Goal: Task Accomplishment & Management: Manage account settings

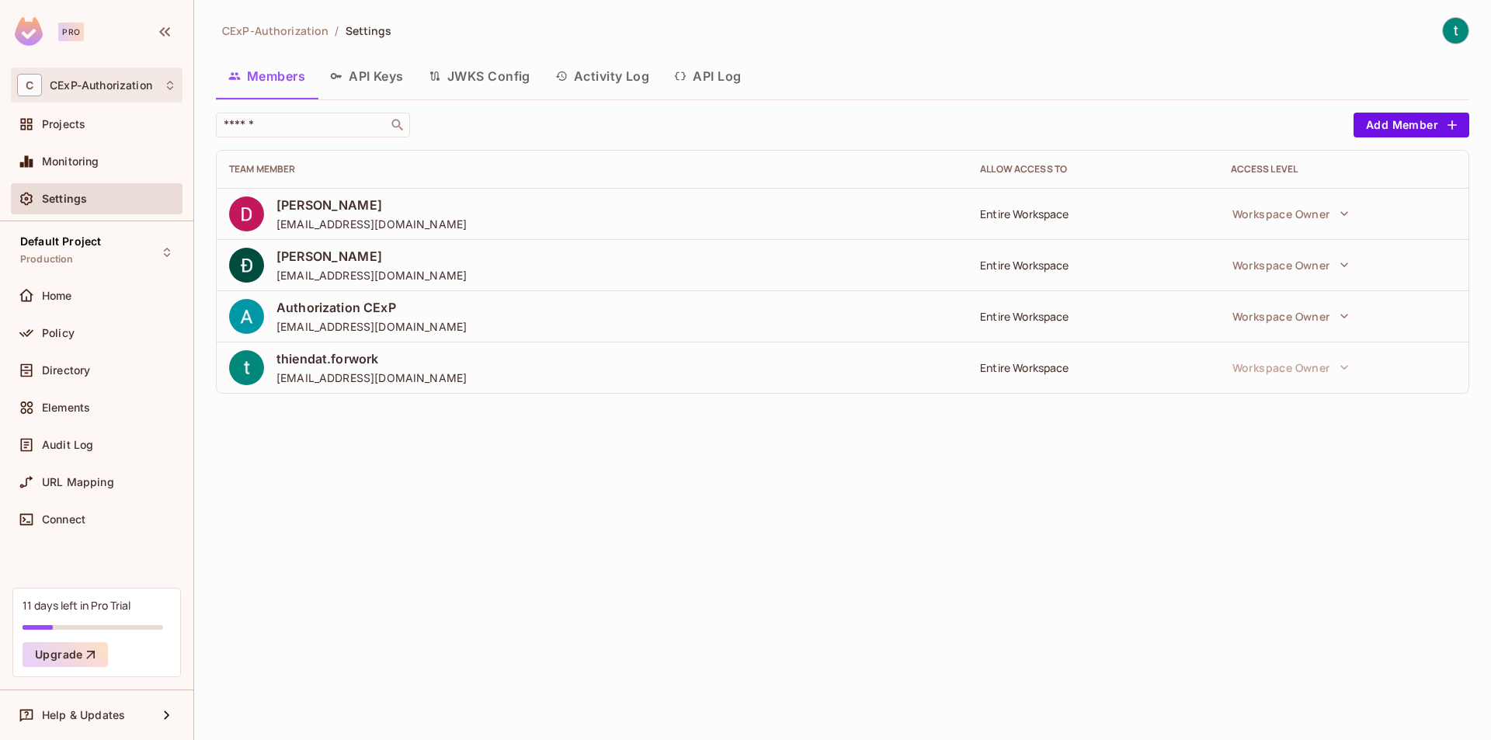
click at [155, 92] on div "C CExP-Authorization" at bounding box center [96, 85] width 159 height 23
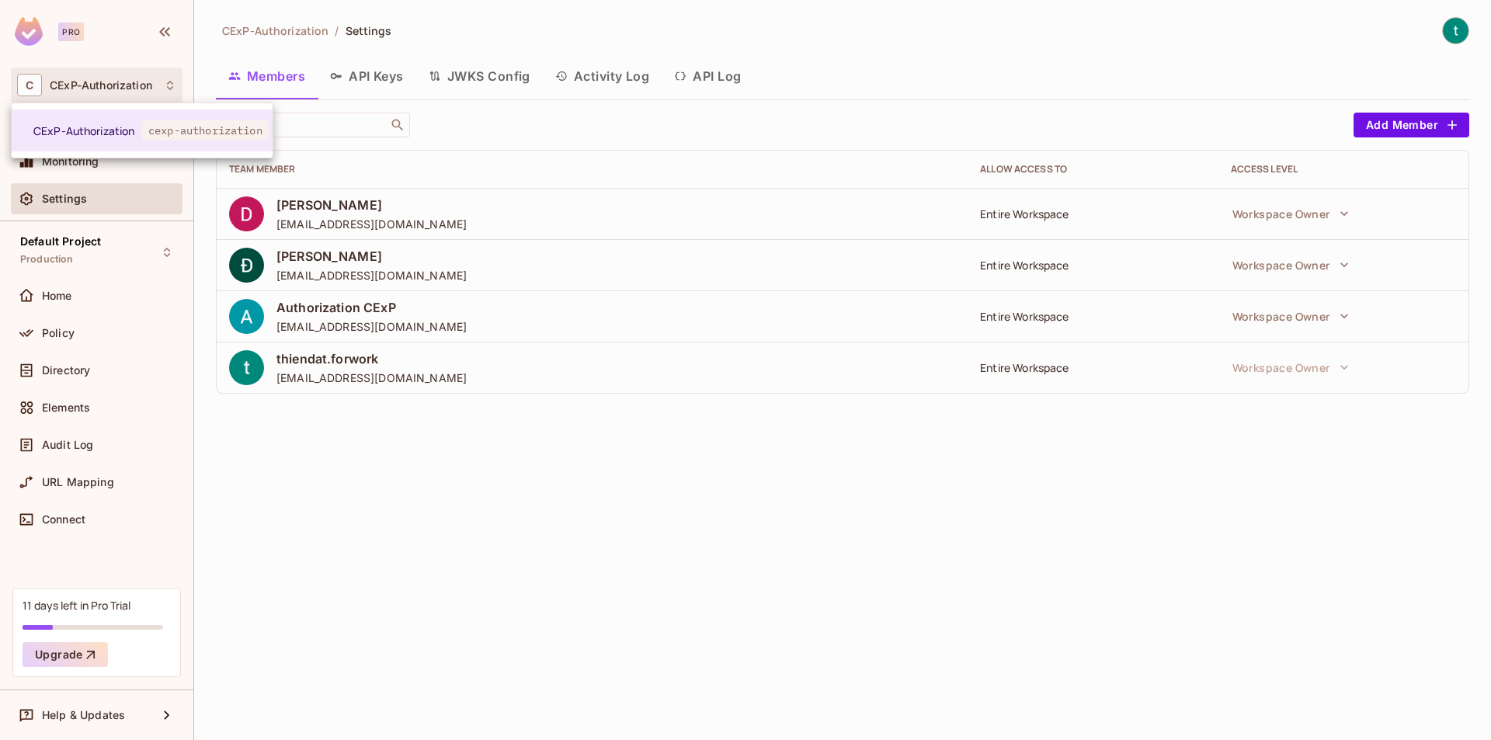
click at [907, 84] on div at bounding box center [745, 370] width 1491 height 740
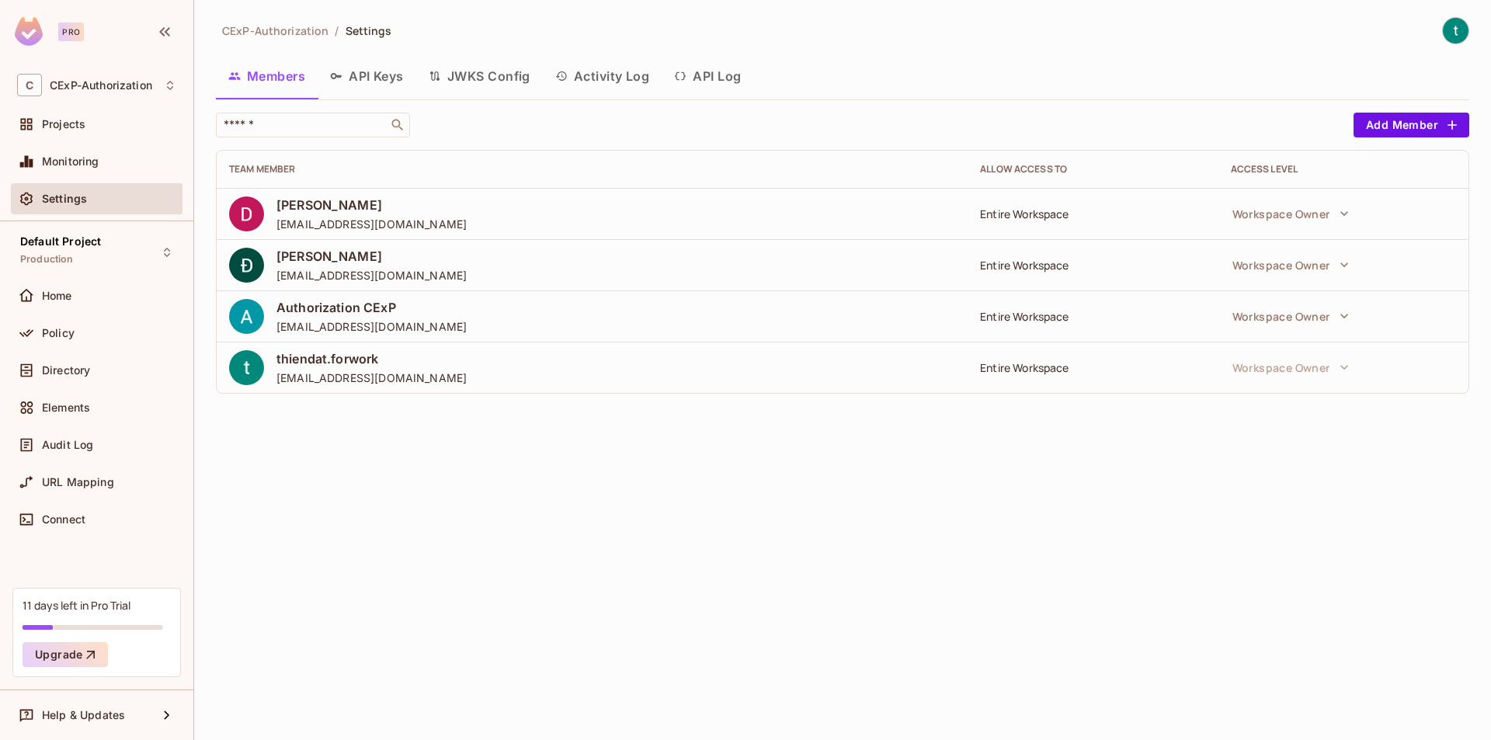
click at [1059, 109] on div "CExP-Authorization / Settings Members API Keys JWKS Config Activity Log API Log…" at bounding box center [843, 211] width 1254 height 389
click at [124, 97] on div "C CExP-Authorization" at bounding box center [97, 85] width 172 height 35
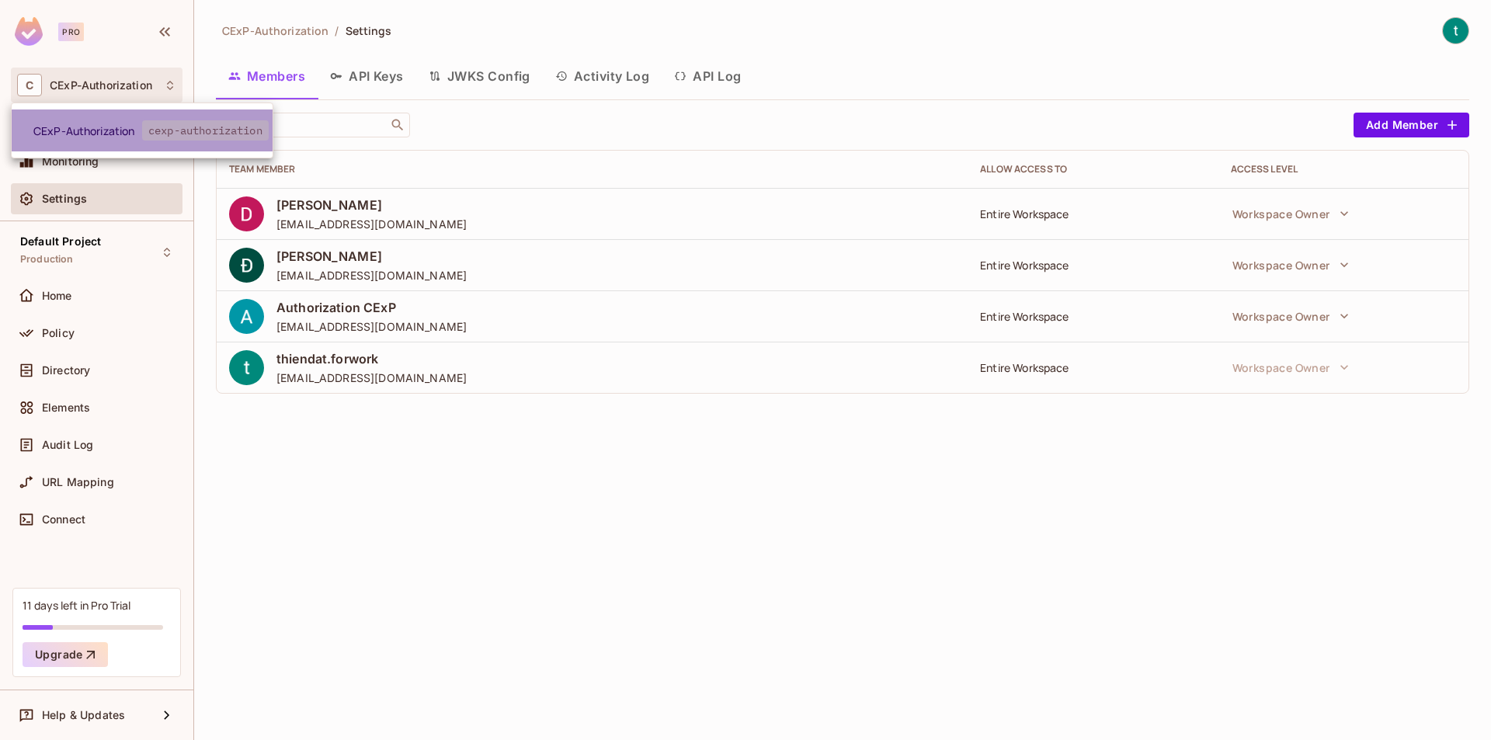
click at [152, 132] on span "cexp-authorization" at bounding box center [205, 130] width 127 height 20
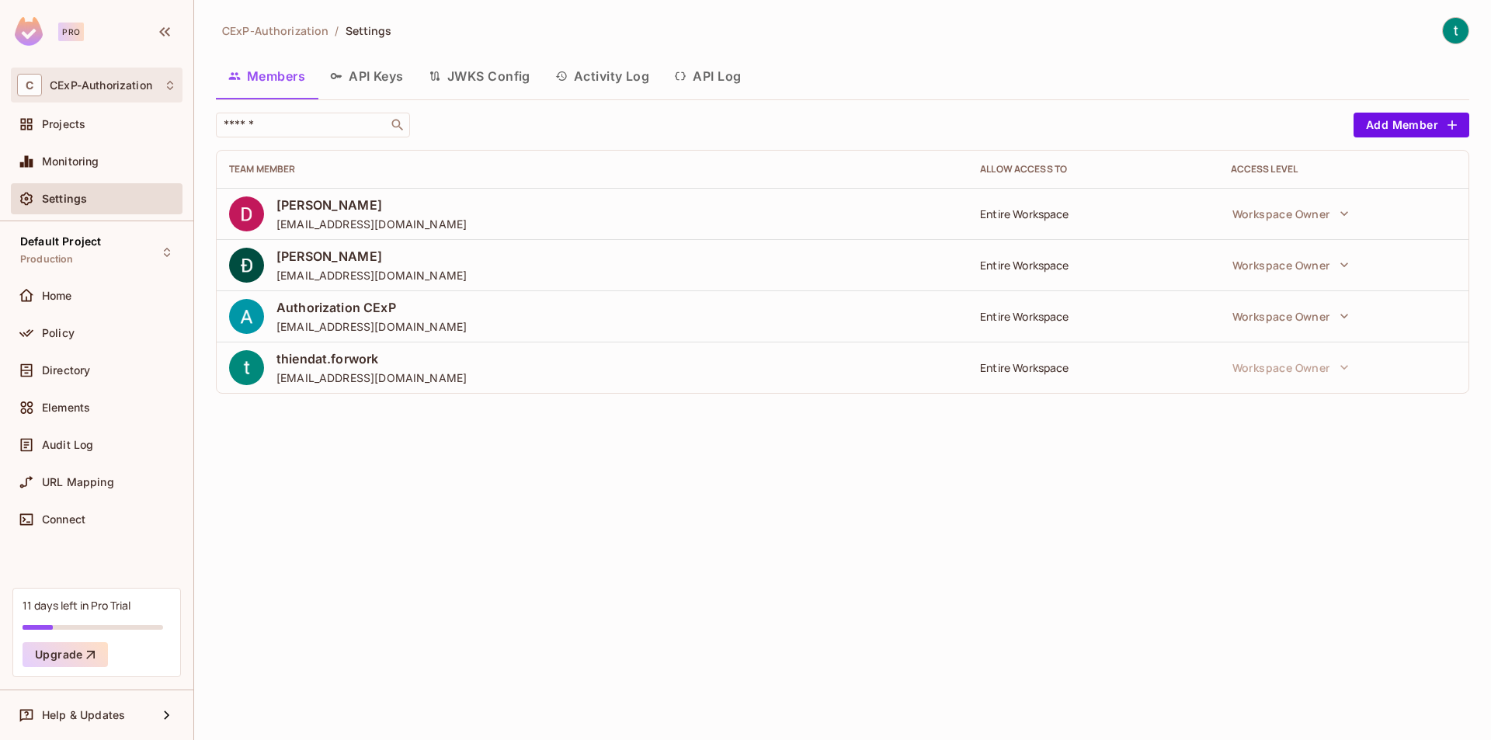
click at [111, 95] on div "C CExP-Authorization" at bounding box center [96, 85] width 159 height 23
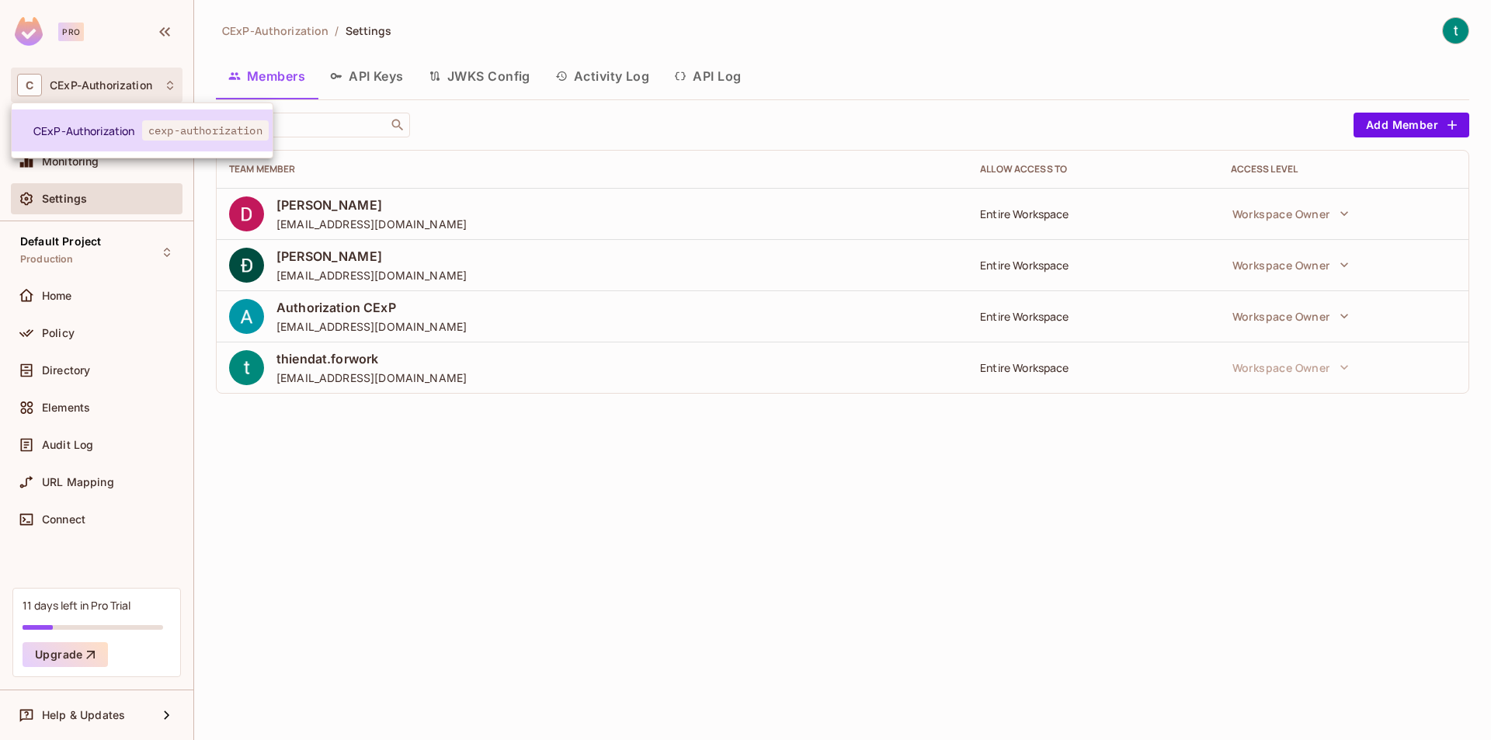
click at [132, 129] on span "CExP-Authorization" at bounding box center [87, 130] width 109 height 15
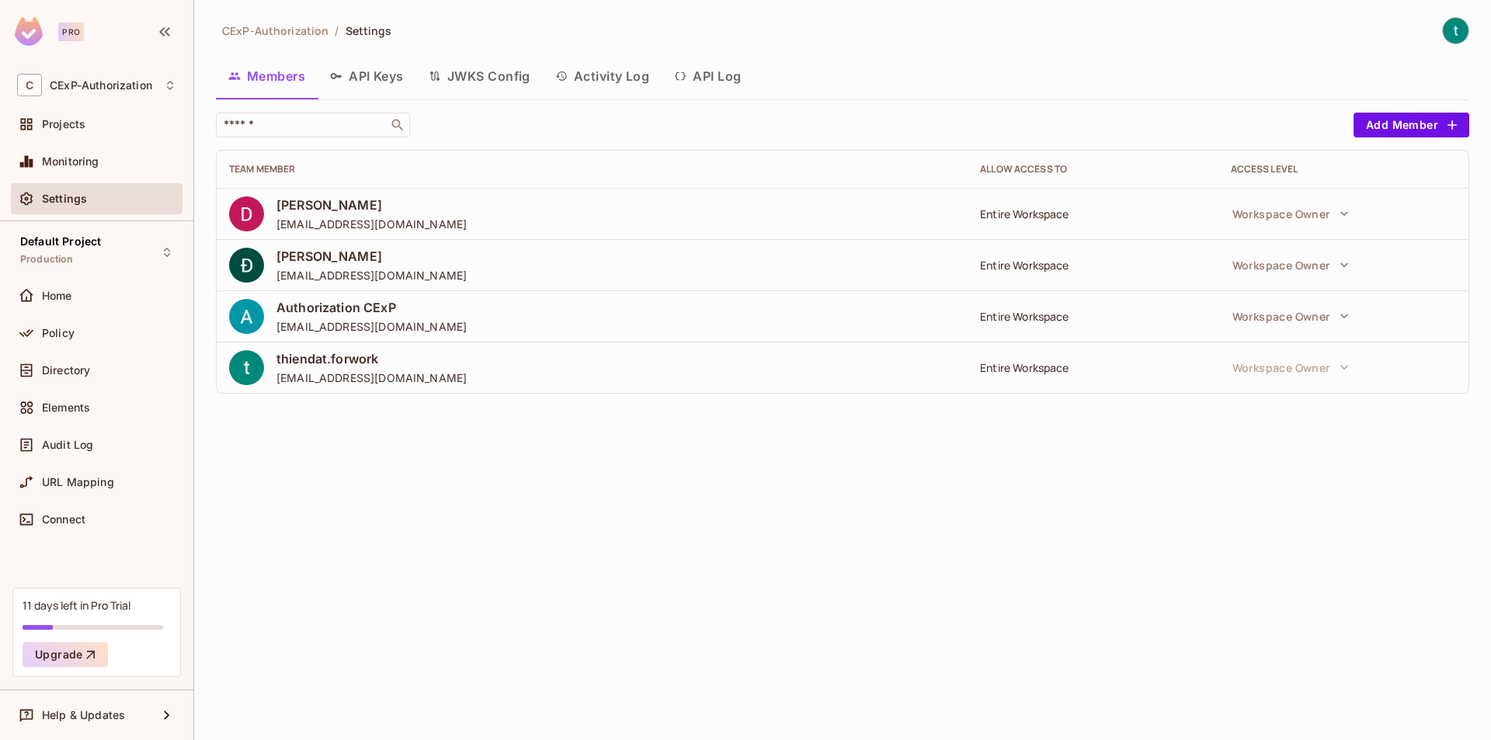
click at [1466, 12] on div "CExP-Authorization / Settings Members API Keys JWKS Config Activity Log API Log…" at bounding box center [842, 370] width 1297 height 740
click at [1455, 26] on img at bounding box center [1456, 31] width 26 height 26
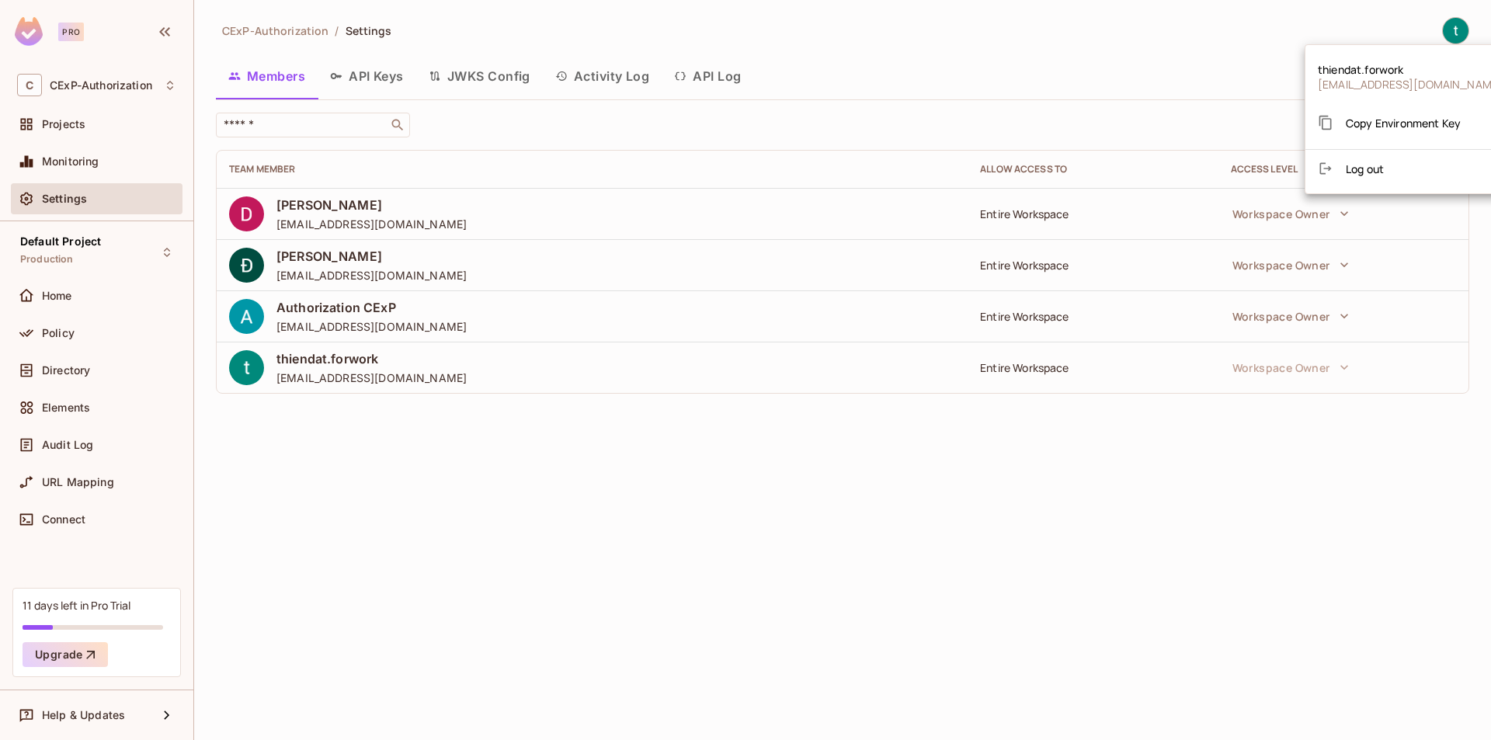
click at [1386, 129] on span "Copy Environment Key" at bounding box center [1403, 123] width 115 height 15
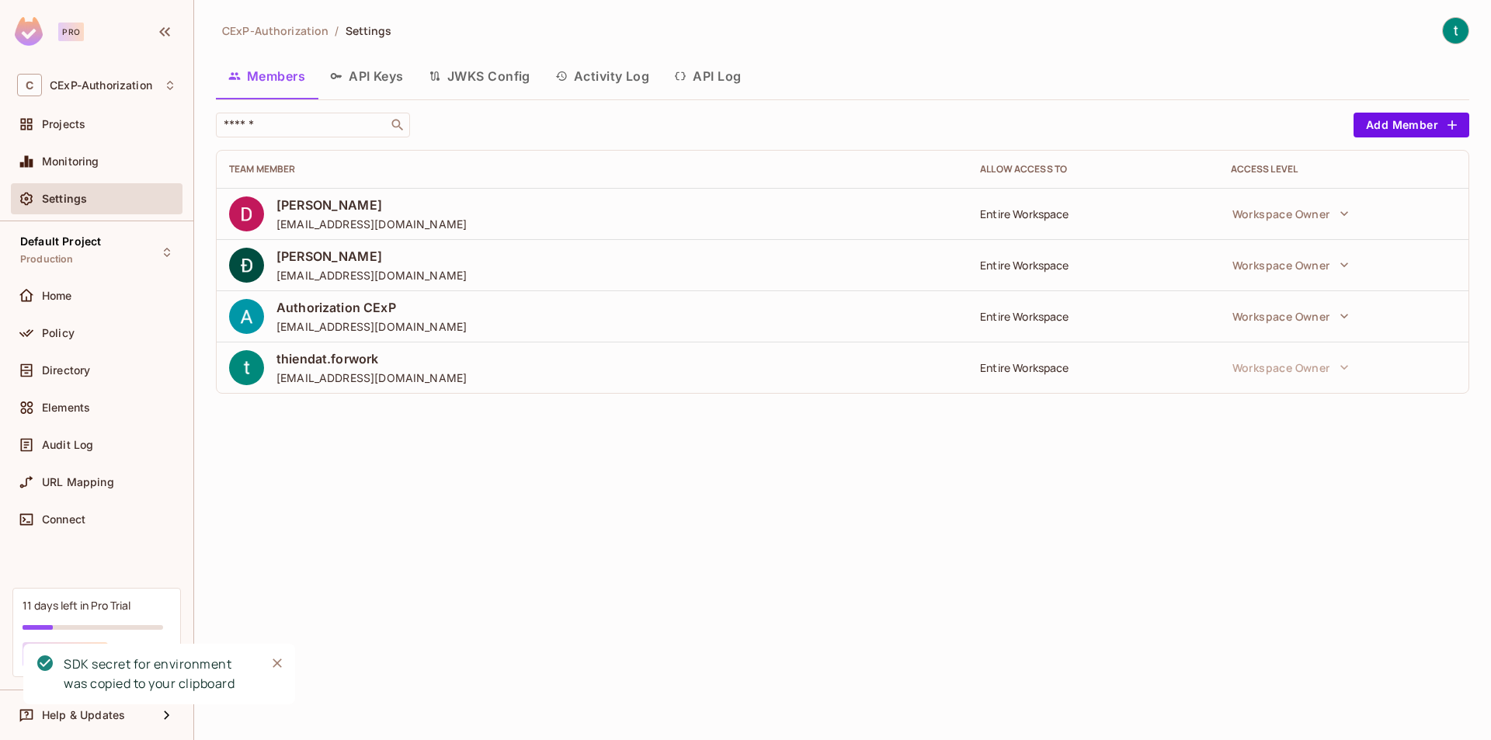
click at [327, 656] on div "CExP-Authorization / Settings Members API Keys JWKS Config Activity Log API Log…" at bounding box center [842, 370] width 1297 height 740
click at [44, 40] on div "Pro" at bounding box center [57, 31] width 85 height 29
click at [174, 33] on button "button" at bounding box center [165, 31] width 26 height 25
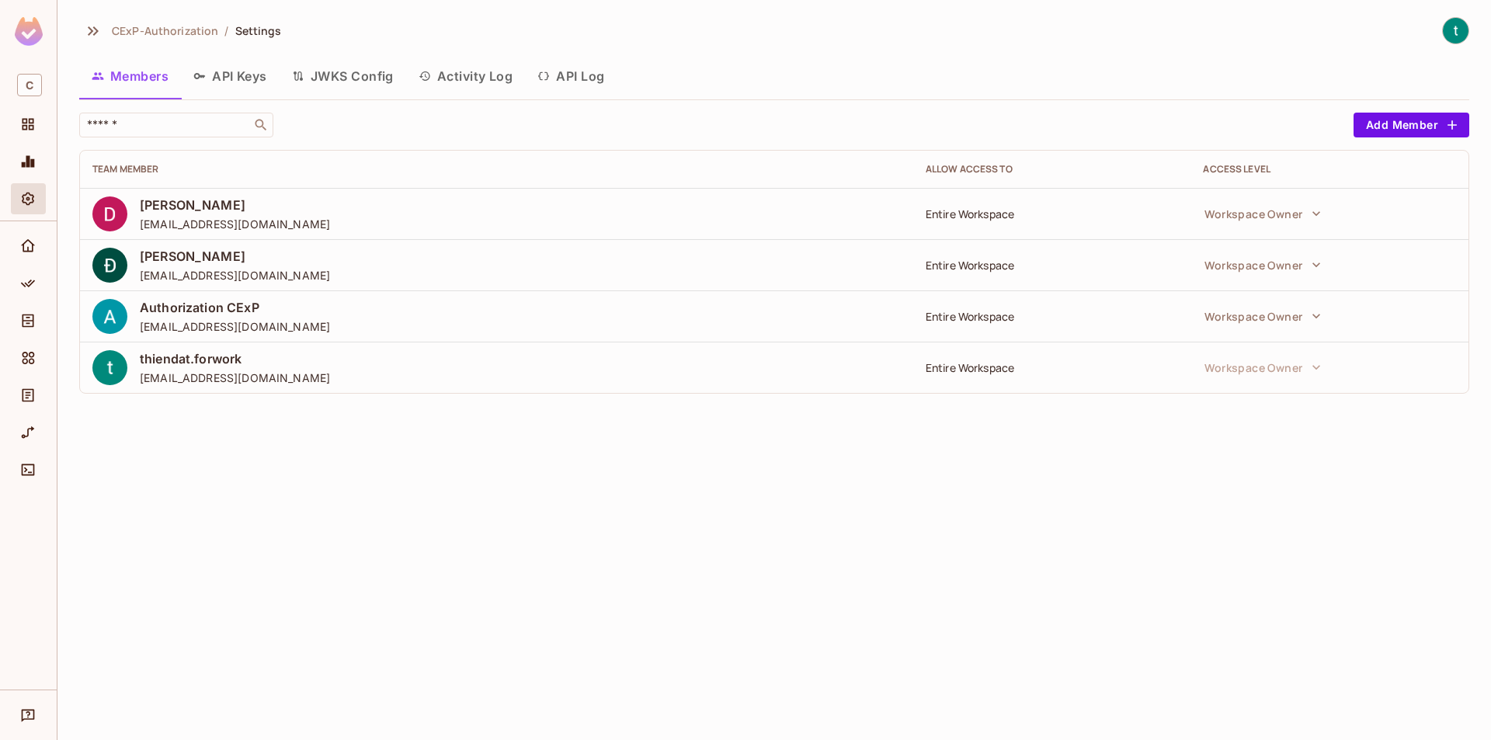
click at [31, 43] on img at bounding box center [29, 31] width 28 height 29
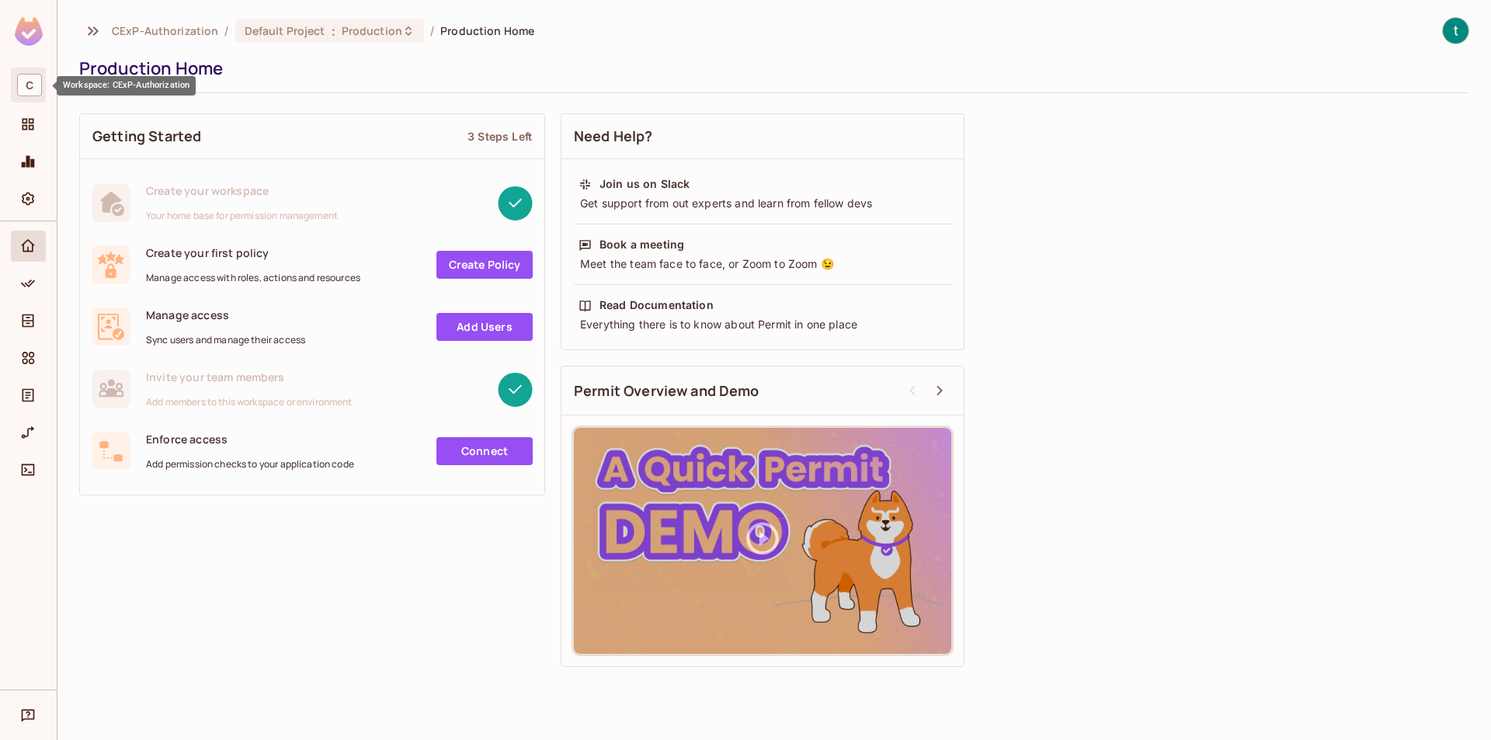
click at [31, 92] on span "C" at bounding box center [29, 85] width 25 height 23
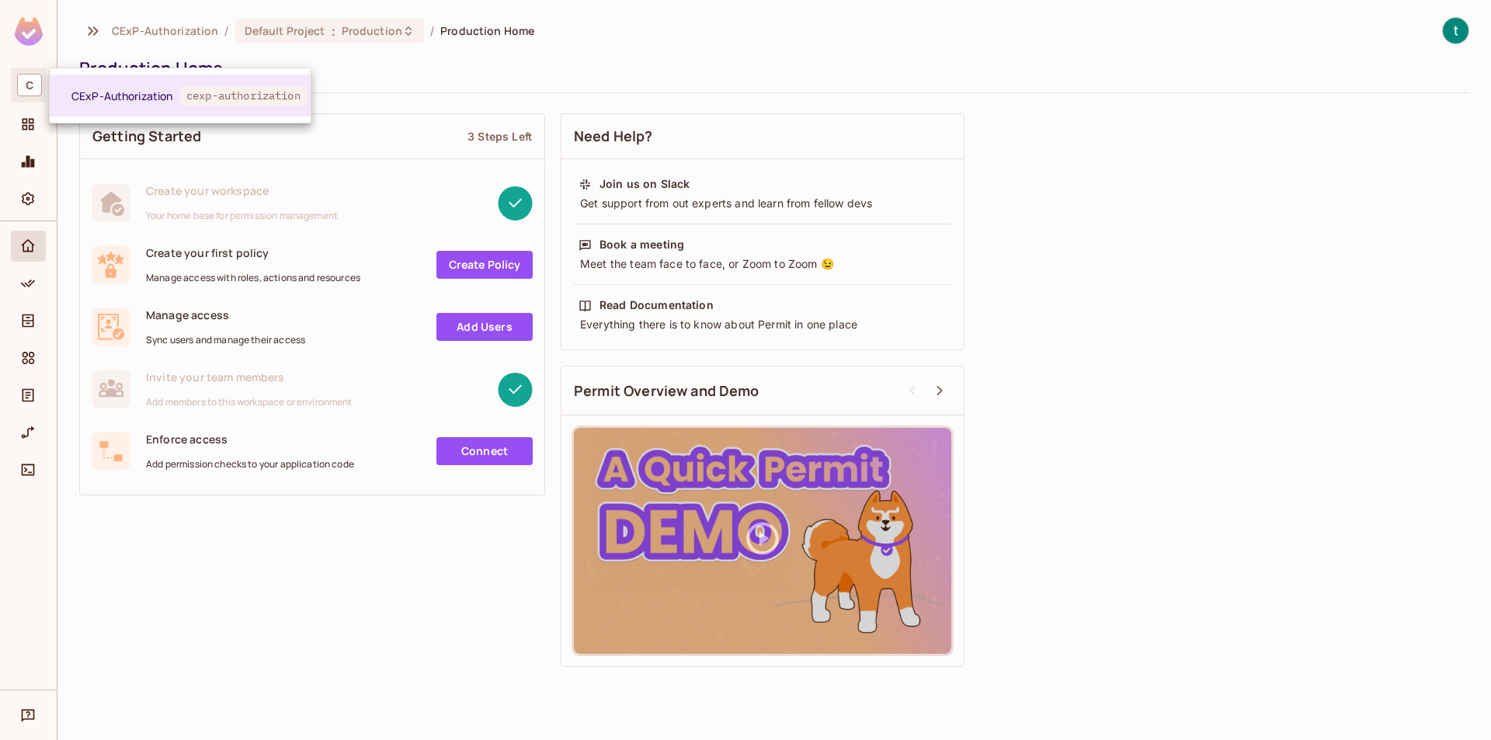
click at [491, 65] on div at bounding box center [745, 370] width 1491 height 740
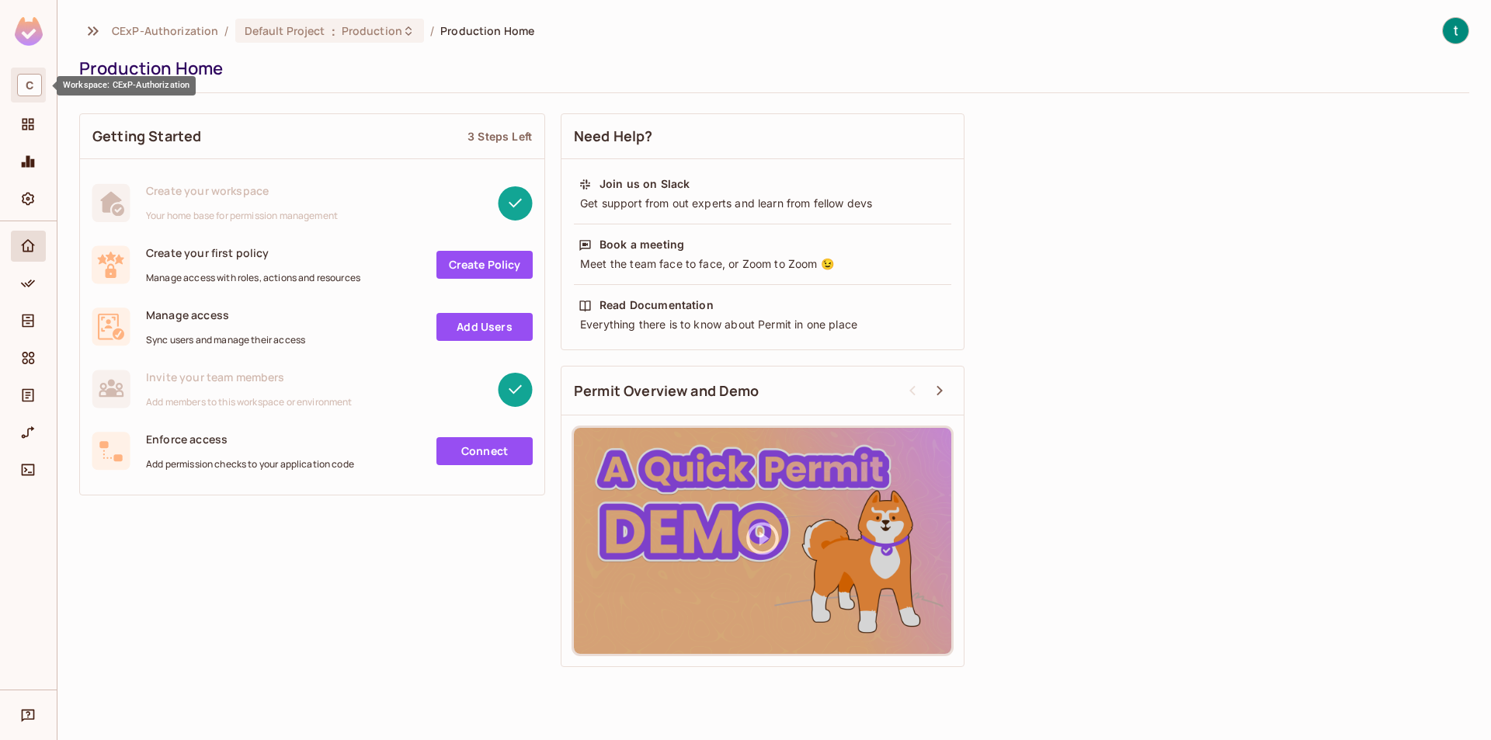
click at [29, 93] on span "C" at bounding box center [29, 85] width 25 height 23
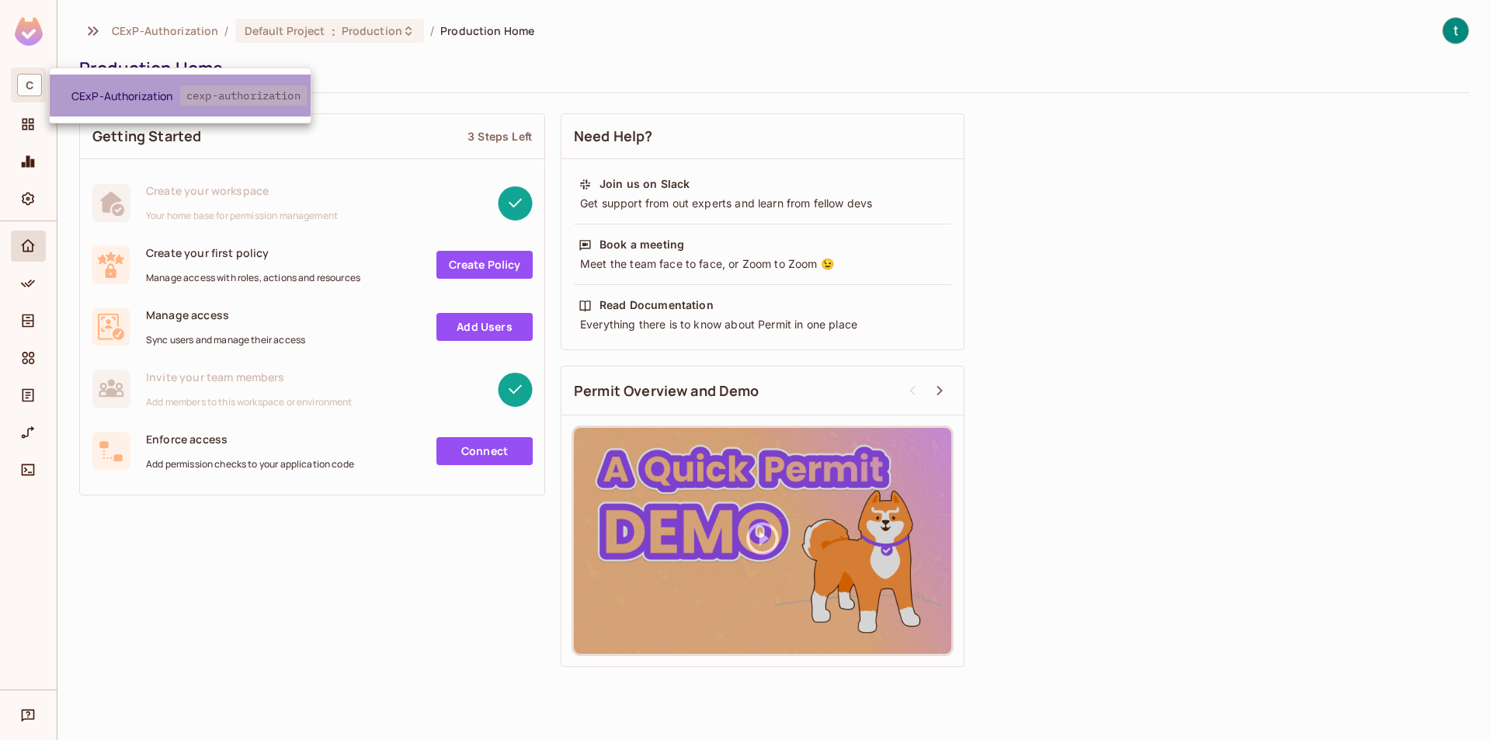
click at [137, 91] on span "CExP-Authorization" at bounding box center [125, 96] width 109 height 15
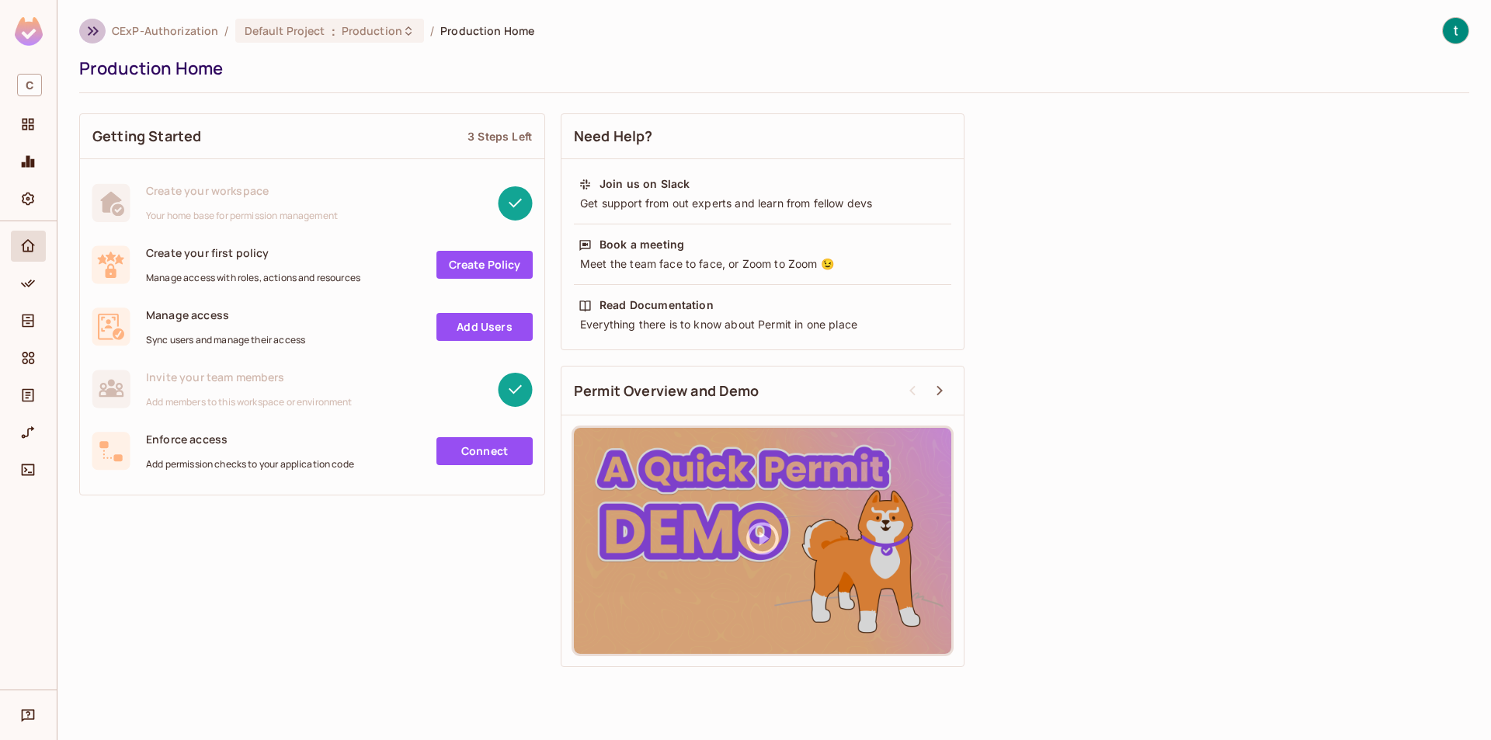
click at [90, 33] on icon "button" at bounding box center [93, 30] width 11 height 9
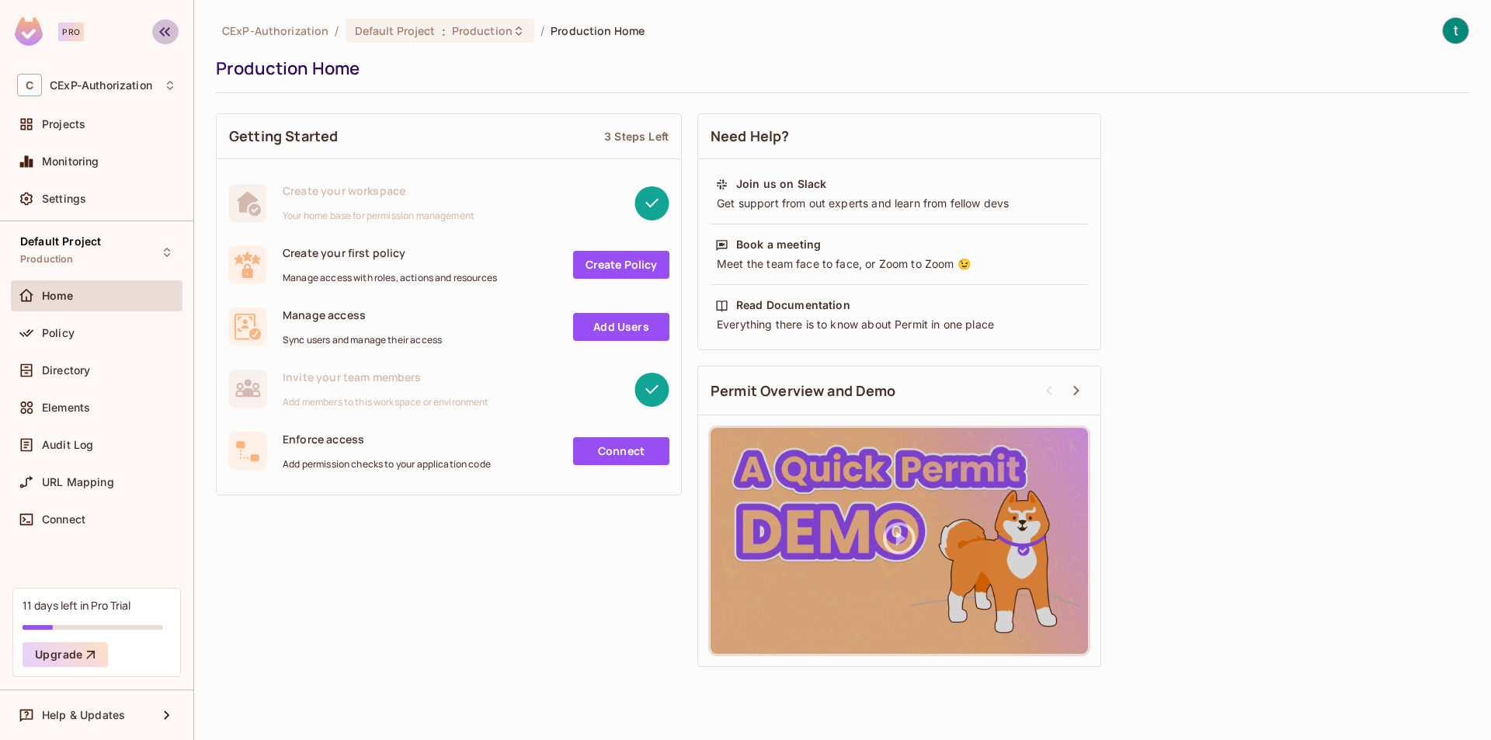
click at [169, 30] on icon "button" at bounding box center [164, 31] width 11 height 9
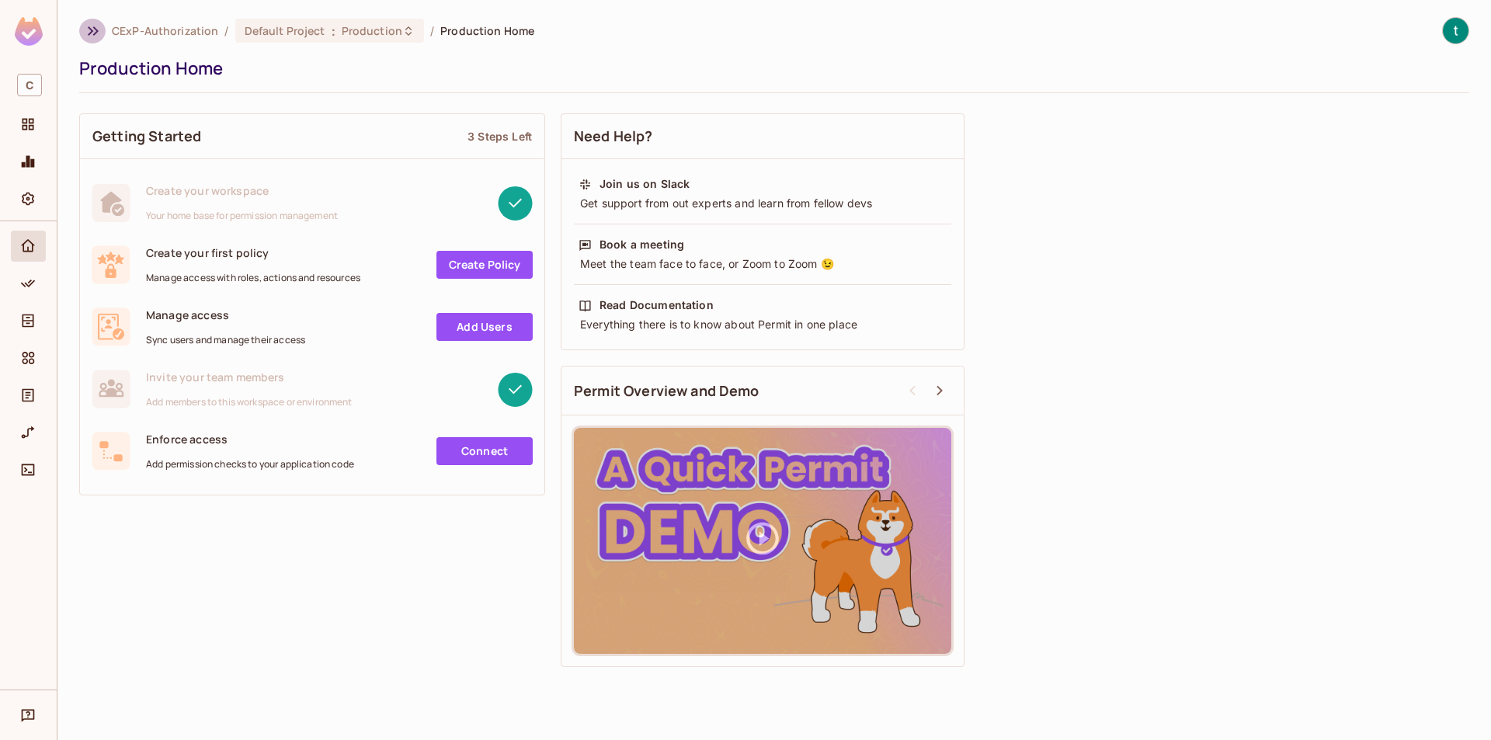
click at [96, 30] on icon "button" at bounding box center [93, 30] width 11 height 9
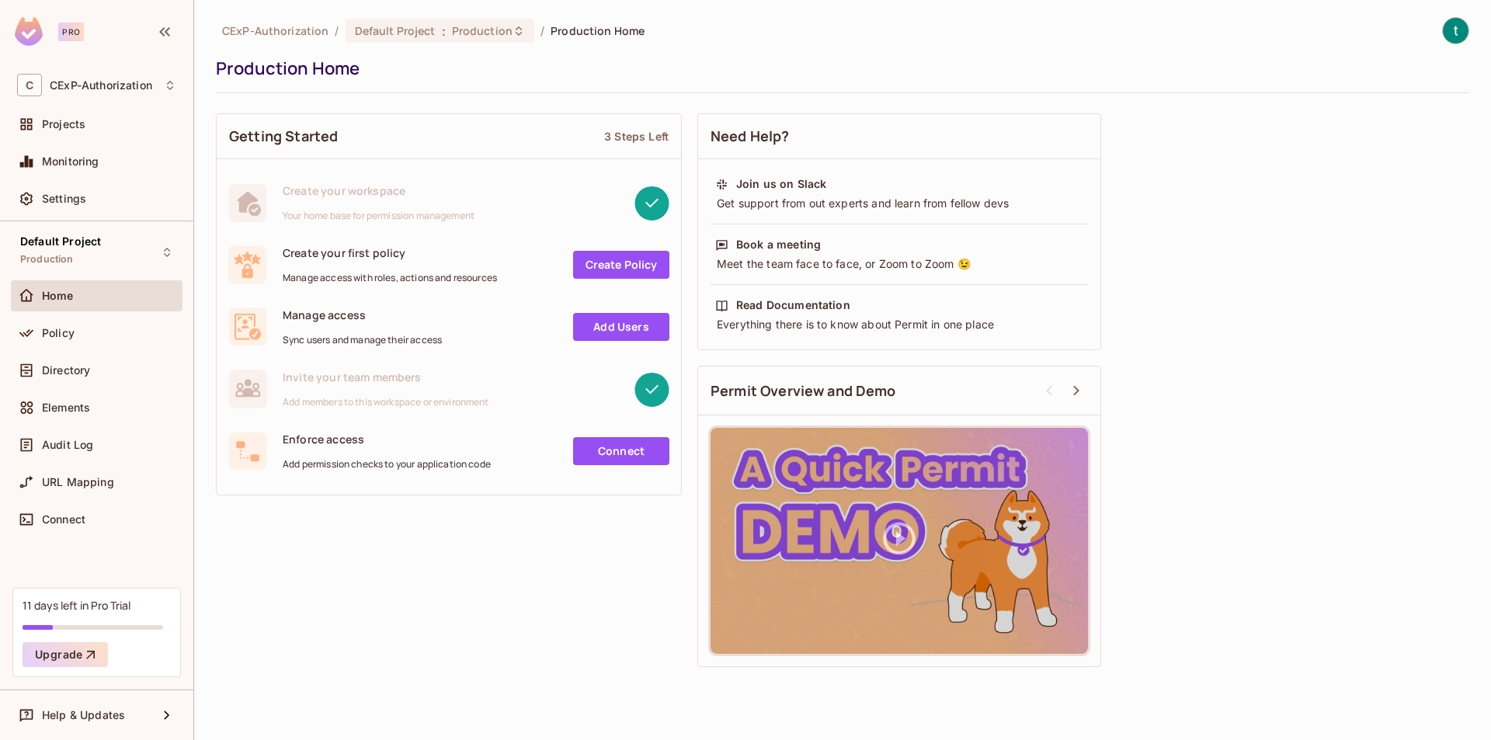
click at [162, 36] on icon "button" at bounding box center [164, 32] width 19 height 19
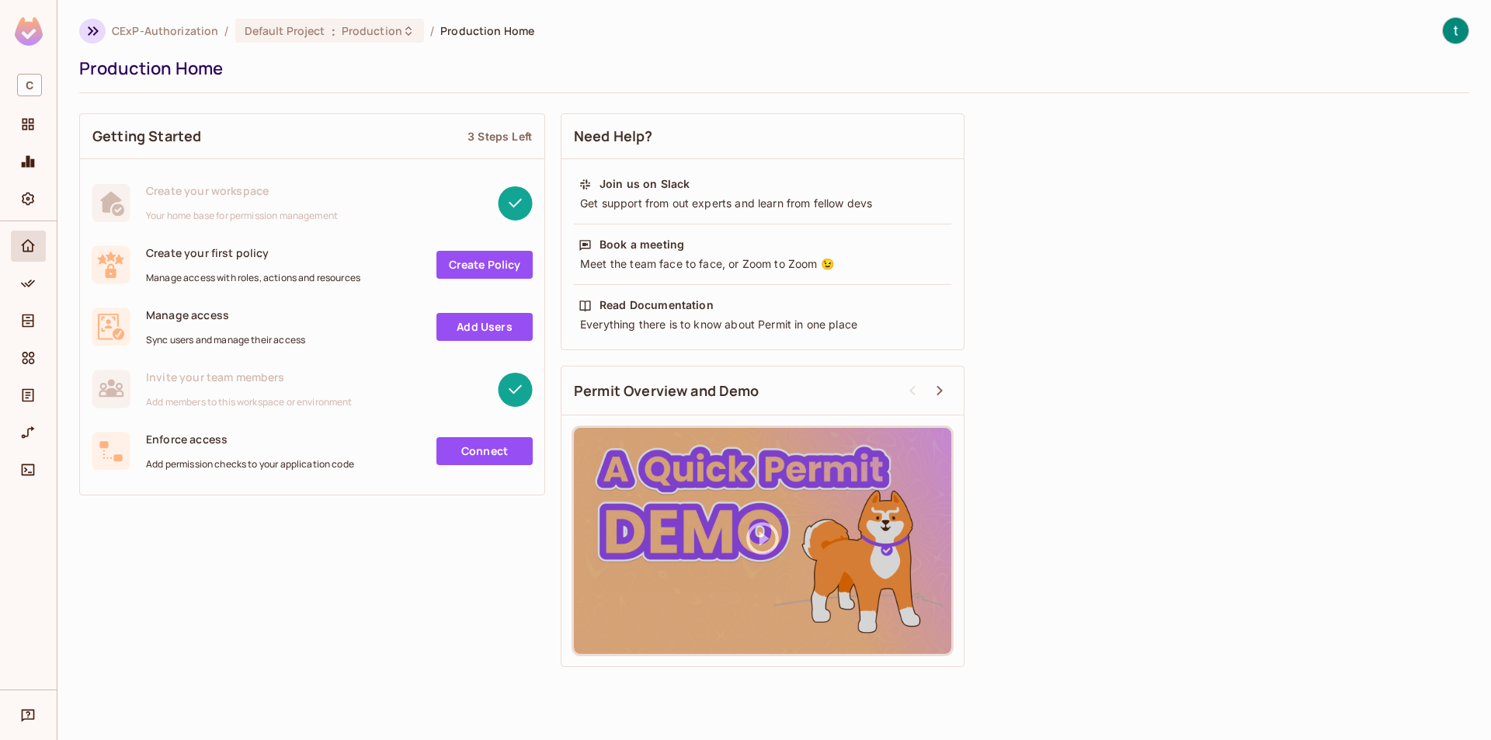
click at [96, 26] on icon "button" at bounding box center [93, 31] width 19 height 19
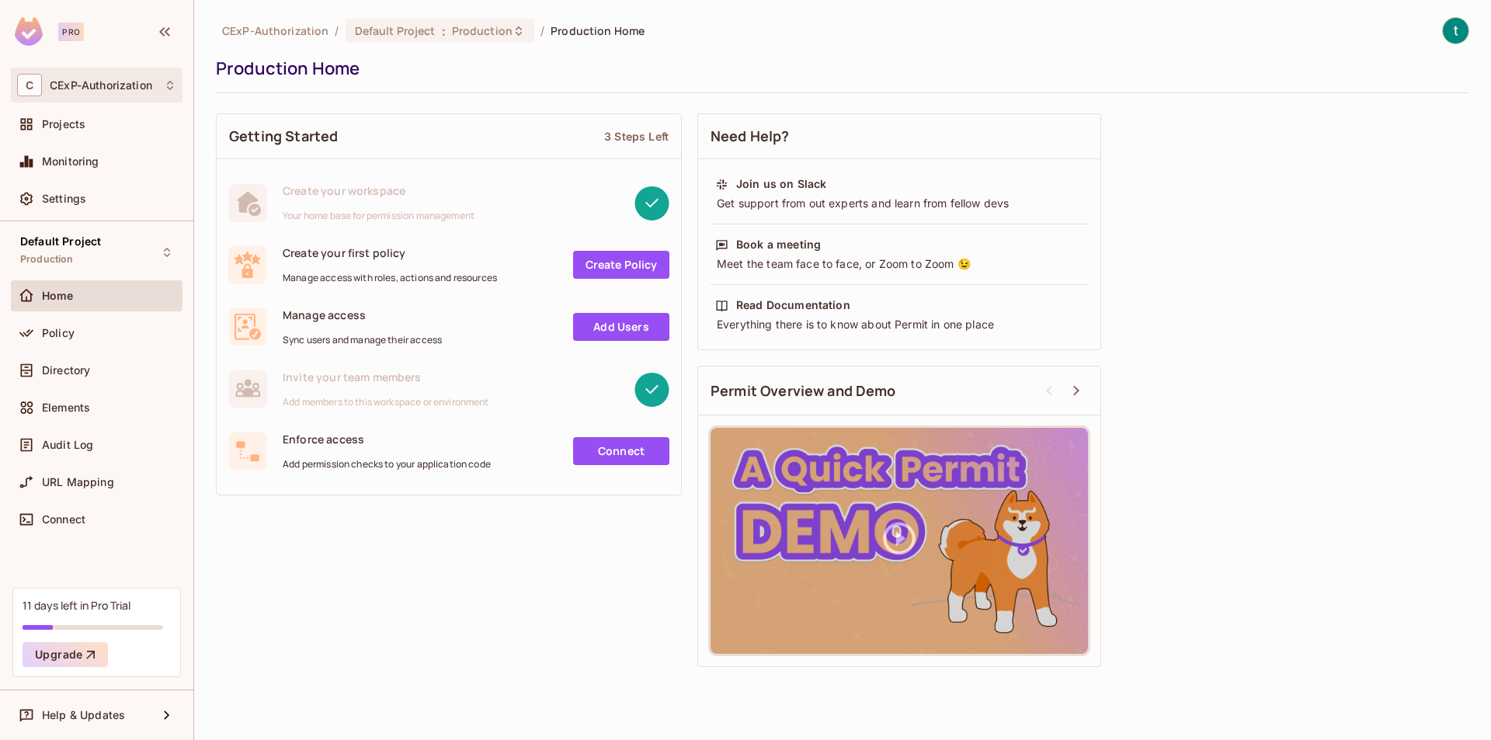
click at [168, 79] on icon at bounding box center [170, 85] width 12 height 12
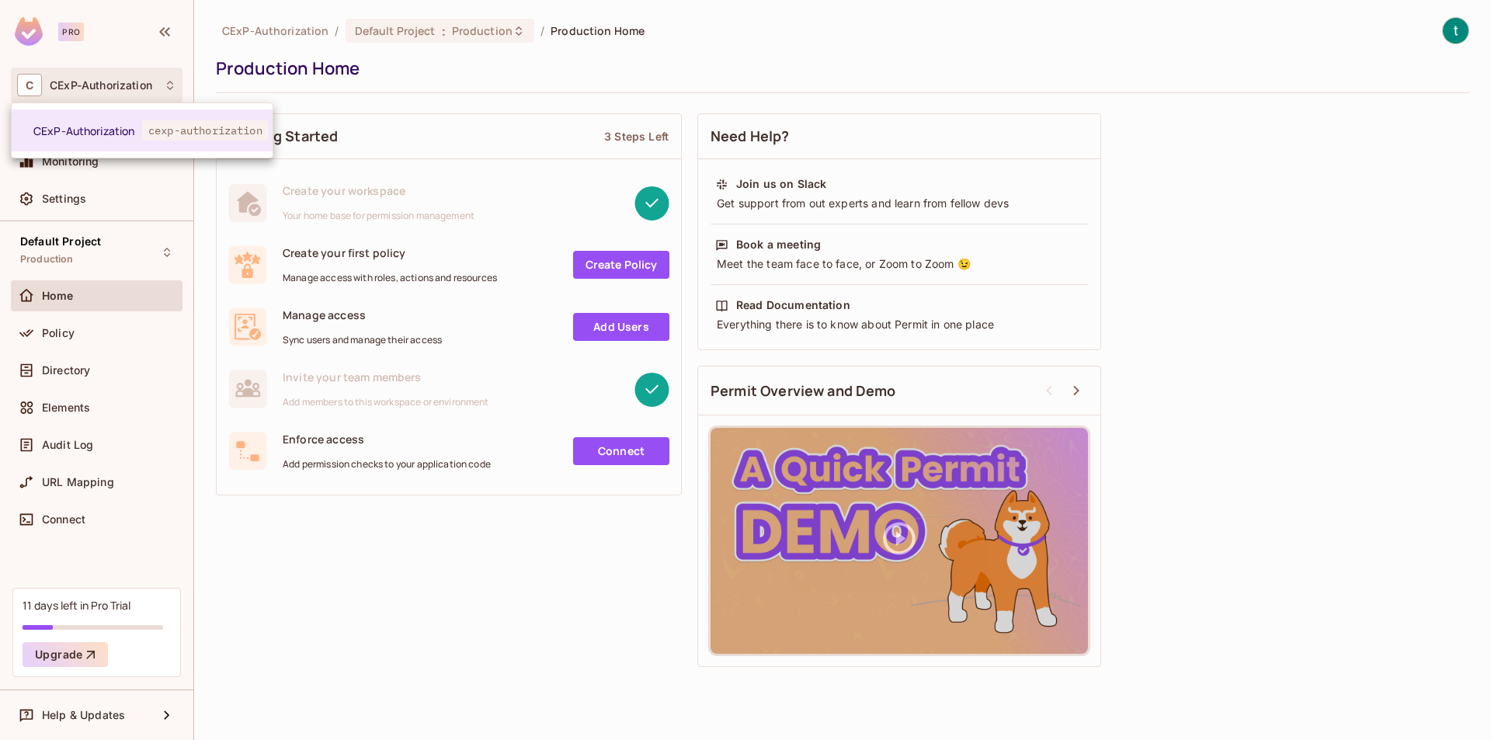
click at [169, 75] on div at bounding box center [745, 370] width 1491 height 740
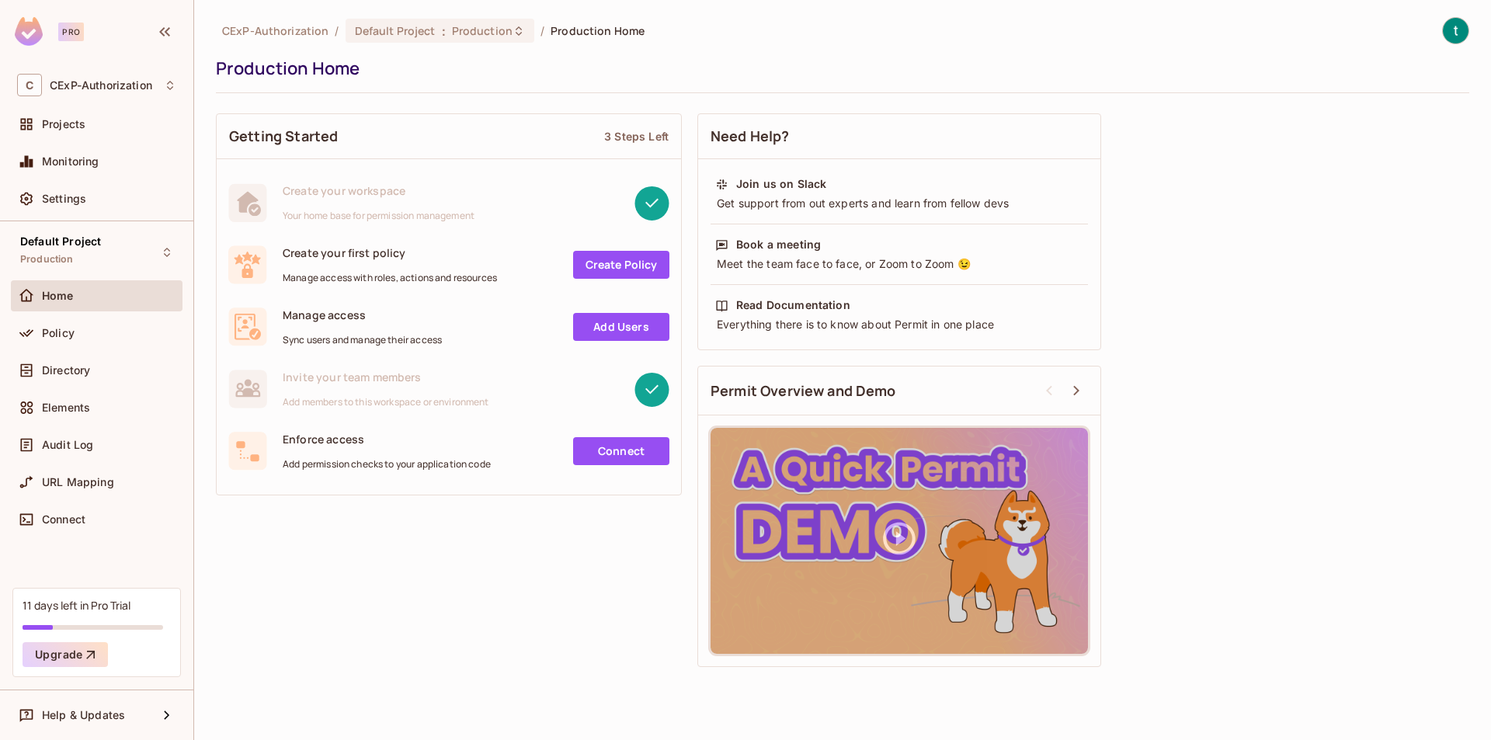
click at [39, 30] on img at bounding box center [29, 31] width 28 height 29
click at [259, 31] on span "CExP-Authorization" at bounding box center [275, 30] width 106 height 15
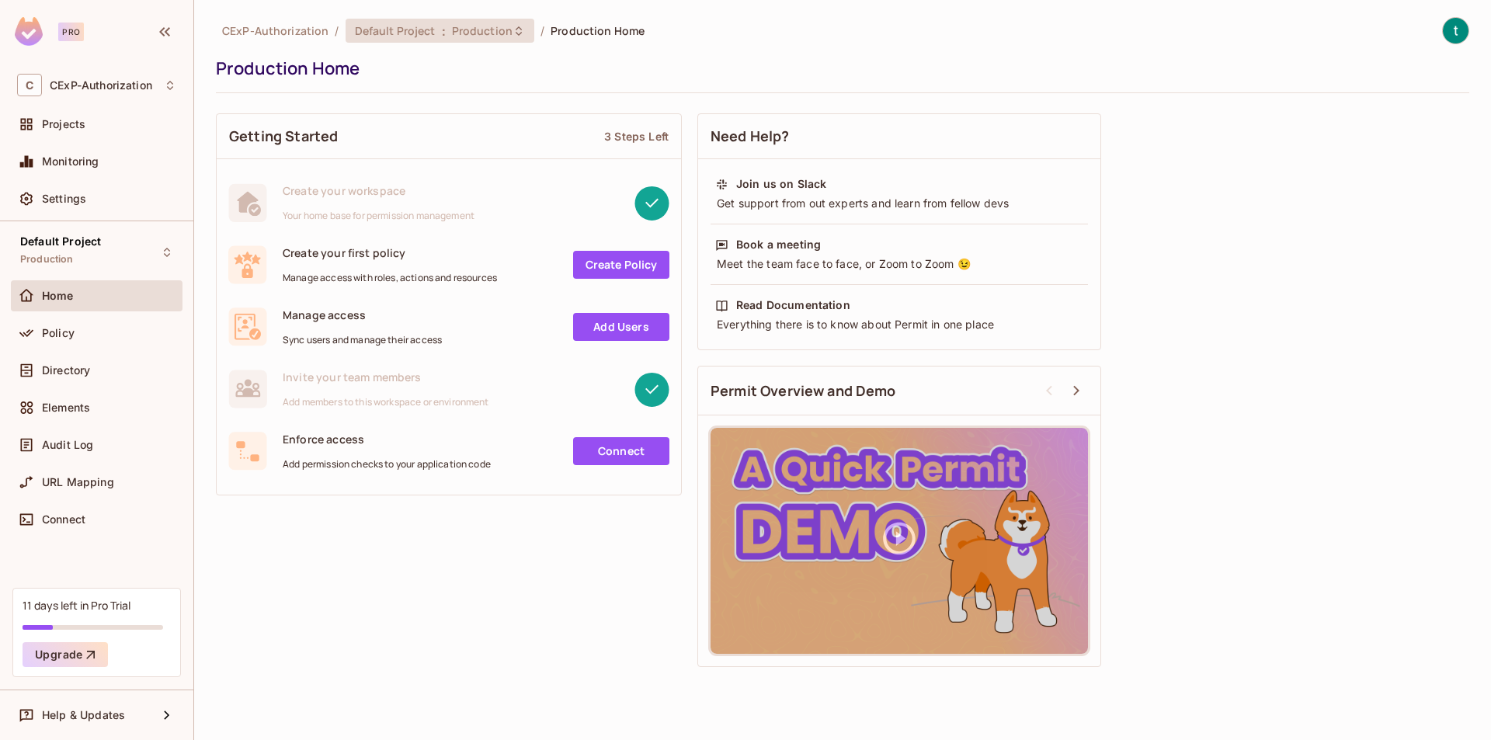
click at [387, 28] on span "Default Project" at bounding box center [395, 30] width 81 height 15
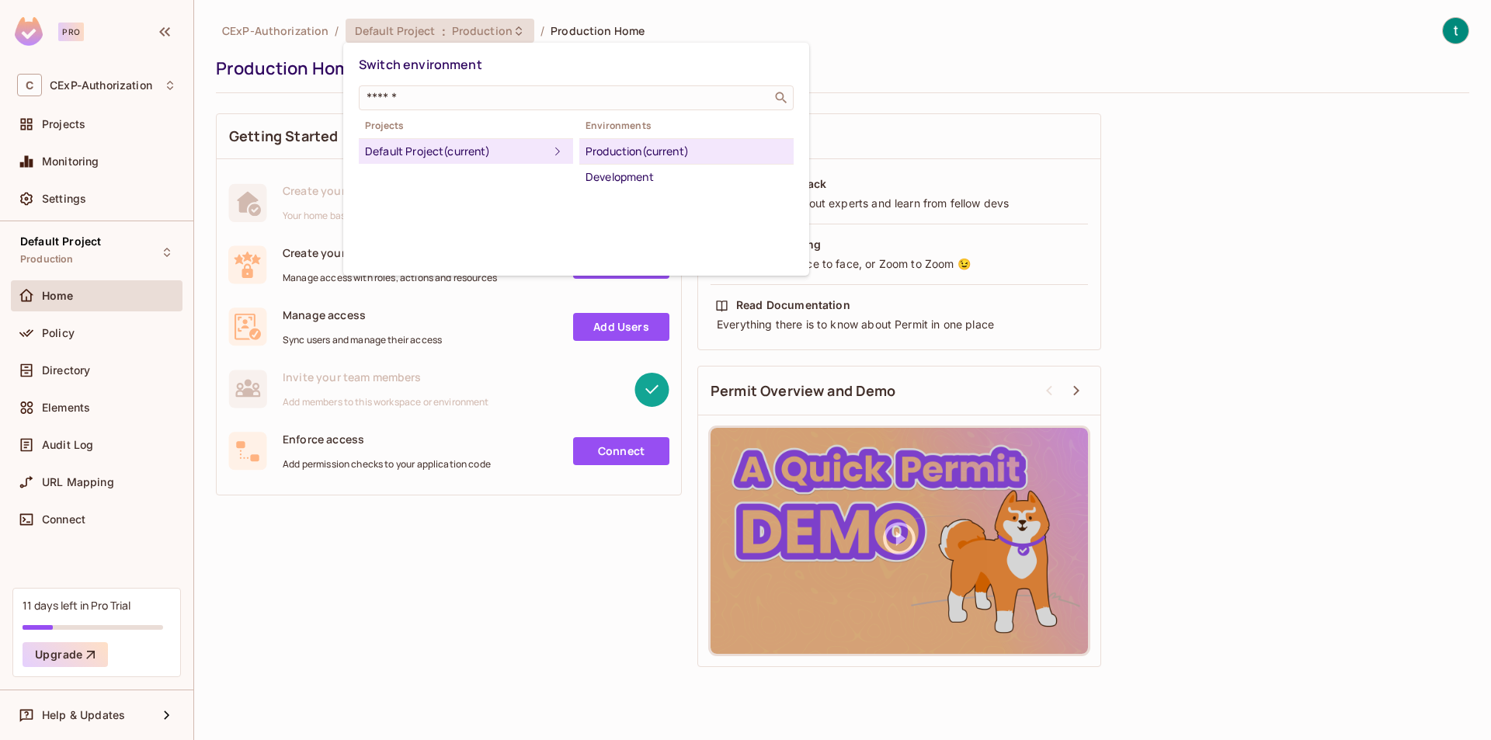
click at [75, 190] on div at bounding box center [745, 370] width 1491 height 740
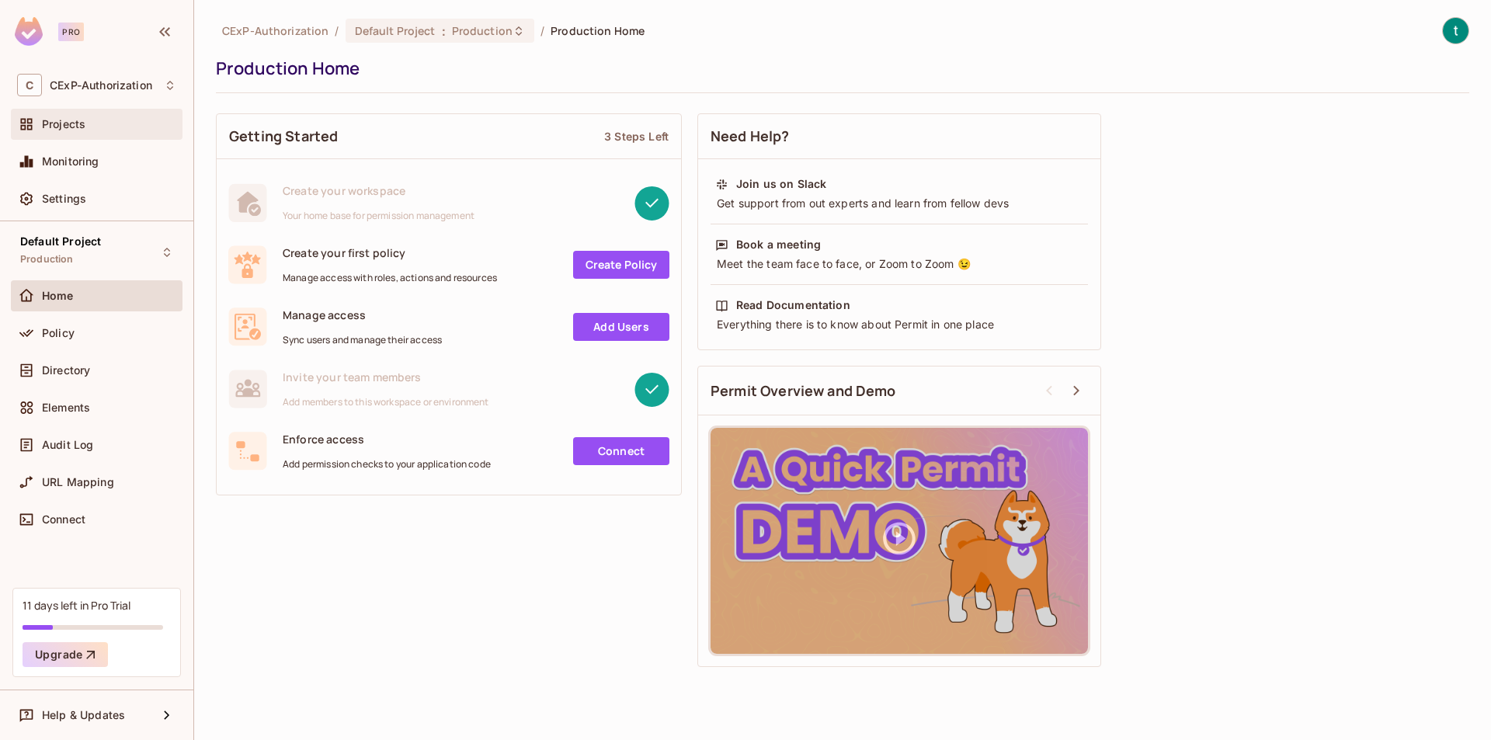
click at [90, 121] on div "Projects" at bounding box center [109, 124] width 134 height 12
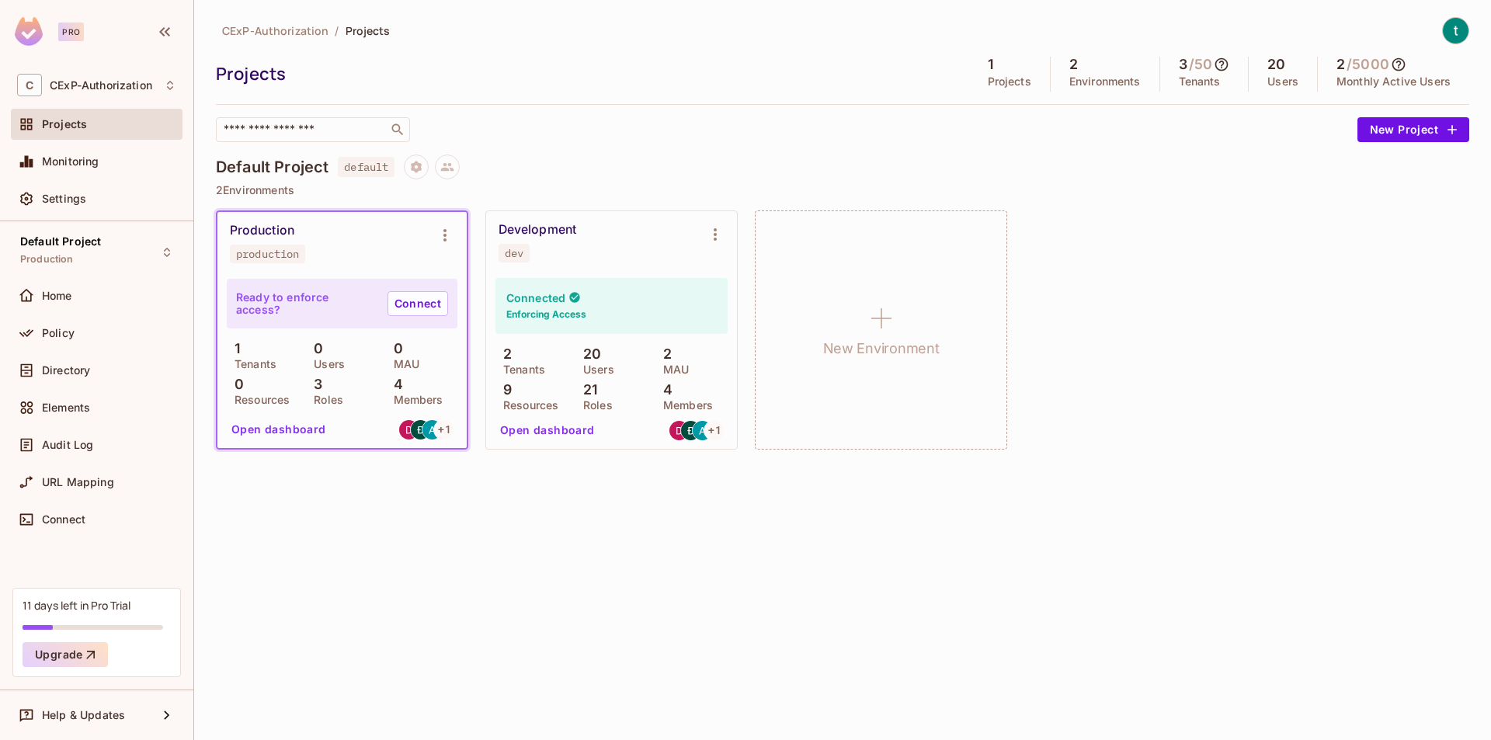
click at [611, 253] on div "Development dev" at bounding box center [599, 242] width 201 height 40
click at [593, 229] on div "Development dev" at bounding box center [599, 242] width 201 height 40
click at [708, 227] on icon "Environment settings" at bounding box center [715, 234] width 19 height 19
click at [680, 197] on div at bounding box center [745, 370] width 1491 height 740
click at [450, 171] on icon at bounding box center [447, 167] width 13 height 9
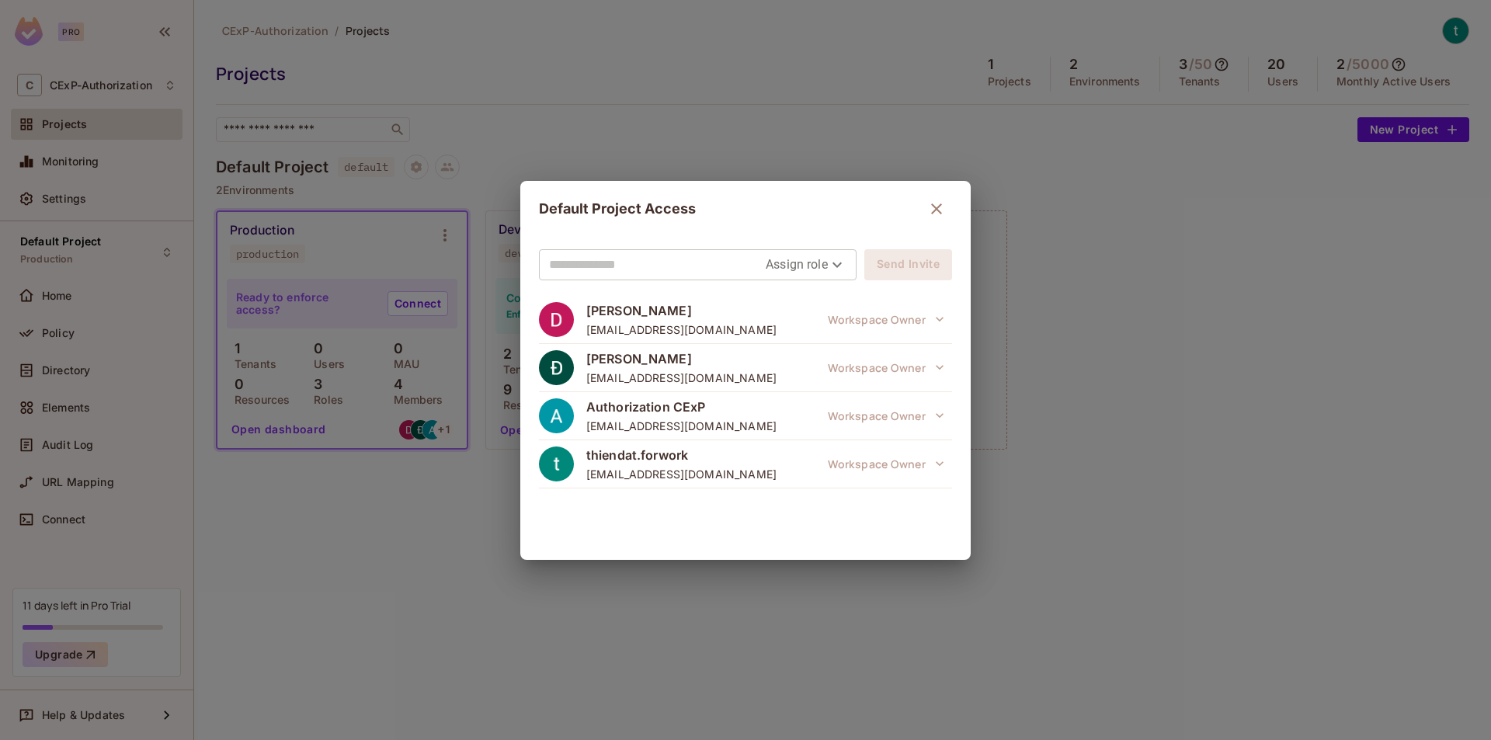
click at [804, 148] on div "Default Project Access Assign role Send Invite Dung Vo cdung.vo@gmail.com Works…" at bounding box center [745, 370] width 1491 height 740
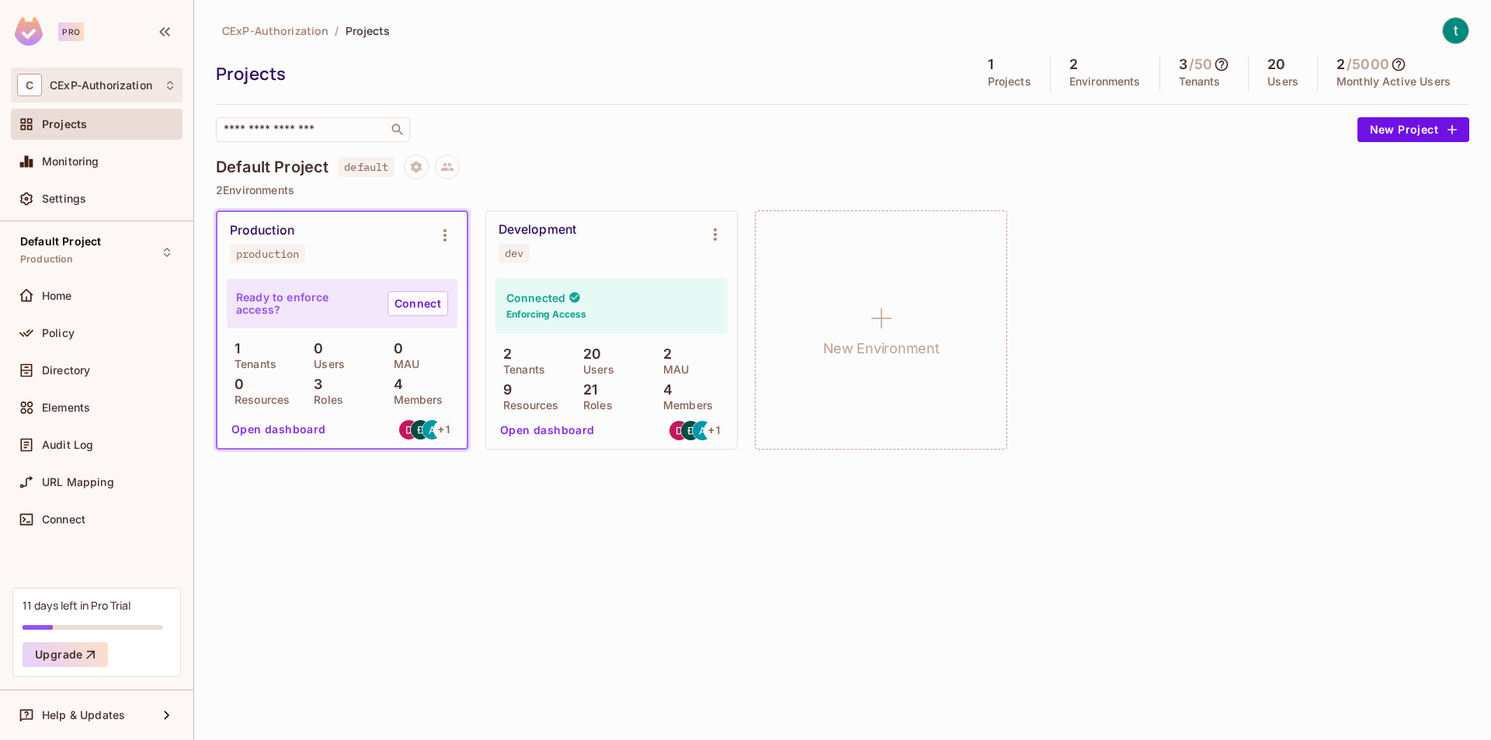
click at [135, 79] on span "CExP-Authorization" at bounding box center [101, 85] width 103 height 12
click at [66, 130] on span "CExP-Authorization" at bounding box center [87, 130] width 109 height 15
click at [287, 30] on span "CExP-Authorization" at bounding box center [275, 30] width 106 height 15
click at [395, 31] on div "CExP-Authorization / Projects" at bounding box center [843, 30] width 1254 height 27
click at [367, 252] on div "Production production" at bounding box center [330, 243] width 200 height 40
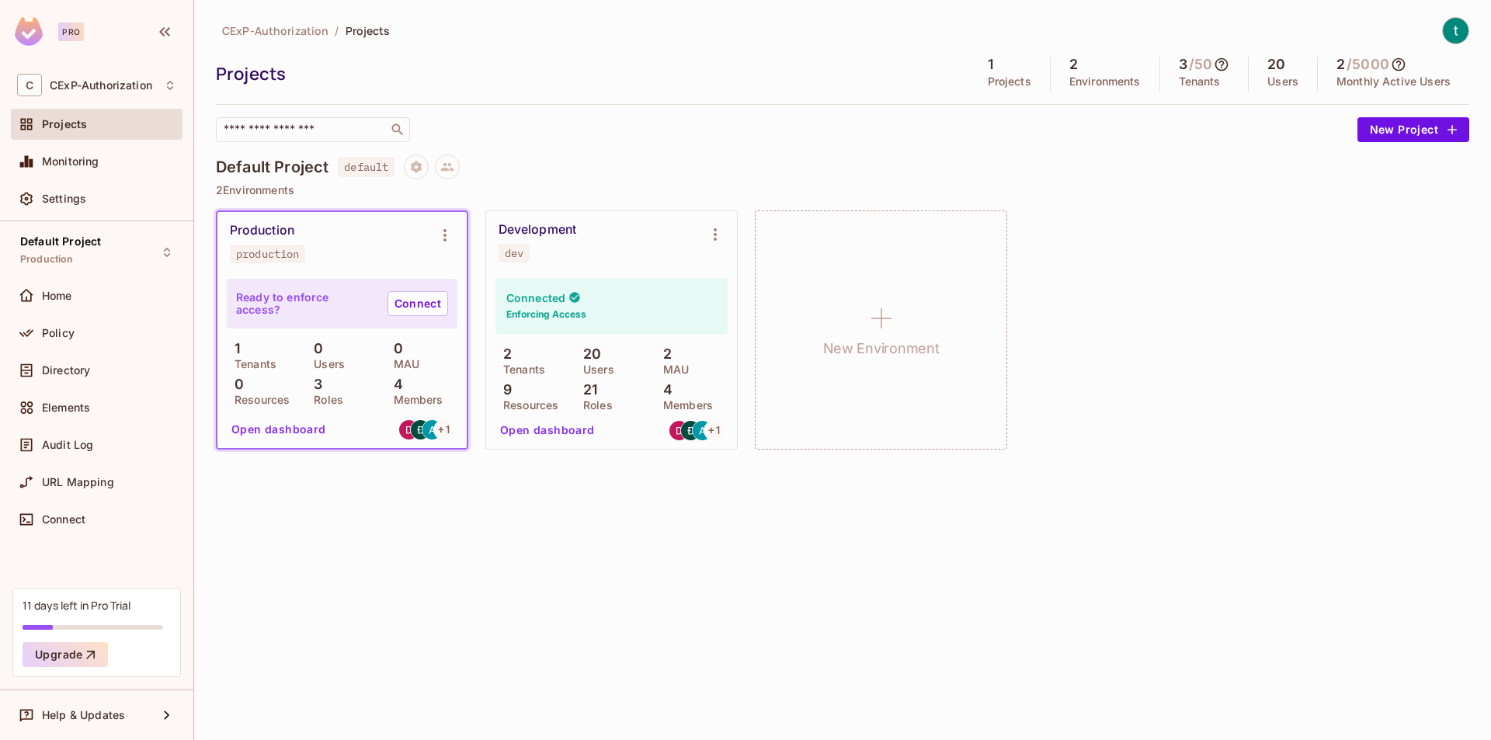
click at [367, 252] on div "Production production" at bounding box center [330, 243] width 200 height 40
click at [413, 240] on div "Production production" at bounding box center [330, 243] width 200 height 40
click at [78, 200] on span "Settings" at bounding box center [64, 199] width 44 height 12
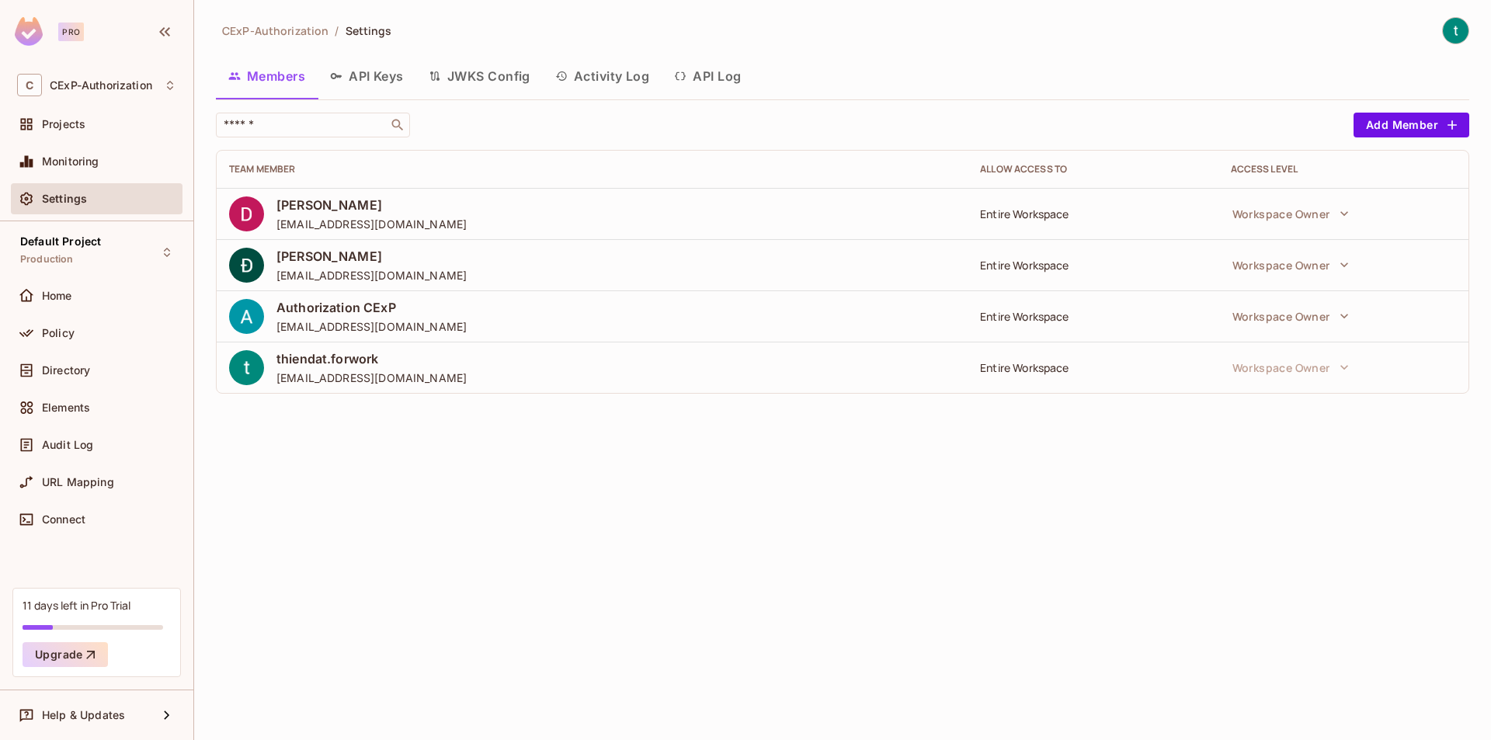
click at [1047, 216] on div "Entire Workspace" at bounding box center [1092, 214] width 225 height 15
click at [1459, 34] on img at bounding box center [1456, 31] width 26 height 26
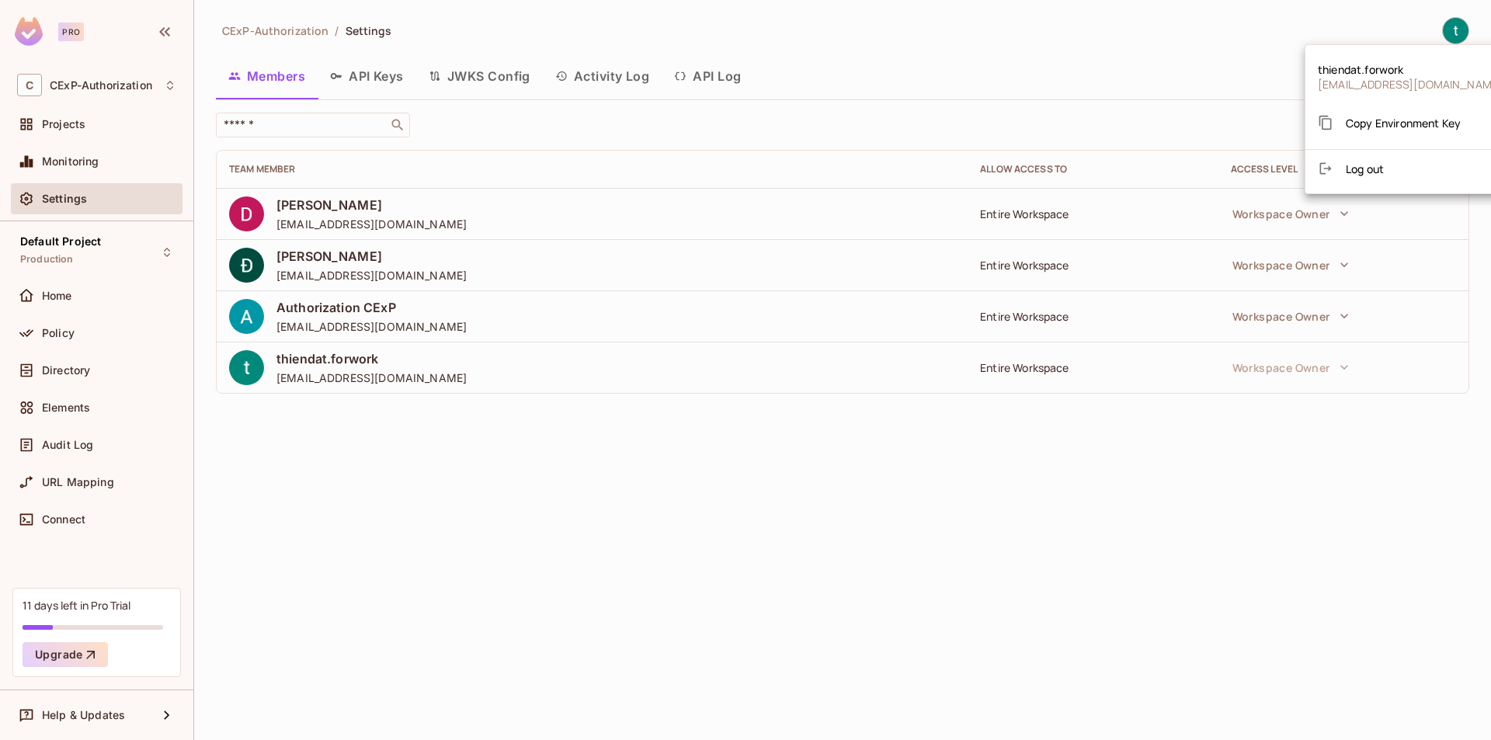
click at [267, 31] on div at bounding box center [745, 370] width 1491 height 740
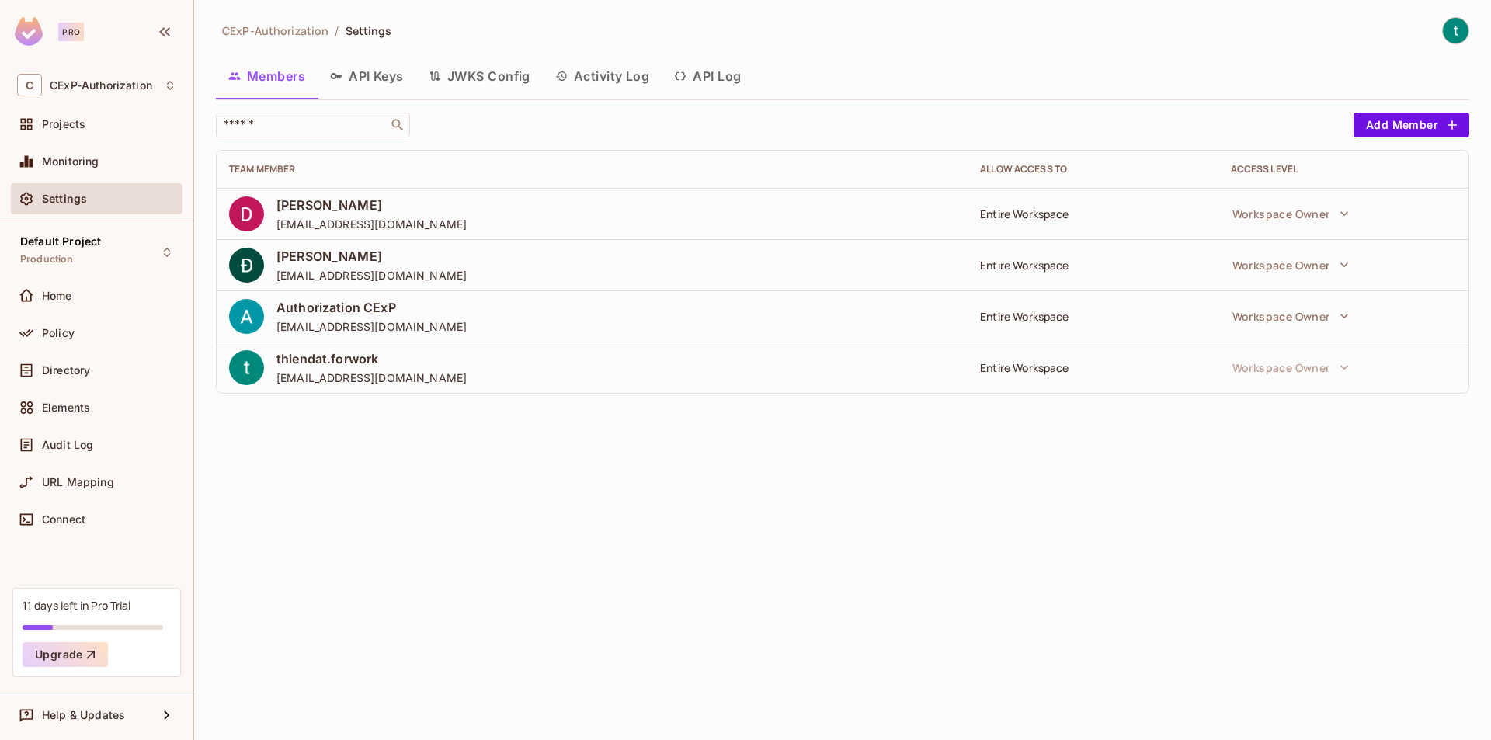
click at [257, 31] on div at bounding box center [257, 31] width 0 height 0
click at [107, 135] on div "Projects" at bounding box center [97, 124] width 172 height 31
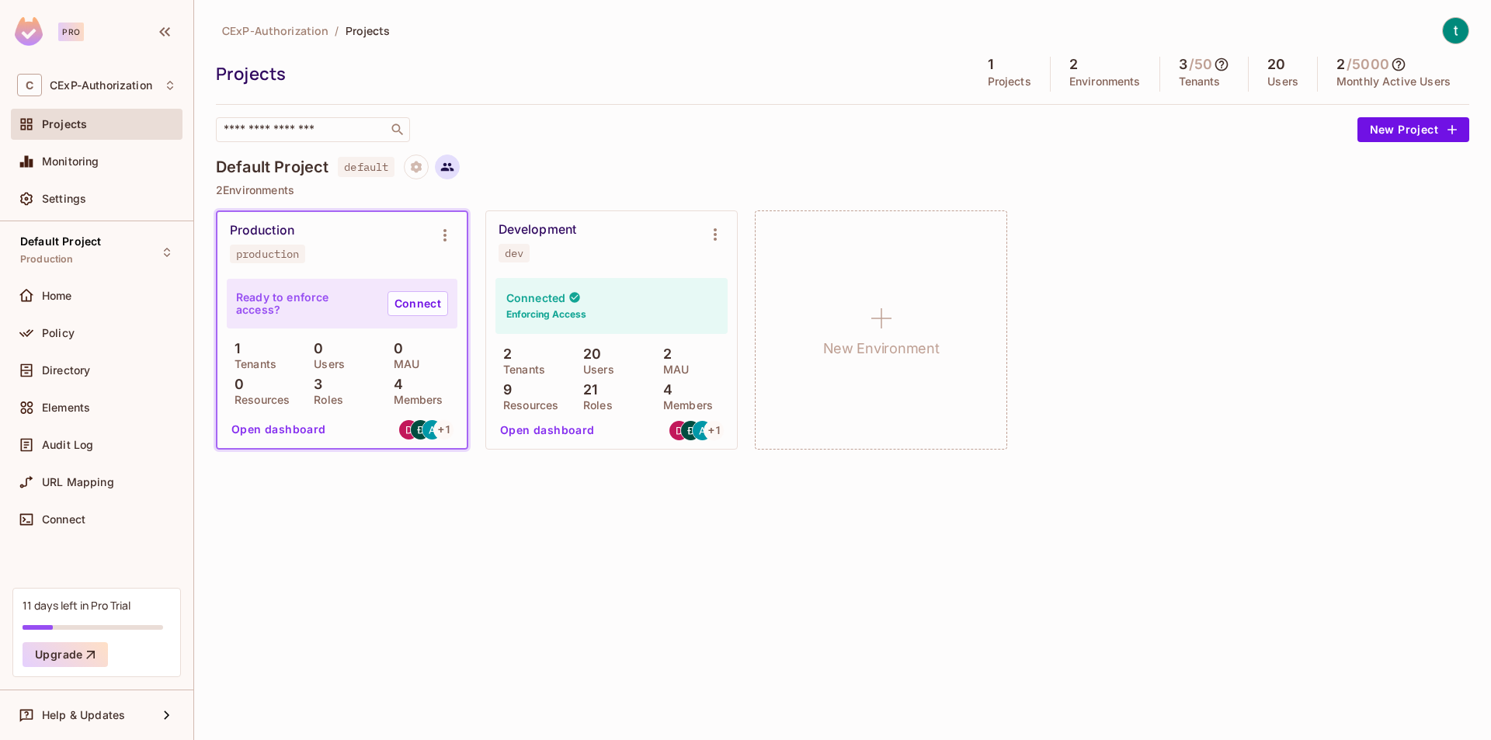
click at [448, 169] on icon at bounding box center [447, 167] width 13 height 9
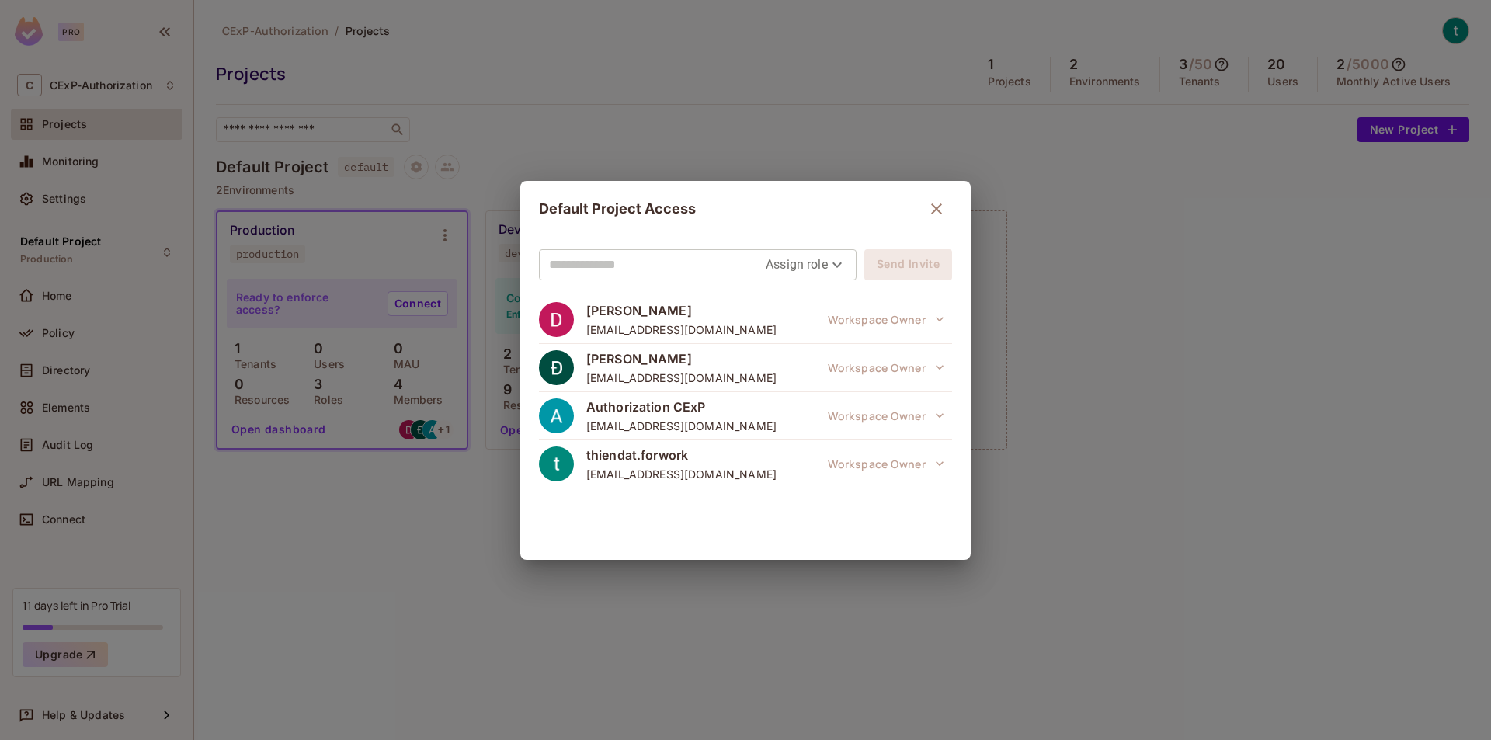
click at [558, 89] on div "Default Project Access Assign role Send Invite Dung Vo cdung.vo@gmail.com Works…" at bounding box center [745, 370] width 1491 height 740
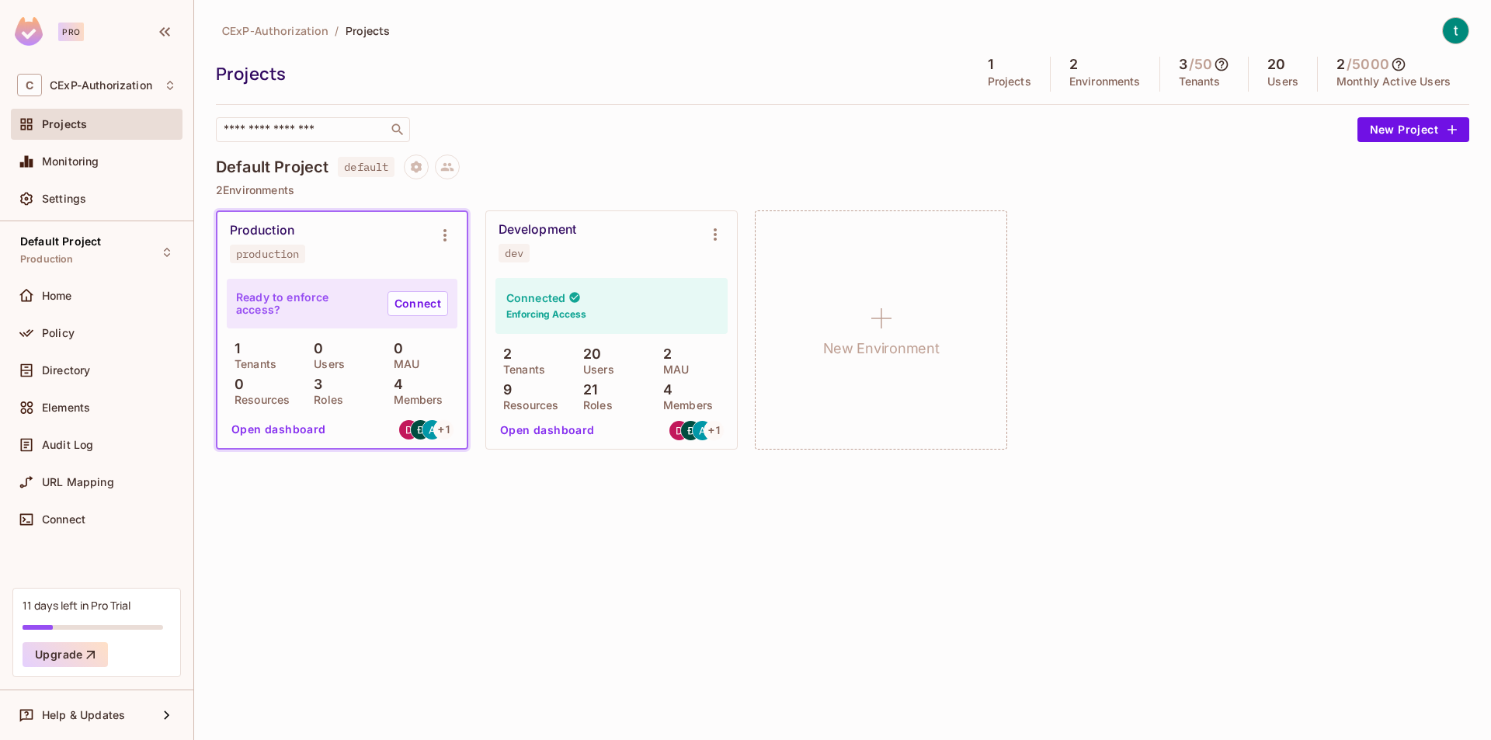
click at [276, 83] on div "Projects" at bounding box center [589, 73] width 746 height 23
click at [111, 71] on div "C CExP-Authorization" at bounding box center [97, 85] width 172 height 35
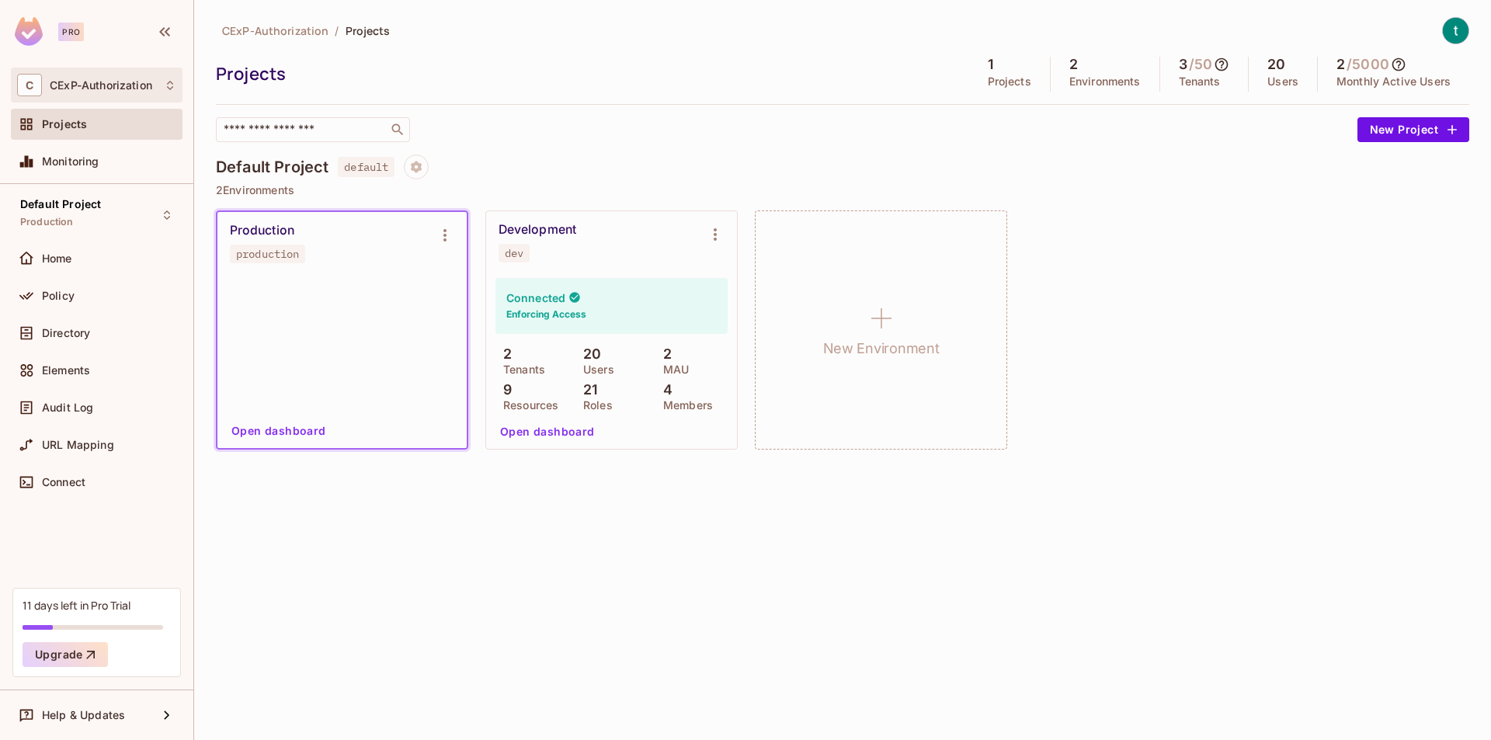
click at [111, 78] on div "C CExP-Authorization" at bounding box center [96, 85] width 159 height 23
click at [1463, 24] on div at bounding box center [745, 370] width 1491 height 740
click at [1459, 25] on img at bounding box center [1456, 31] width 26 height 26
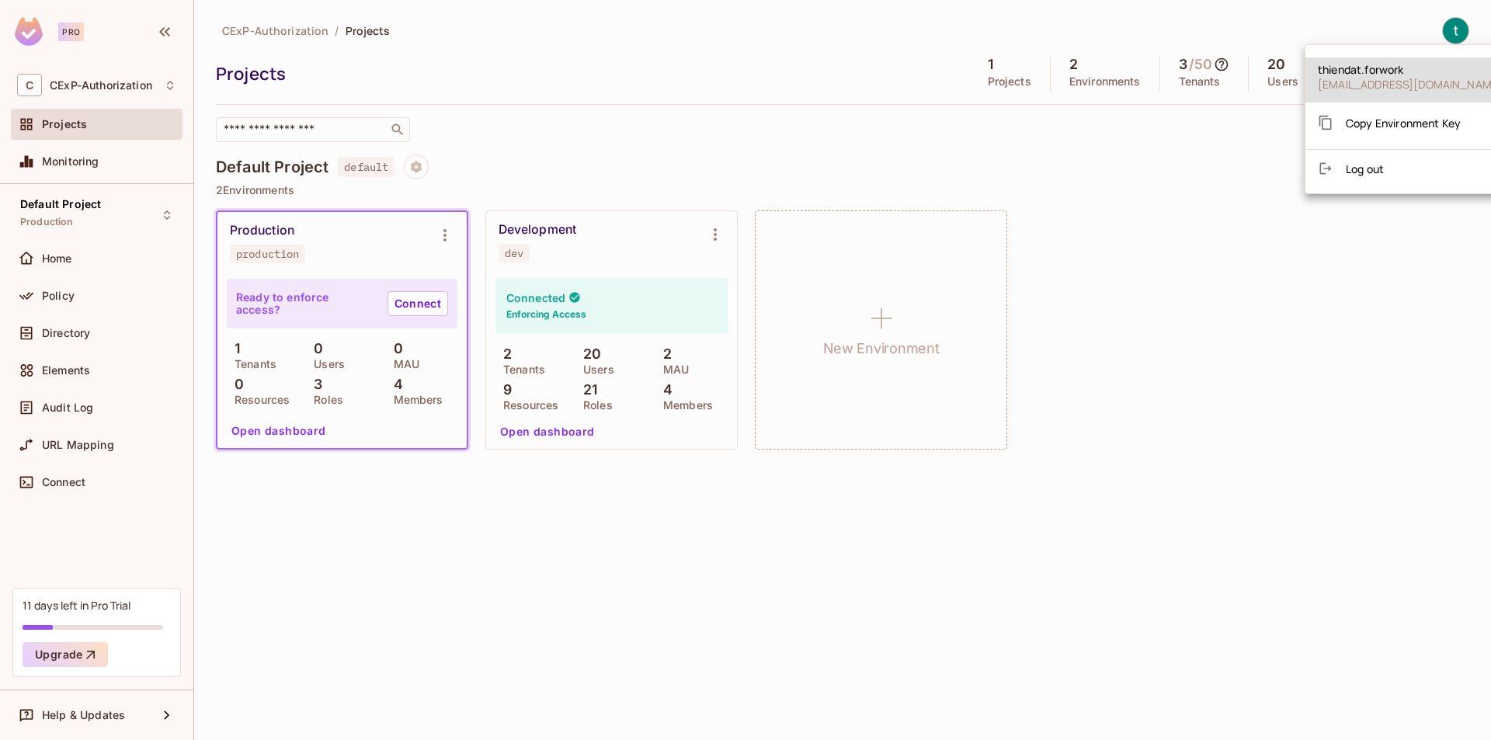
click at [606, 183] on div at bounding box center [745, 370] width 1491 height 740
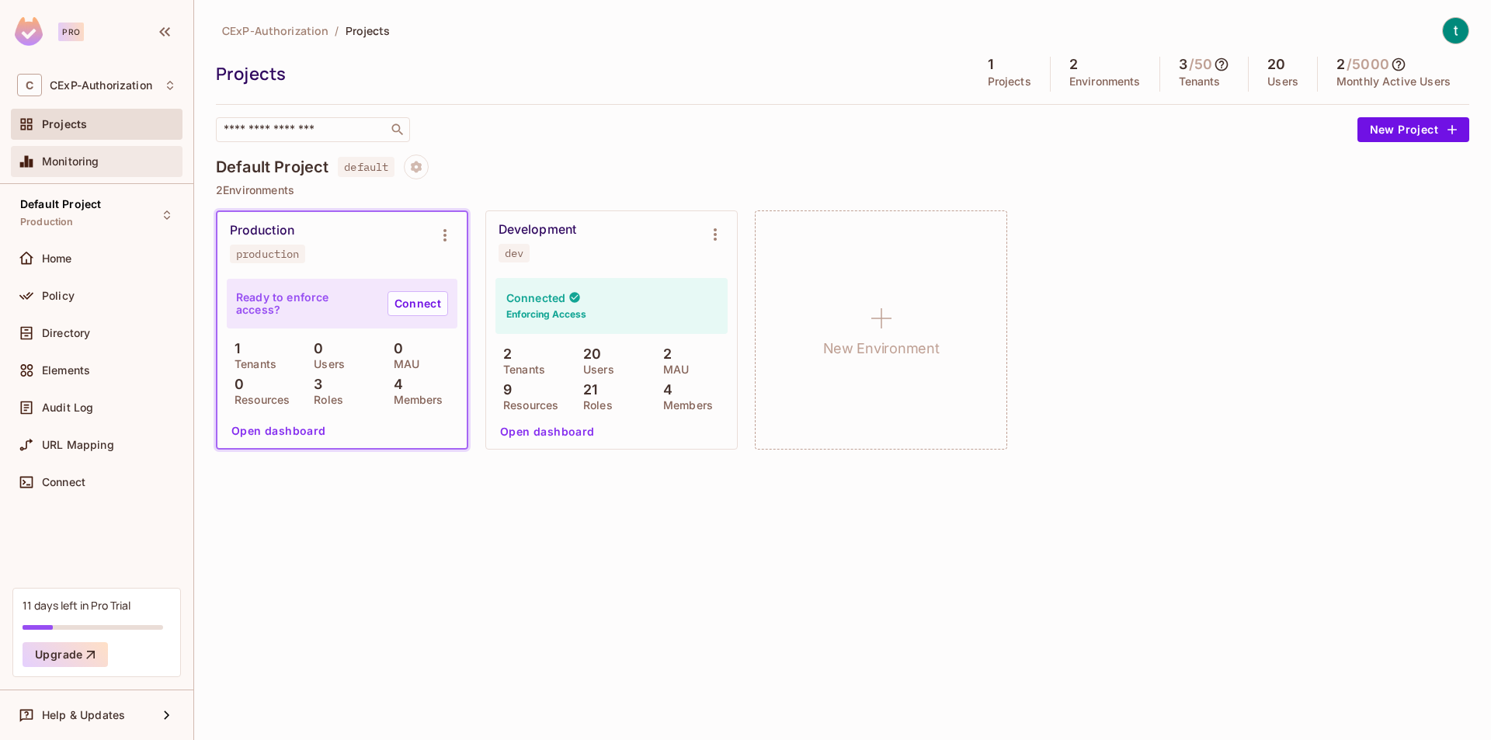
click at [99, 155] on div "Monitoring" at bounding box center [109, 161] width 134 height 12
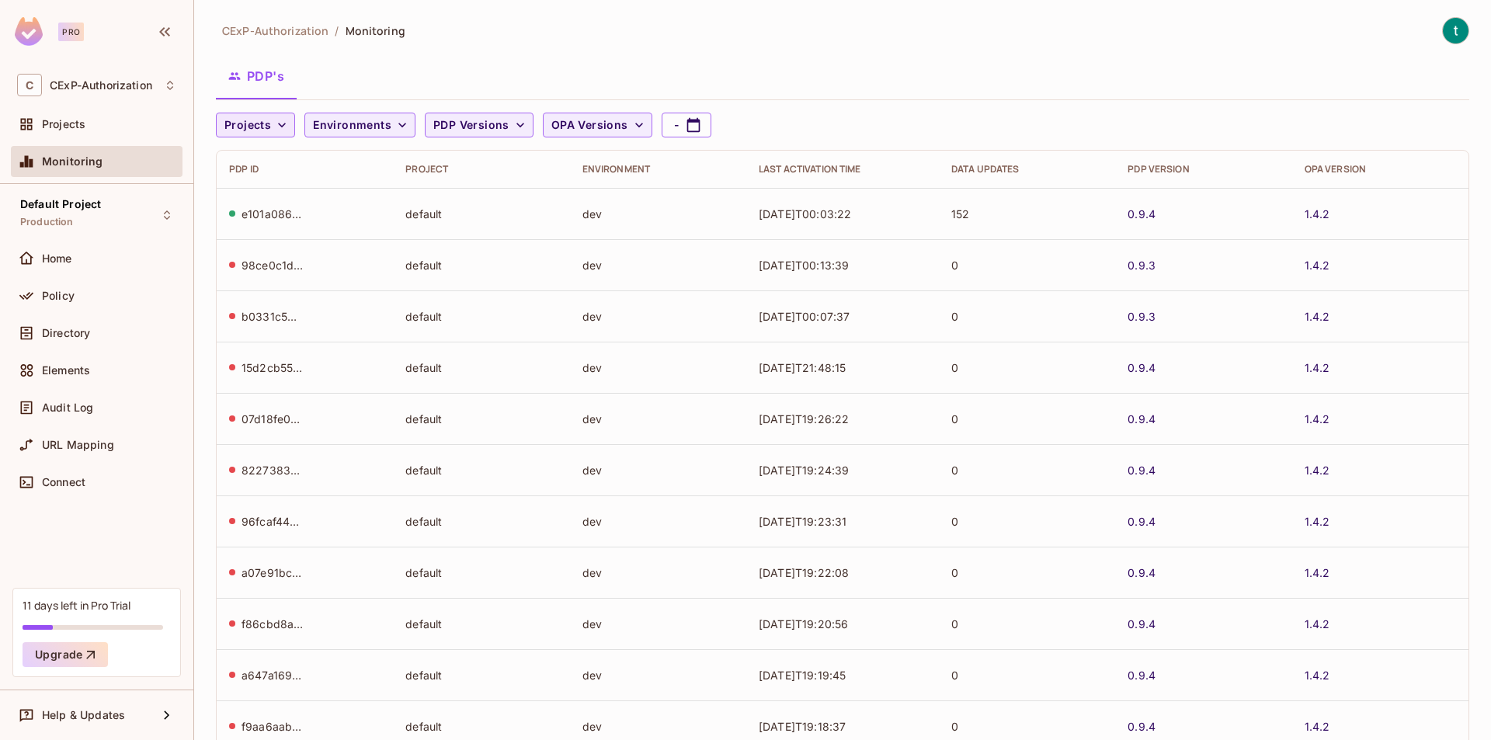
click at [283, 126] on icon "button" at bounding box center [282, 125] width 16 height 16
click at [395, 71] on div at bounding box center [745, 370] width 1491 height 740
click at [360, 119] on span "Environments" at bounding box center [352, 125] width 78 height 19
click at [360, 119] on div at bounding box center [745, 370] width 1491 height 740
click at [268, 123] on span "Projects" at bounding box center [247, 125] width 47 height 19
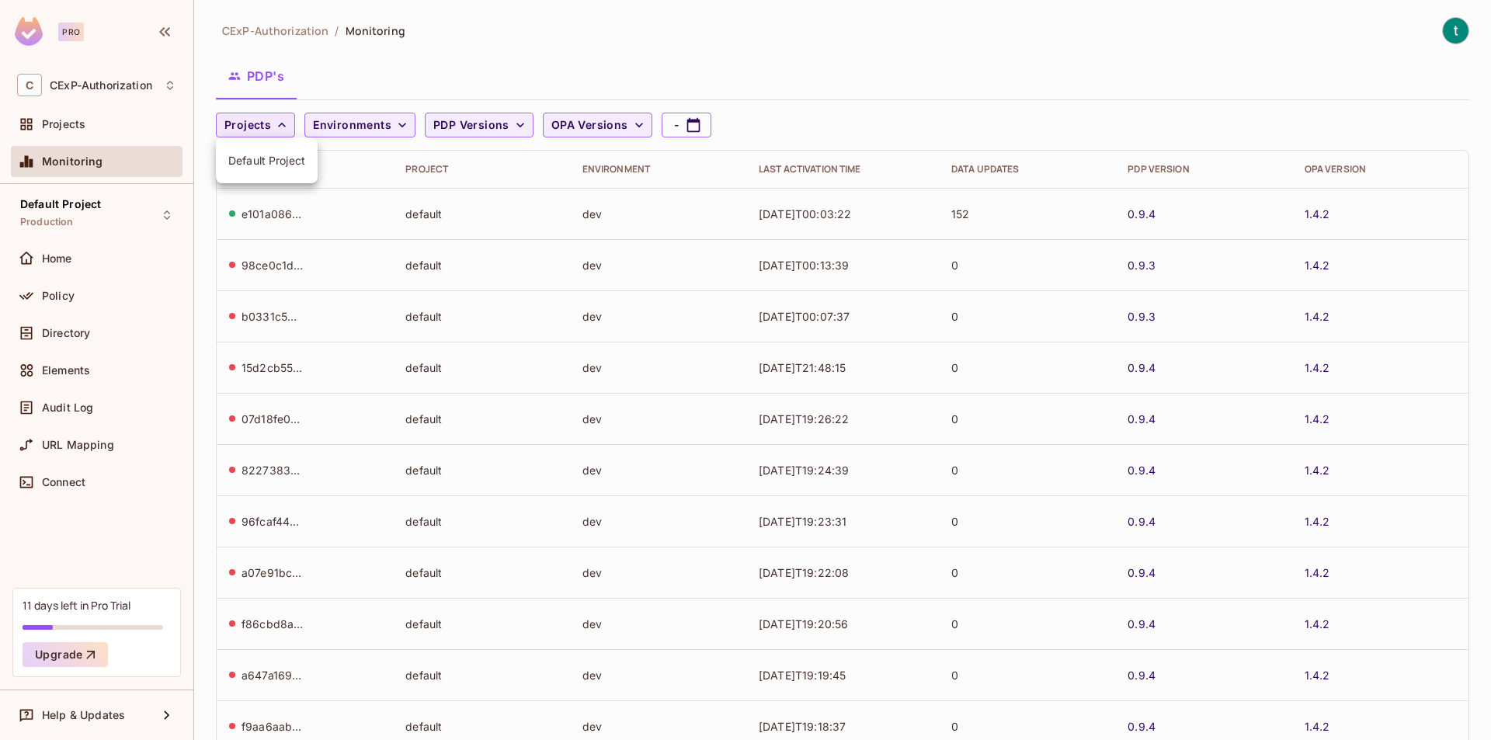
click at [268, 123] on div at bounding box center [745, 370] width 1491 height 740
click at [466, 124] on span "PDP Versions" at bounding box center [471, 125] width 76 height 19
click at [581, 129] on div at bounding box center [745, 370] width 1491 height 740
click at [581, 129] on span "OPA Versions" at bounding box center [589, 125] width 77 height 19
click at [607, 120] on div at bounding box center [745, 370] width 1491 height 740
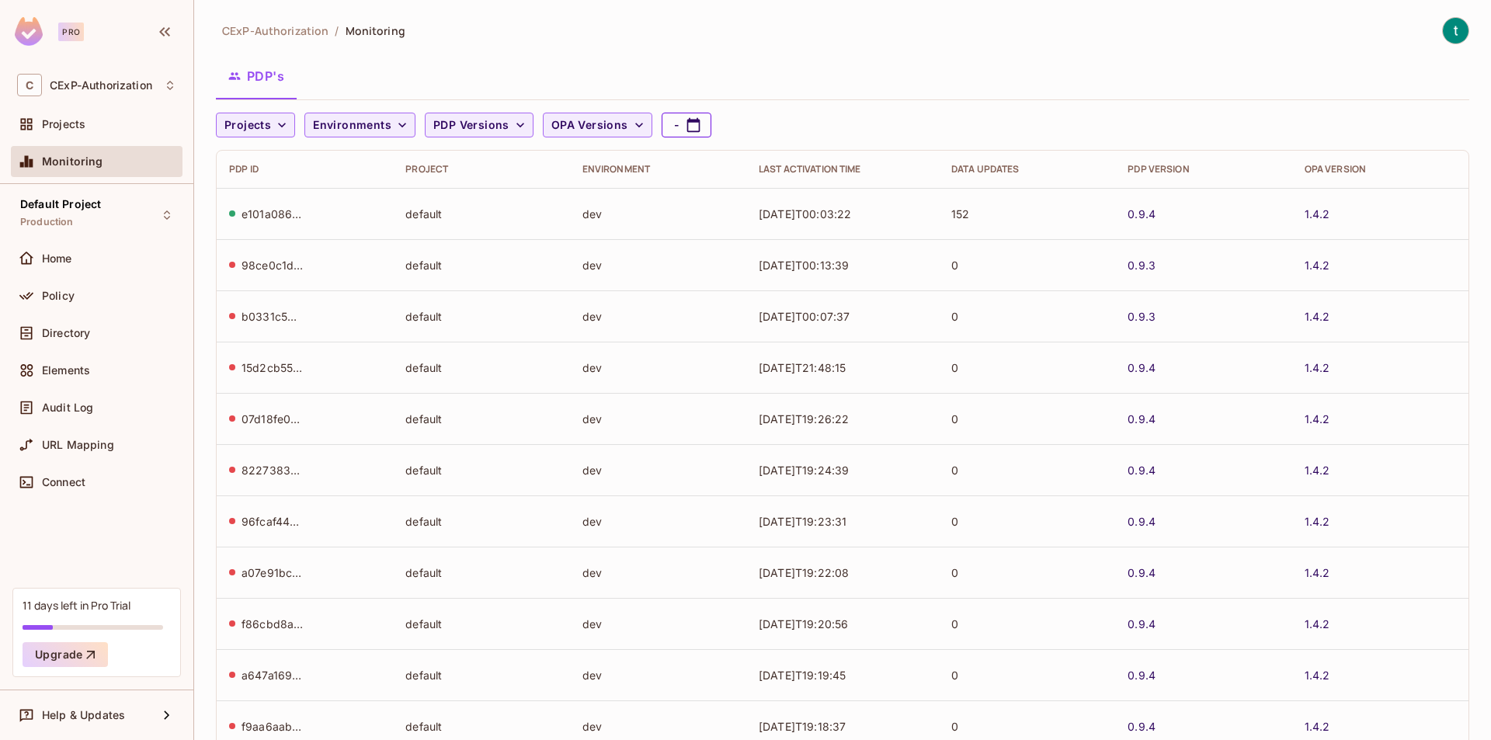
click at [686, 123] on icon "button" at bounding box center [694, 125] width 16 height 16
select select "*"
select select "****"
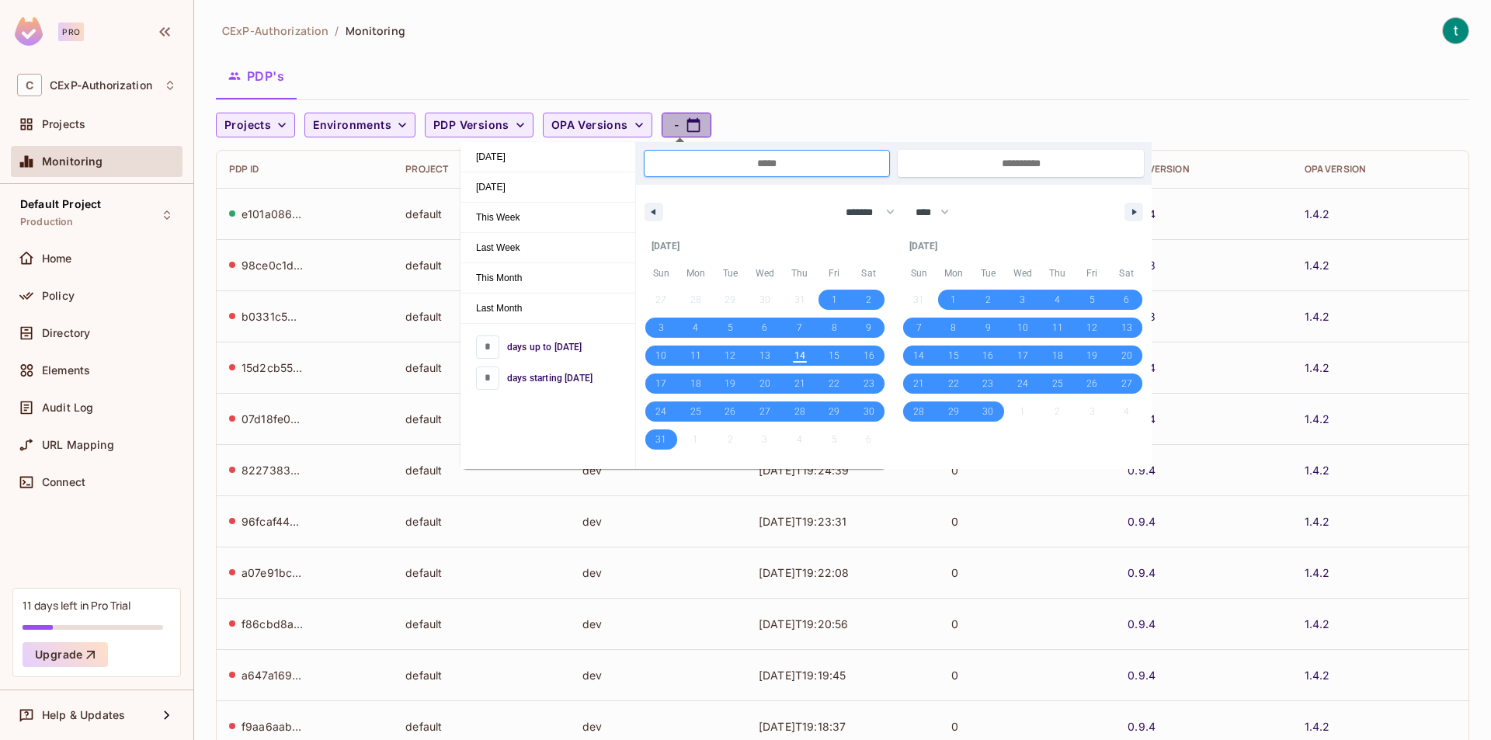
click at [686, 123] on icon "button" at bounding box center [694, 125] width 16 height 16
click at [807, 95] on div "PDP's" at bounding box center [843, 76] width 1254 height 39
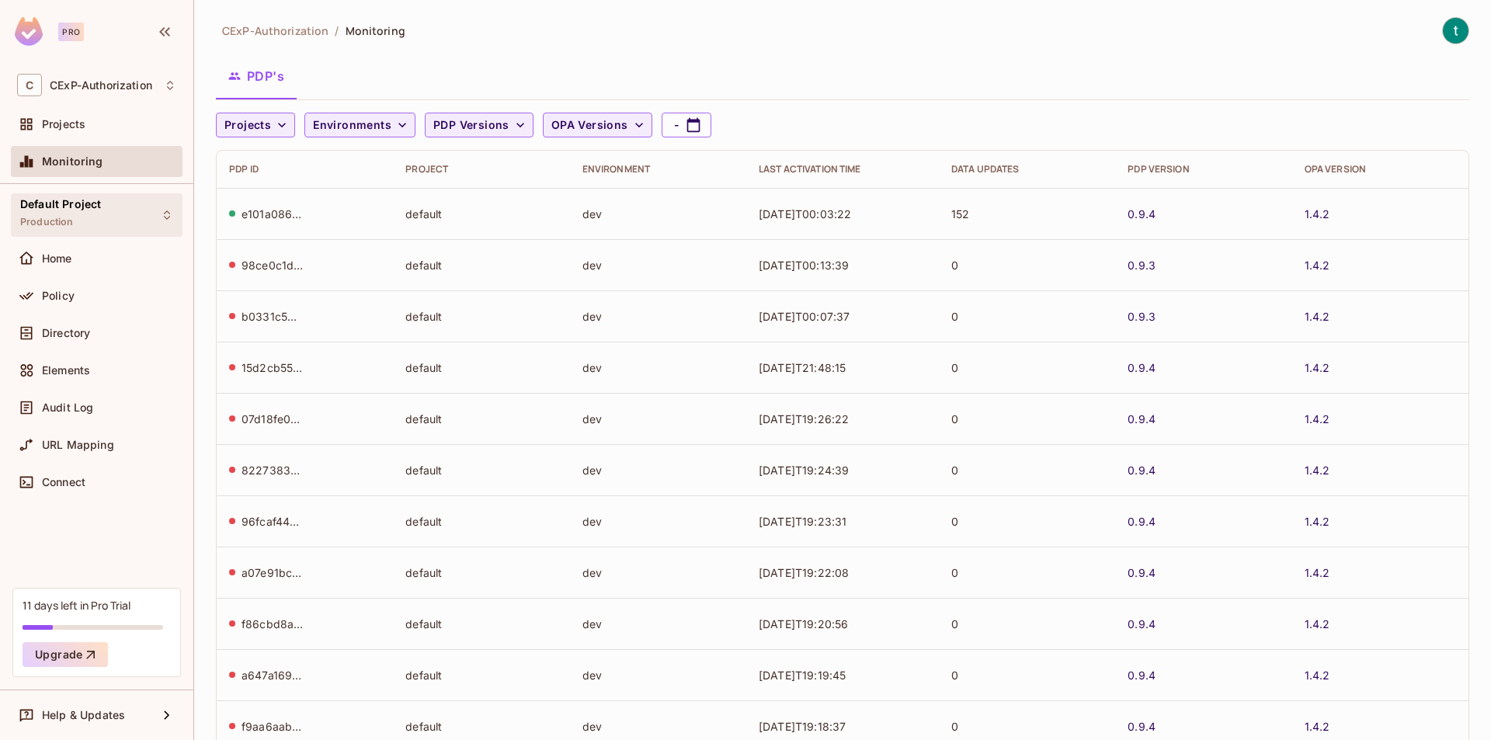
click at [67, 208] on span "Default Project" at bounding box center [60, 204] width 81 height 12
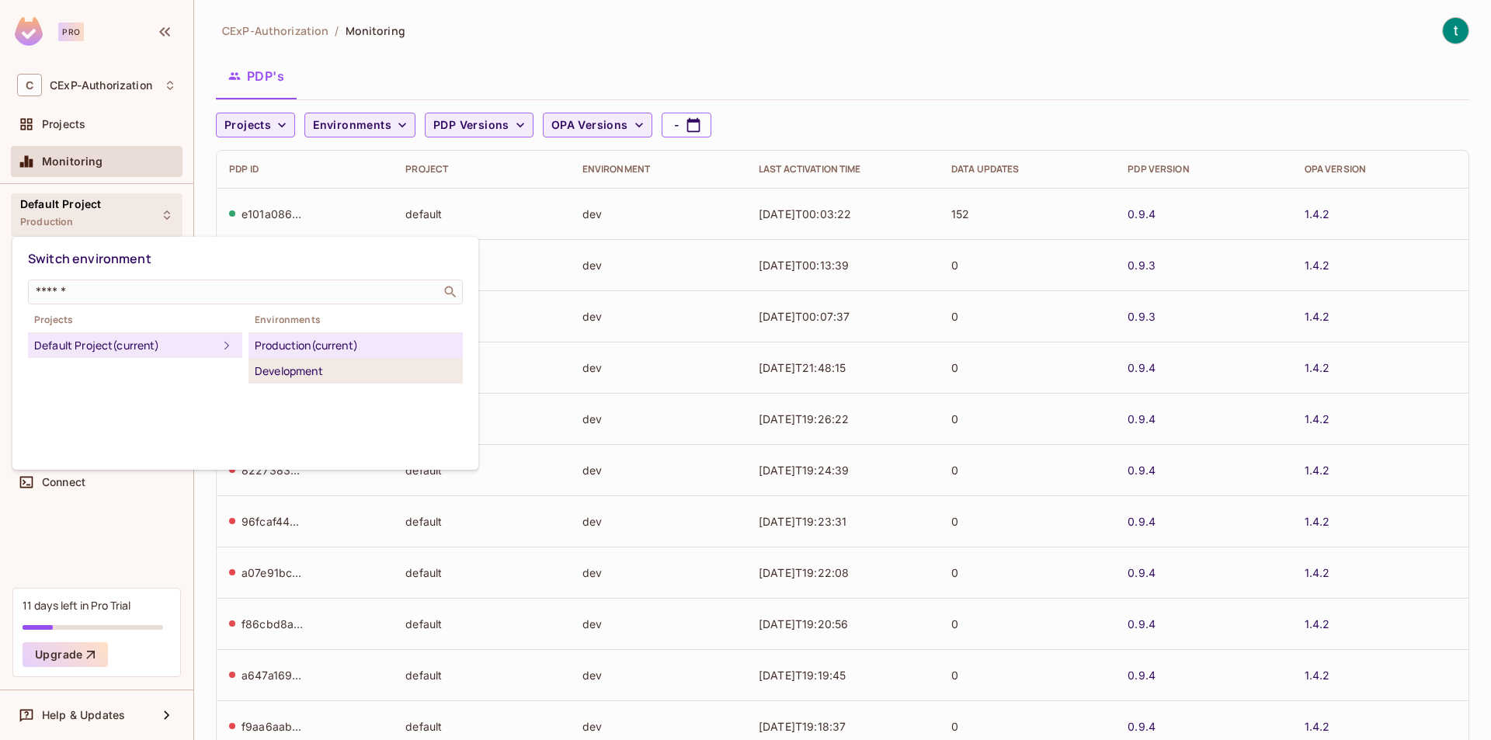
click at [318, 377] on div "Development" at bounding box center [356, 371] width 202 height 19
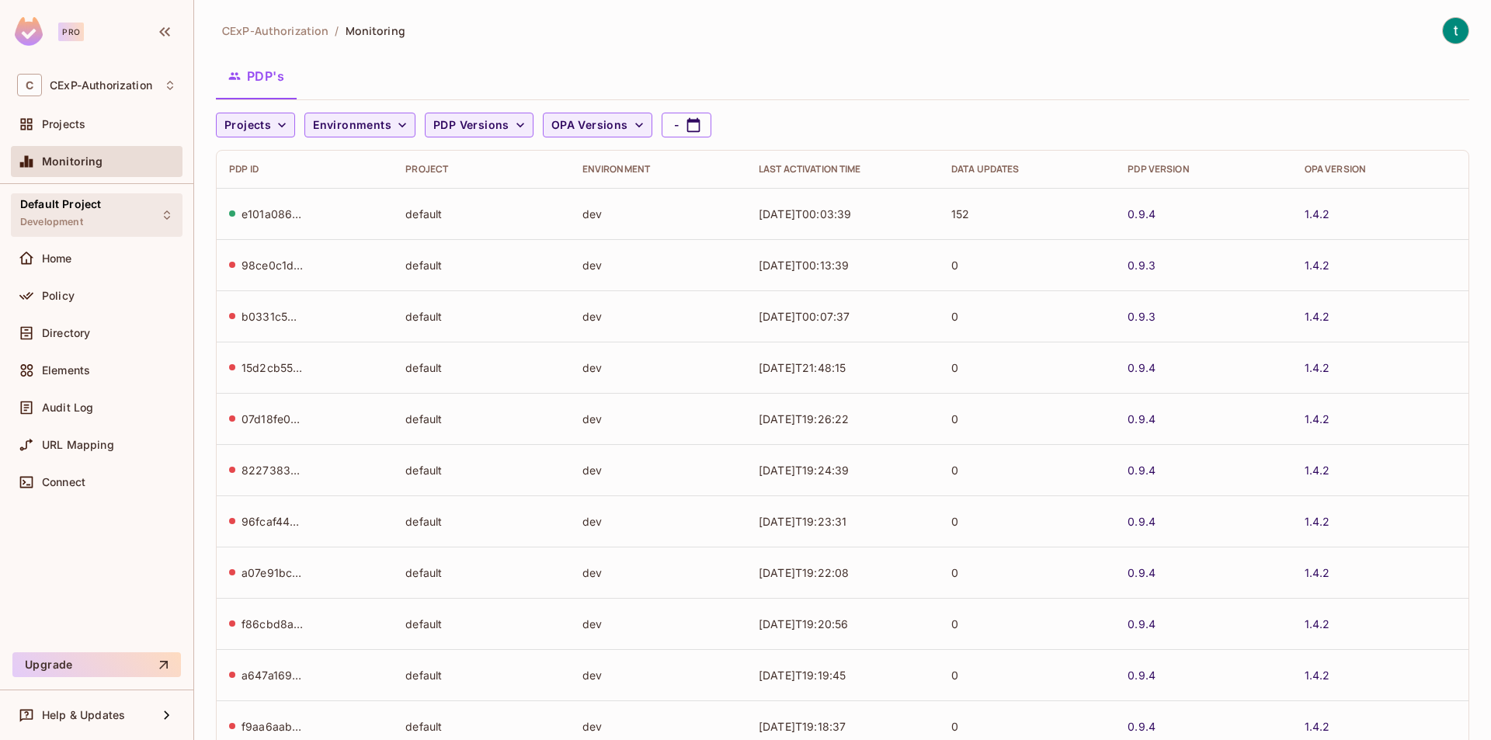
click at [133, 206] on div "Default Project Development" at bounding box center [97, 214] width 172 height 43
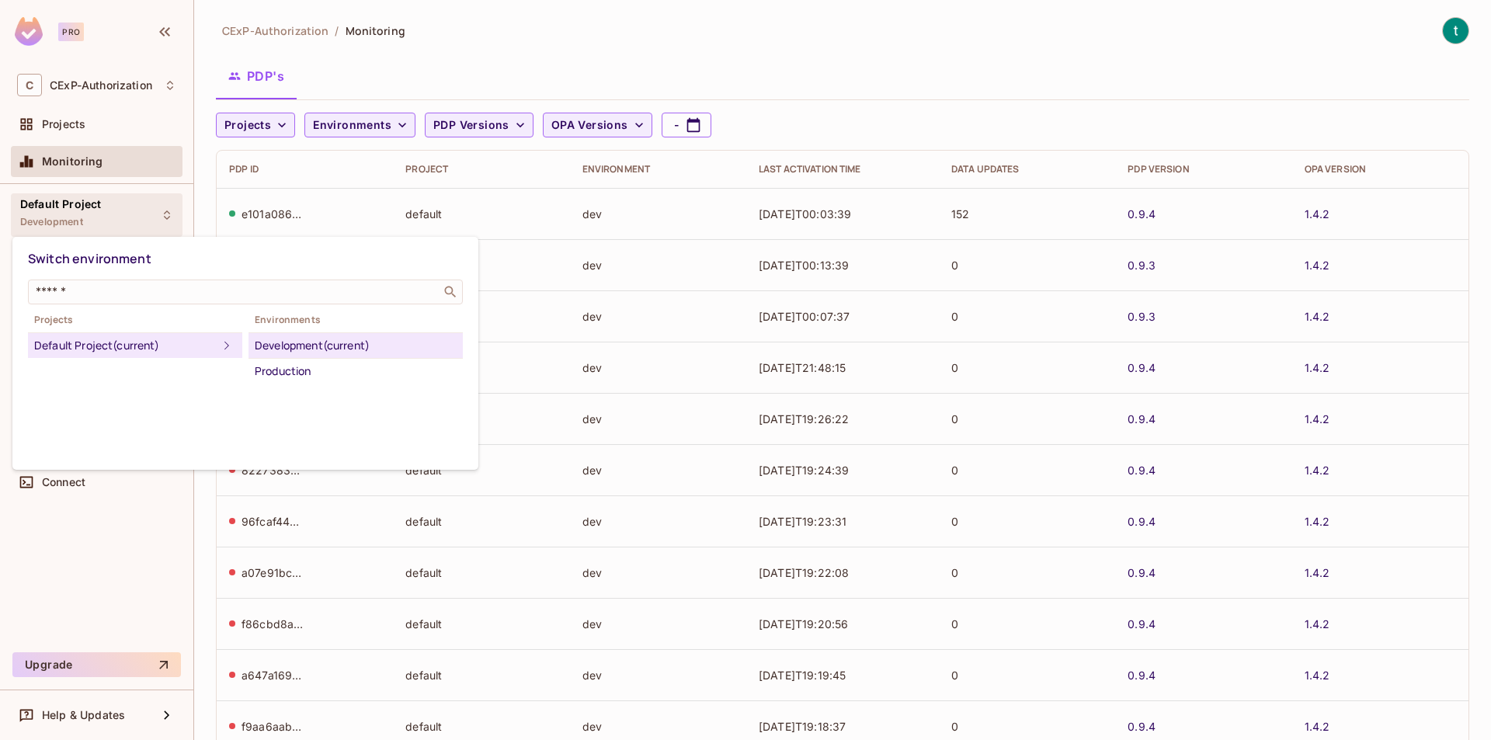
click at [328, 347] on div "Development (current)" at bounding box center [356, 345] width 202 height 19
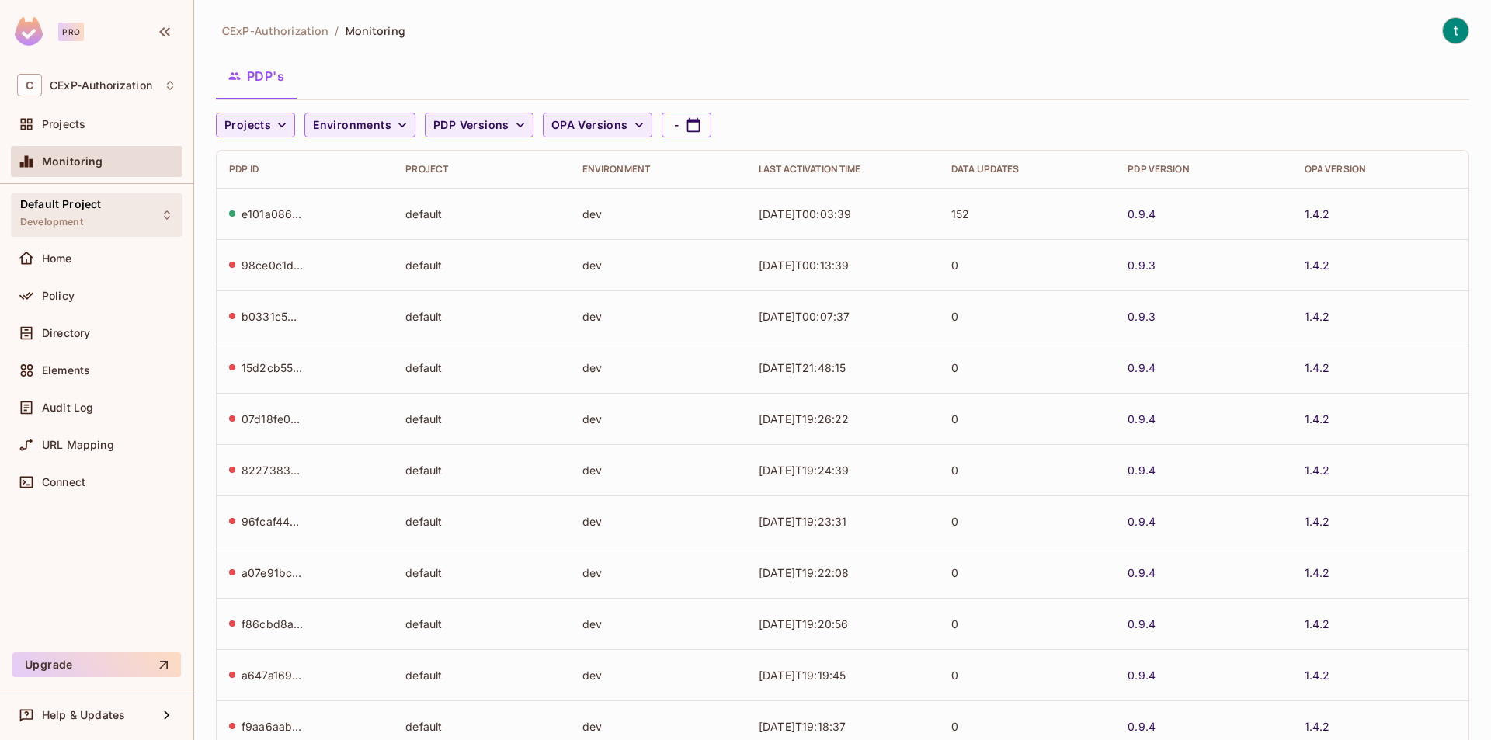
click at [130, 214] on div "Default Project Development" at bounding box center [97, 214] width 172 height 43
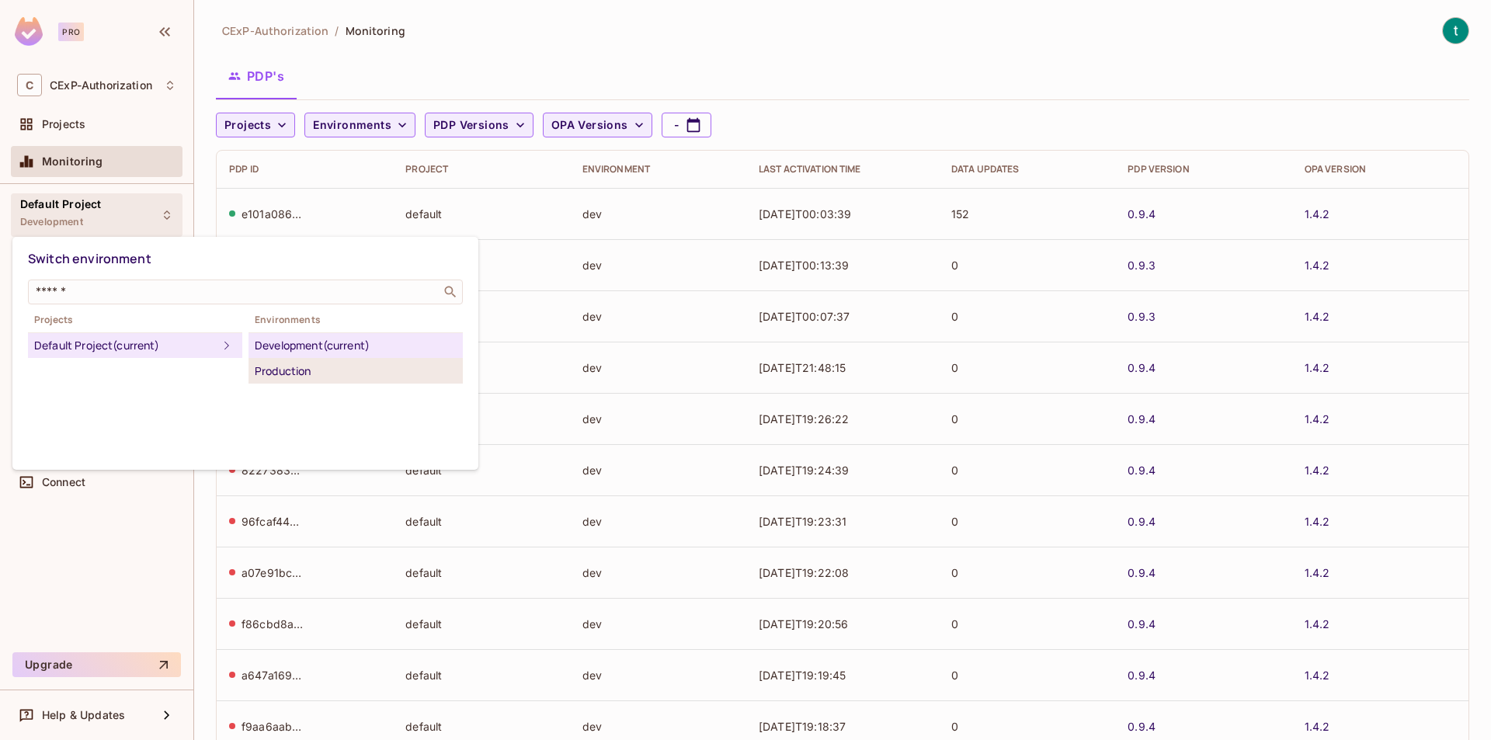
click at [288, 363] on div "Production" at bounding box center [356, 371] width 202 height 19
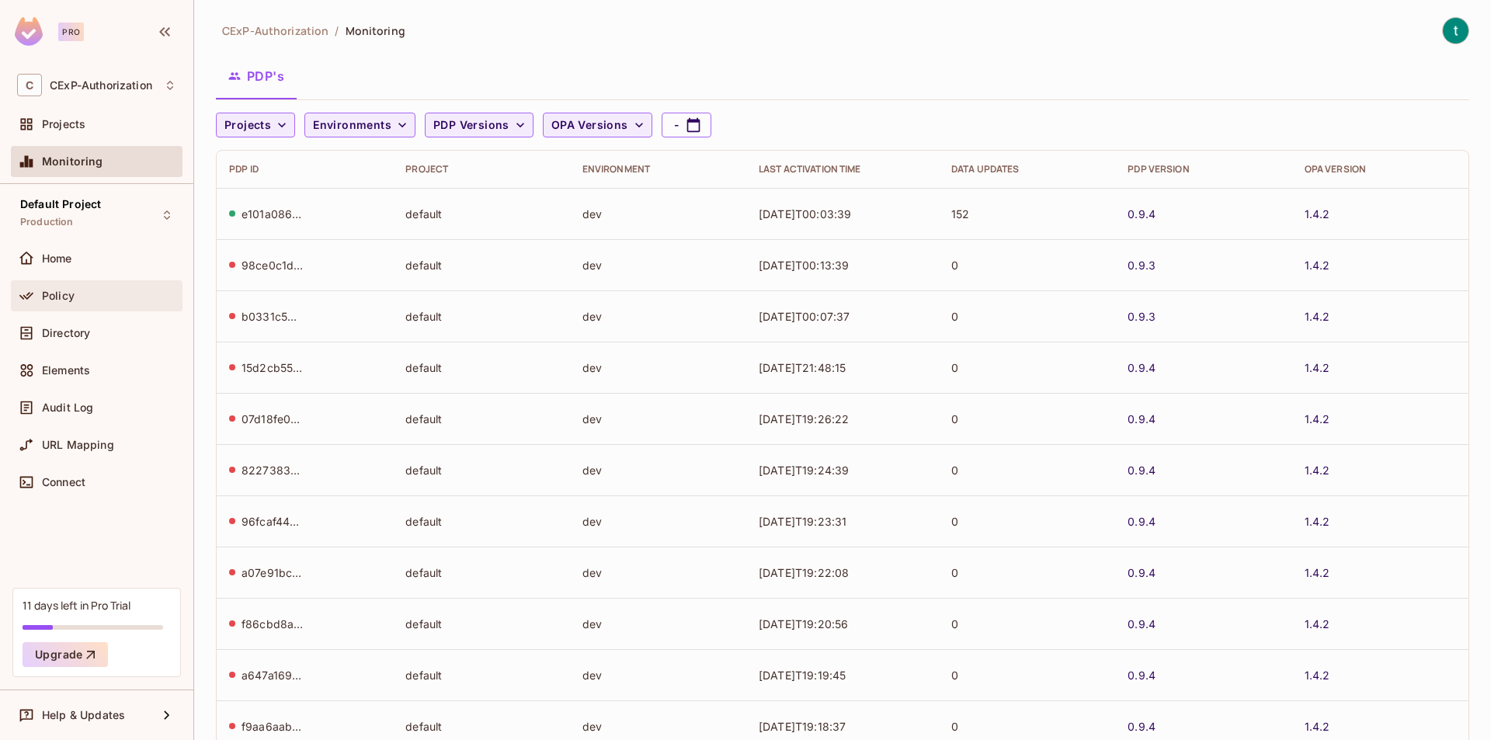
click at [91, 292] on div "Policy" at bounding box center [109, 296] width 134 height 12
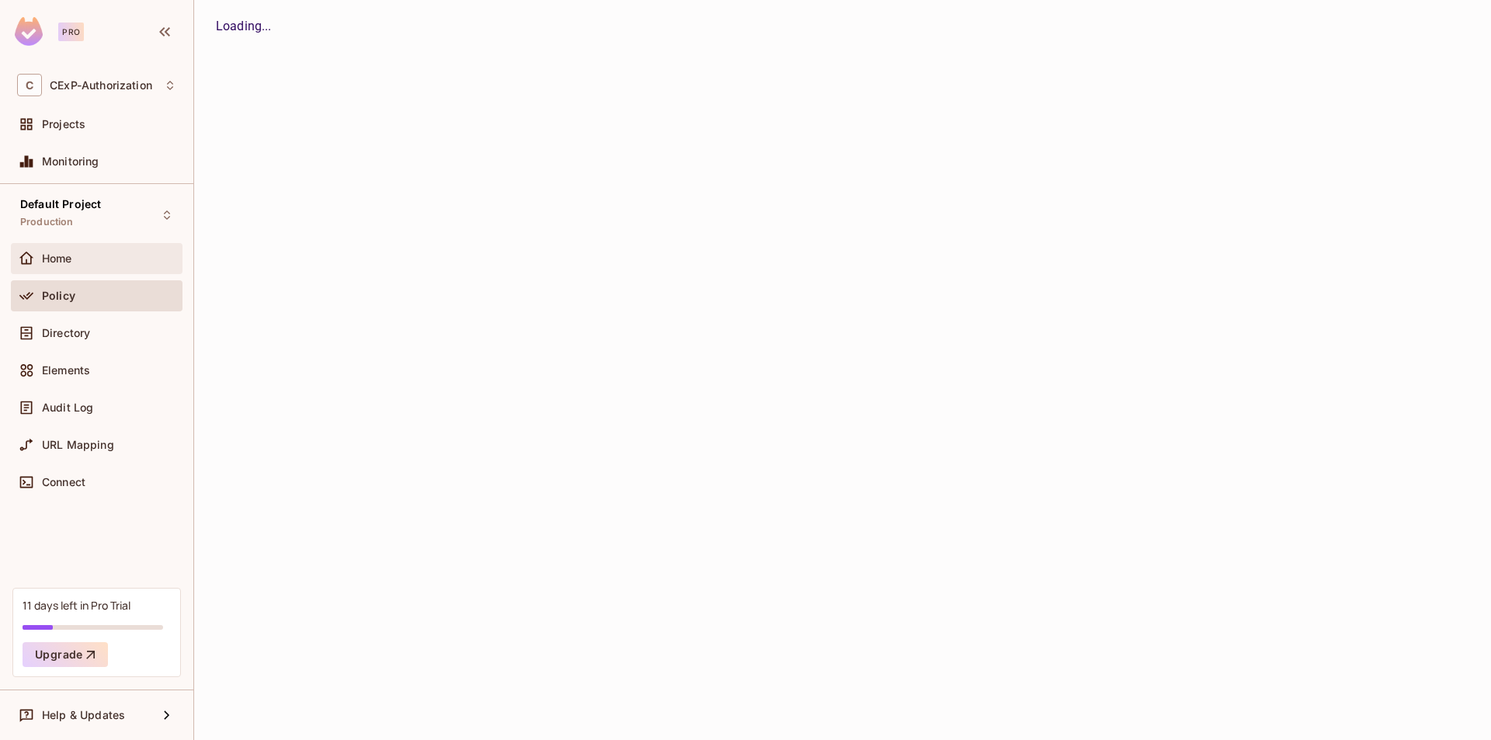
click at [86, 263] on div "Home" at bounding box center [109, 258] width 134 height 12
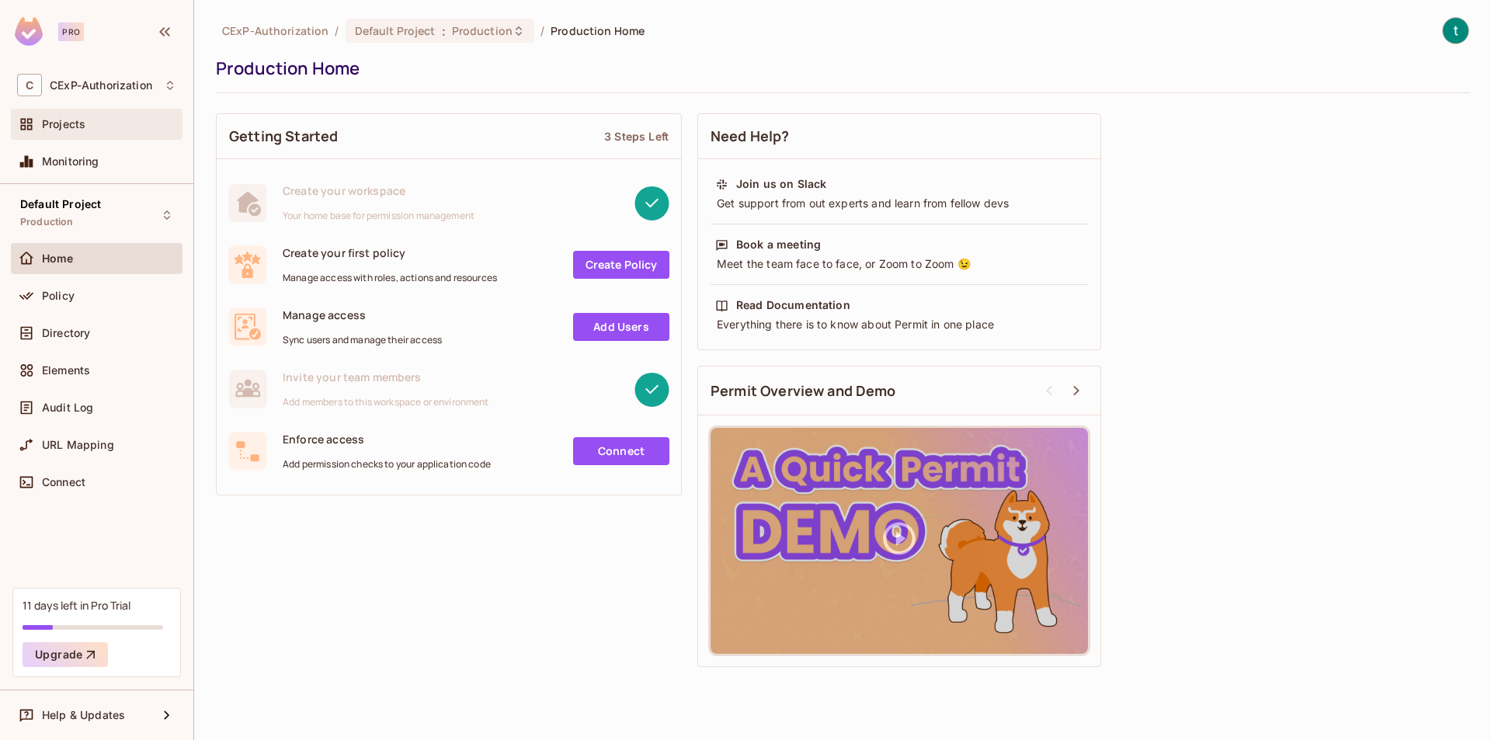
click at [82, 134] on div "Projects" at bounding box center [96, 124] width 159 height 19
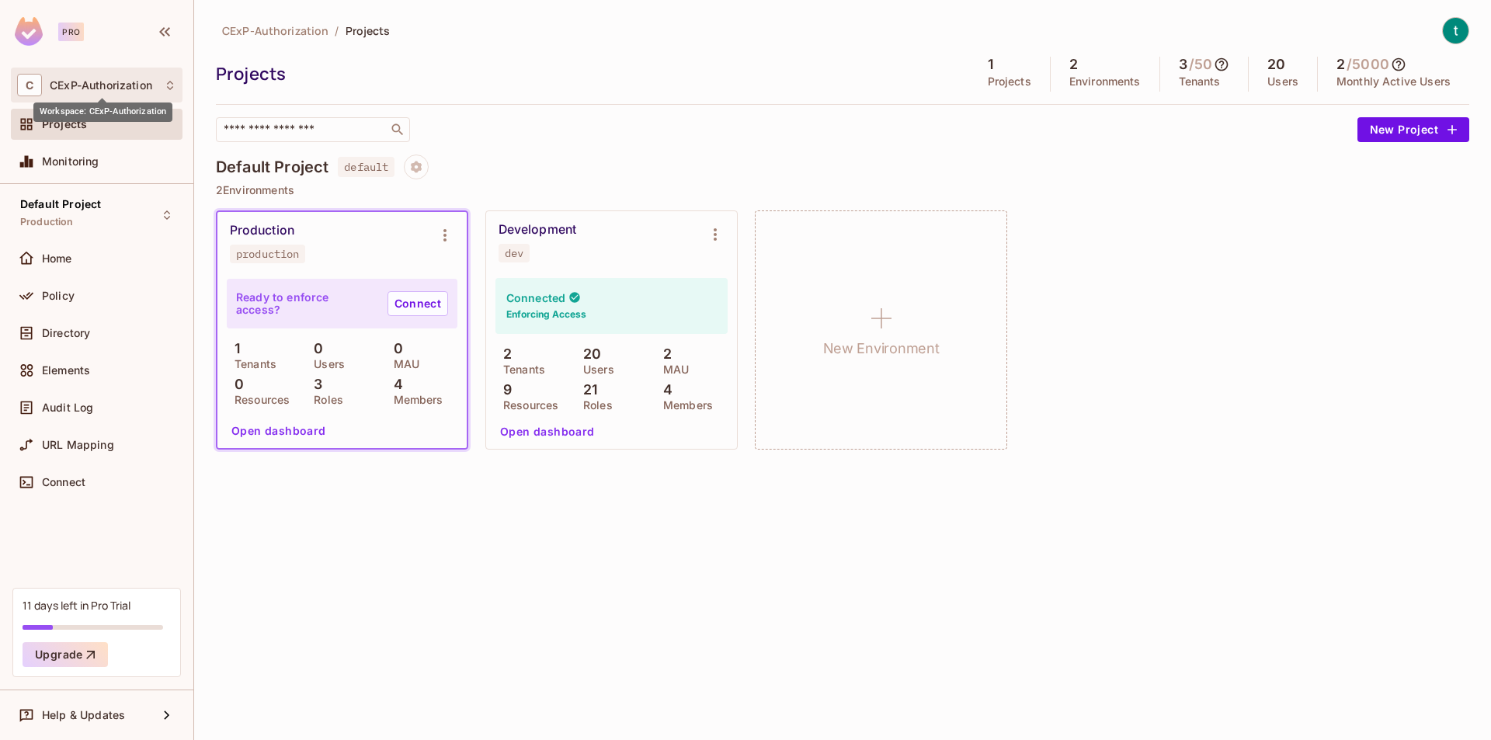
click at [109, 85] on span "CExP-Authorization" at bounding box center [101, 85] width 103 height 12
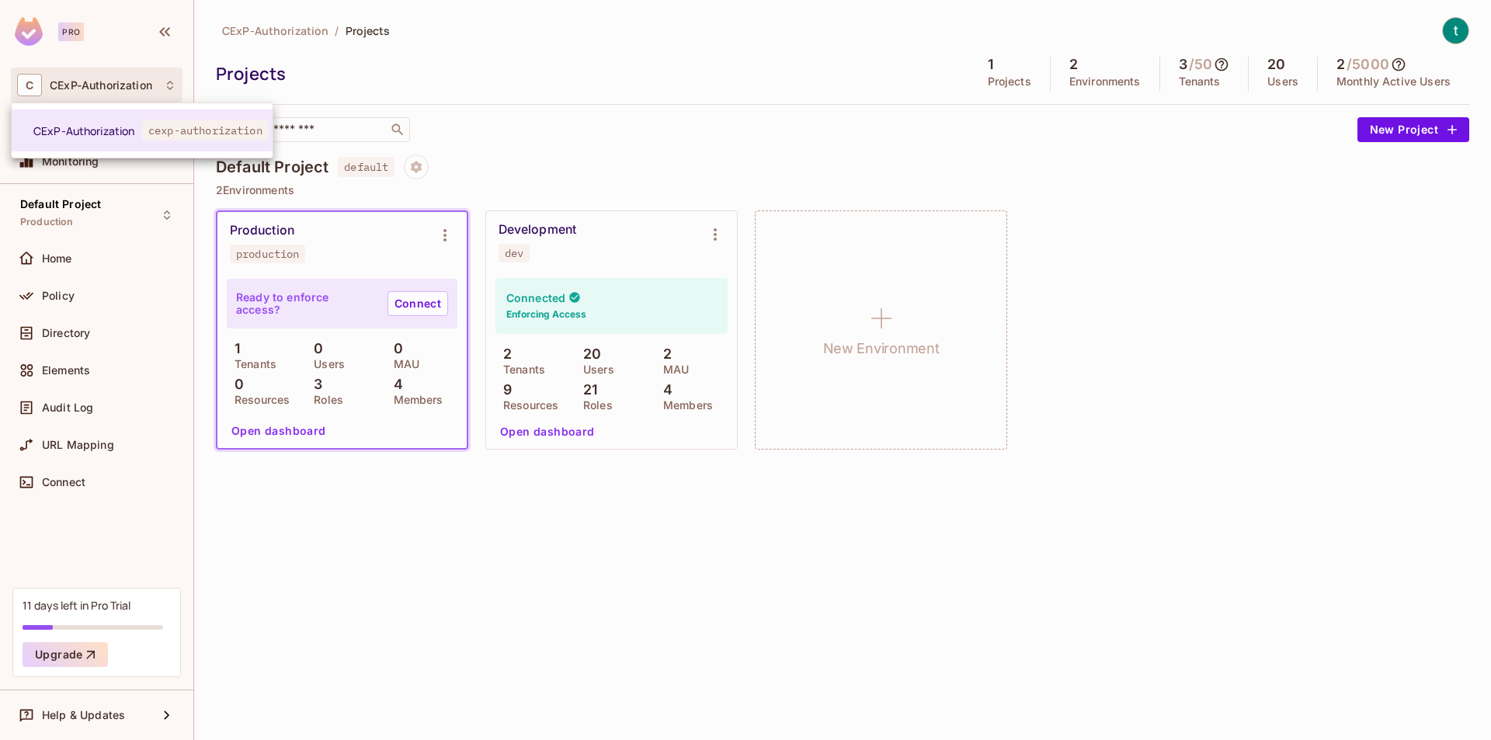
click at [61, 37] on div at bounding box center [745, 370] width 1491 height 740
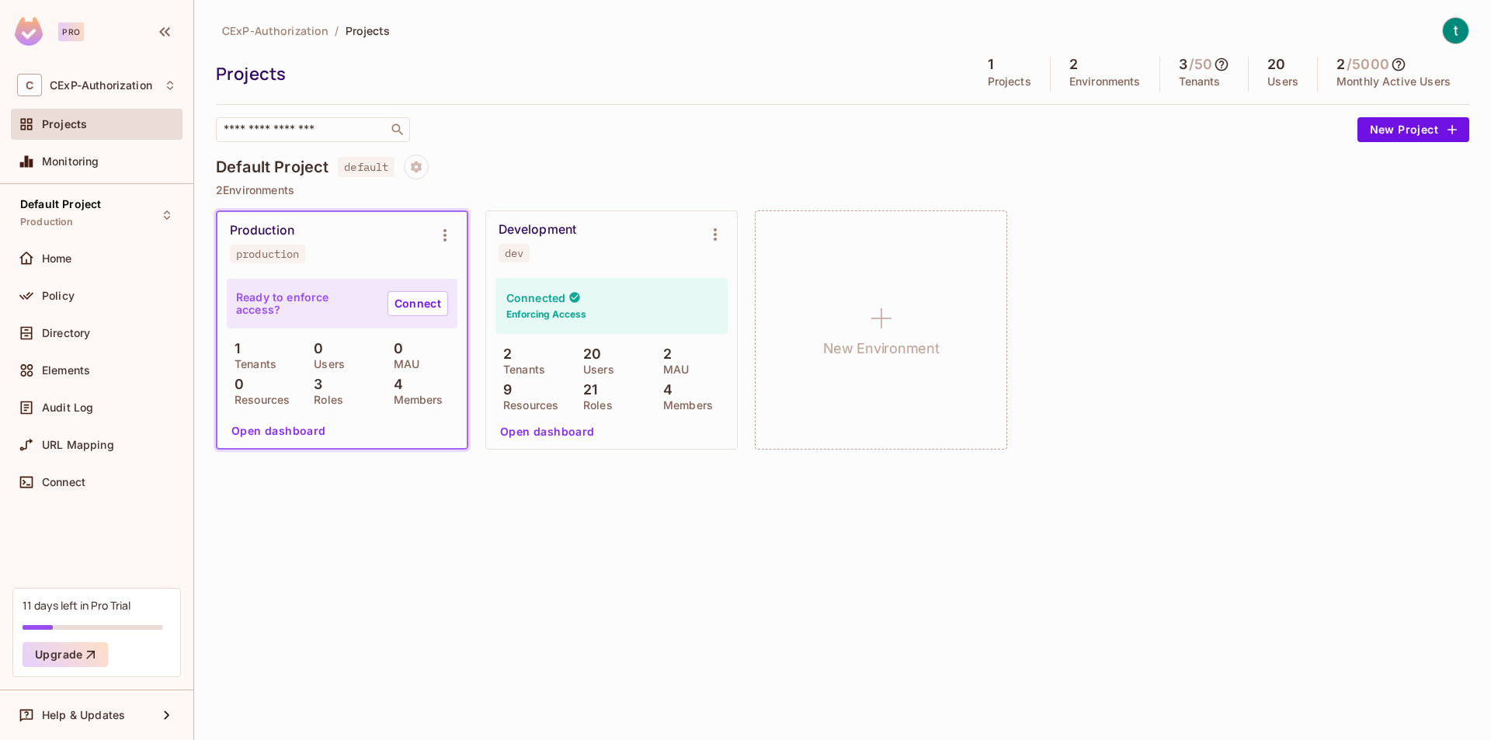
click at [69, 35] on div "Pro" at bounding box center [71, 32] width 26 height 19
click at [163, 39] on icon "button" at bounding box center [164, 32] width 19 height 19
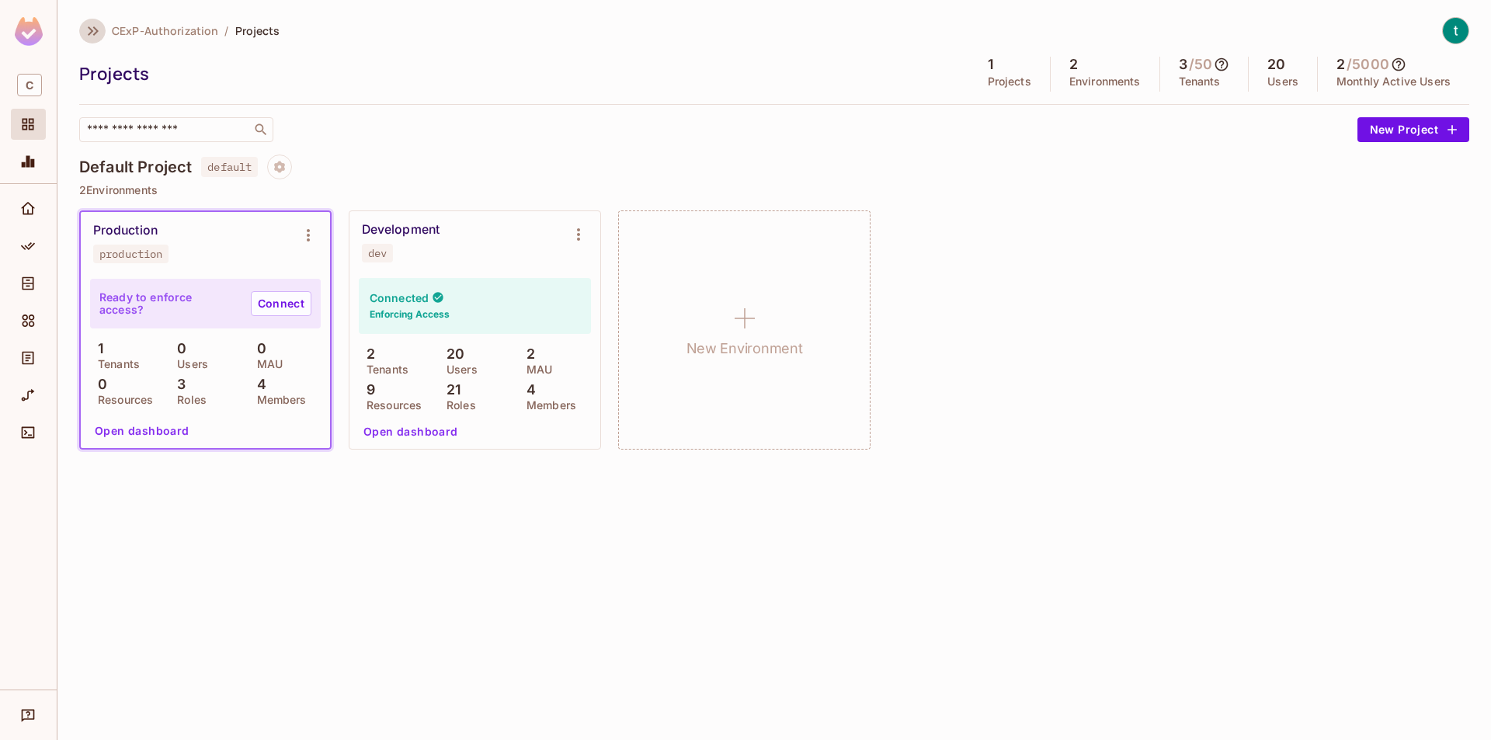
drag, startPoint x: 87, startPoint y: 28, endPoint x: 281, endPoint y: 29, distance: 194.2
click at [89, 27] on icon "button" at bounding box center [93, 31] width 19 height 19
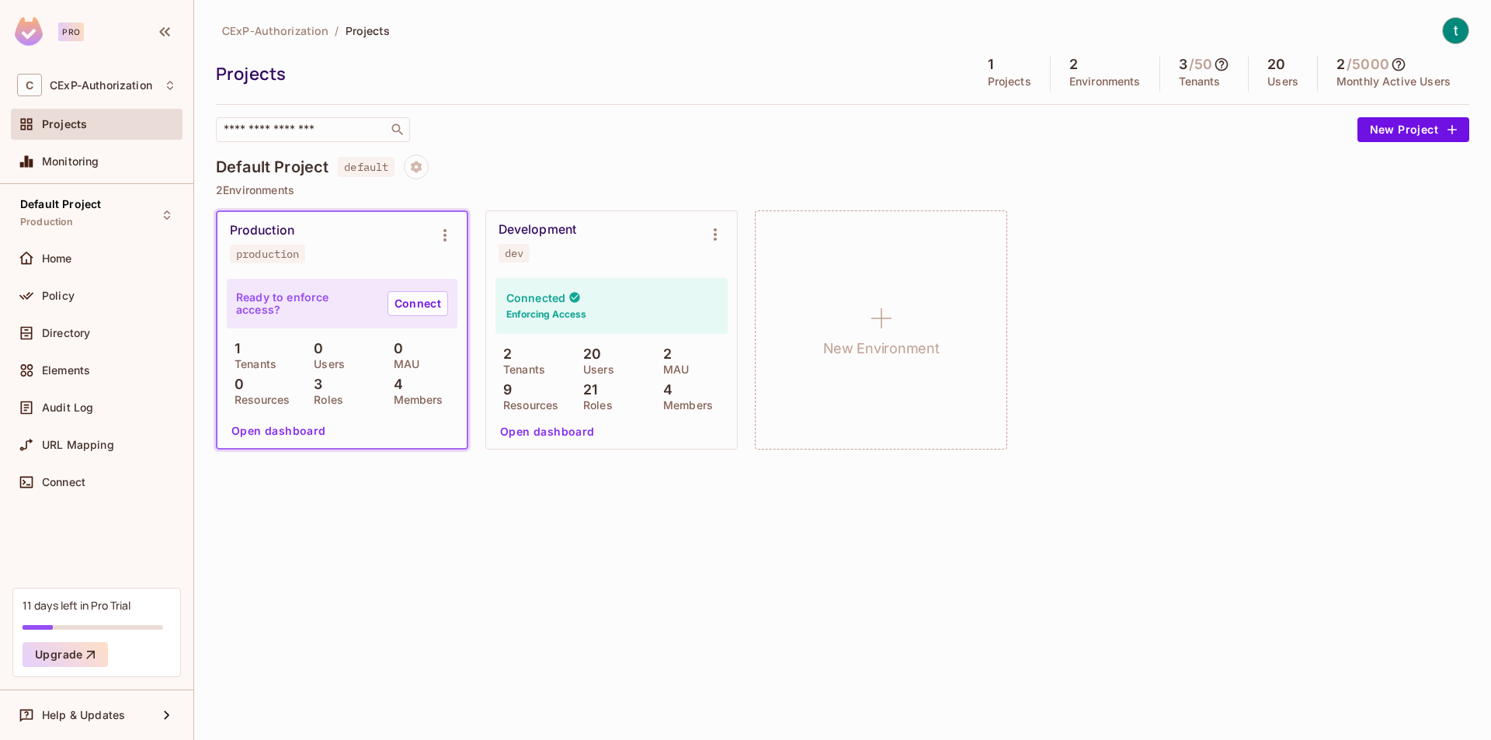
click at [1447, 41] on div at bounding box center [1455, 30] width 27 height 27
click at [1382, 165] on span "Log out" at bounding box center [1365, 169] width 38 height 15
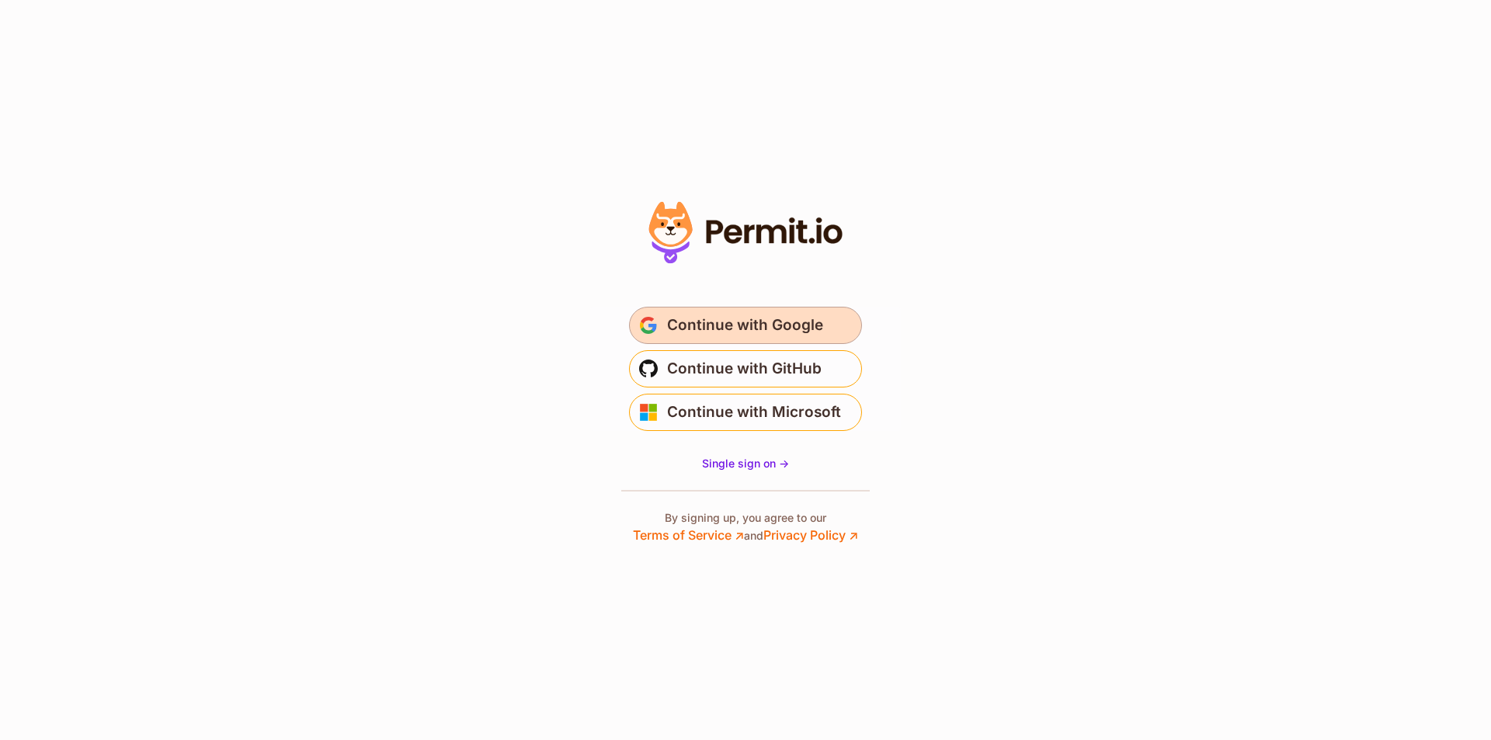
click at [722, 338] on button "Continue with Google" at bounding box center [745, 325] width 233 height 37
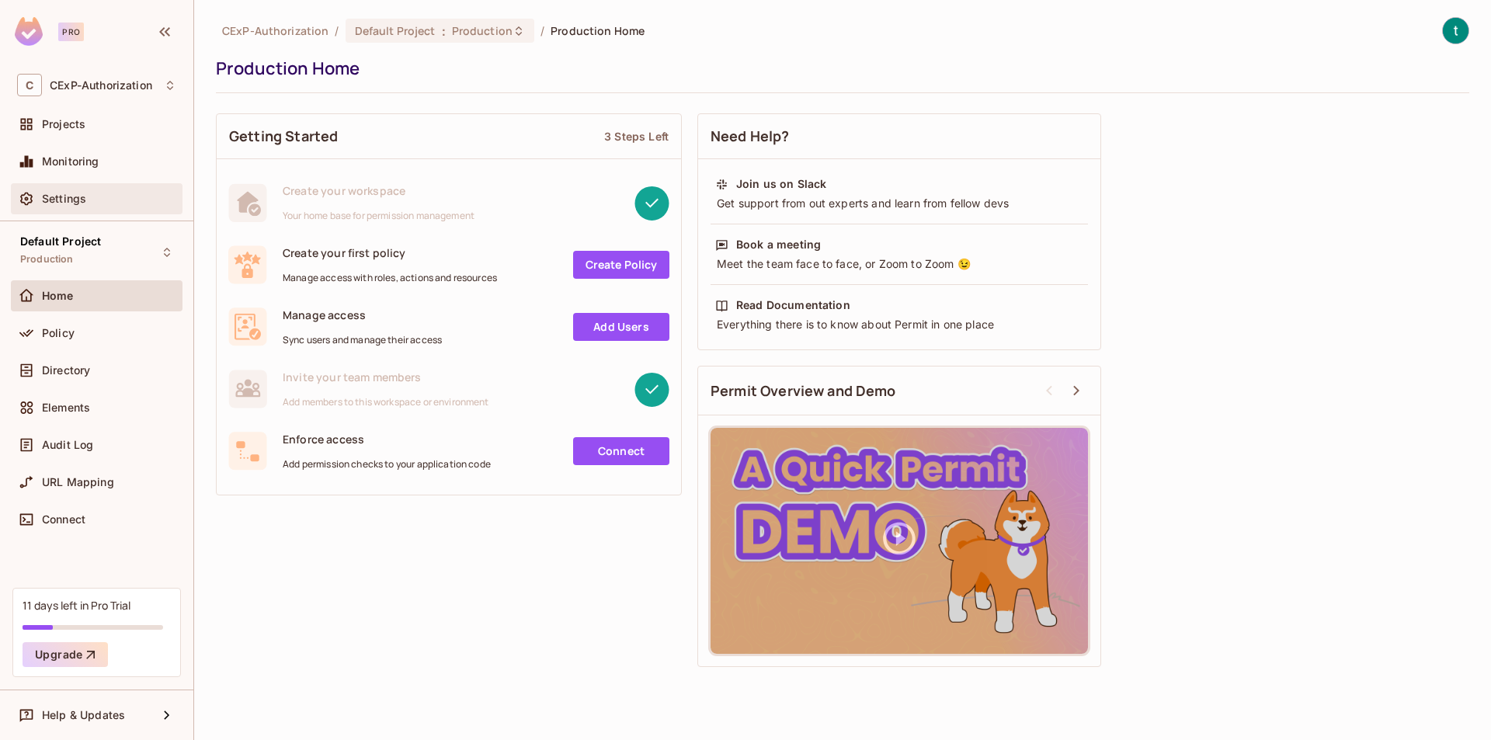
click at [78, 203] on span "Settings" at bounding box center [64, 199] width 44 height 12
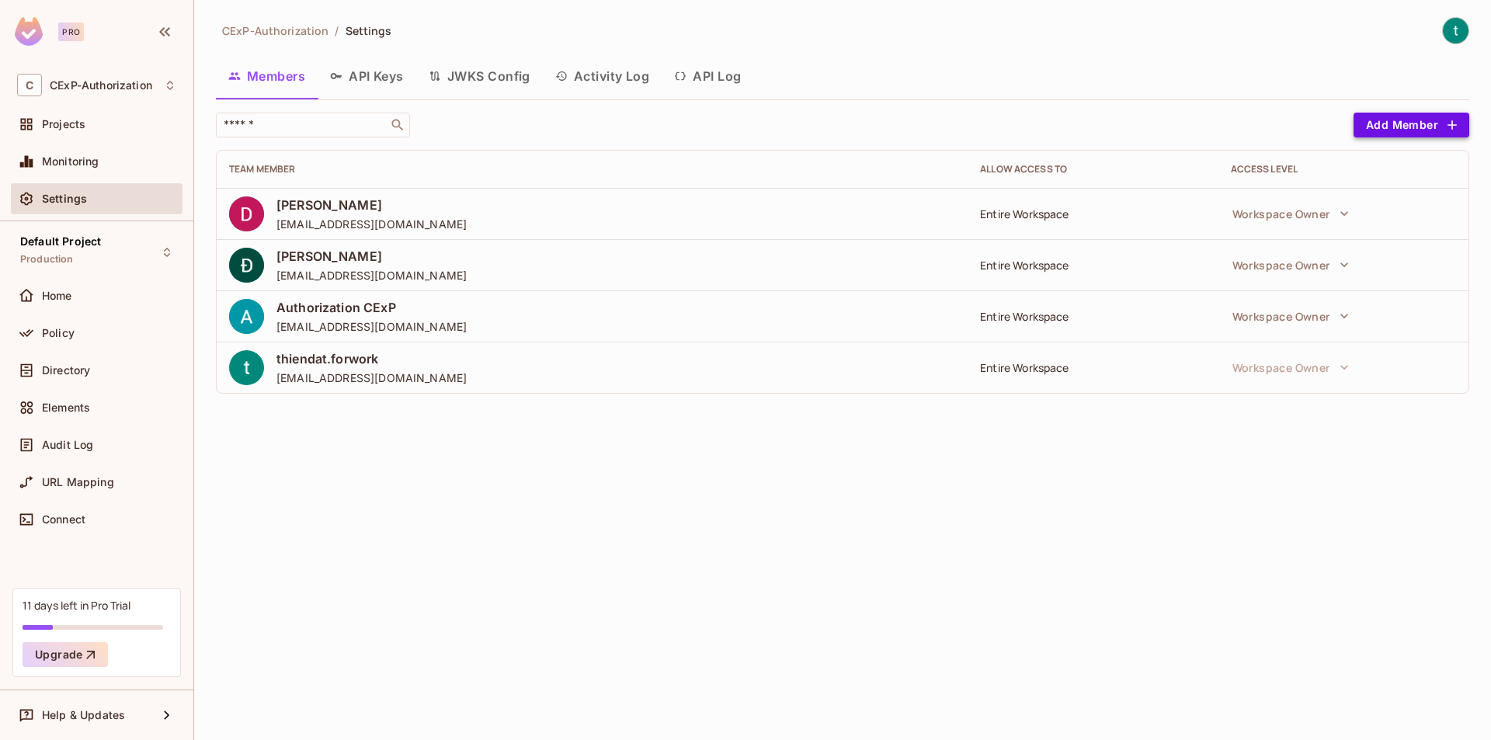
click at [1403, 126] on button "Add Member" at bounding box center [1412, 125] width 116 height 25
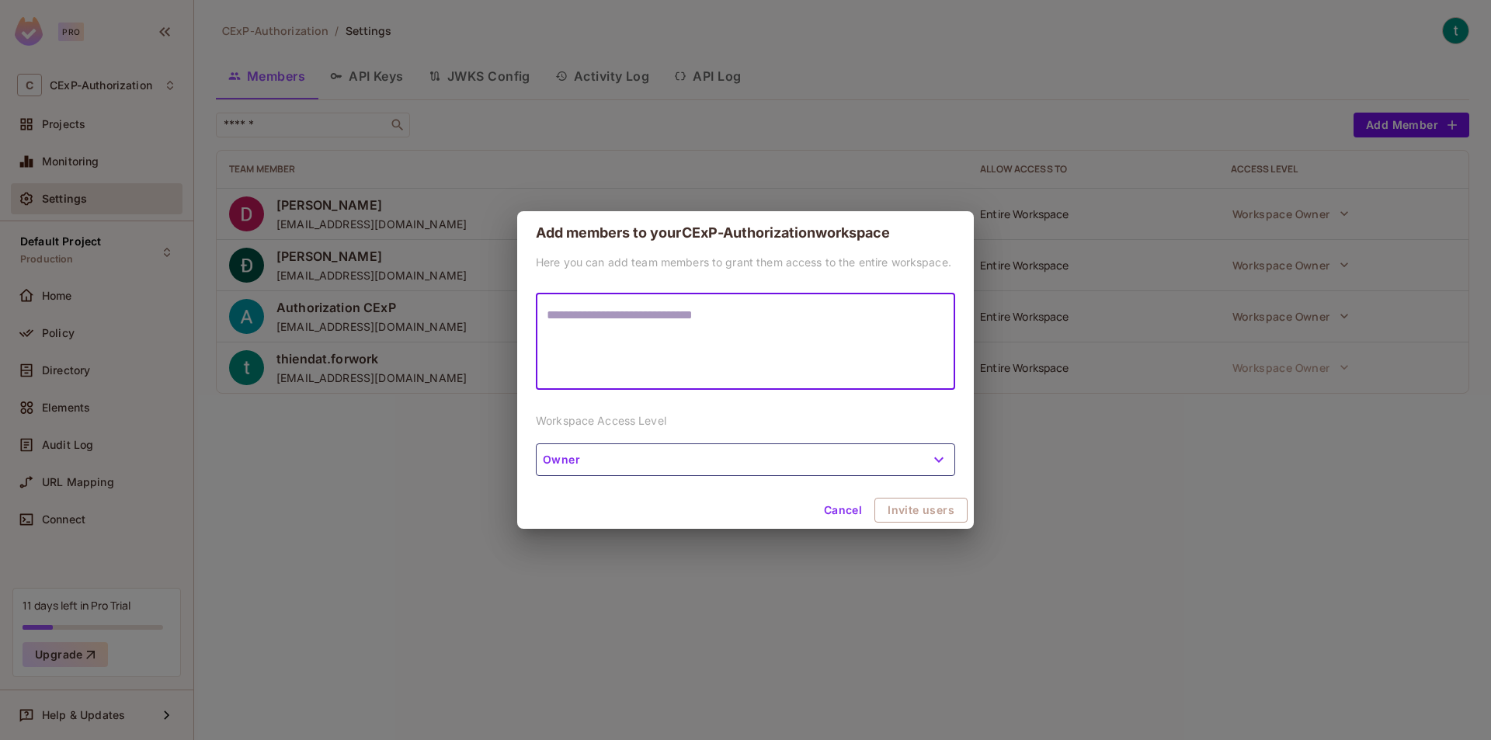
click at [713, 334] on textarea at bounding box center [746, 341] width 398 height 71
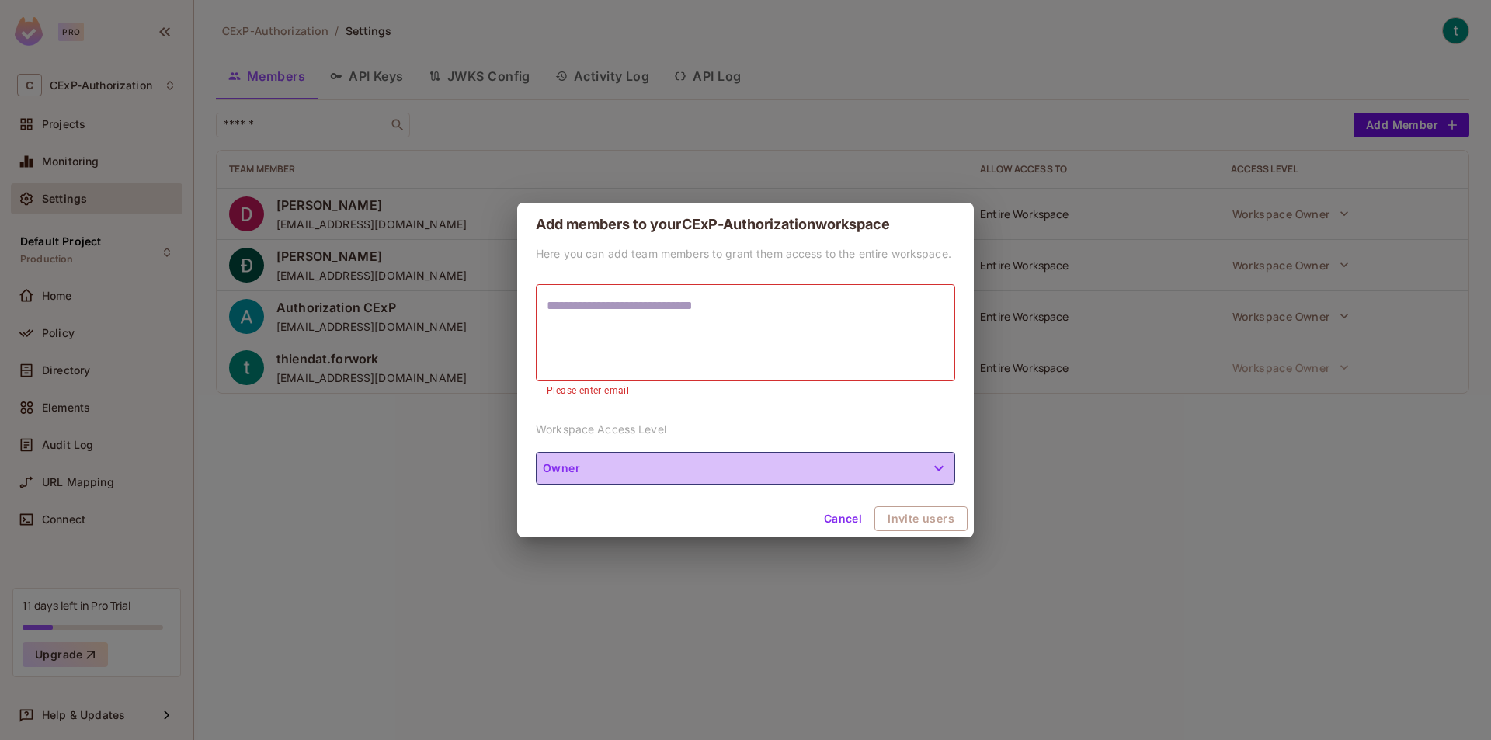
click at [774, 465] on button "Owner" at bounding box center [745, 468] width 419 height 33
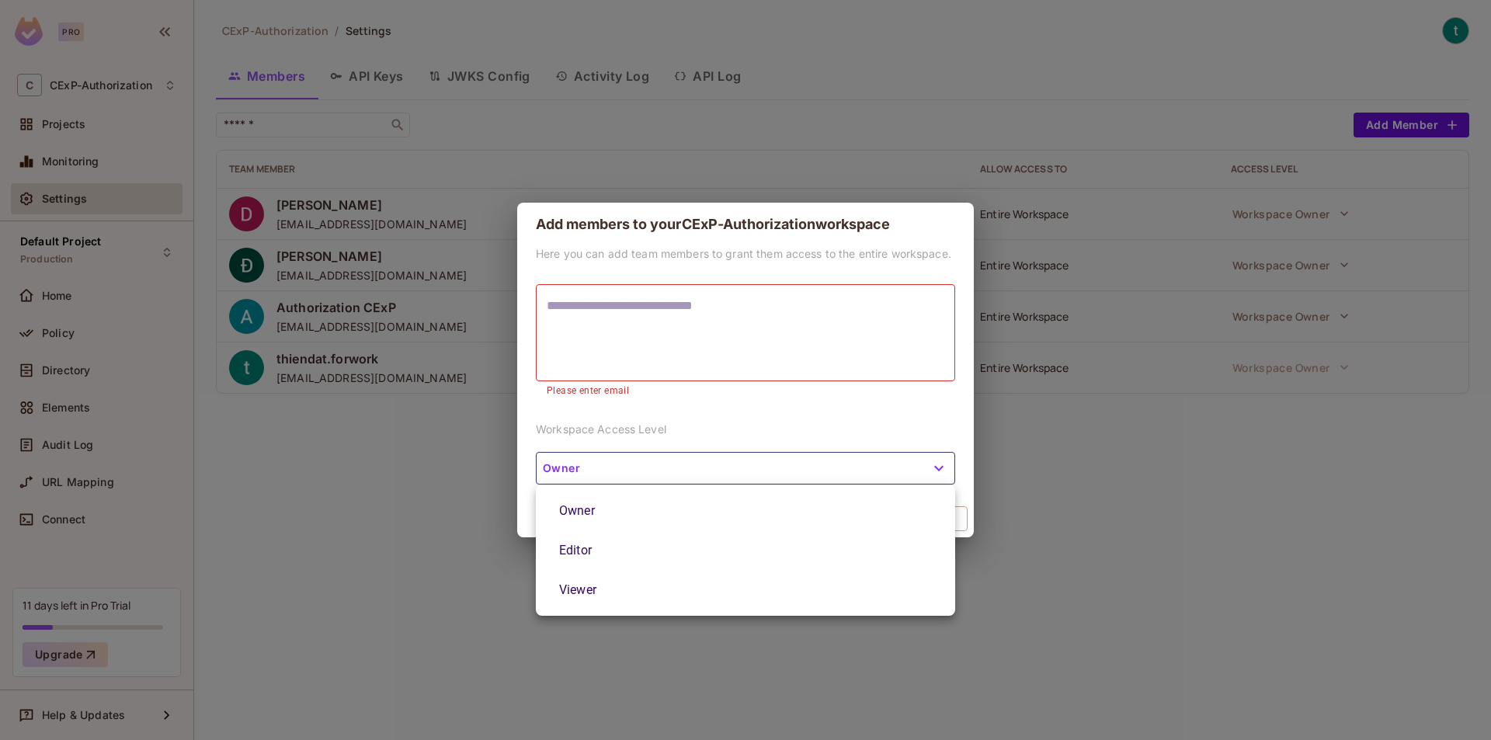
click at [798, 423] on div at bounding box center [745, 370] width 1491 height 740
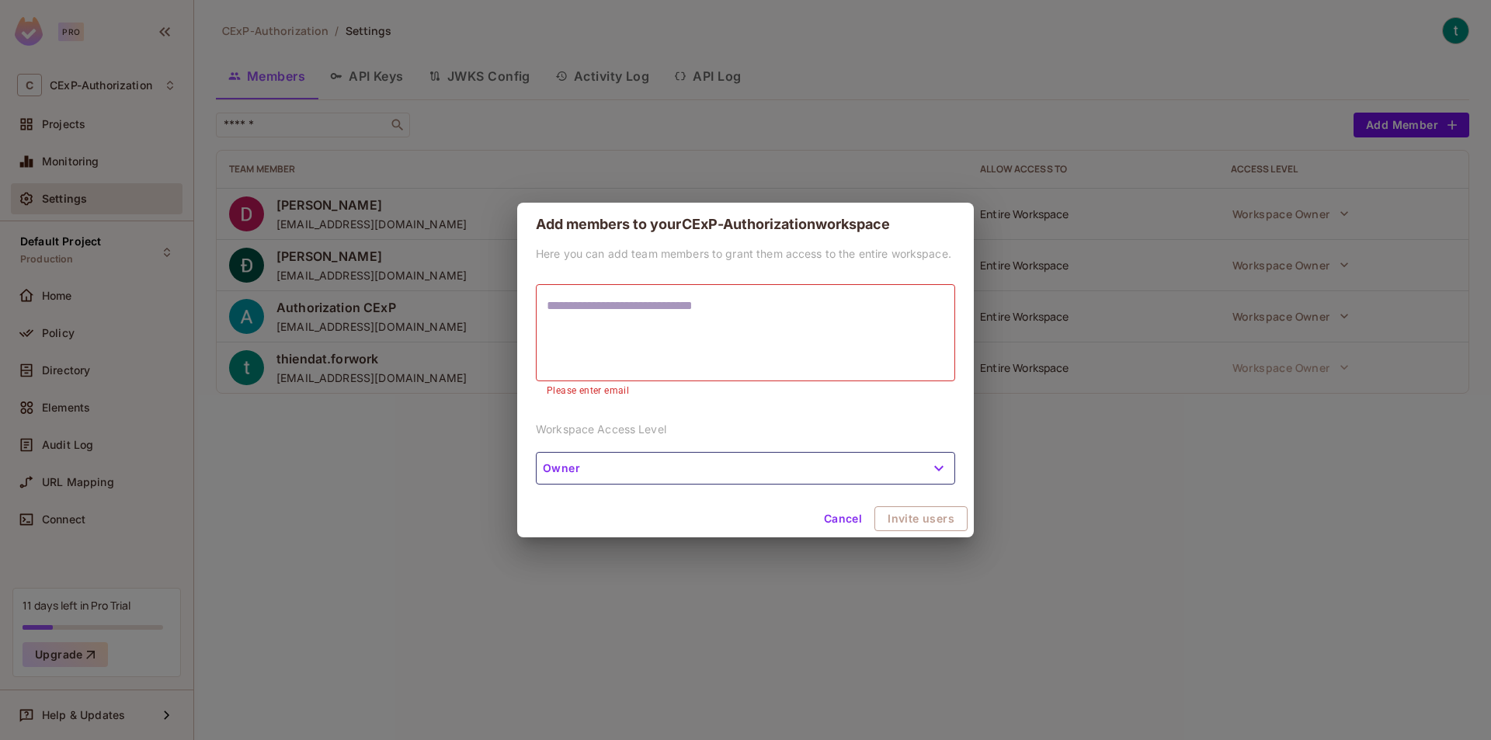
click at [1099, 353] on div "Add members to your CExP-Authorization workspace Here you can add team members …" at bounding box center [745, 370] width 1491 height 740
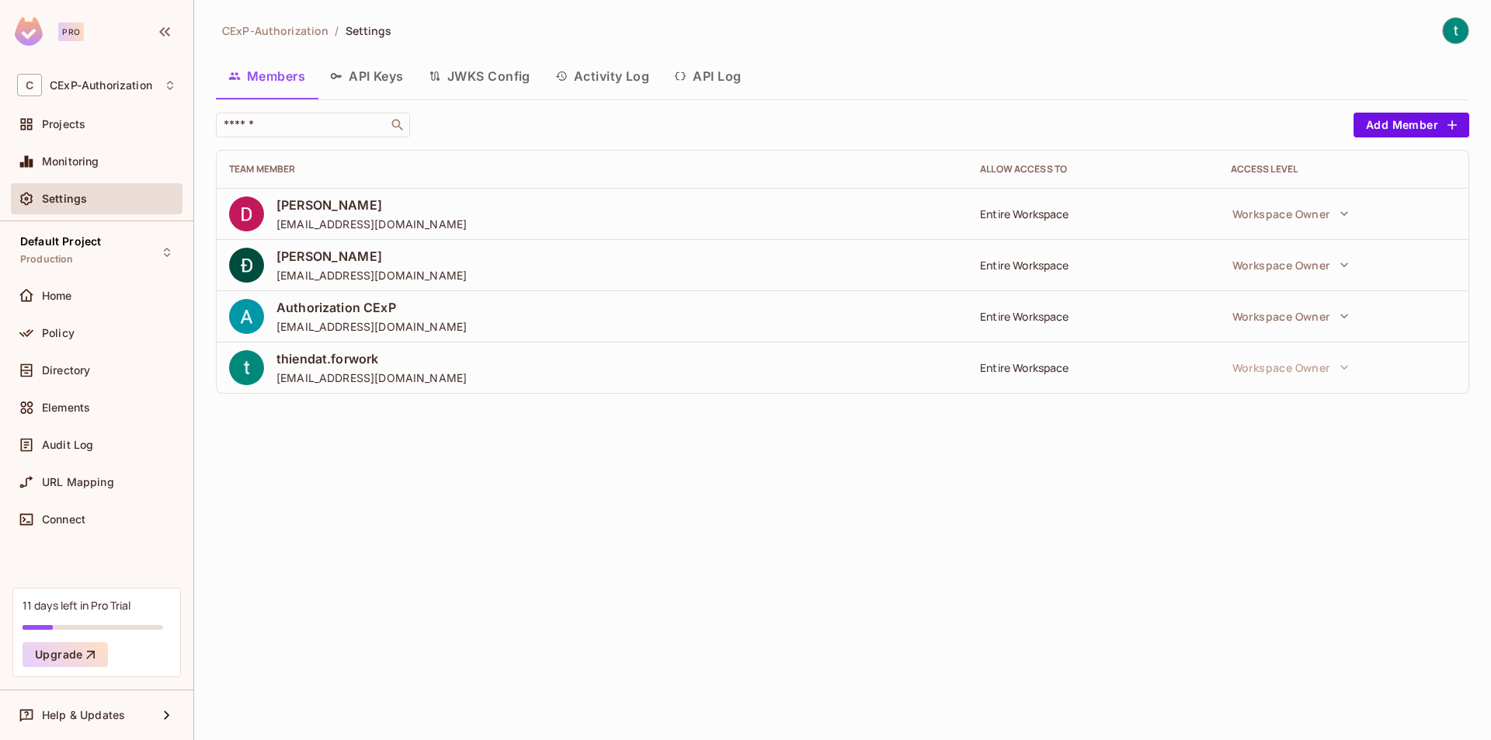
click at [1461, 19] on img at bounding box center [1456, 31] width 26 height 26
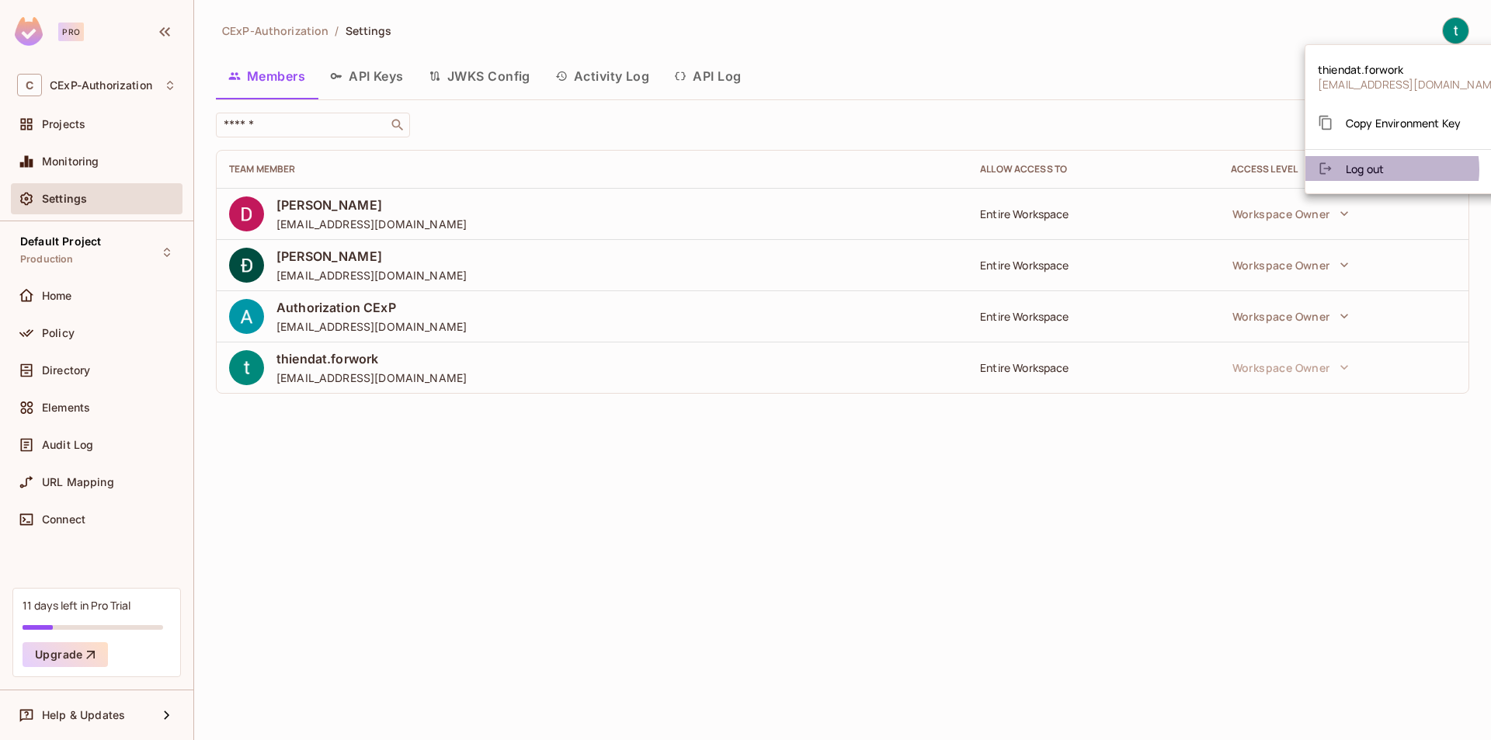
click at [1382, 169] on span "Log out" at bounding box center [1365, 169] width 38 height 15
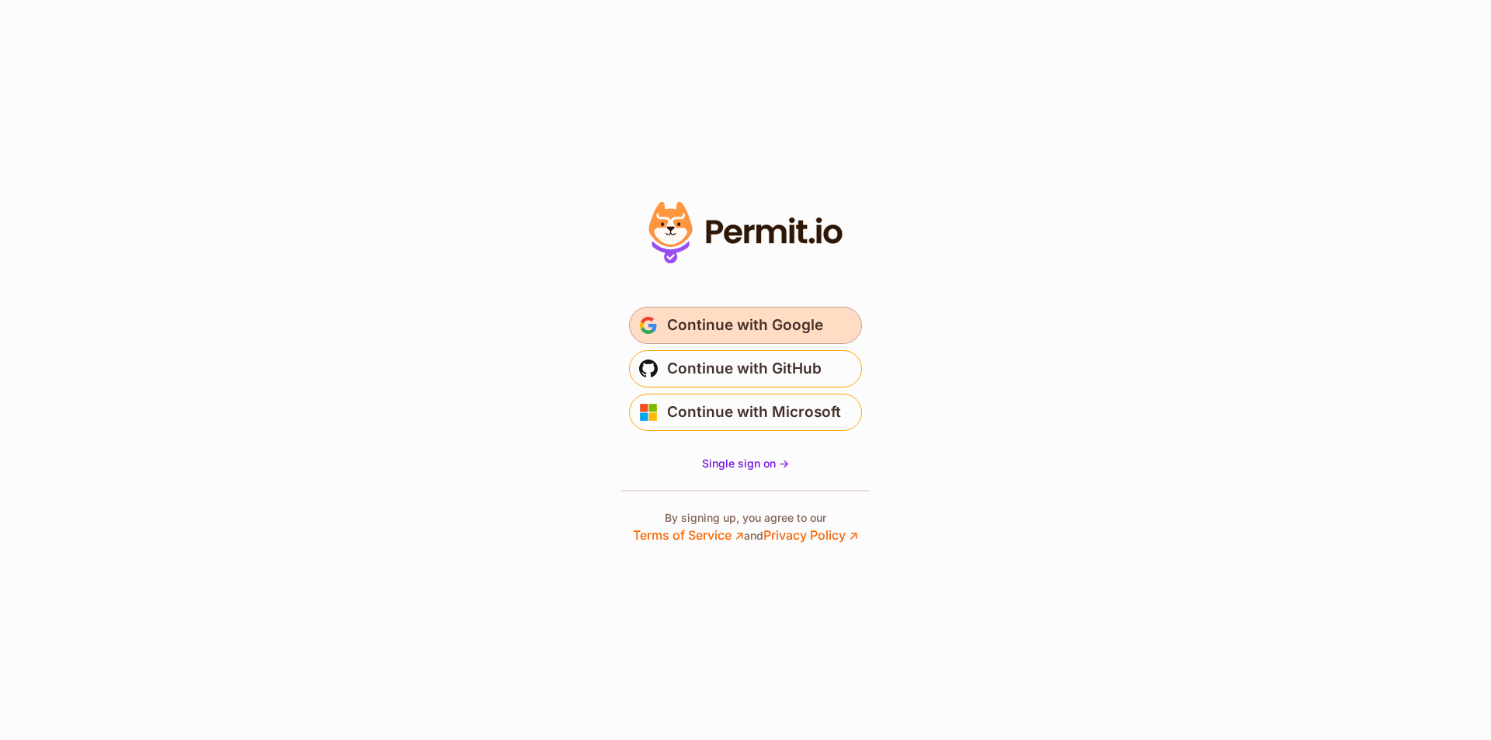
click at [798, 328] on span "Continue with Google" at bounding box center [745, 325] width 156 height 25
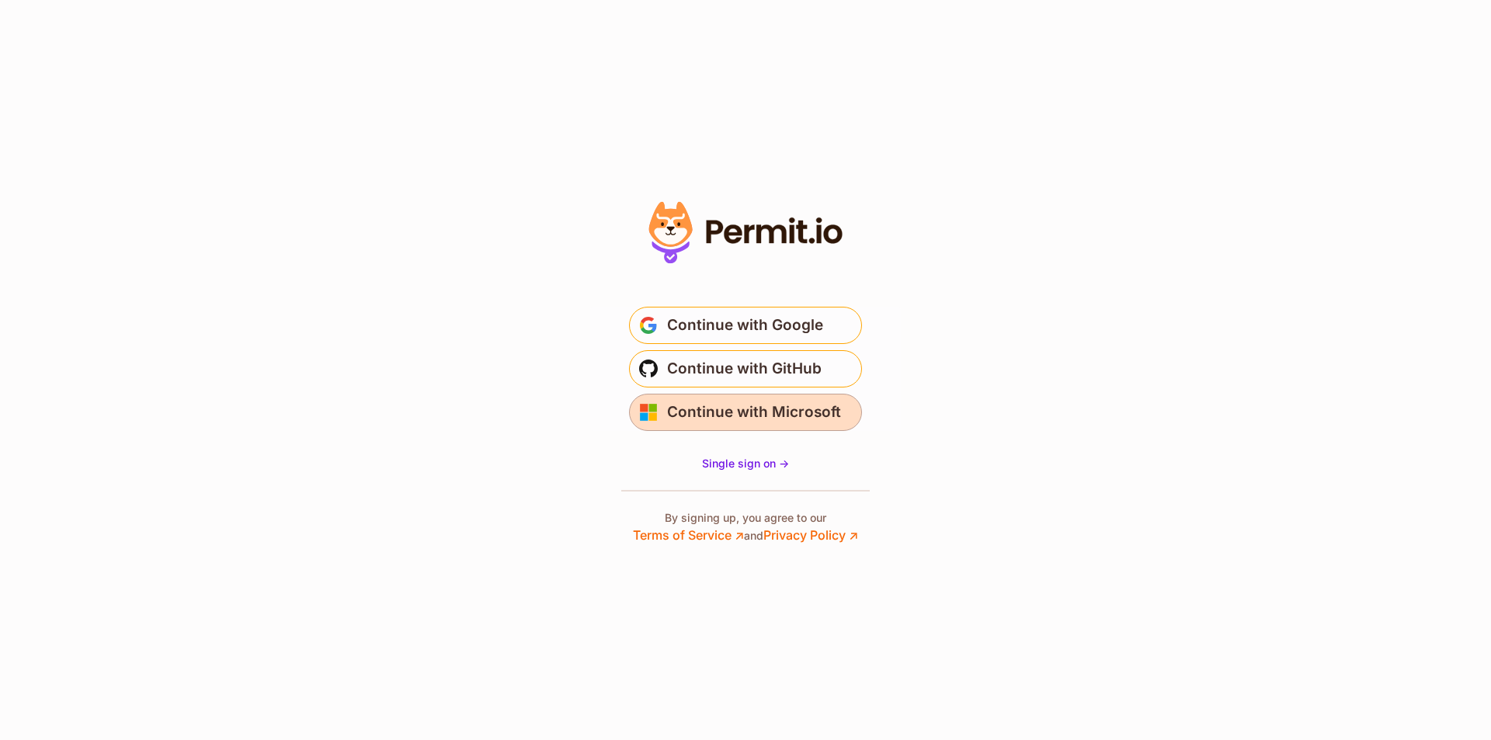
click at [743, 398] on button "Continue with Microsoft" at bounding box center [745, 412] width 233 height 37
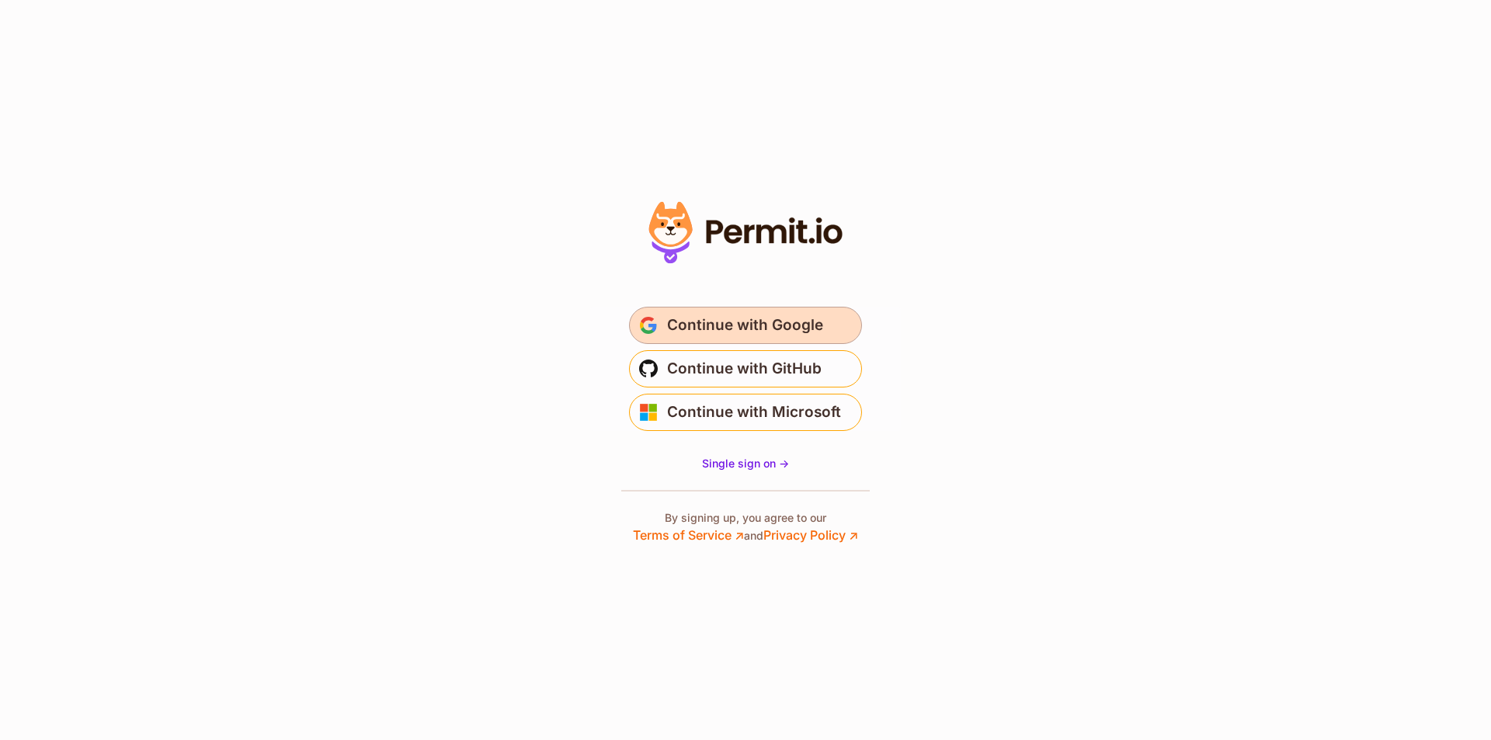
click at [784, 324] on span "Continue with Google" at bounding box center [745, 325] width 156 height 25
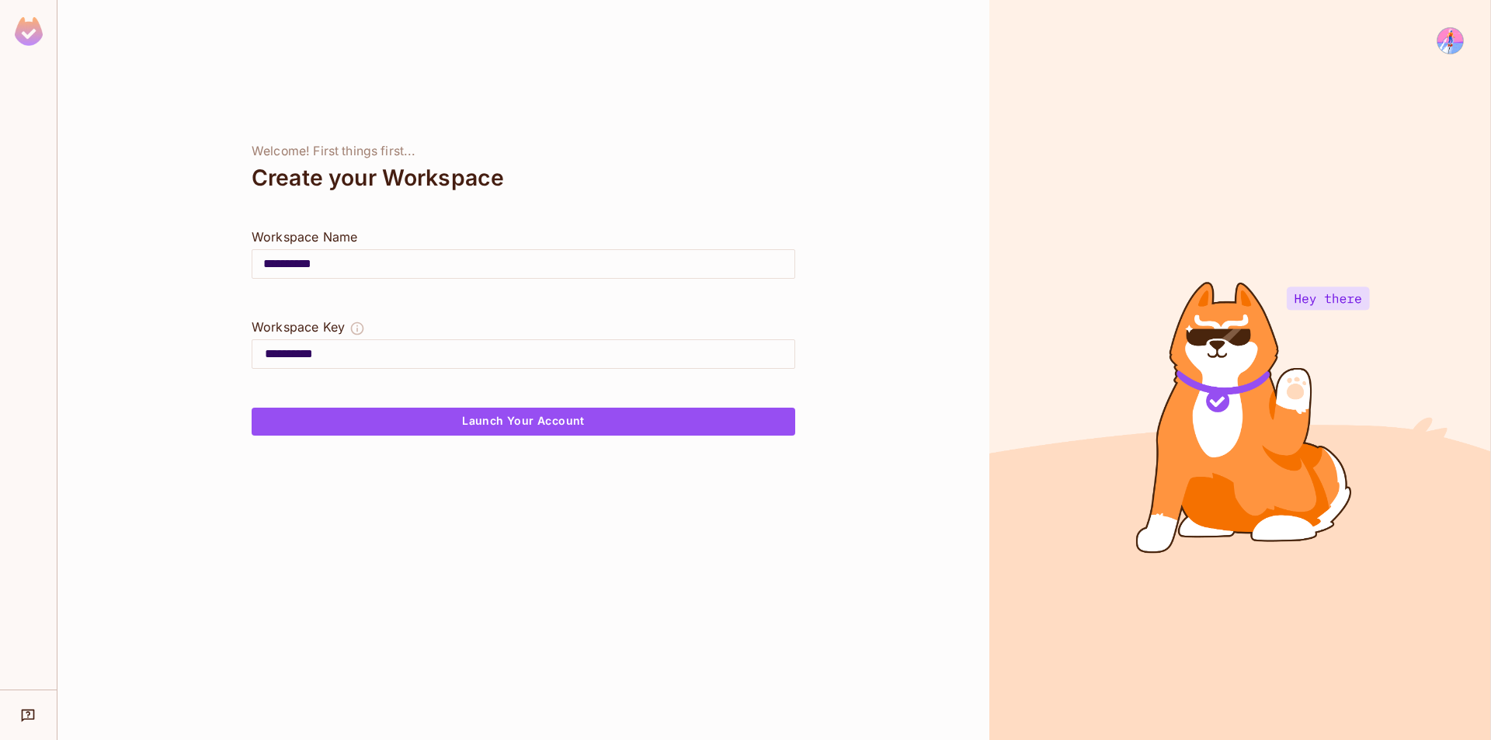
click at [344, 260] on input "**********" at bounding box center [523, 263] width 542 height 43
click at [429, 228] on div "Workspace Name" at bounding box center [524, 237] width 544 height 19
click at [327, 252] on input "**********" at bounding box center [523, 263] width 542 height 43
type input "**********"
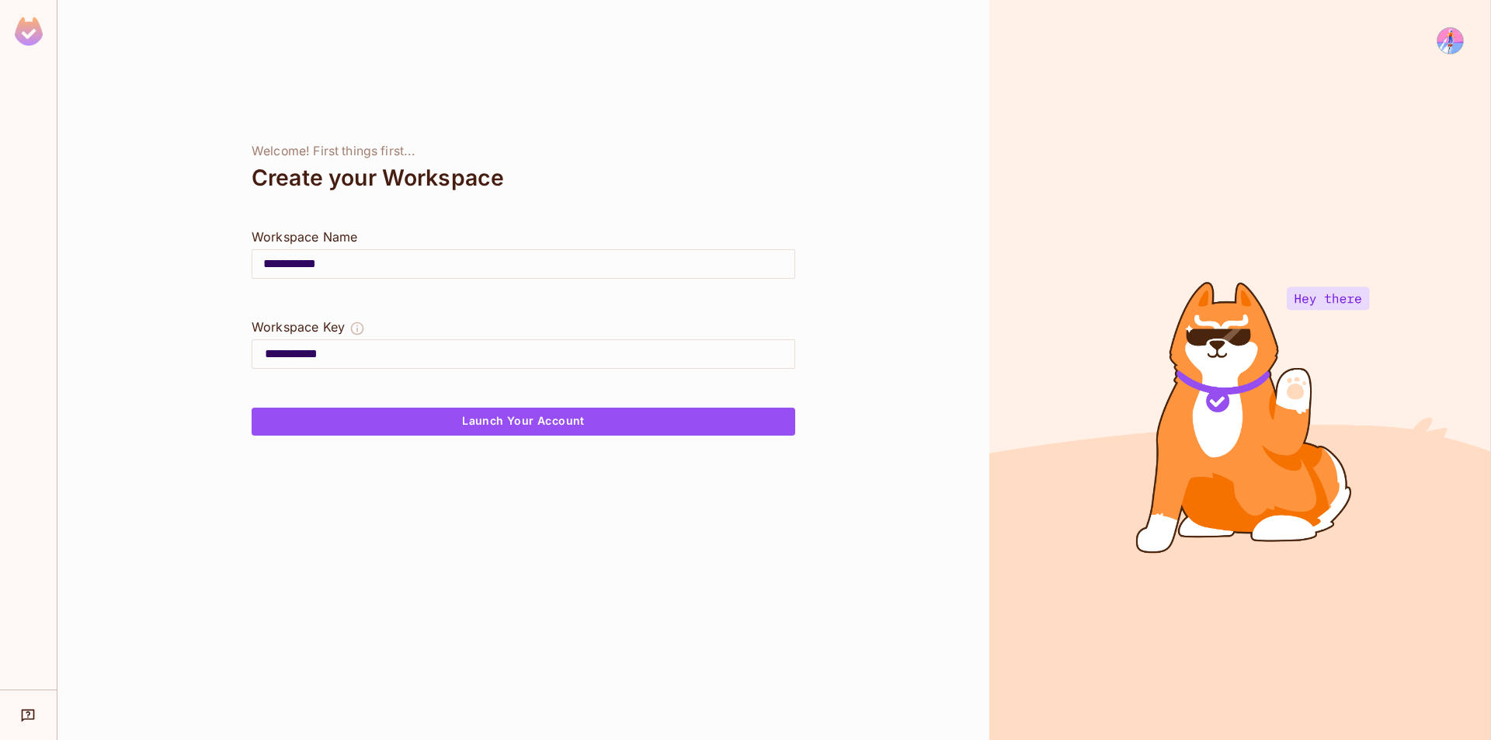
type input "**********"
drag, startPoint x: 370, startPoint y: 263, endPoint x: 204, endPoint y: 256, distance: 165.6
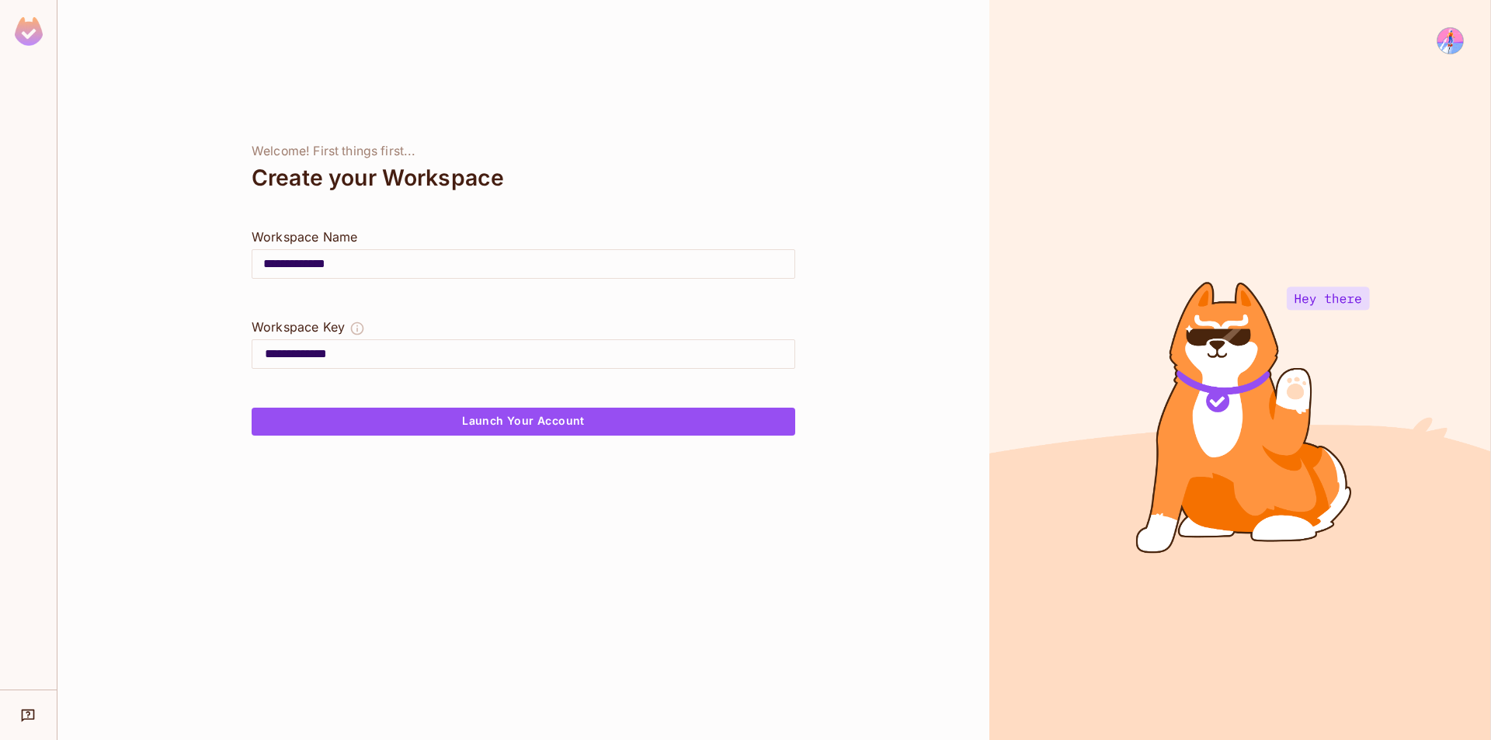
click at [204, 256] on div "**********" at bounding box center [523, 370] width 932 height 740
type input "*"
type input "**"
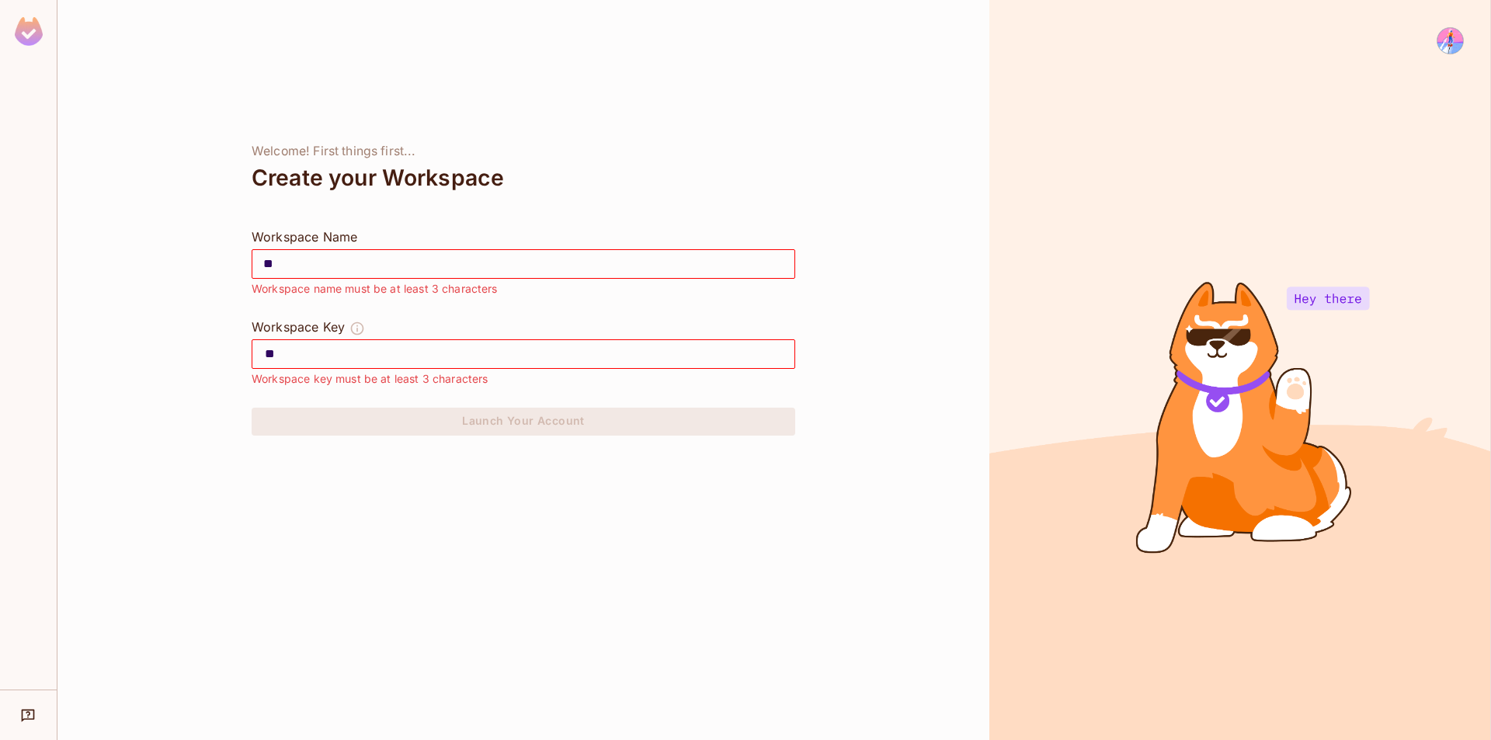
type input "***"
type input "*****"
type input "******"
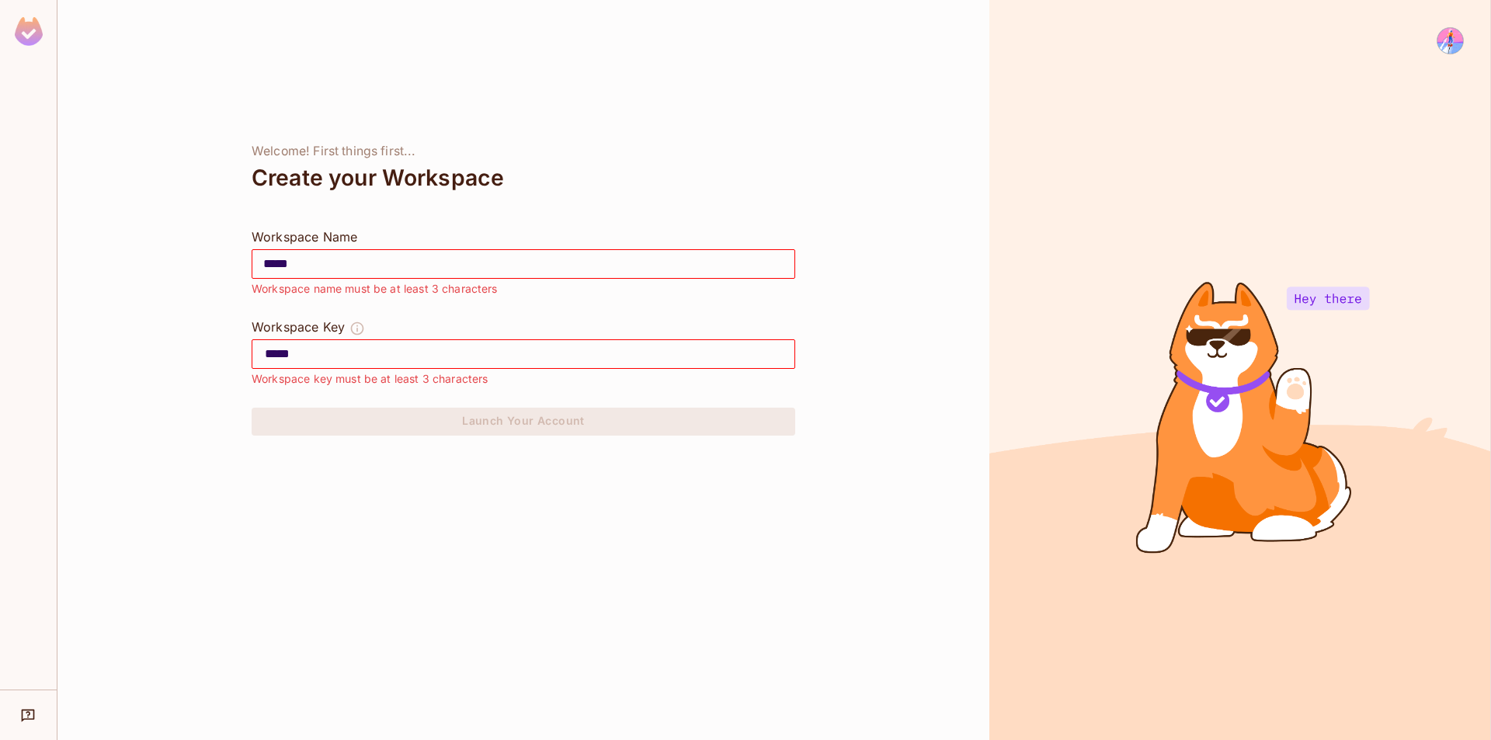
type input "******"
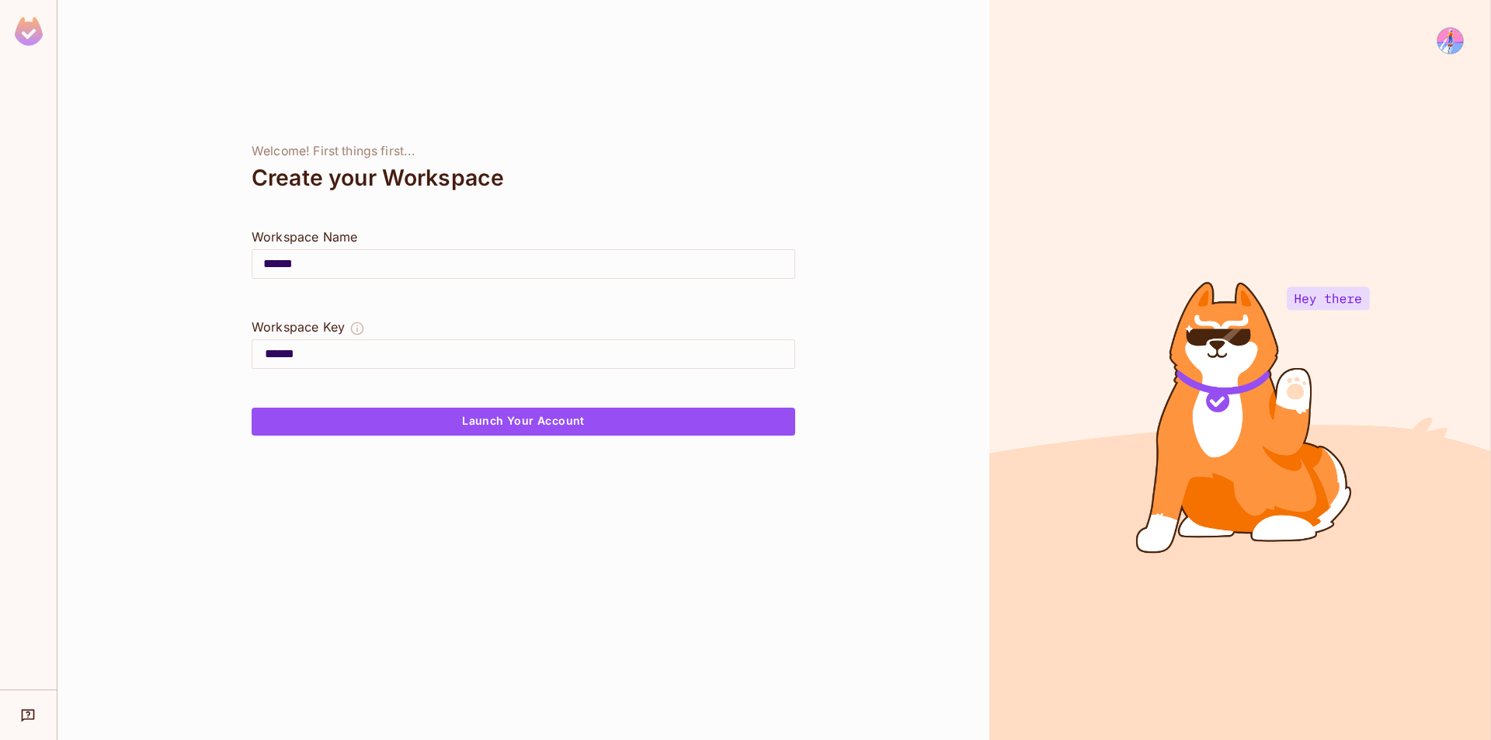
type input "*******"
type input "*********"
type input "**********"
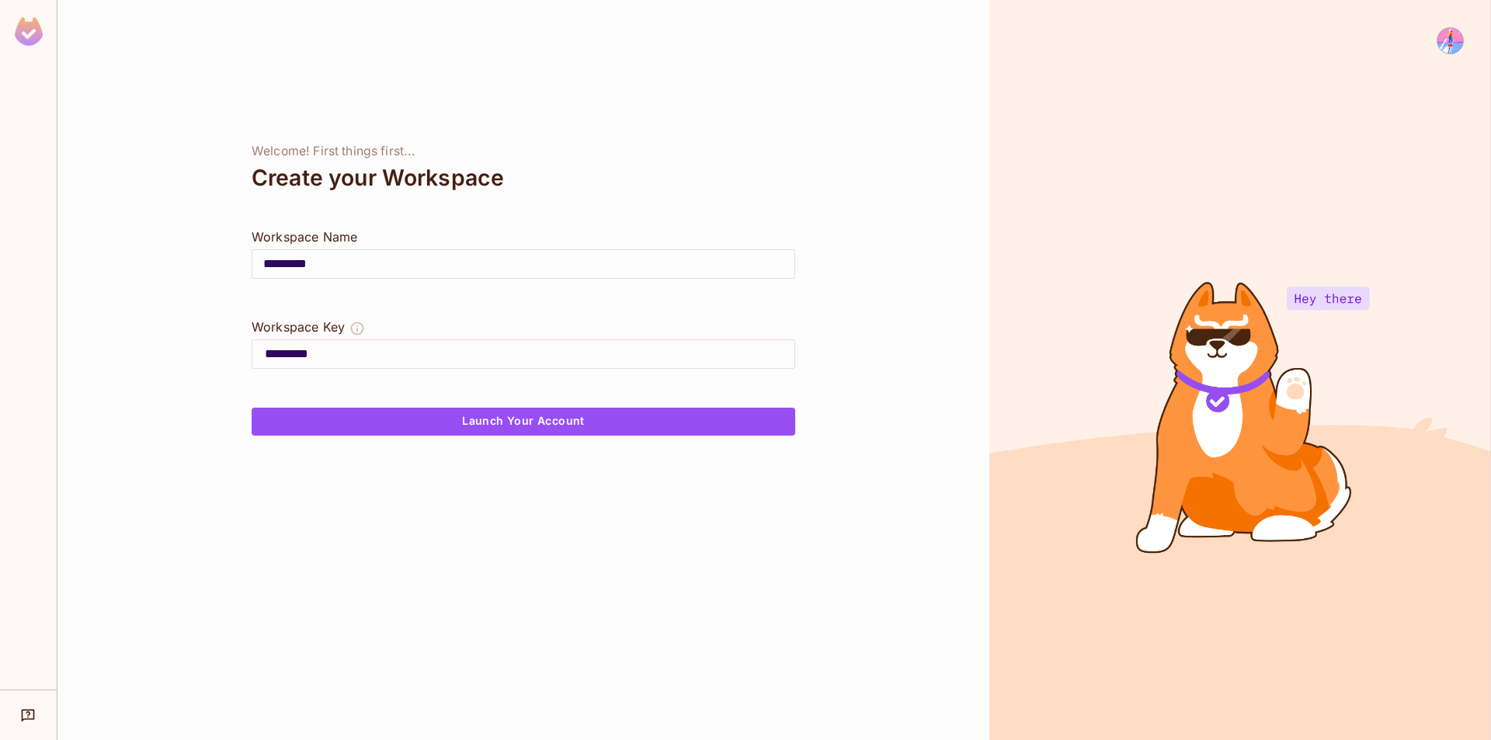
type input "**********"
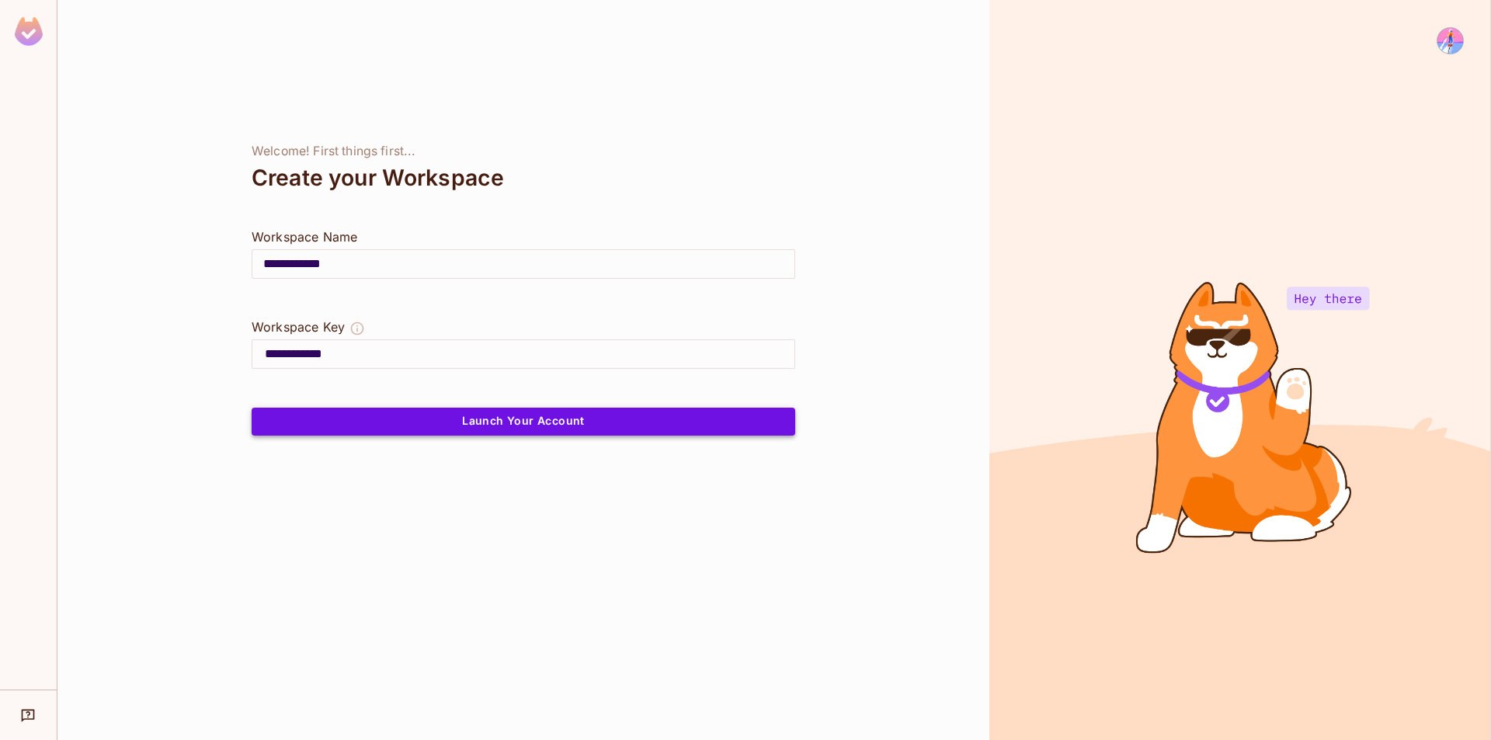
click at [694, 423] on button "Launch Your Account" at bounding box center [524, 422] width 544 height 28
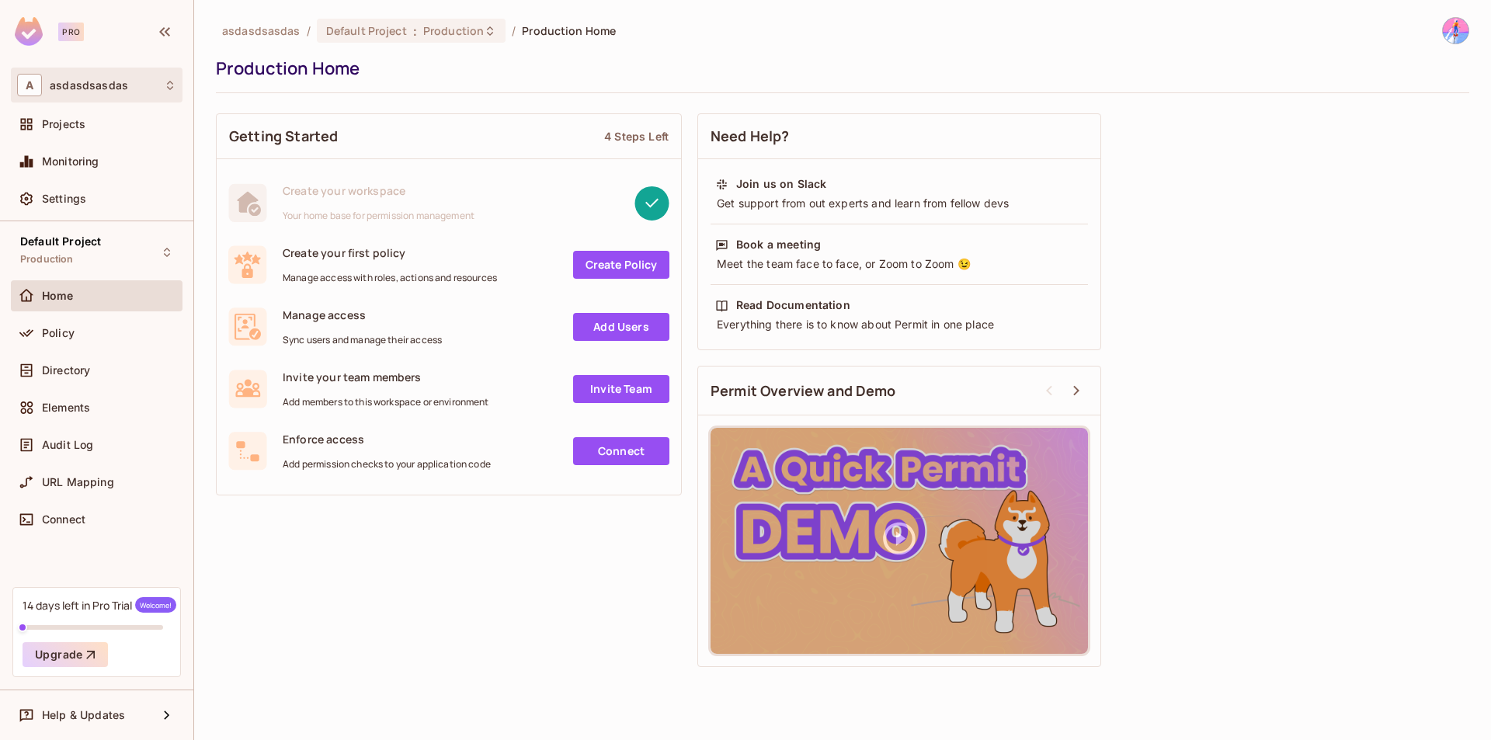
click at [85, 85] on span "asdasdsasdas" at bounding box center [89, 85] width 78 height 12
click at [108, 85] on div at bounding box center [745, 370] width 1491 height 740
click at [79, 657] on button "Upgrade" at bounding box center [65, 654] width 85 height 25
click at [132, 82] on div "A [DEMOGRAPHIC_DATA]" at bounding box center [96, 85] width 159 height 23
click at [132, 82] on div at bounding box center [745, 370] width 1491 height 740
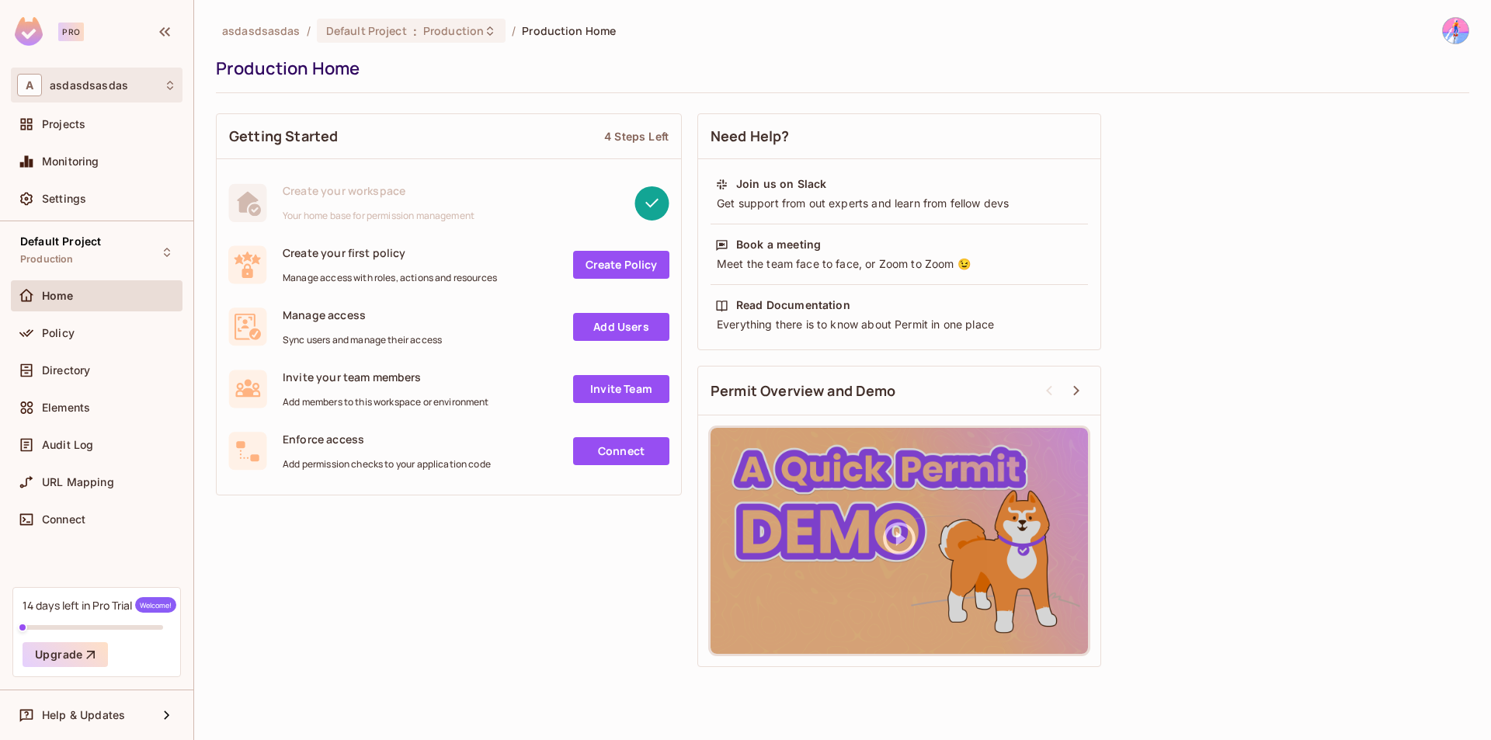
click at [162, 79] on div "A [DEMOGRAPHIC_DATA]" at bounding box center [96, 85] width 159 height 23
click at [159, 85] on div at bounding box center [745, 370] width 1491 height 740
click at [159, 85] on div "A [DEMOGRAPHIC_DATA]" at bounding box center [96, 85] width 159 height 23
click at [159, 85] on div at bounding box center [745, 370] width 1491 height 740
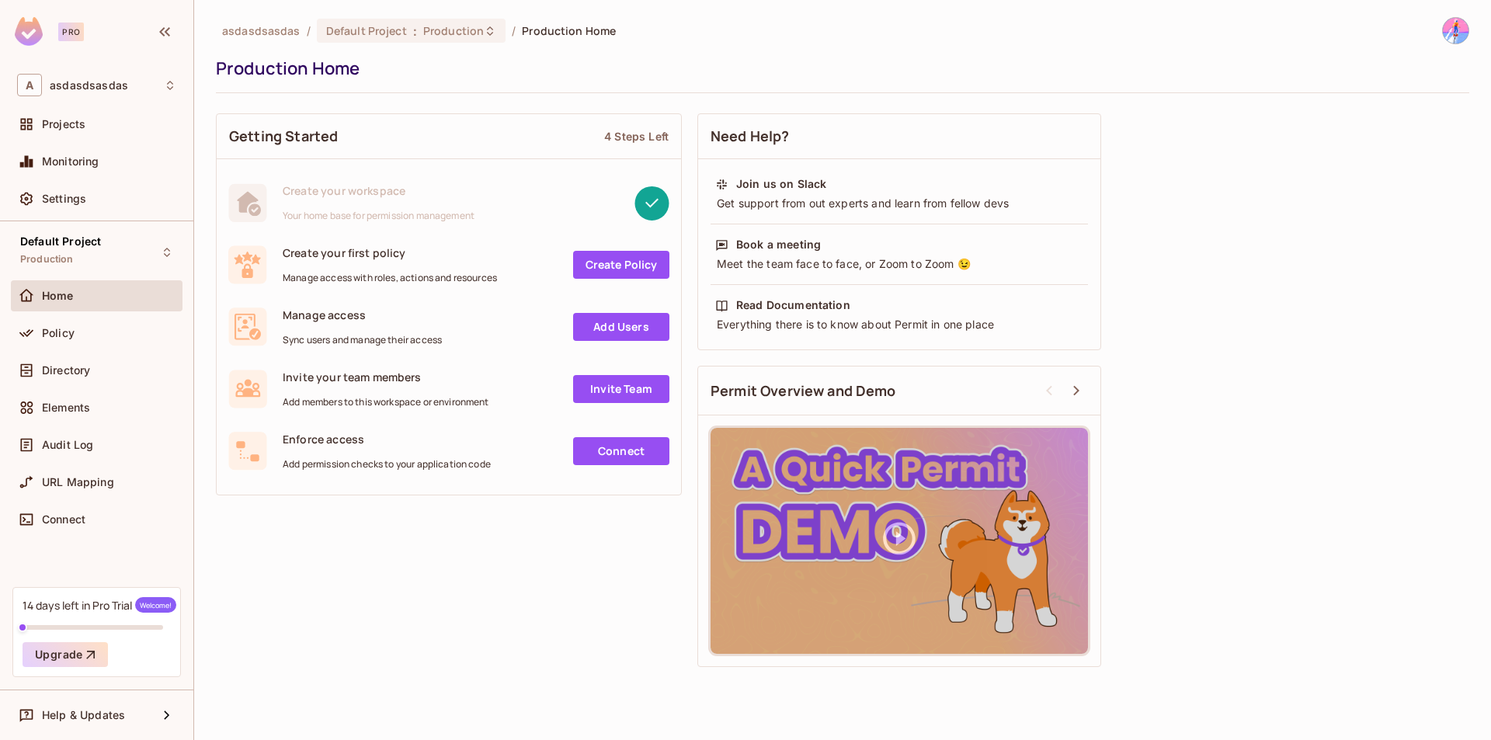
click at [159, 85] on div at bounding box center [745, 370] width 1491 height 740
click at [159, 85] on div "A [DEMOGRAPHIC_DATA]" at bounding box center [96, 85] width 159 height 23
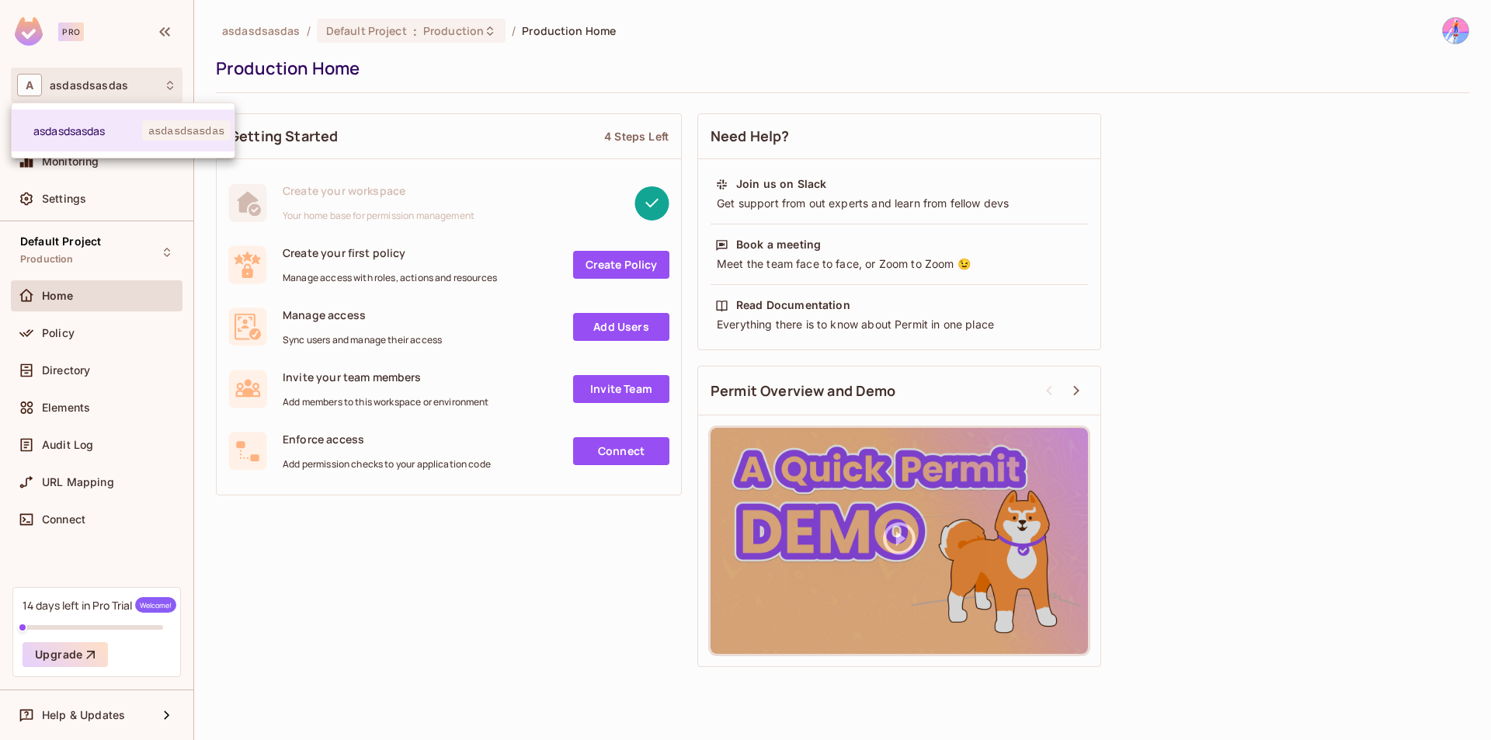
click at [158, 87] on div at bounding box center [745, 370] width 1491 height 740
click at [95, 71] on div "A [DEMOGRAPHIC_DATA]" at bounding box center [97, 85] width 172 height 35
click at [101, 65] on div at bounding box center [745, 370] width 1491 height 740
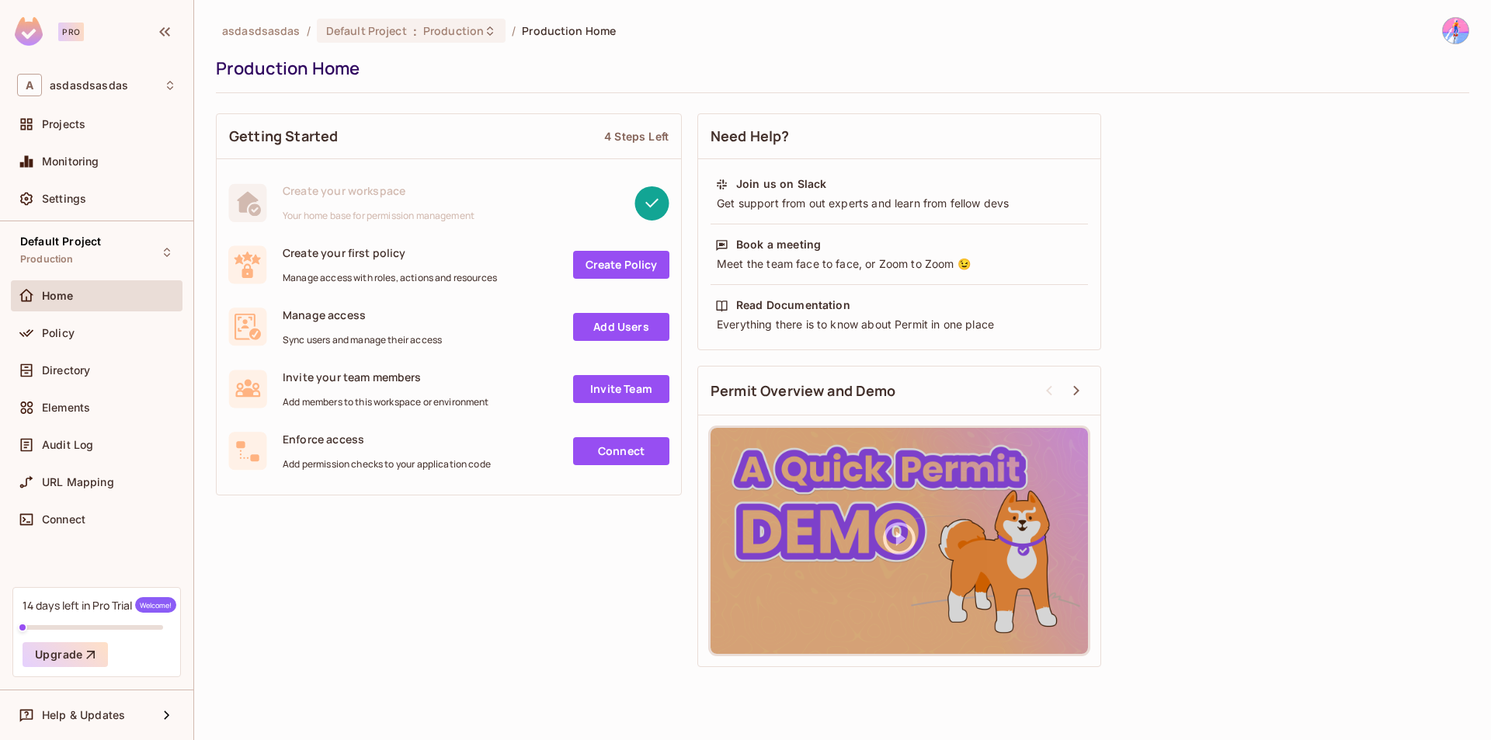
click at [1455, 39] on img at bounding box center [1456, 31] width 26 height 26
click at [32, 84] on div at bounding box center [745, 370] width 1491 height 740
click at [30, 89] on span "A" at bounding box center [29, 85] width 25 height 23
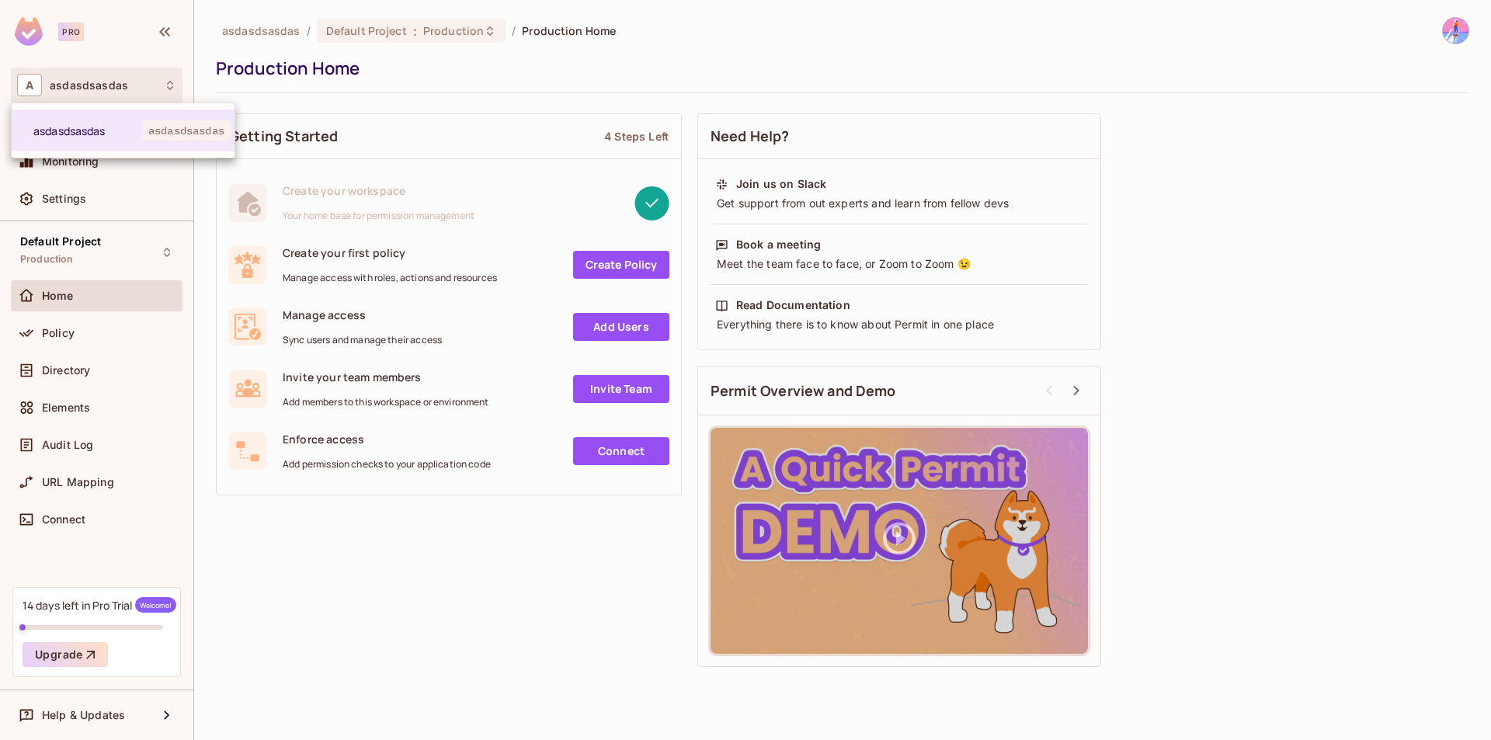
click at [29, 89] on div at bounding box center [745, 370] width 1491 height 740
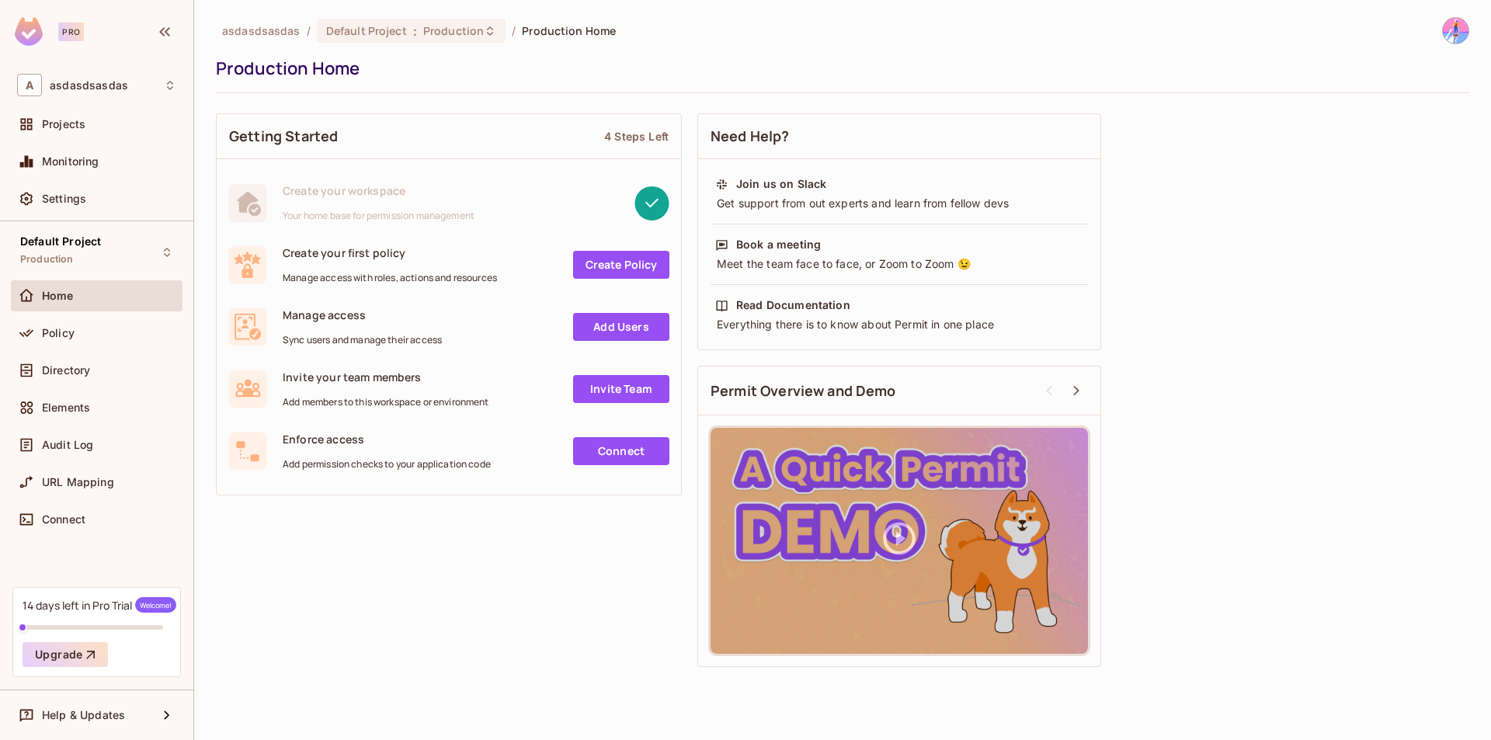
click at [29, 89] on div at bounding box center [745, 370] width 1491 height 740
click at [29, 89] on span "A" at bounding box center [29, 85] width 25 height 23
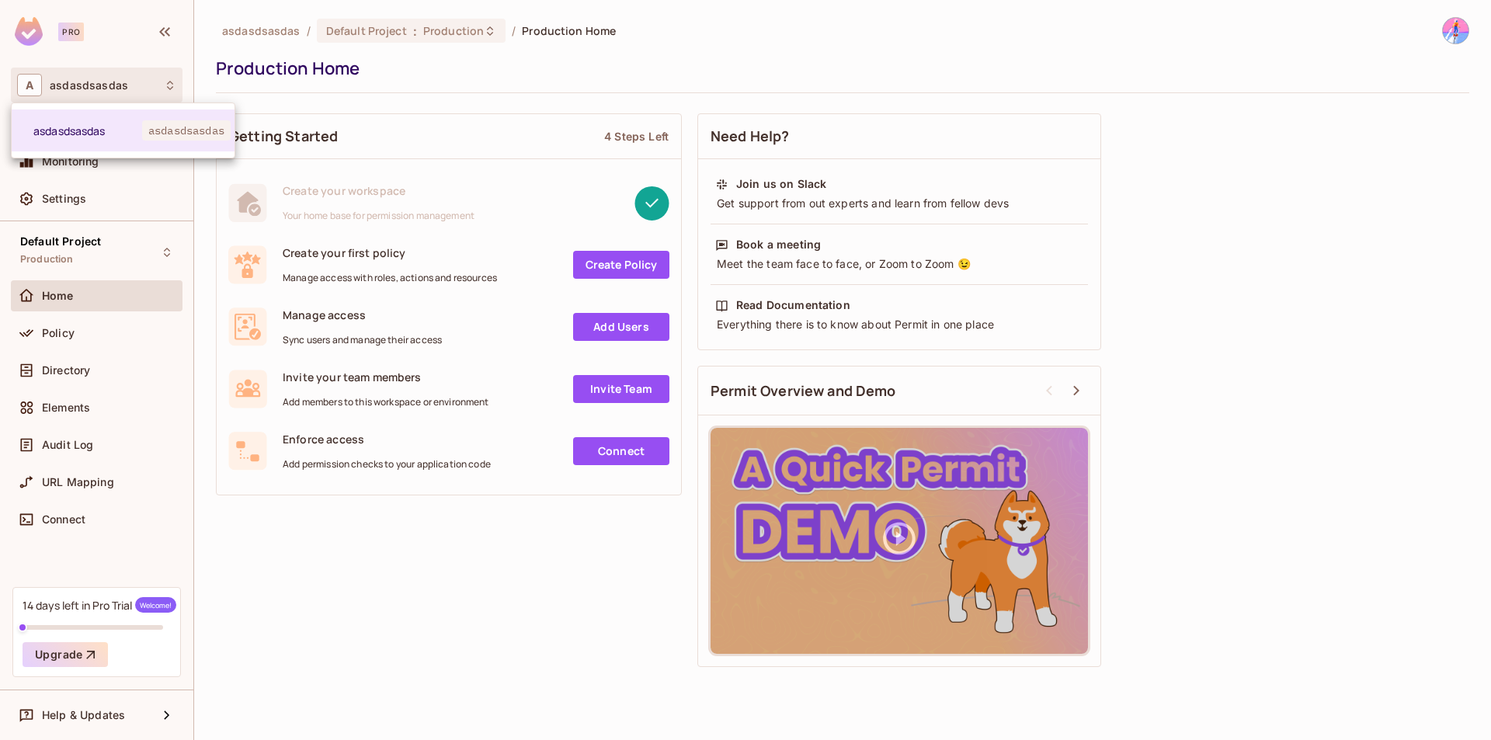
click at [29, 89] on div at bounding box center [745, 370] width 1491 height 740
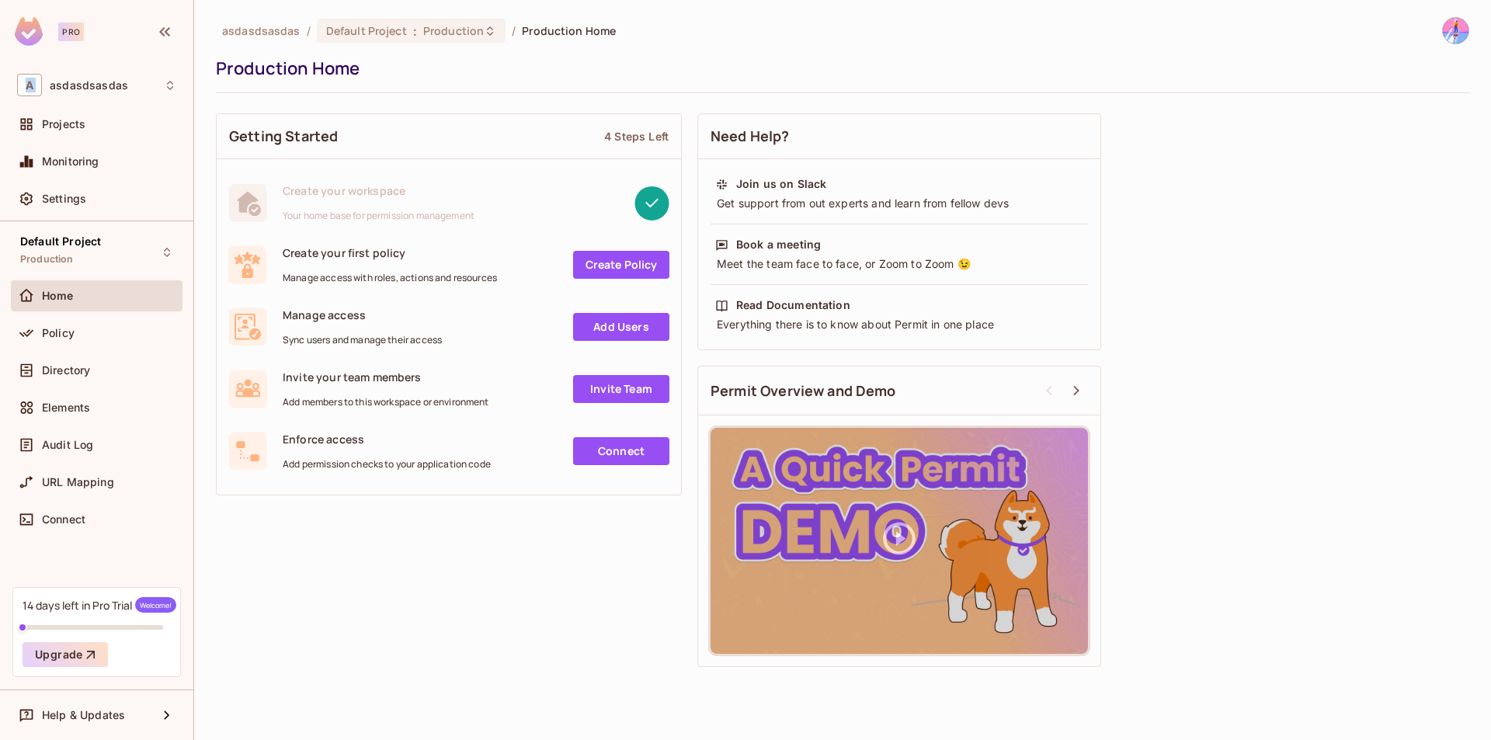
click at [29, 89] on span "A" at bounding box center [29, 85] width 25 height 23
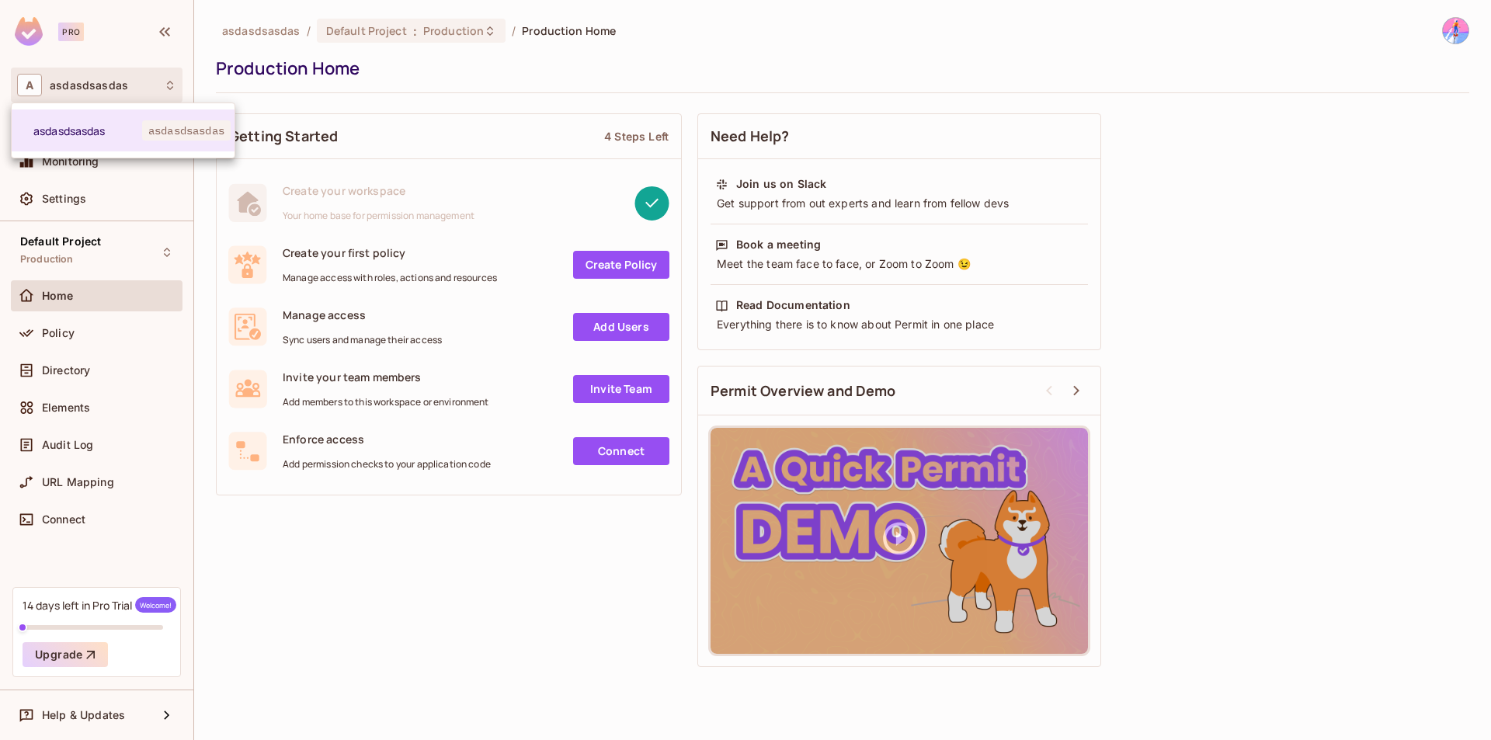
click at [29, 89] on div at bounding box center [745, 370] width 1491 height 740
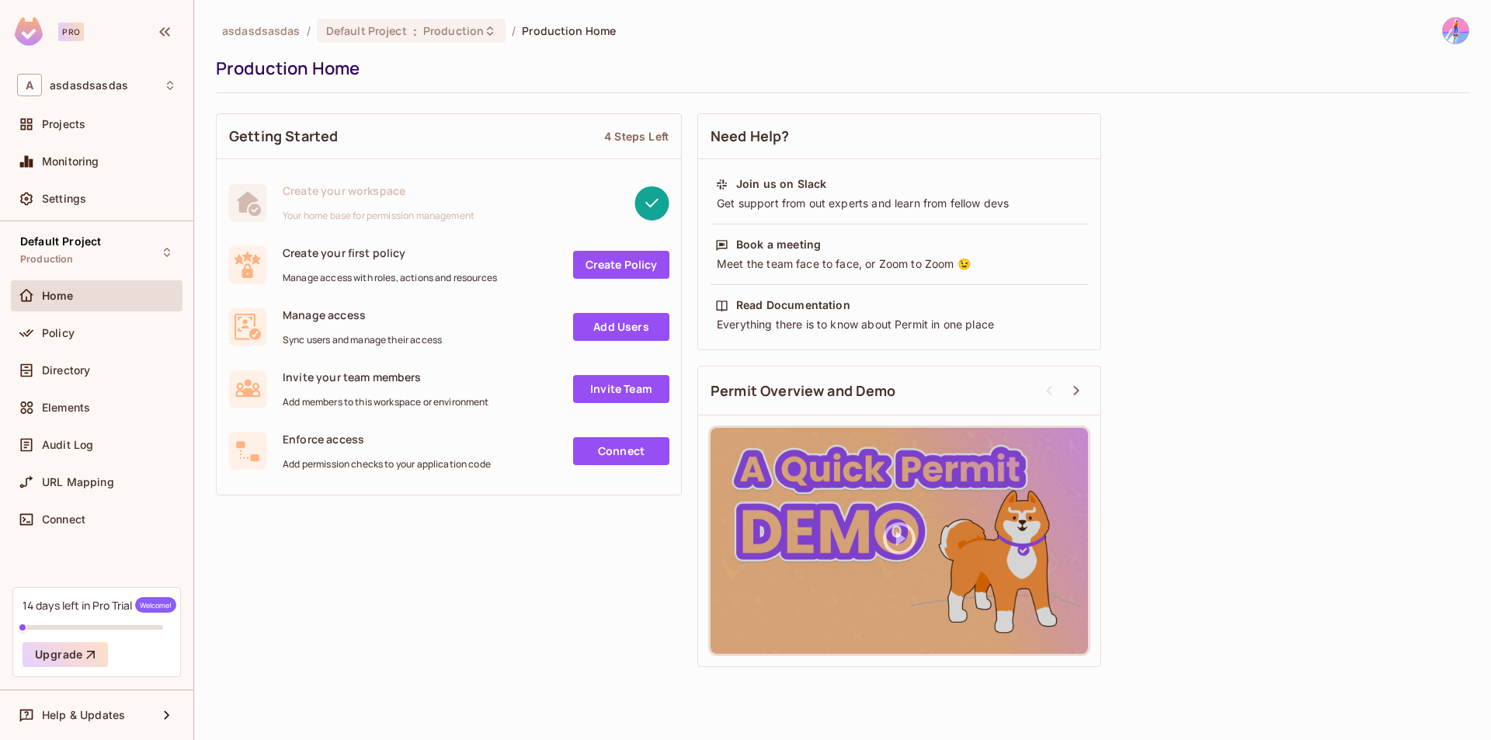
click at [1444, 19] on div at bounding box center [1448, 30] width 41 height 27
click at [1443, 33] on img at bounding box center [1456, 31] width 26 height 26
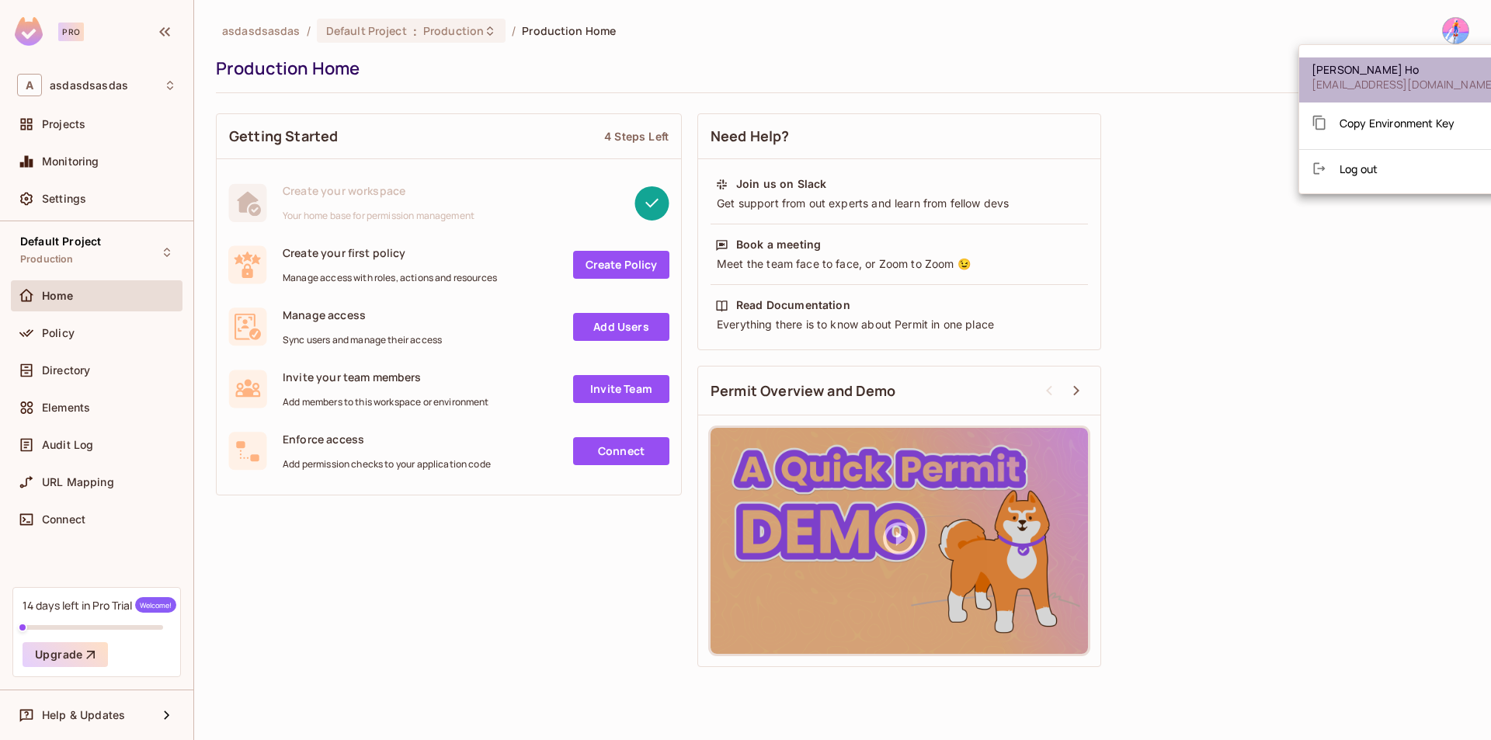
drag, startPoint x: 1469, startPoint y: 85, endPoint x: 1336, endPoint y: 92, distance: 133.0
click at [1336, 92] on li "Dustin Ho thiendat17031999@gmail.com" at bounding box center [1404, 79] width 210 height 45
click at [979, 39] on div at bounding box center [745, 370] width 1491 height 740
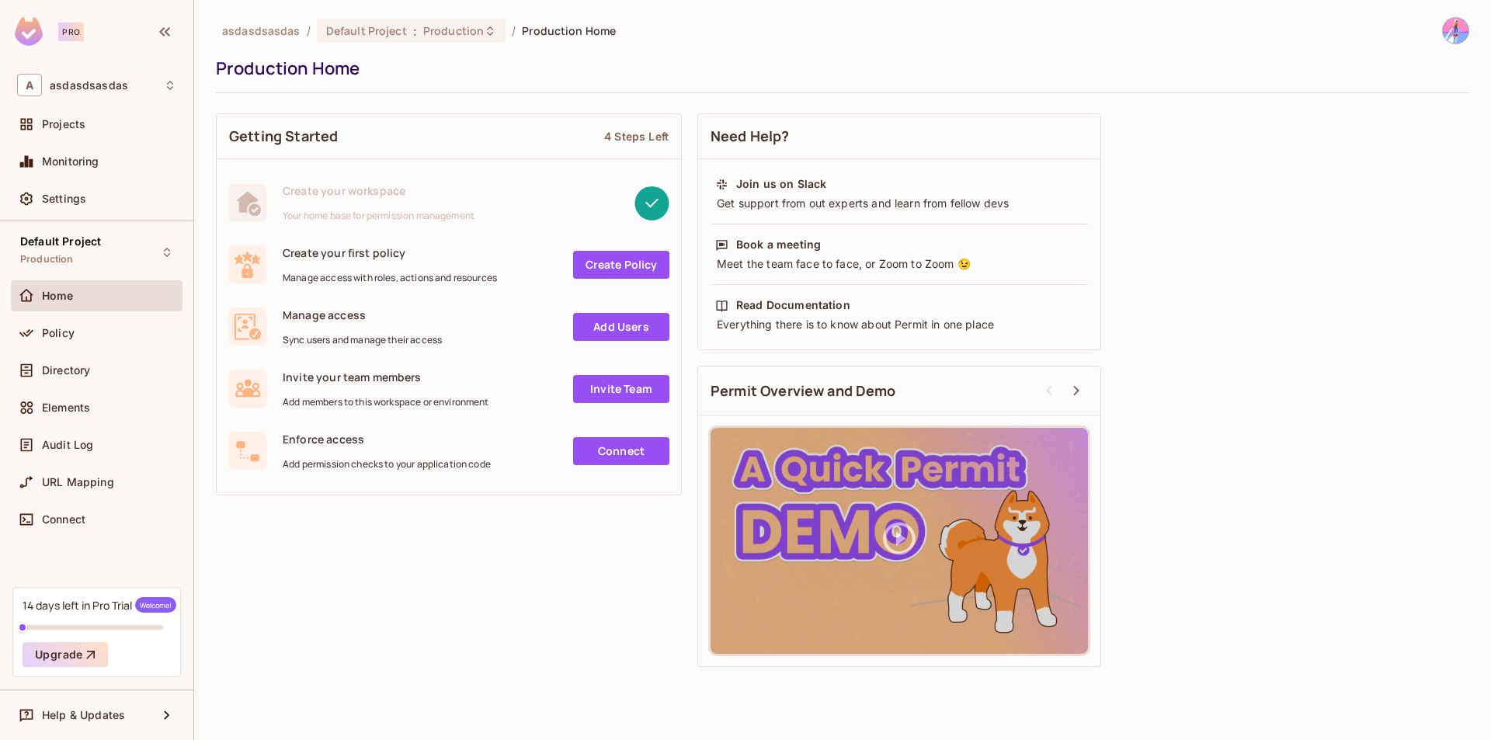
click at [1459, 30] on img at bounding box center [1456, 31] width 26 height 26
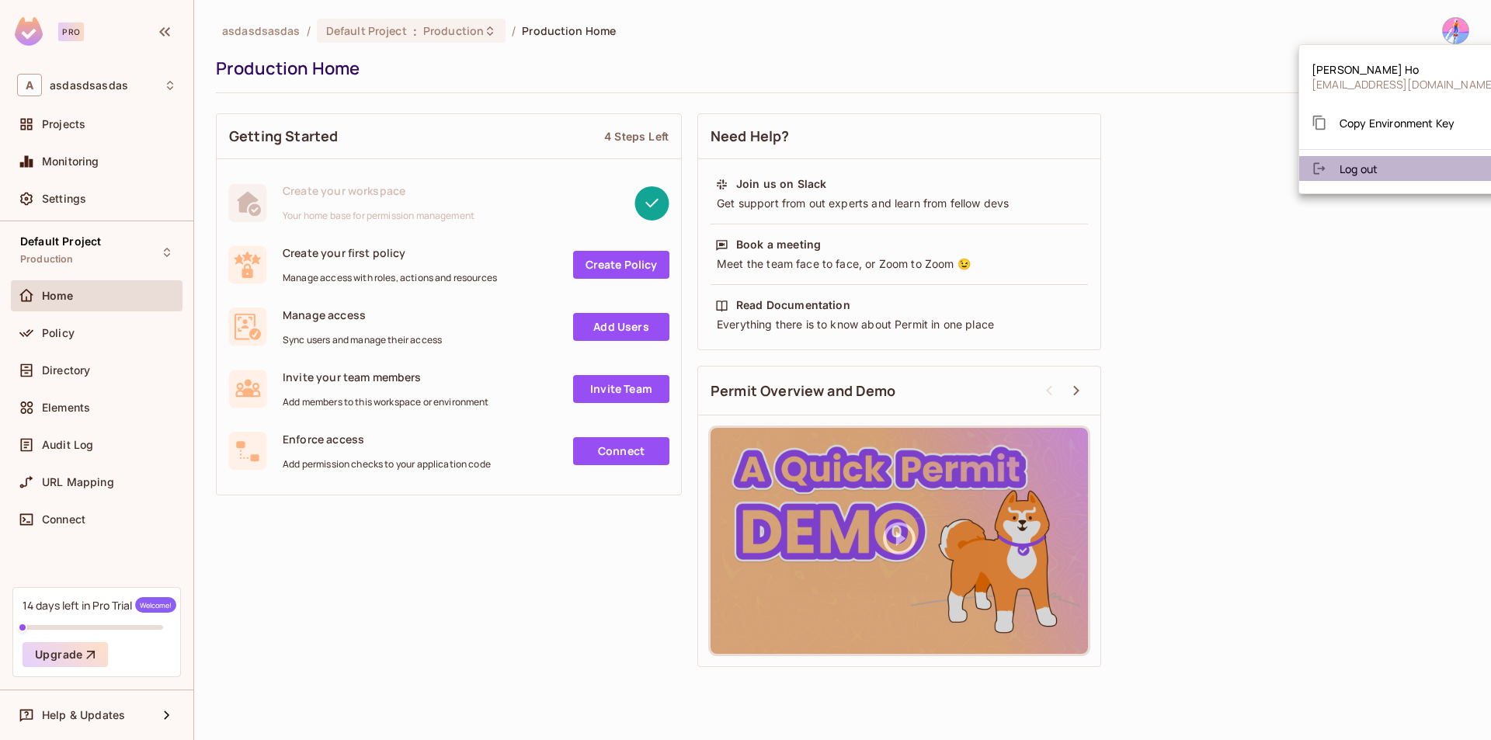
click at [1407, 161] on li "Log out" at bounding box center [1404, 168] width 210 height 25
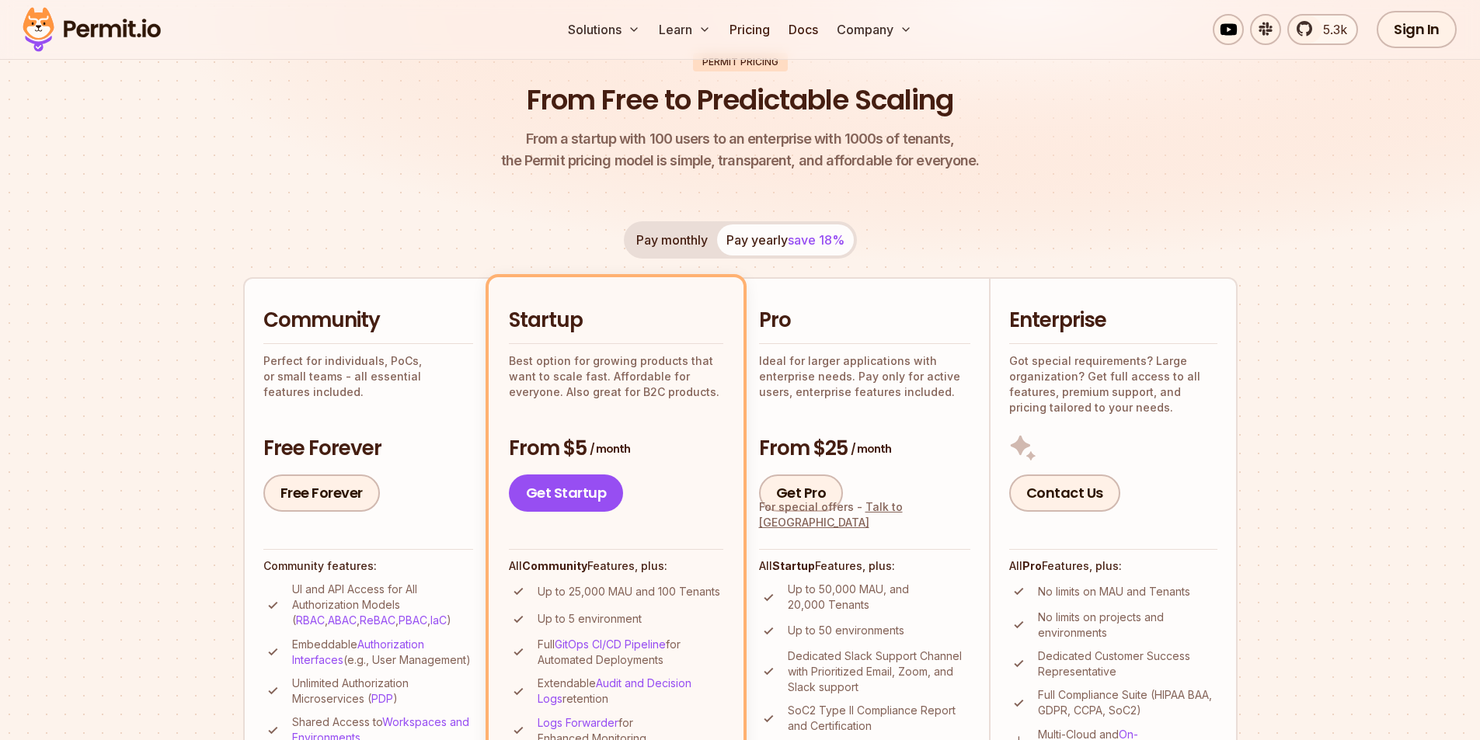
scroll to position [311, 0]
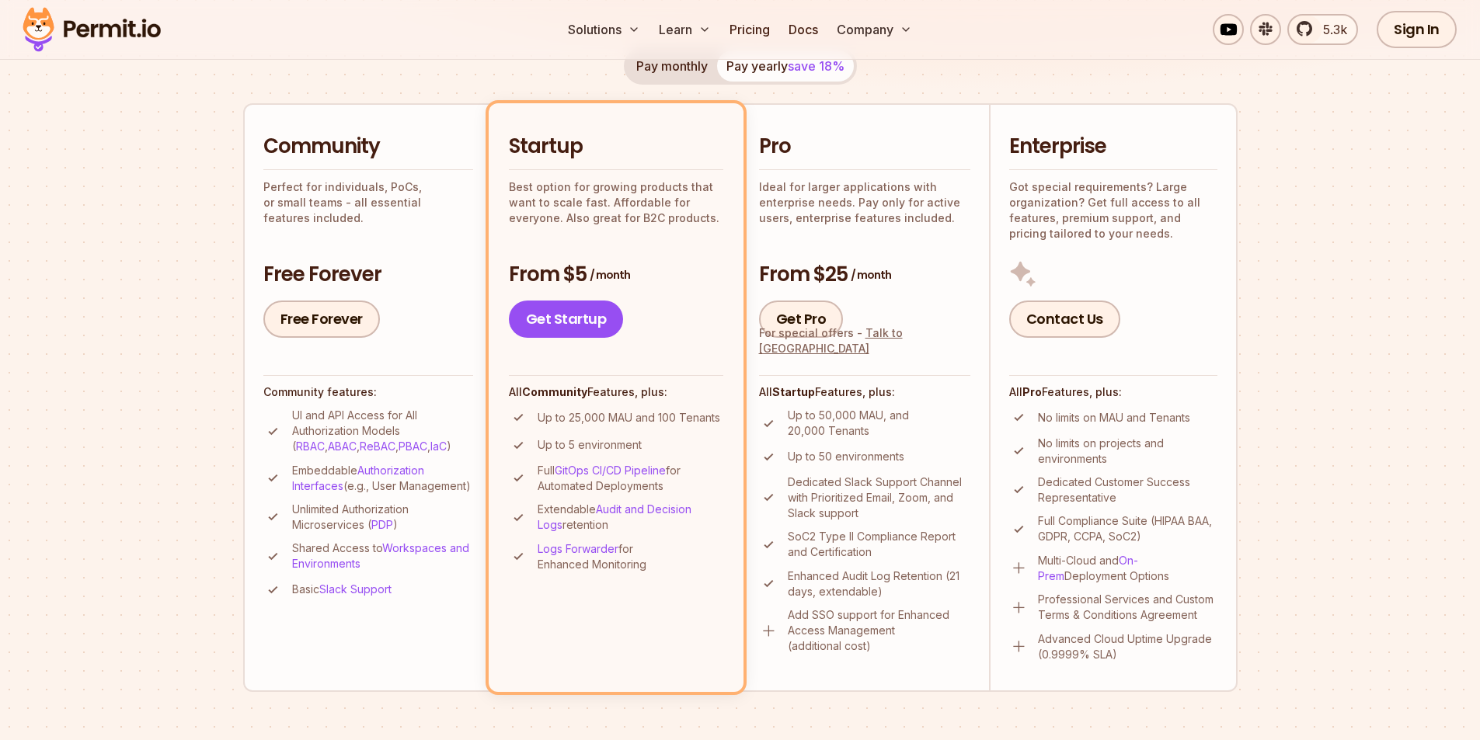
click at [75, 29] on img at bounding box center [92, 29] width 152 height 53
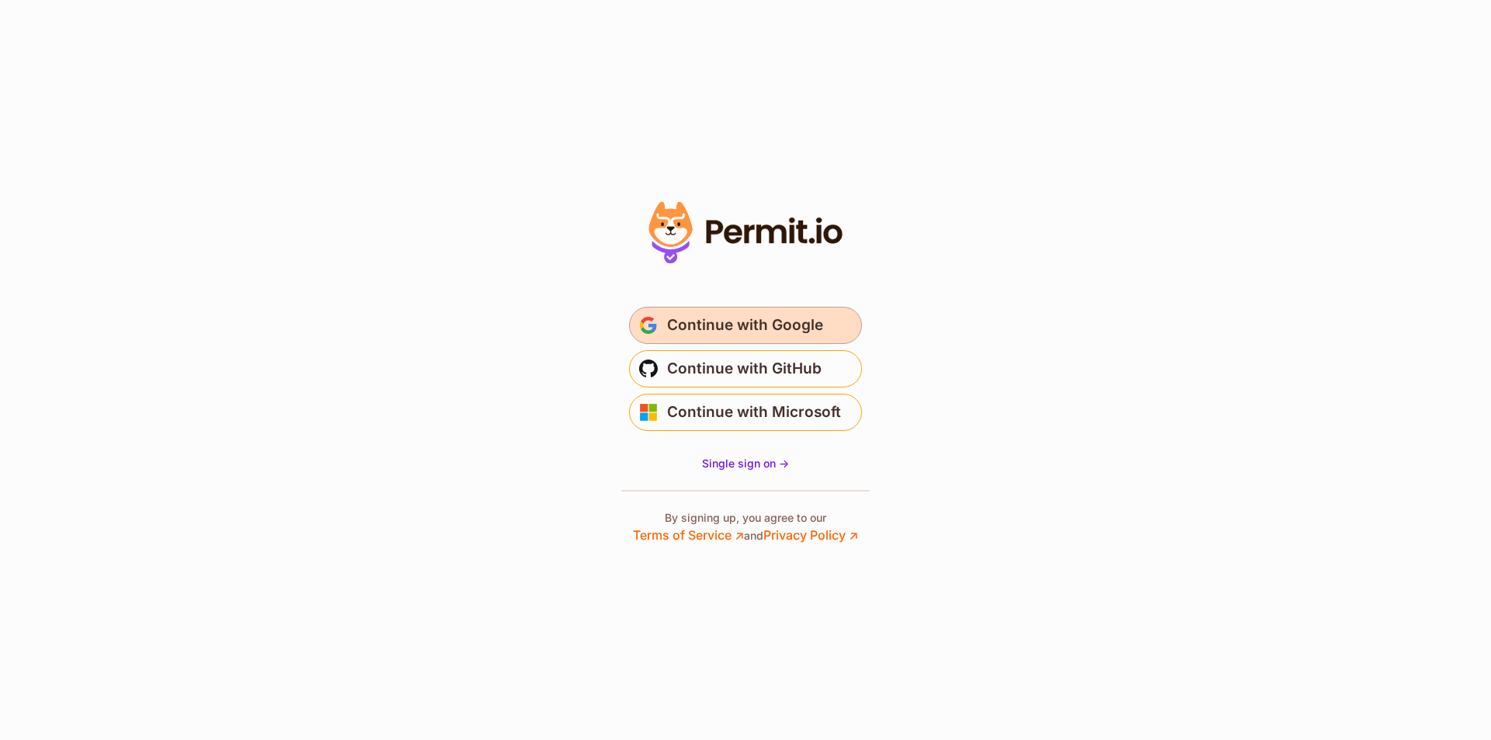
click at [836, 311] on button "Continue with Google" at bounding box center [745, 325] width 233 height 37
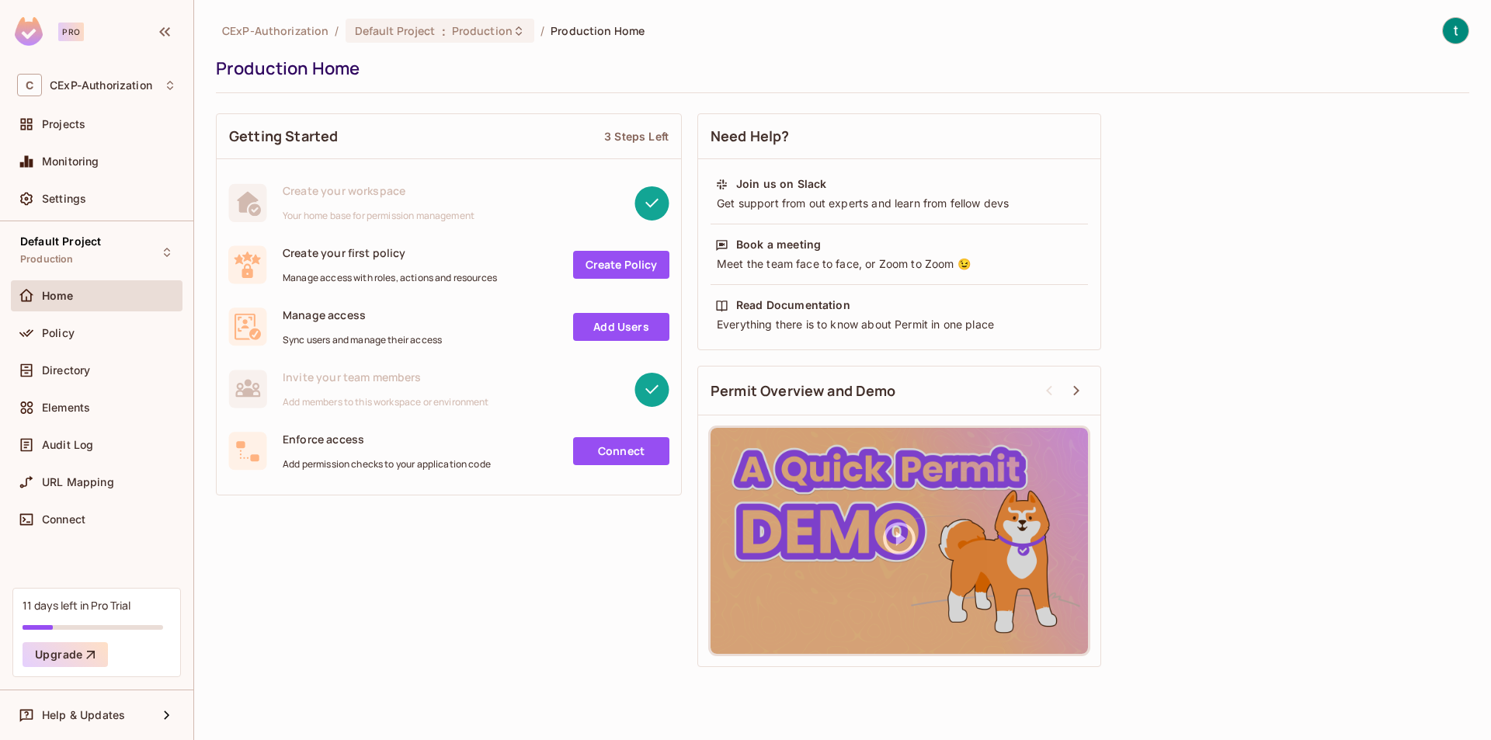
click at [81, 215] on div "Settings" at bounding box center [97, 201] width 172 height 37
click at [90, 203] on div "Settings" at bounding box center [109, 199] width 134 height 12
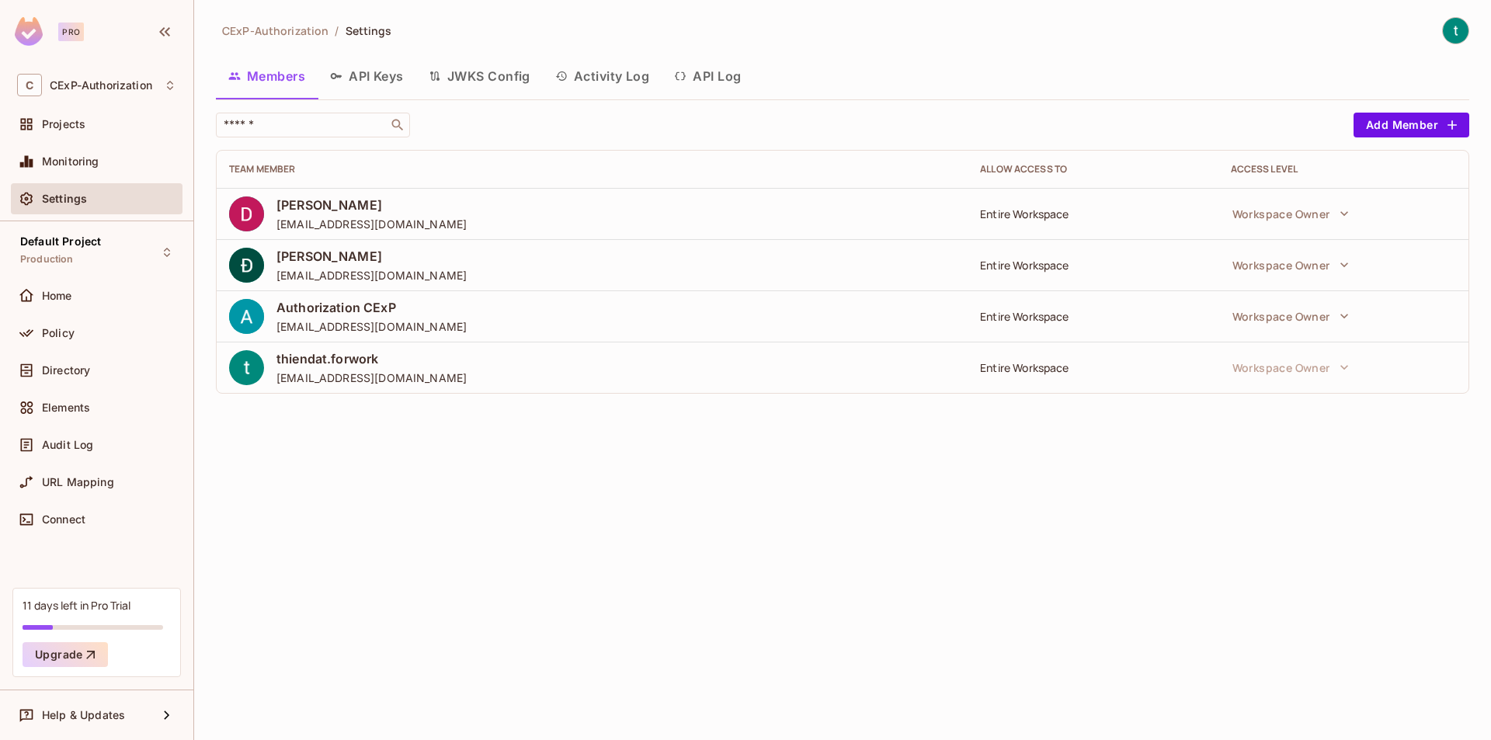
click at [572, 445] on div "CExP-Authorization / Settings Members API Keys JWKS Config Activity Log API Log…" at bounding box center [842, 370] width 1297 height 740
click at [1401, 126] on button "Add Member" at bounding box center [1412, 125] width 116 height 25
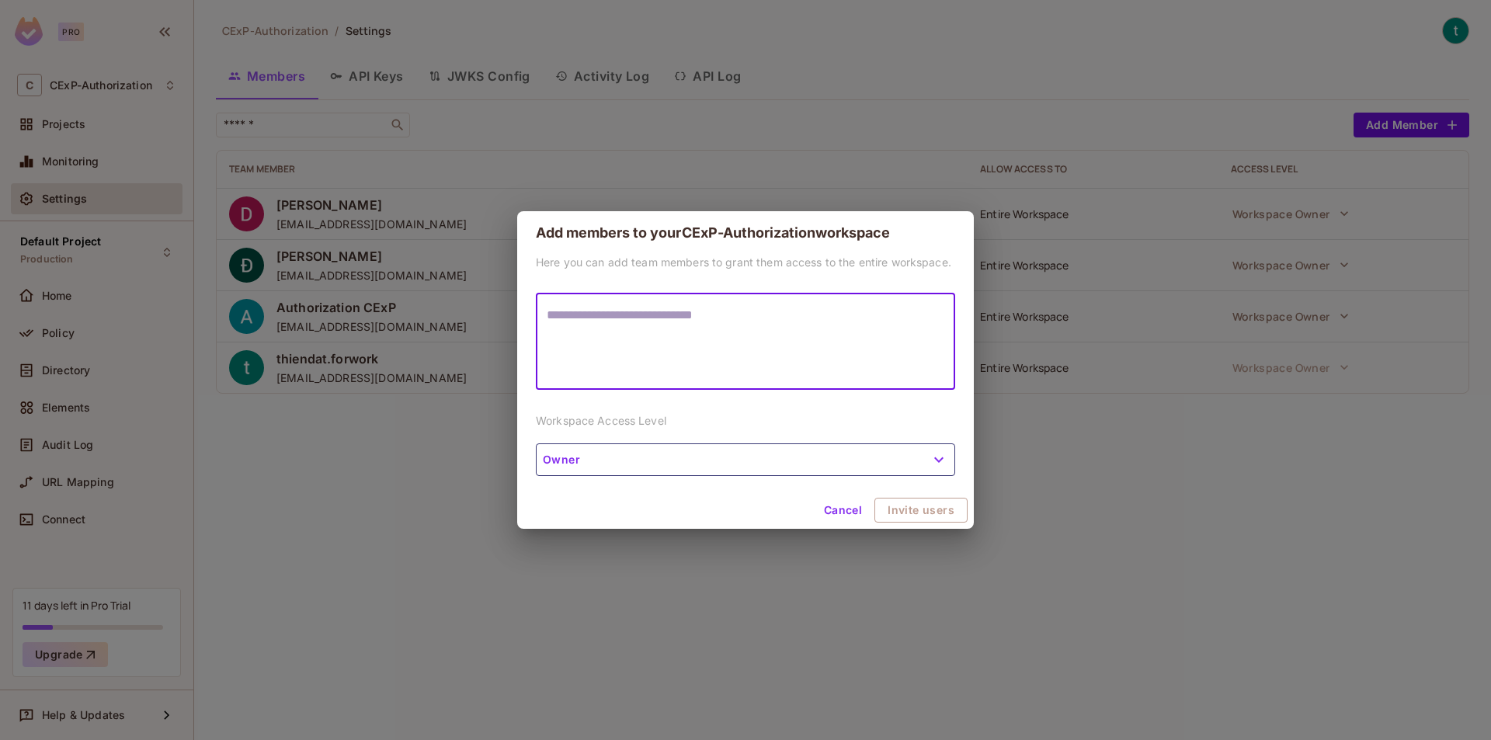
click at [713, 329] on textarea at bounding box center [746, 341] width 398 height 71
type textarea "**********"
click at [930, 468] on icon "button" at bounding box center [939, 459] width 19 height 19
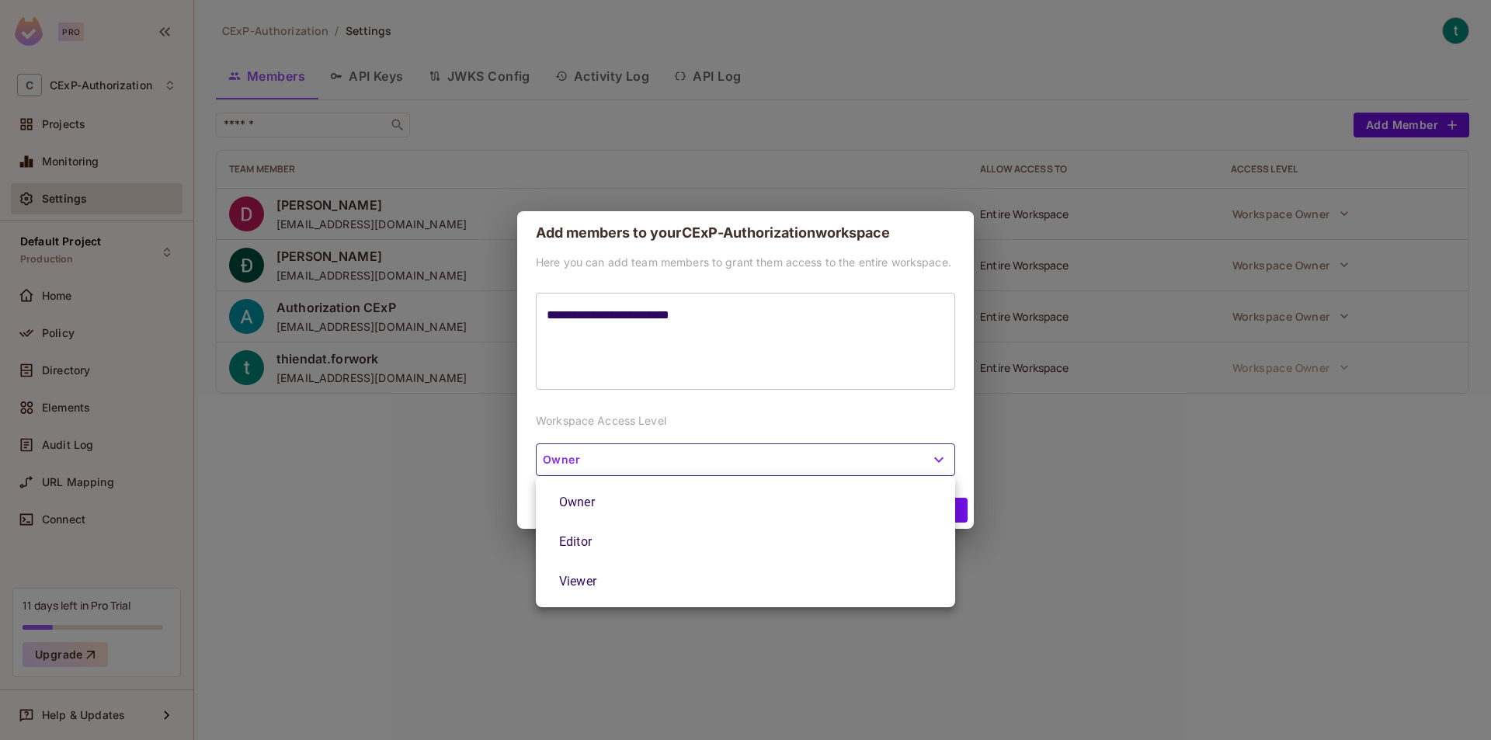
click at [704, 570] on li "Viewer" at bounding box center [745, 582] width 419 height 40
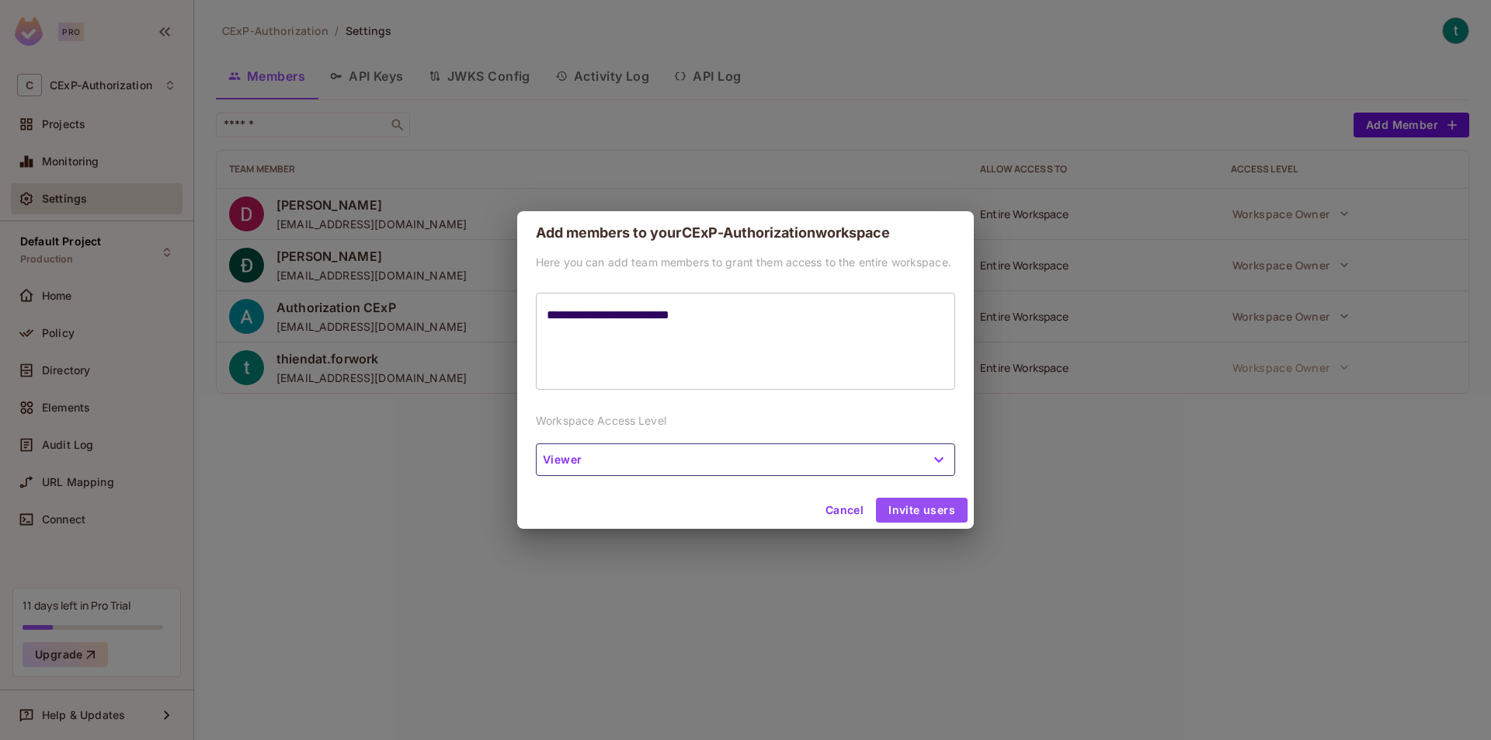
click at [942, 504] on button "Invite users" at bounding box center [922, 510] width 92 height 25
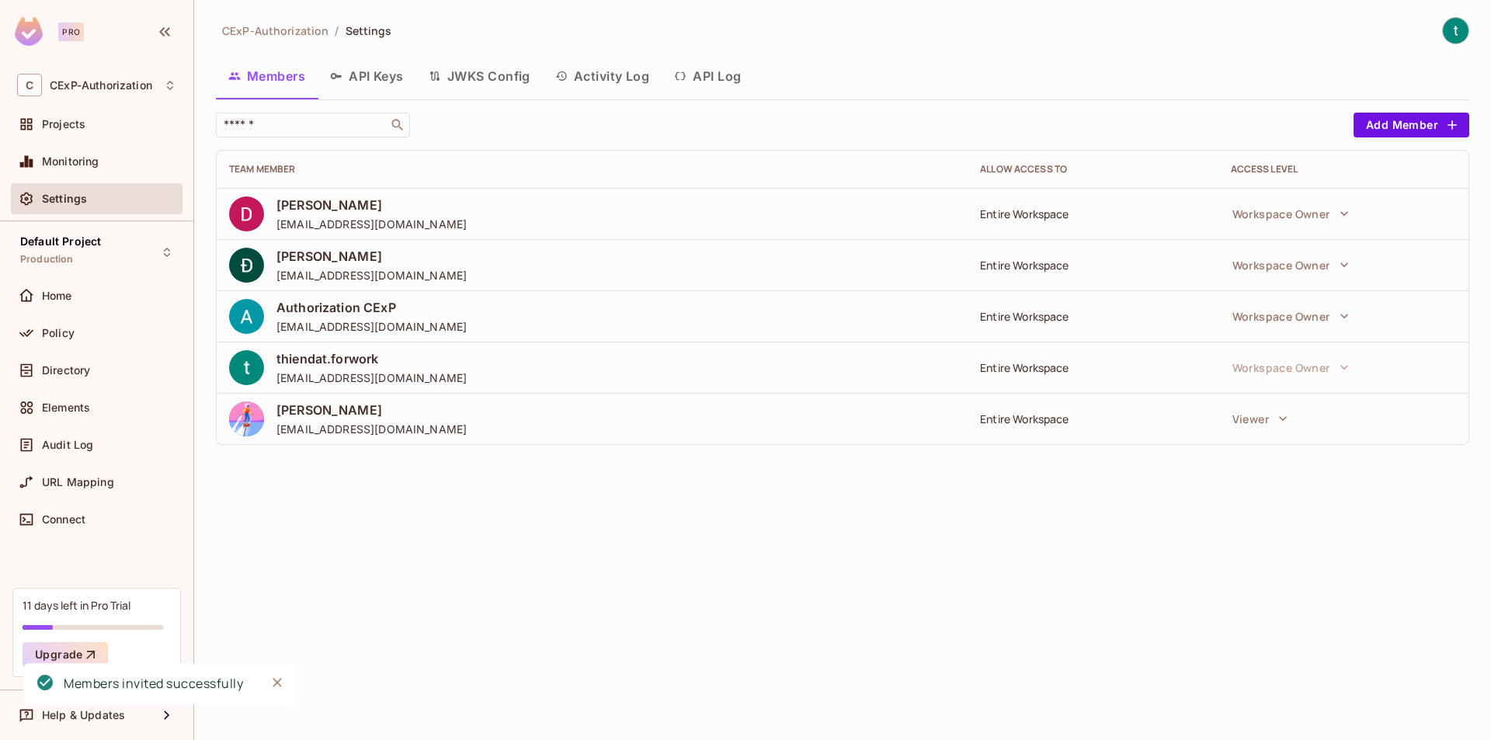
click at [1459, 30] on img at bounding box center [1456, 31] width 26 height 26
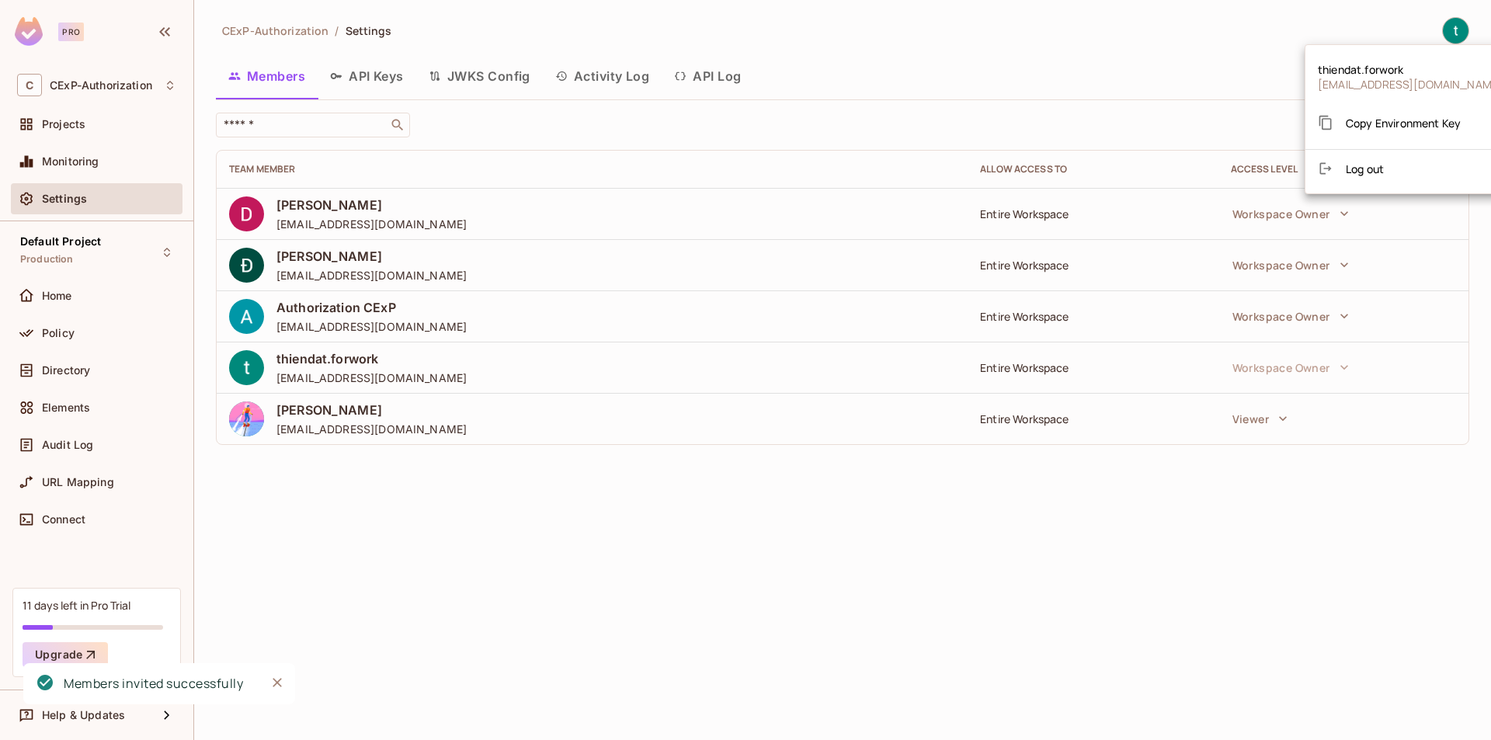
click at [1367, 168] on span "Log out" at bounding box center [1365, 169] width 38 height 15
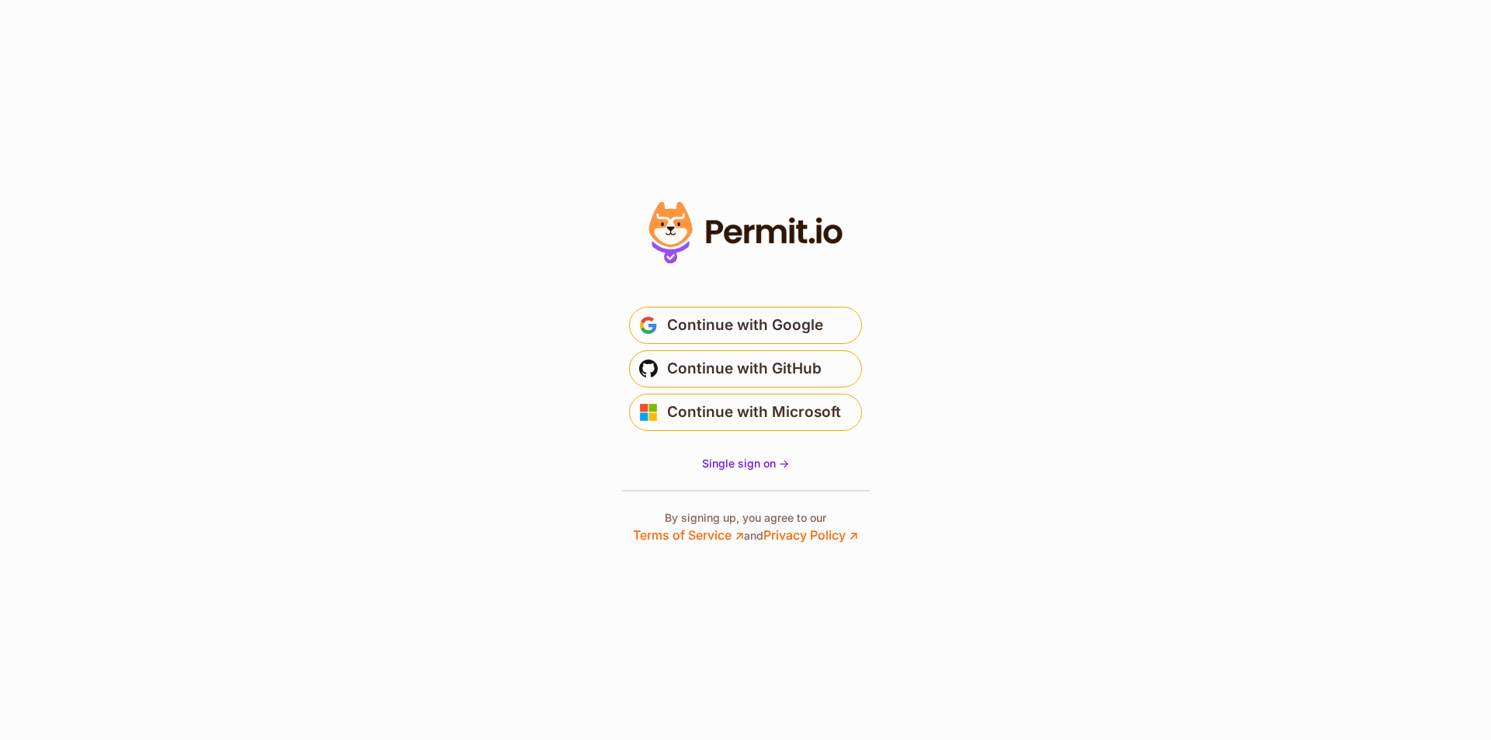
click at [816, 306] on main "Welcome Log in to prod-permit-io to continue to [DOMAIN_NAME]. Email address Co…" at bounding box center [745, 362] width 311 height 149
click at [816, 318] on span "Continue with Google" at bounding box center [745, 325] width 156 height 25
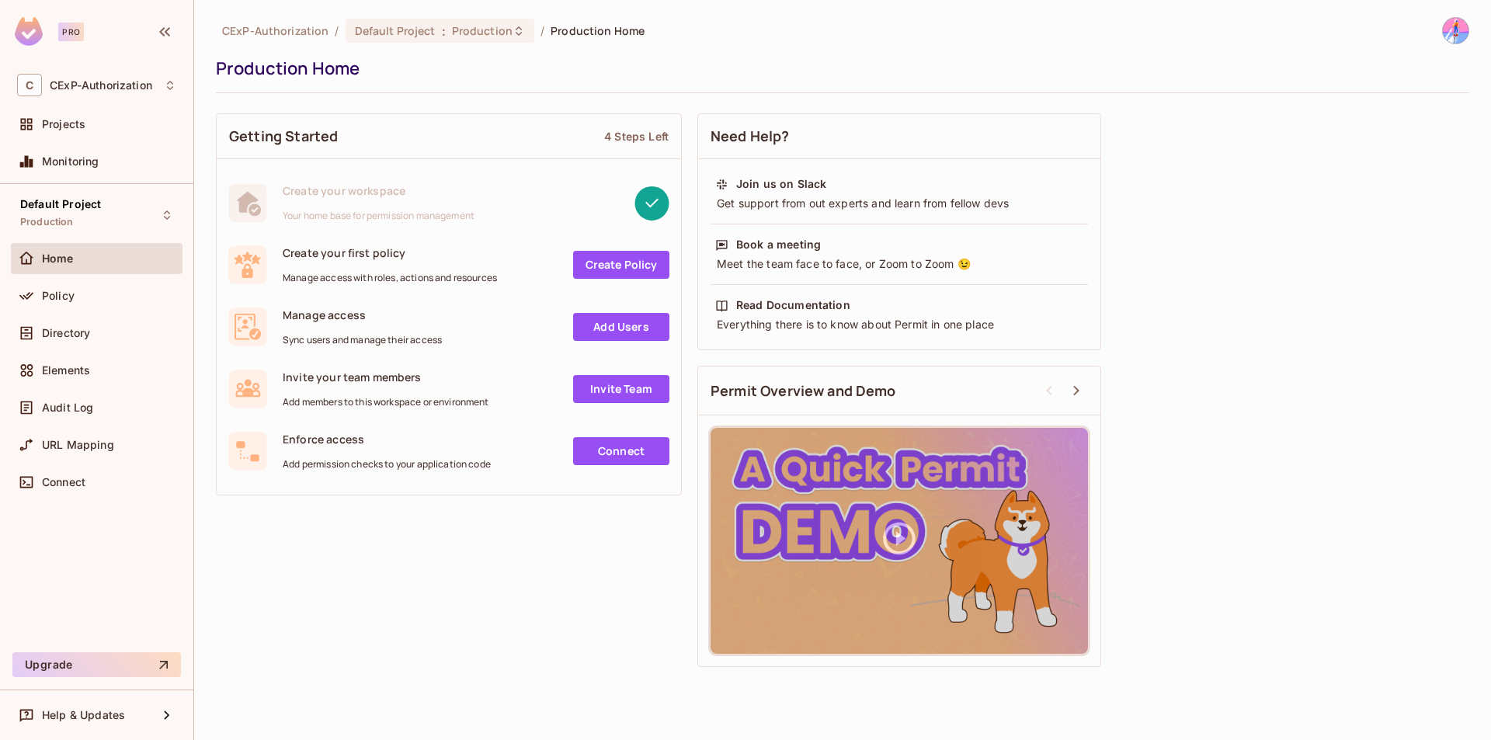
click at [1463, 36] on img at bounding box center [1456, 31] width 26 height 26
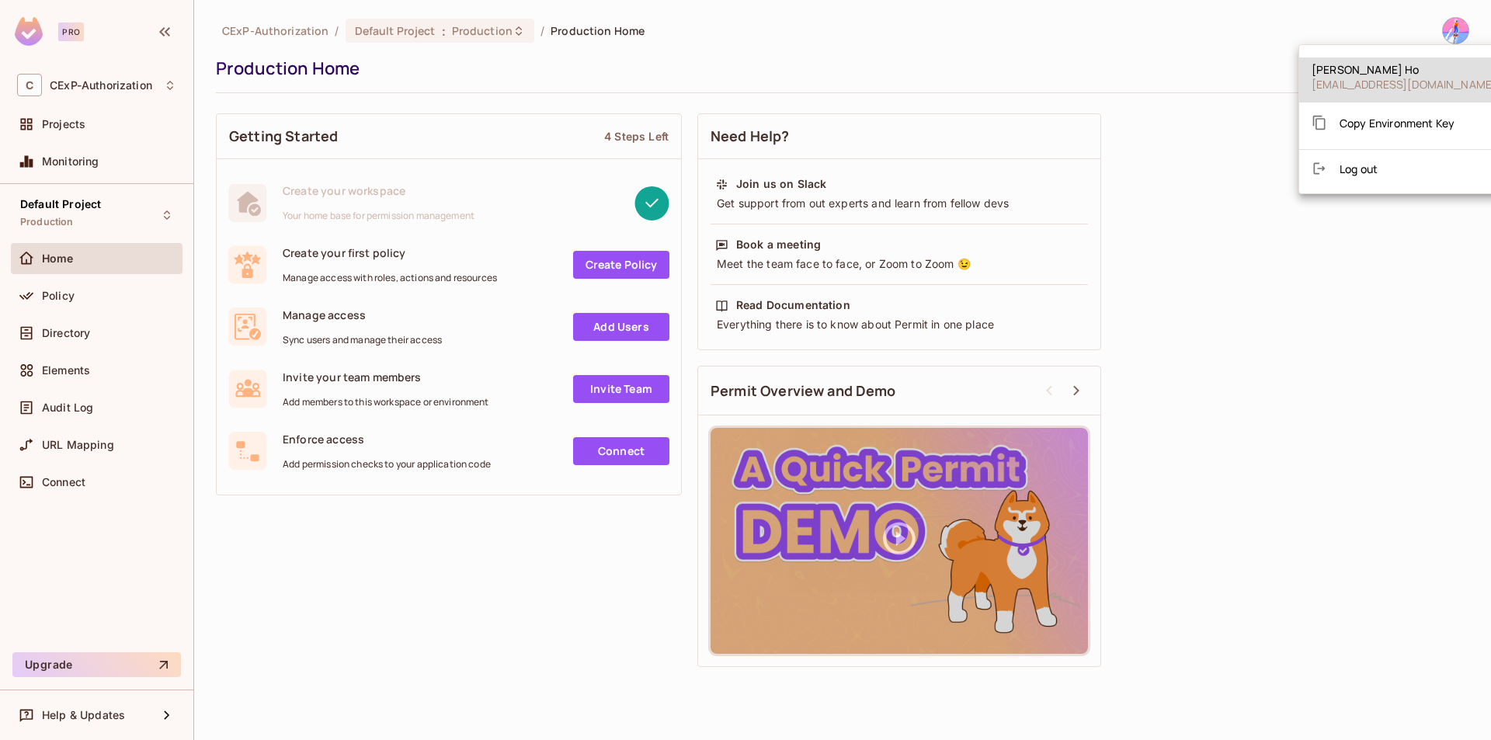
click at [1461, 36] on div at bounding box center [745, 370] width 1491 height 740
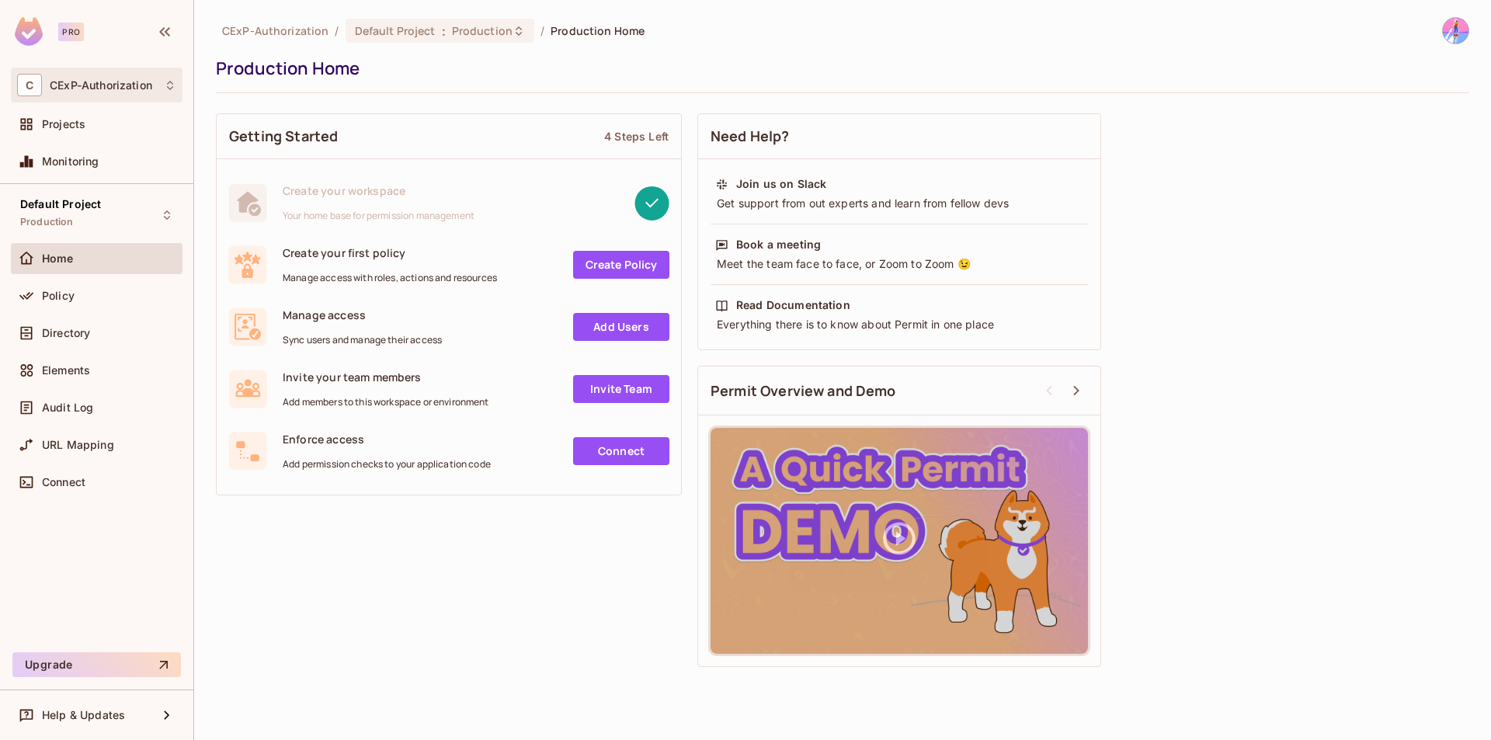
click at [99, 73] on div "C CExP-Authorization" at bounding box center [97, 85] width 172 height 35
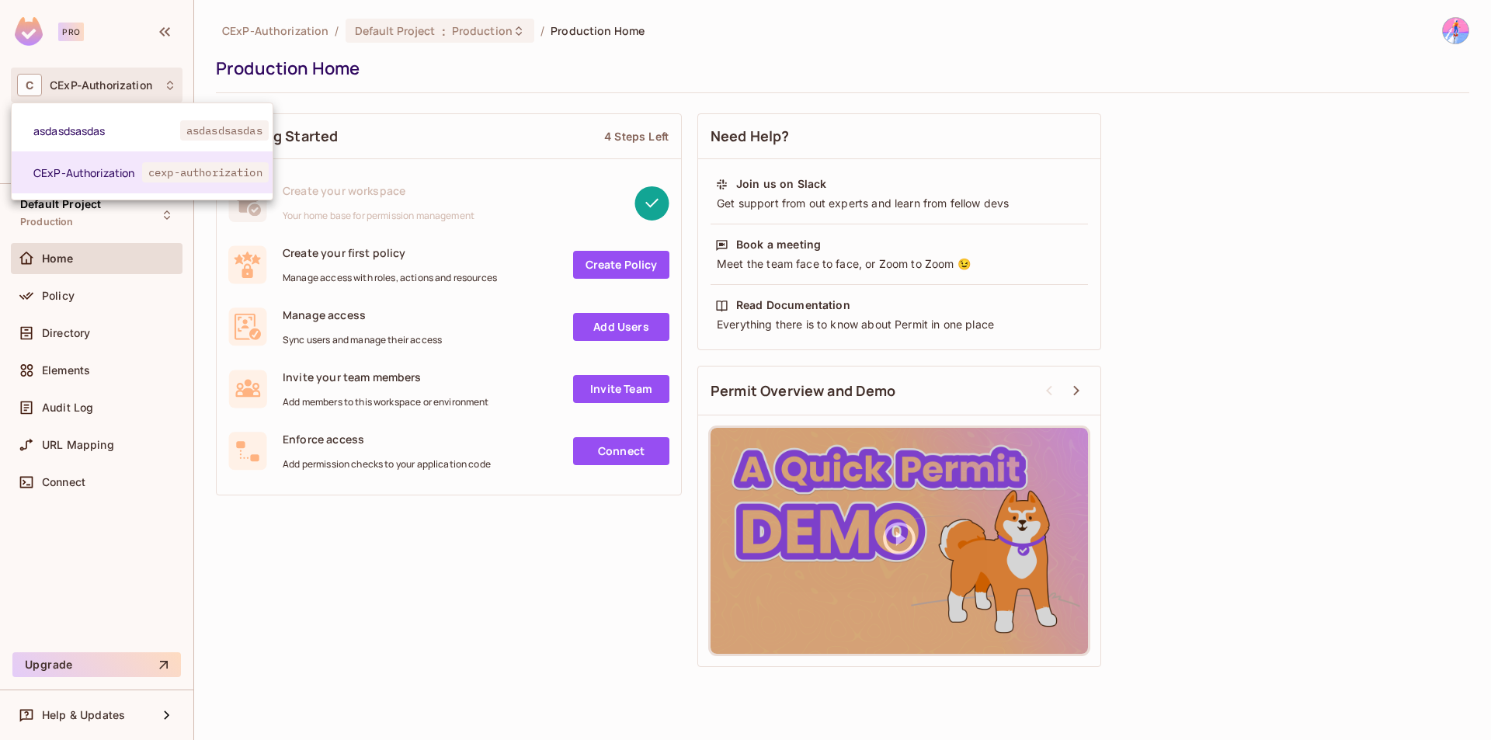
click at [467, 85] on div at bounding box center [745, 370] width 1491 height 740
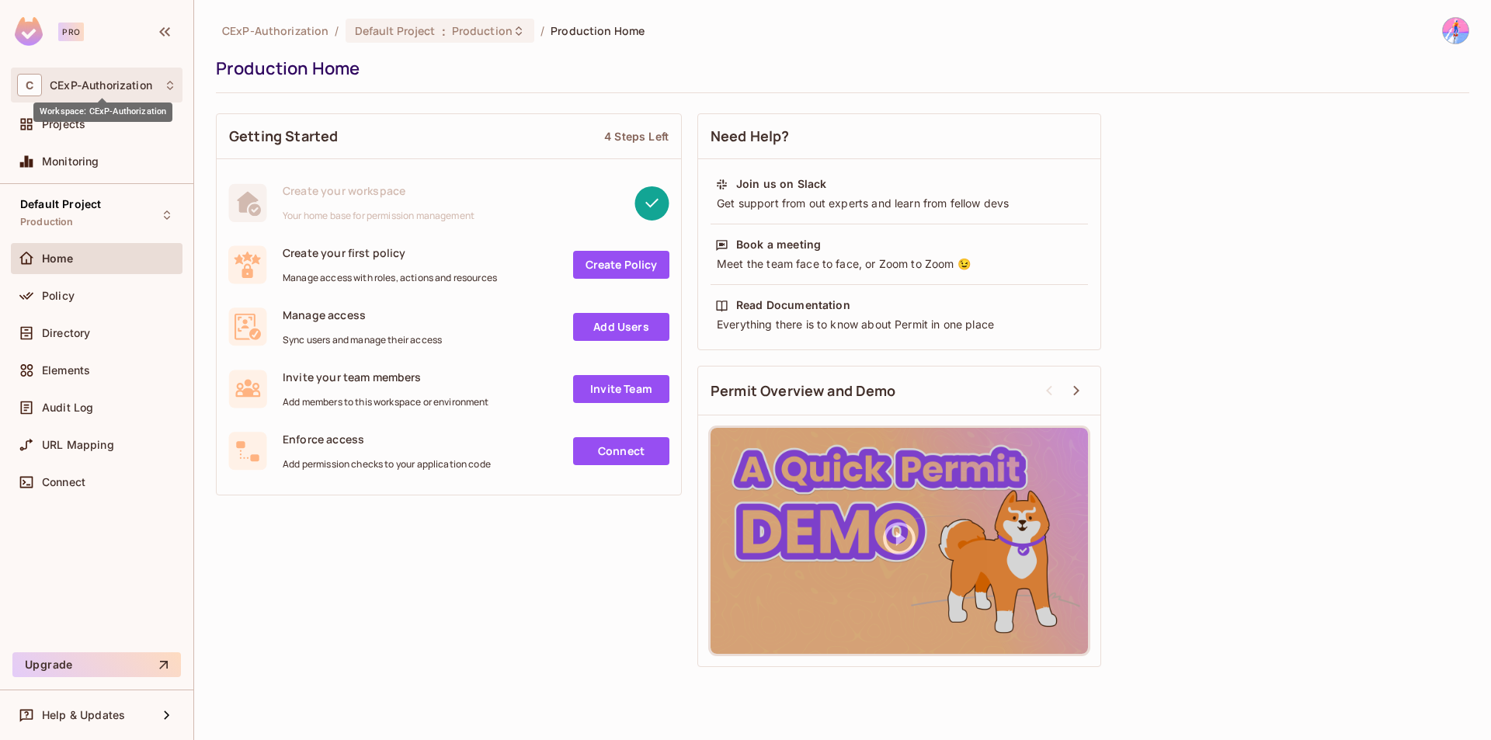
click at [89, 89] on span "CExP-Authorization" at bounding box center [101, 85] width 103 height 12
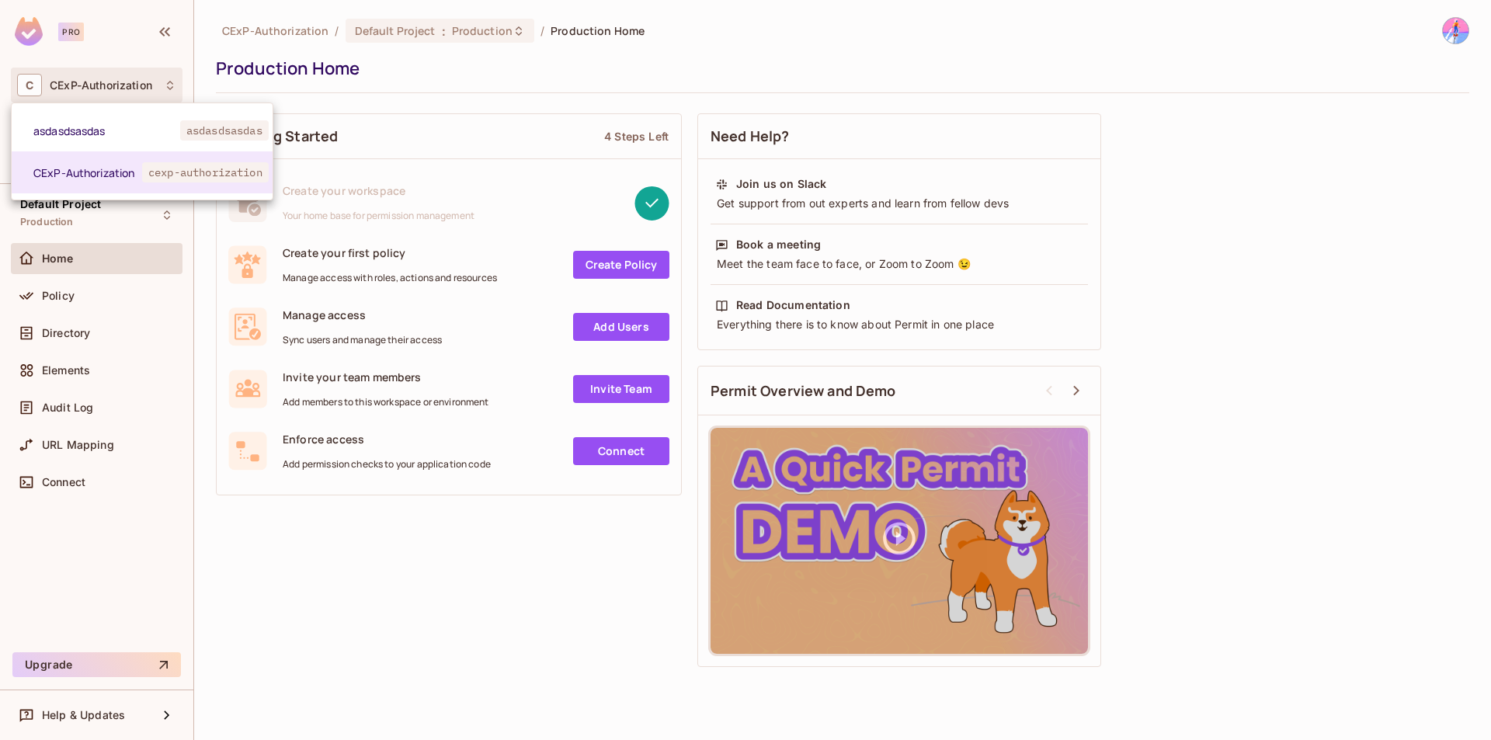
click at [458, 109] on div at bounding box center [745, 370] width 1491 height 740
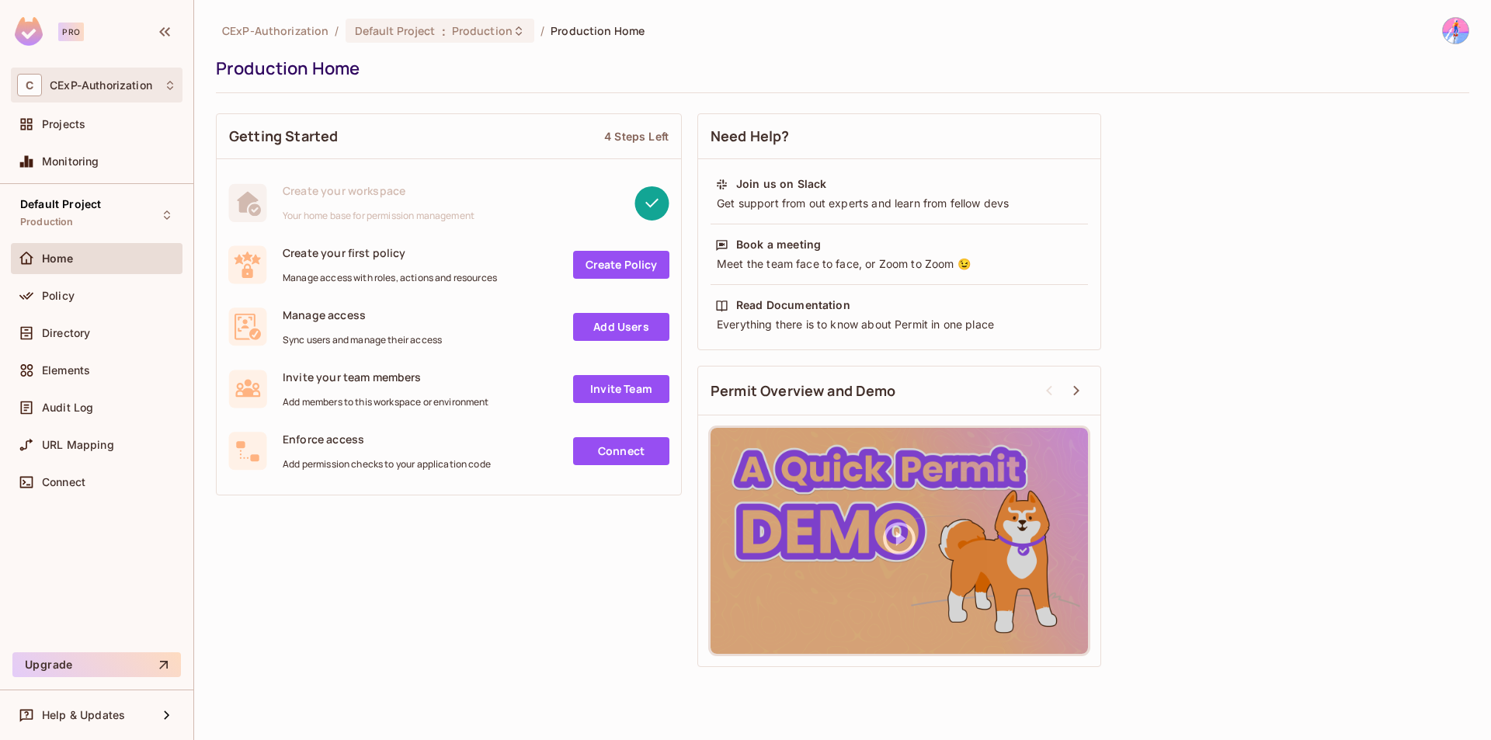
click at [123, 87] on span "CExP-Authorization" at bounding box center [101, 85] width 103 height 12
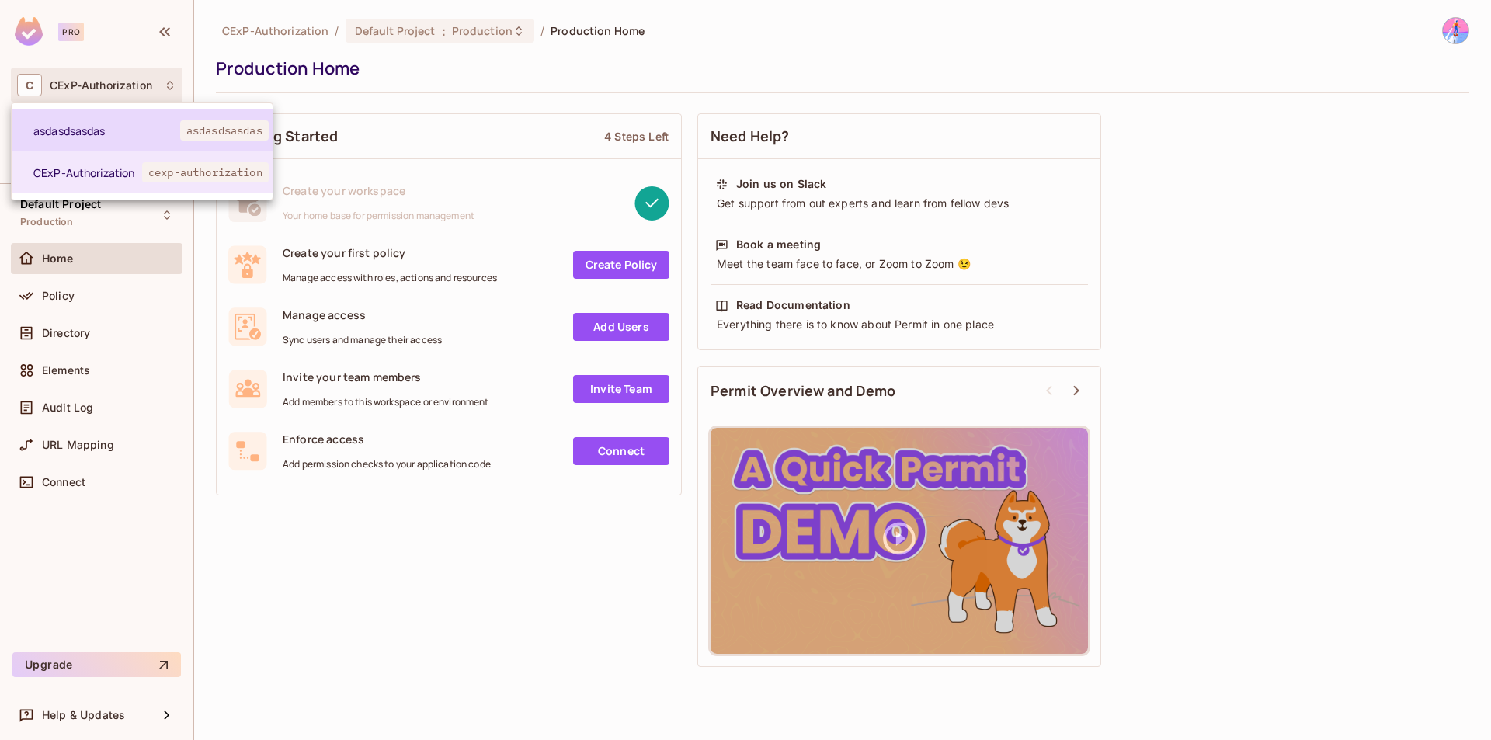
click at [121, 131] on span "asdasdsasdas" at bounding box center [106, 130] width 147 height 15
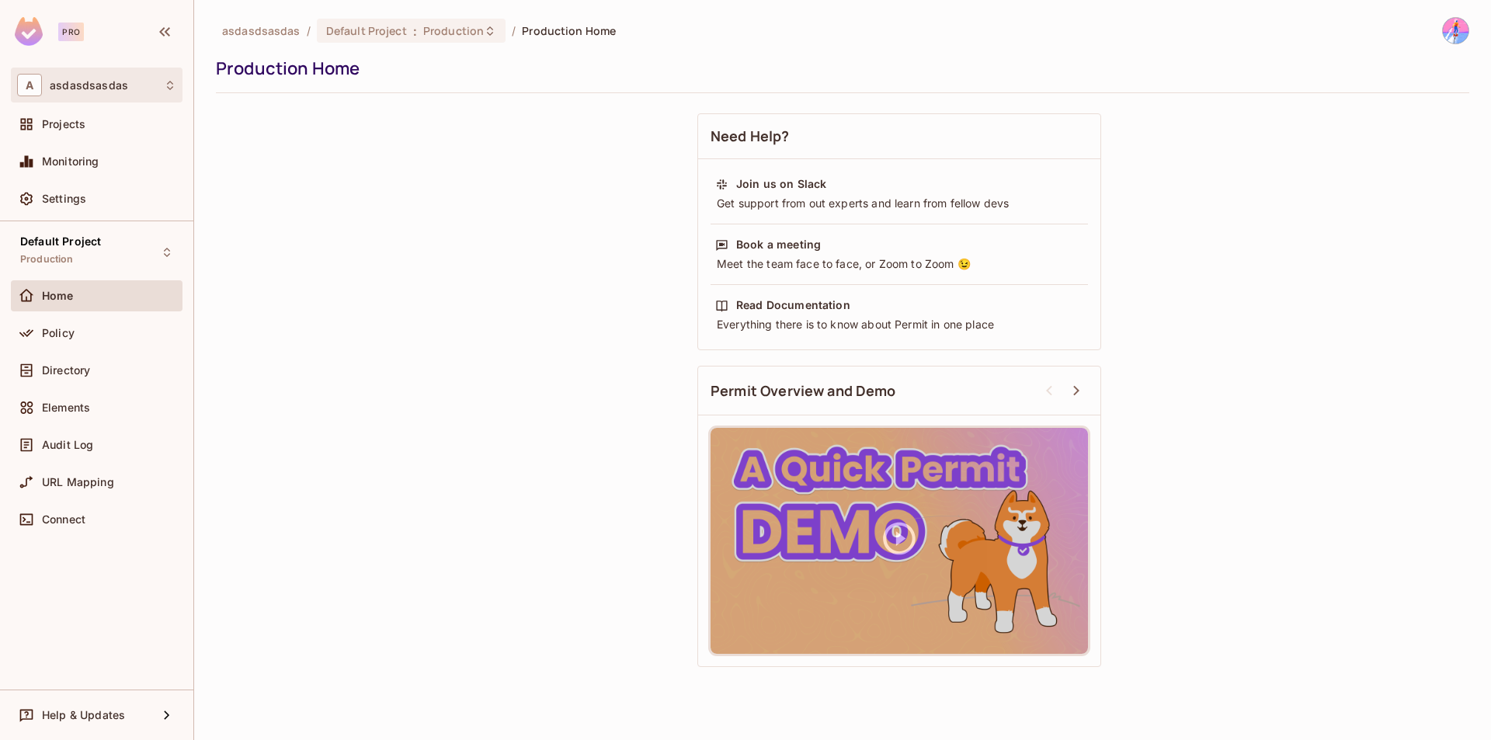
click at [106, 94] on div "A [DEMOGRAPHIC_DATA]" at bounding box center [96, 85] width 159 height 23
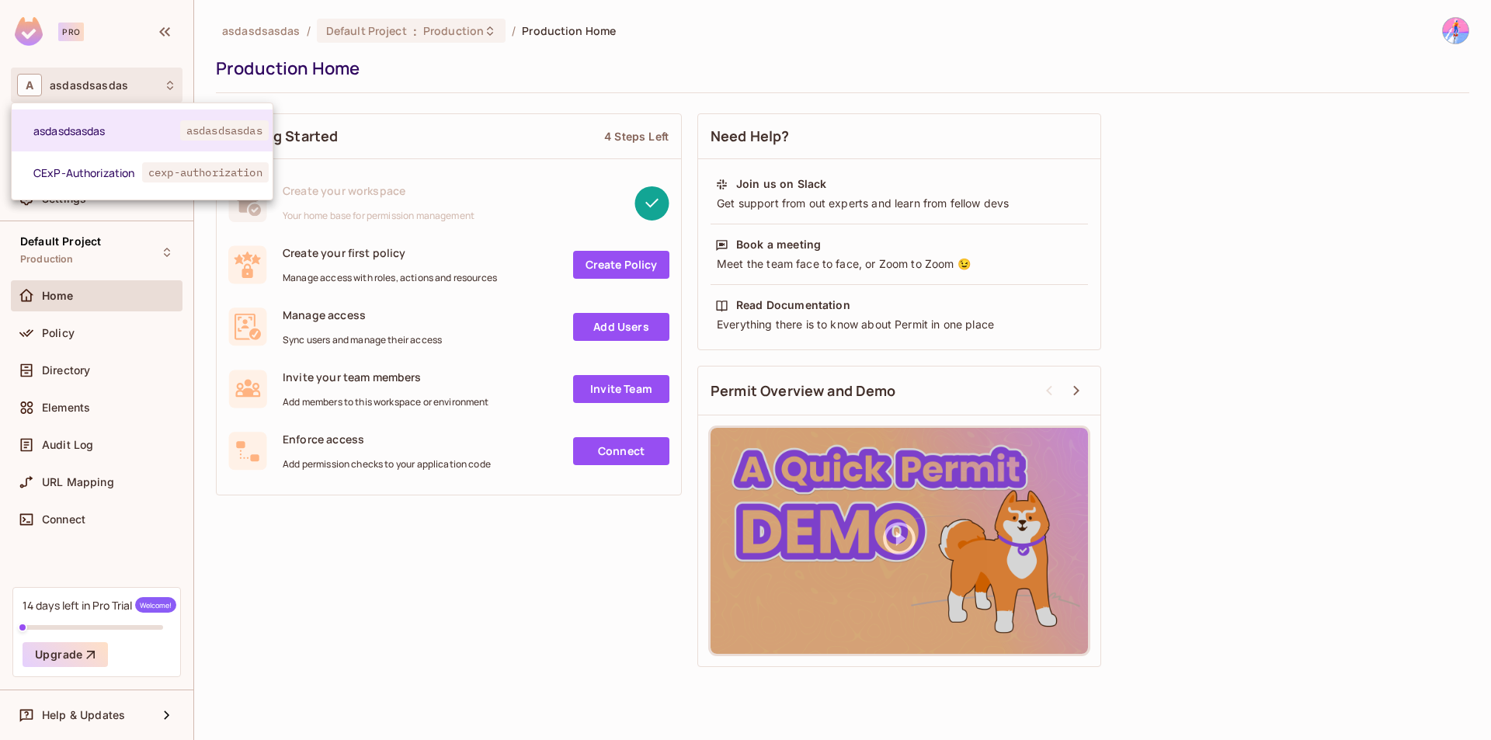
click at [389, 90] on div at bounding box center [745, 370] width 1491 height 740
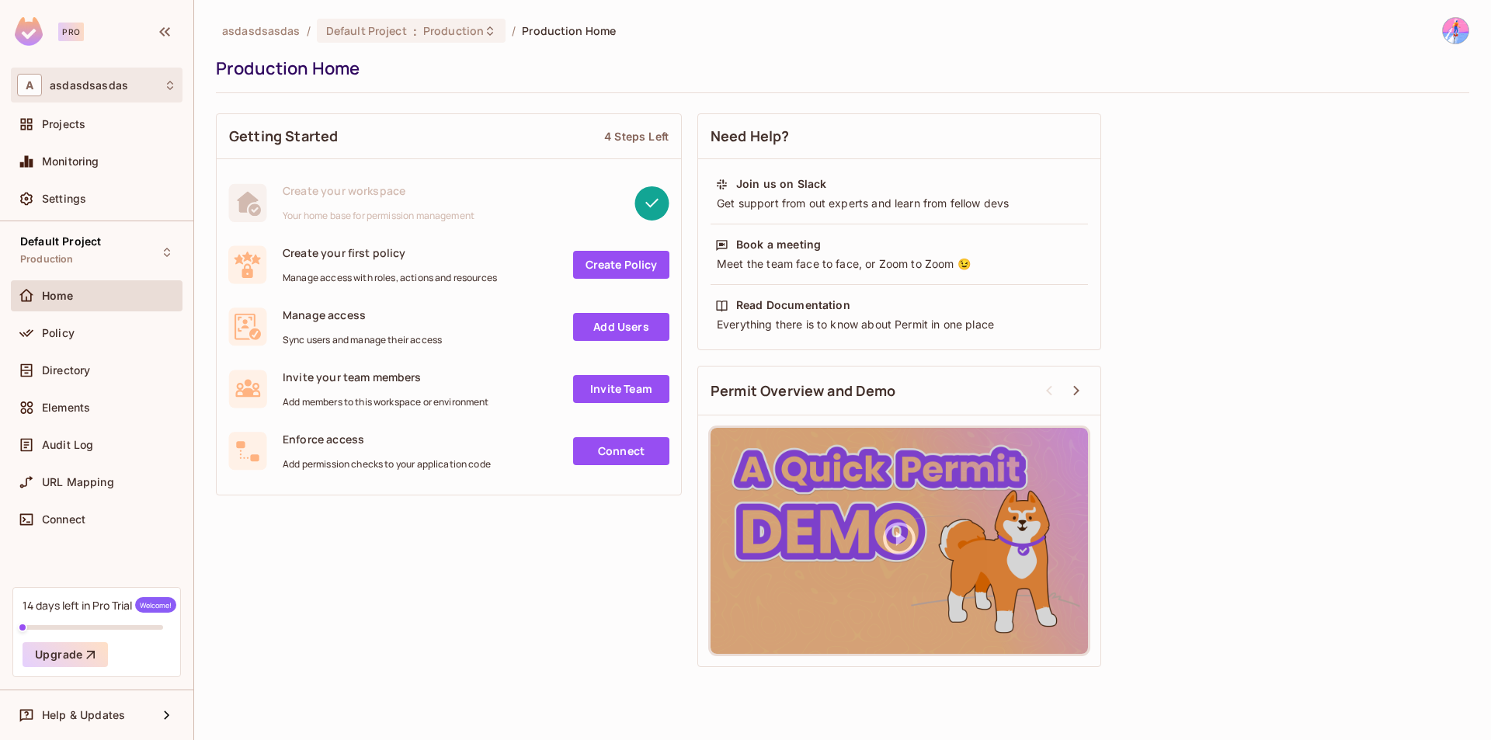
click at [110, 89] on span "asdasdsasdas" at bounding box center [89, 85] width 78 height 12
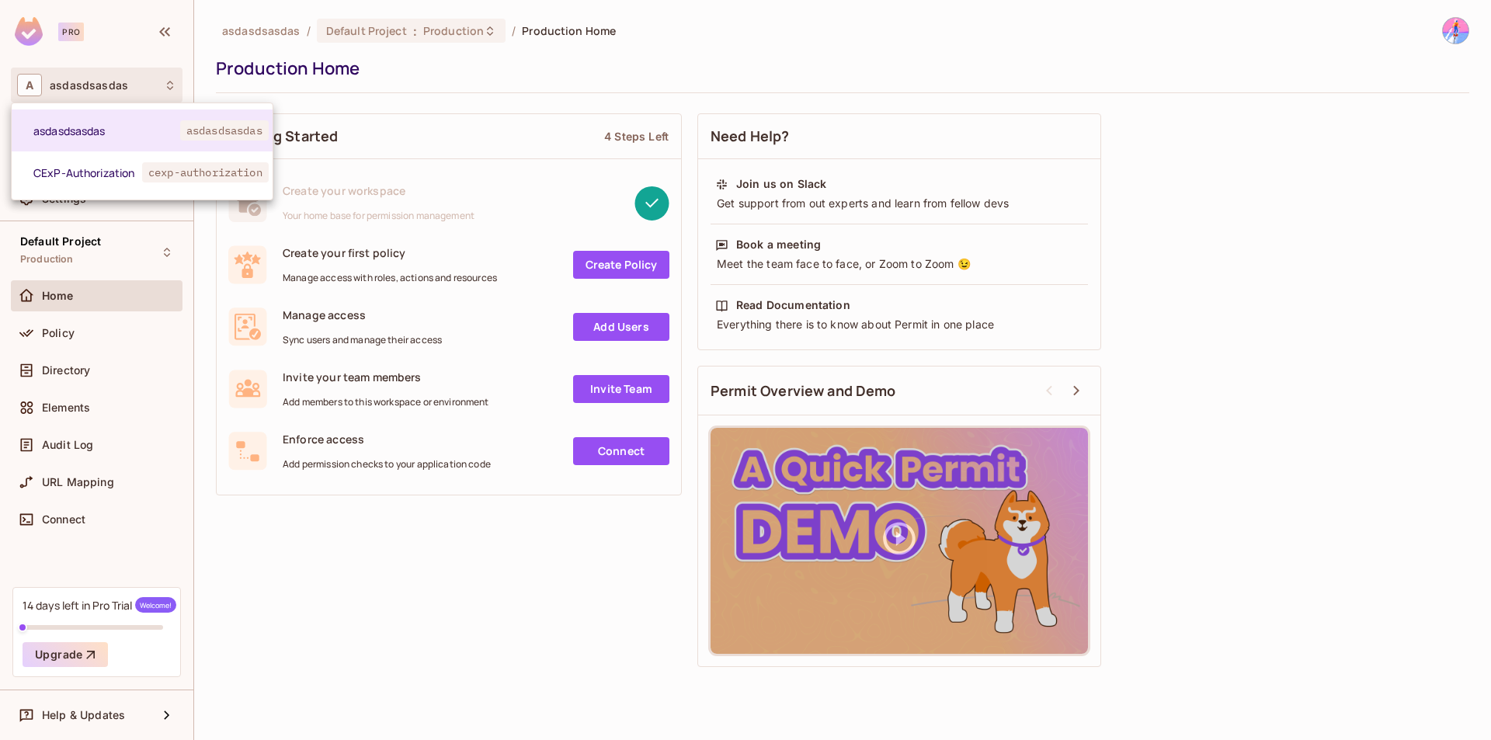
click at [381, 85] on div at bounding box center [745, 370] width 1491 height 740
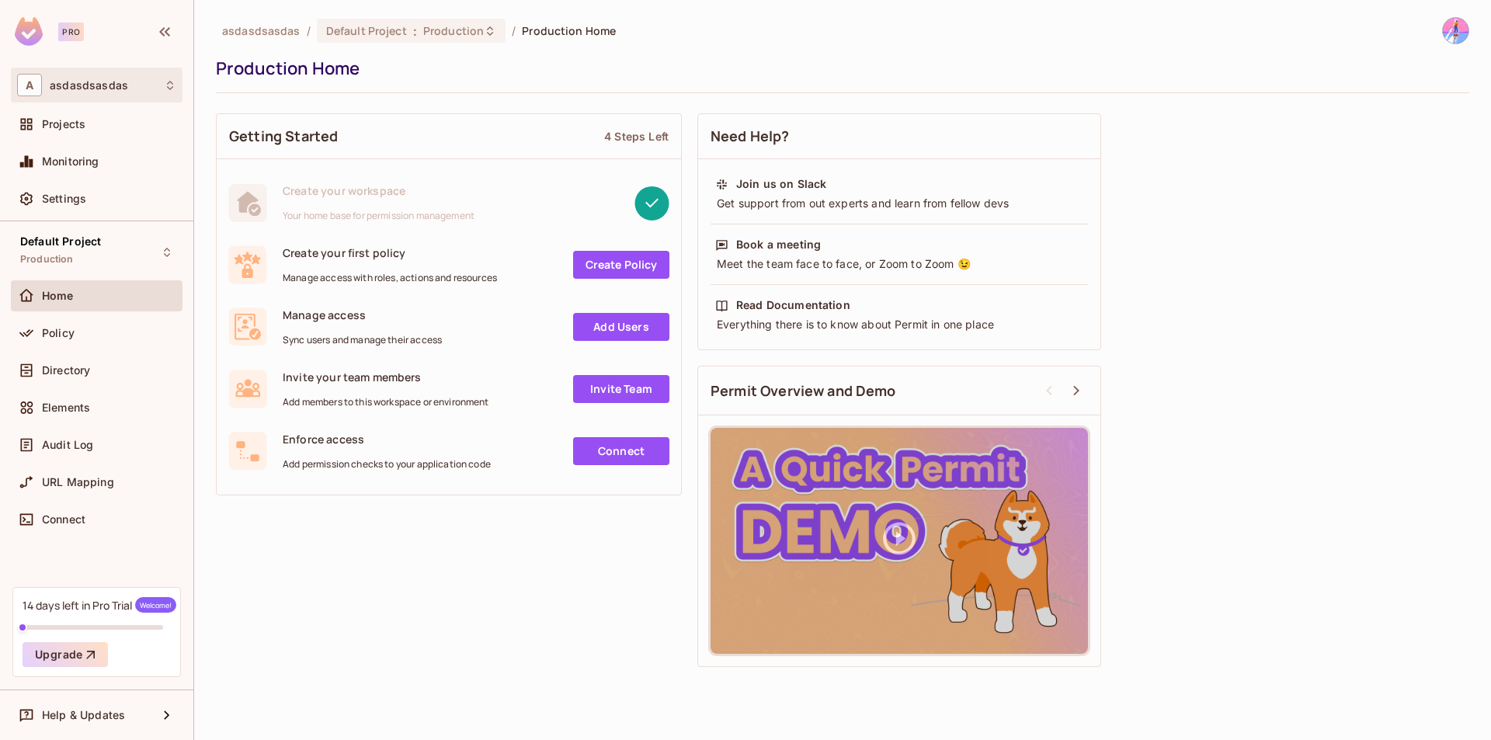
click at [123, 89] on span "asdasdsasdas" at bounding box center [89, 85] width 78 height 12
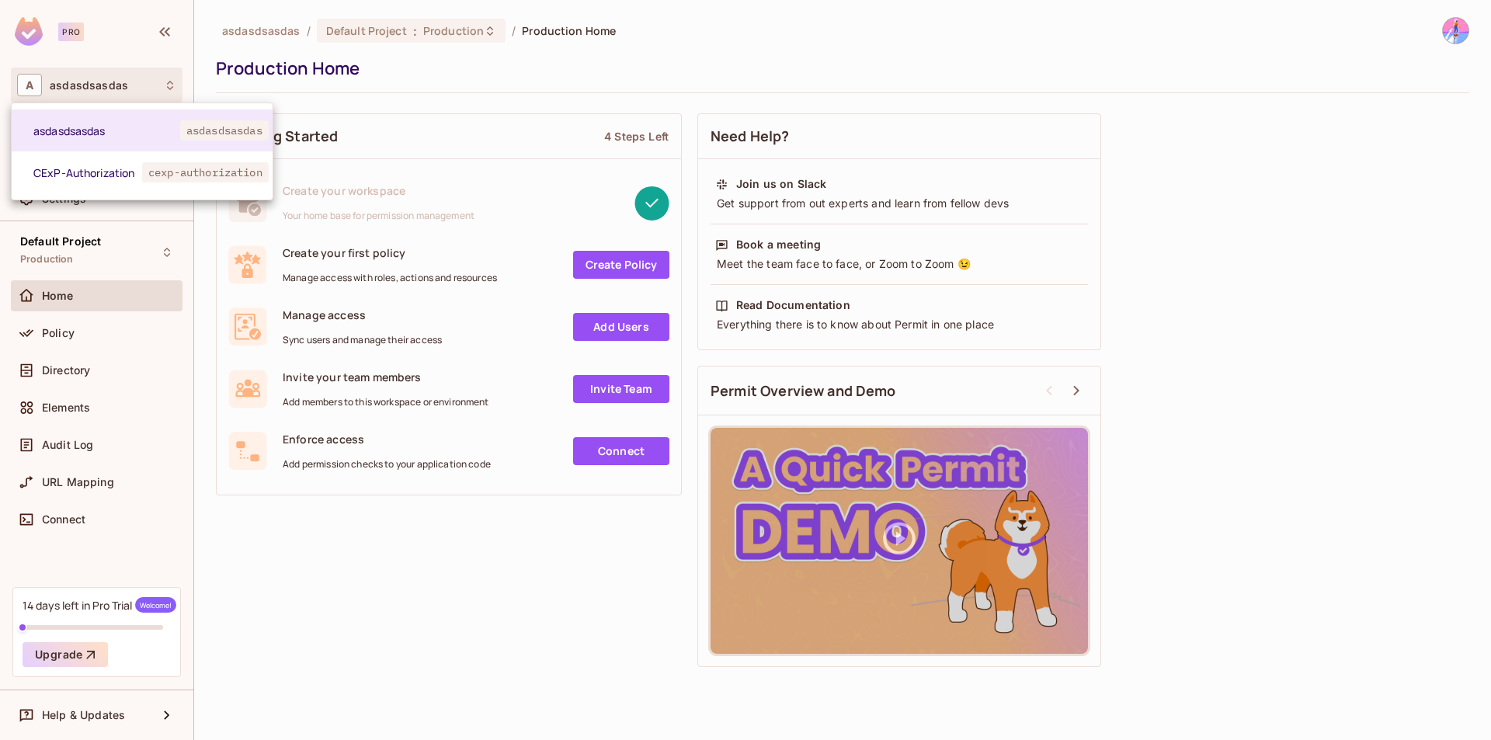
click at [474, 81] on div at bounding box center [745, 370] width 1491 height 740
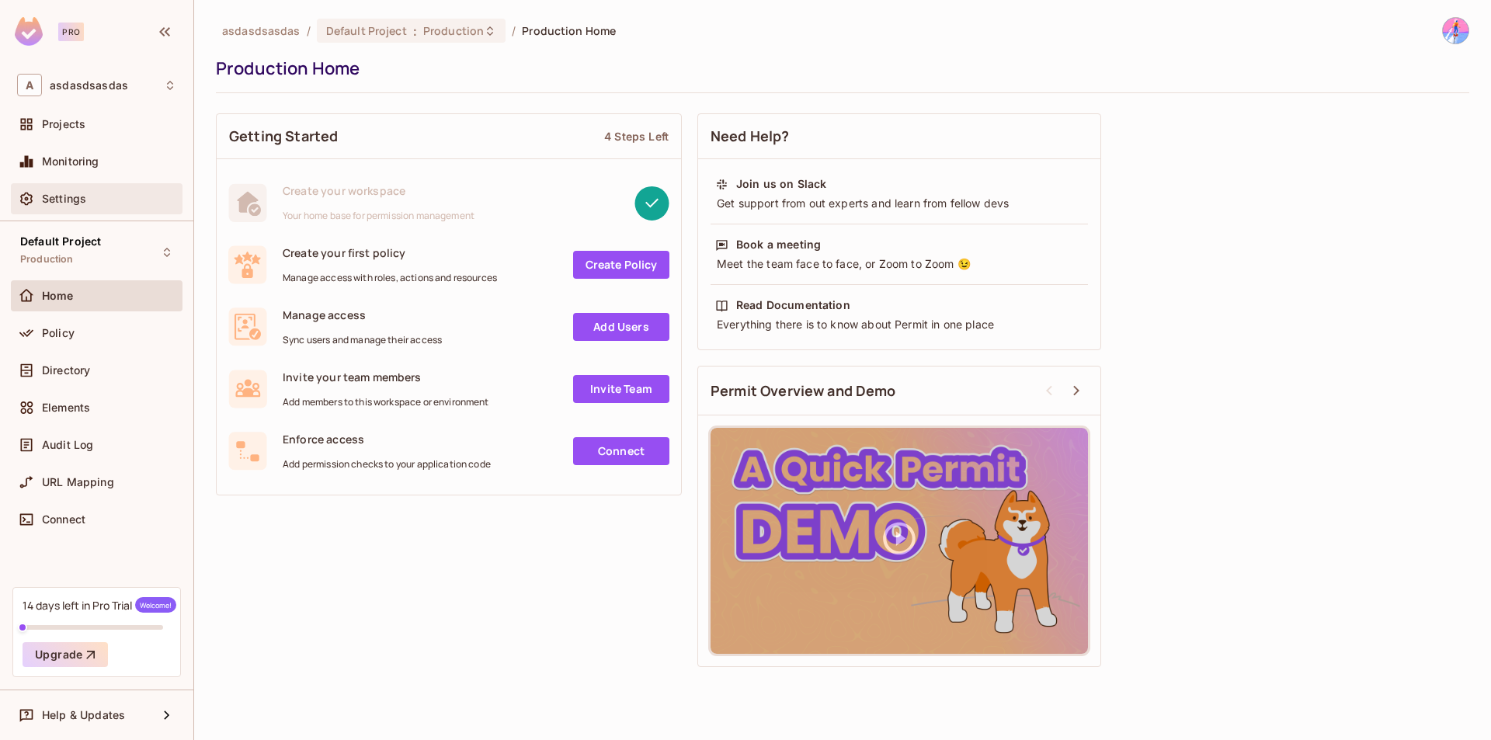
click at [110, 198] on div "Settings" at bounding box center [109, 199] width 134 height 12
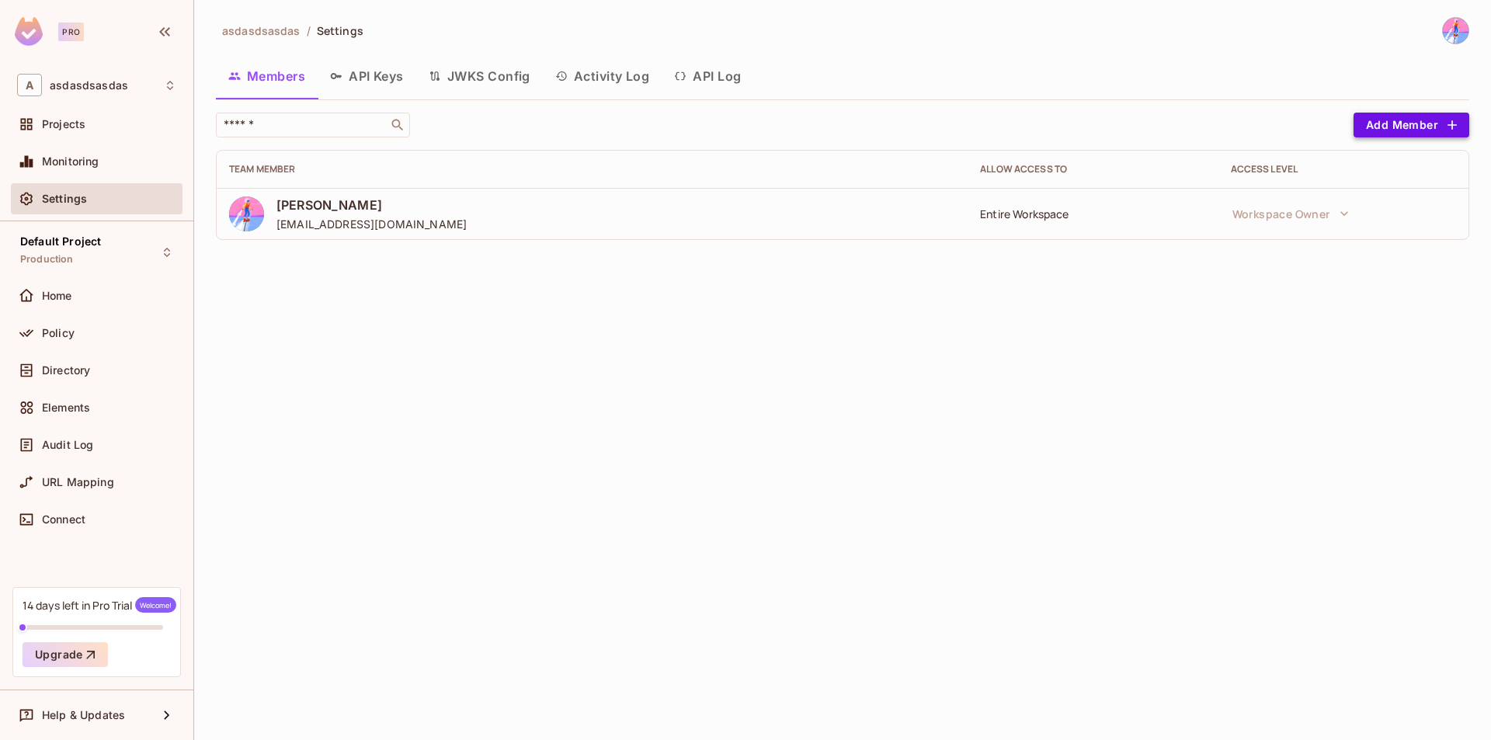
click at [1392, 129] on button "Add Member" at bounding box center [1412, 125] width 116 height 25
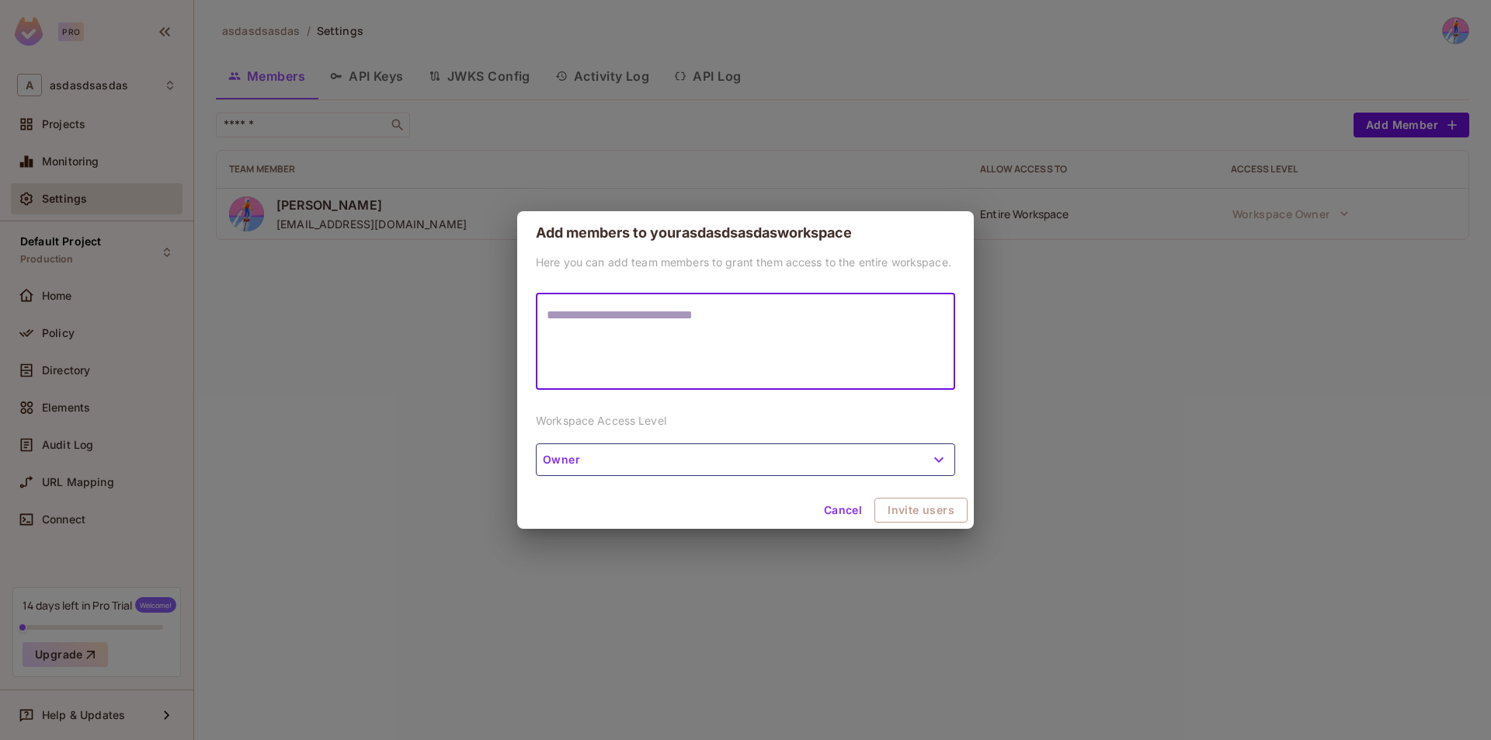
click at [759, 326] on textarea at bounding box center [746, 341] width 398 height 71
type textarea "**********"
click at [916, 506] on button "Invite users" at bounding box center [922, 510] width 92 height 25
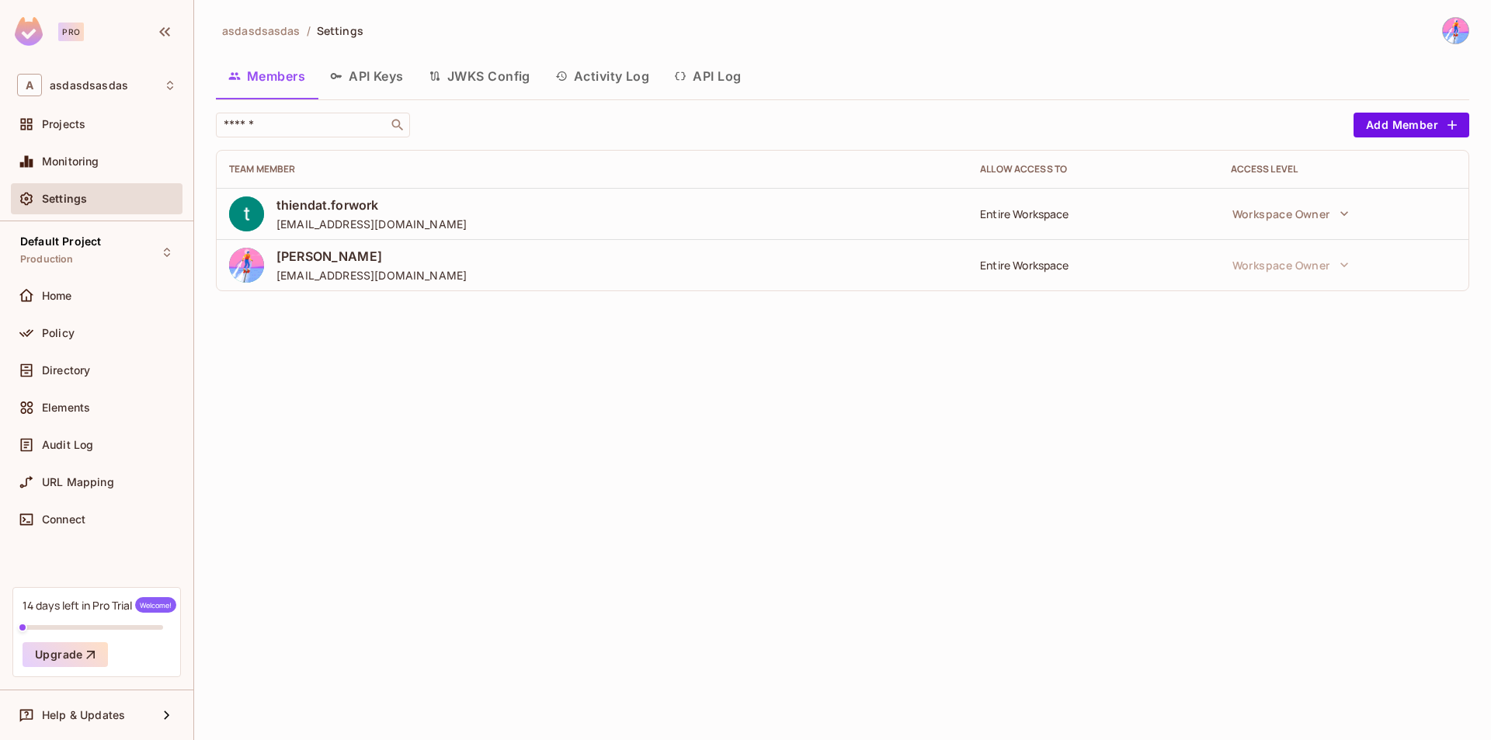
click at [1448, 33] on img at bounding box center [1456, 31] width 26 height 26
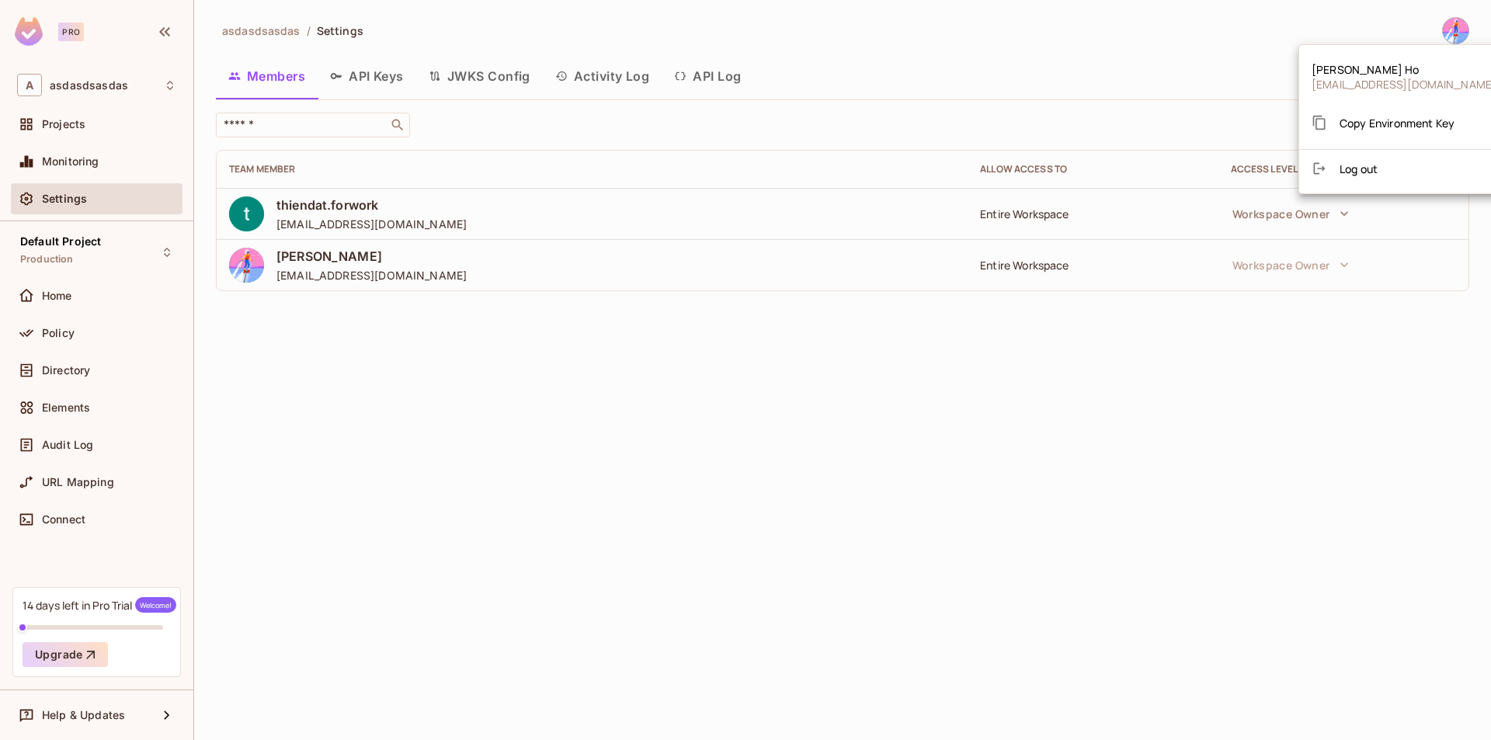
click at [1237, 37] on div at bounding box center [745, 370] width 1491 height 740
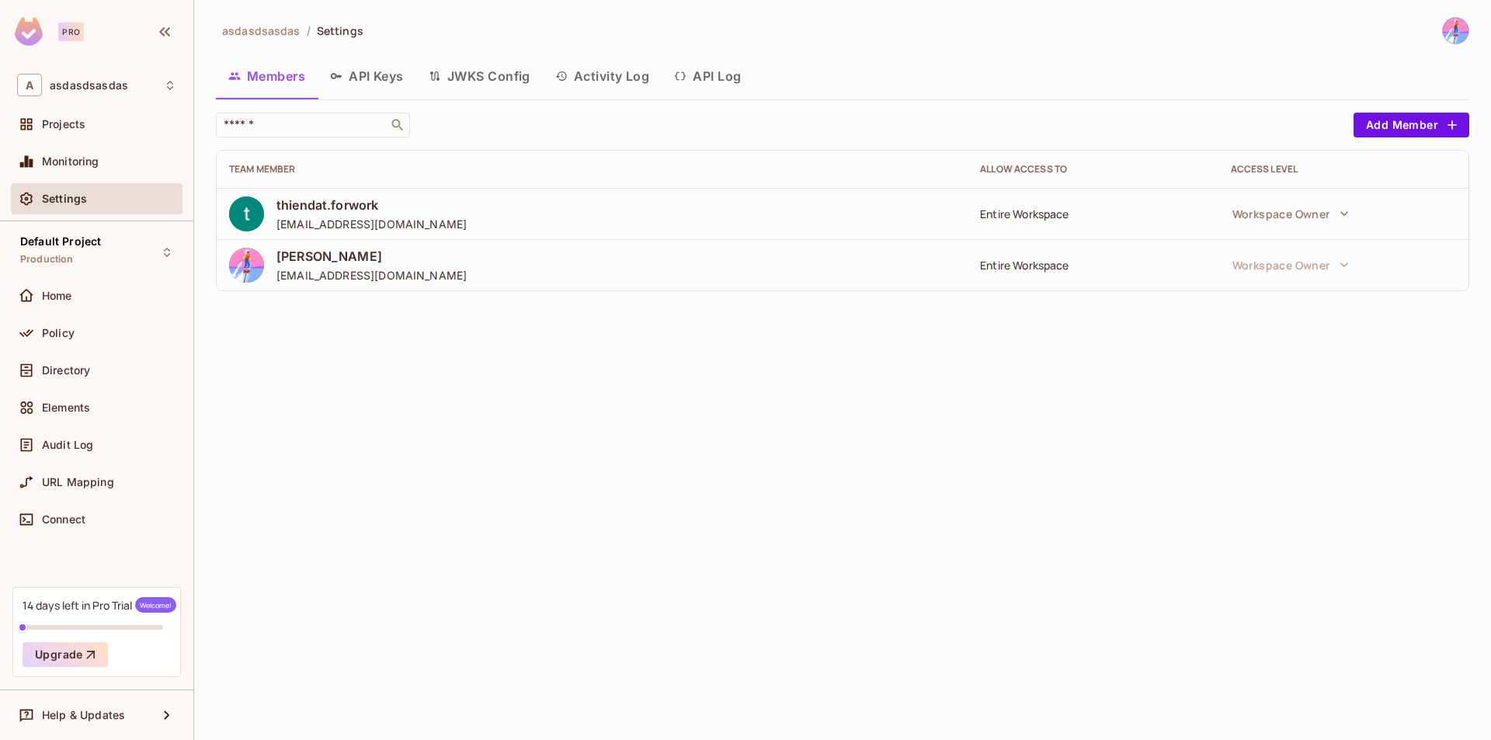
click at [1376, 120] on button "Add Member" at bounding box center [1412, 125] width 116 height 25
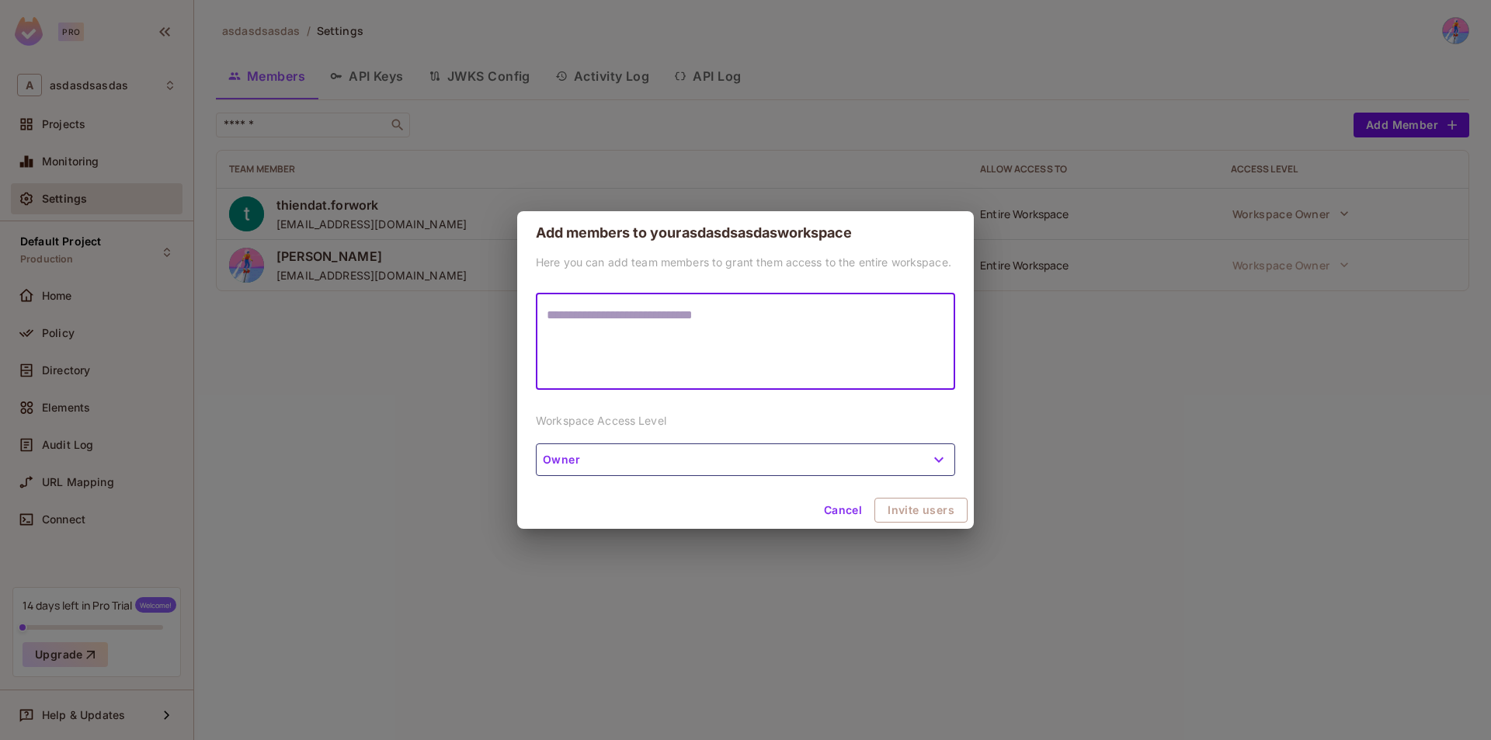
click at [764, 323] on textarea at bounding box center [746, 341] width 398 height 71
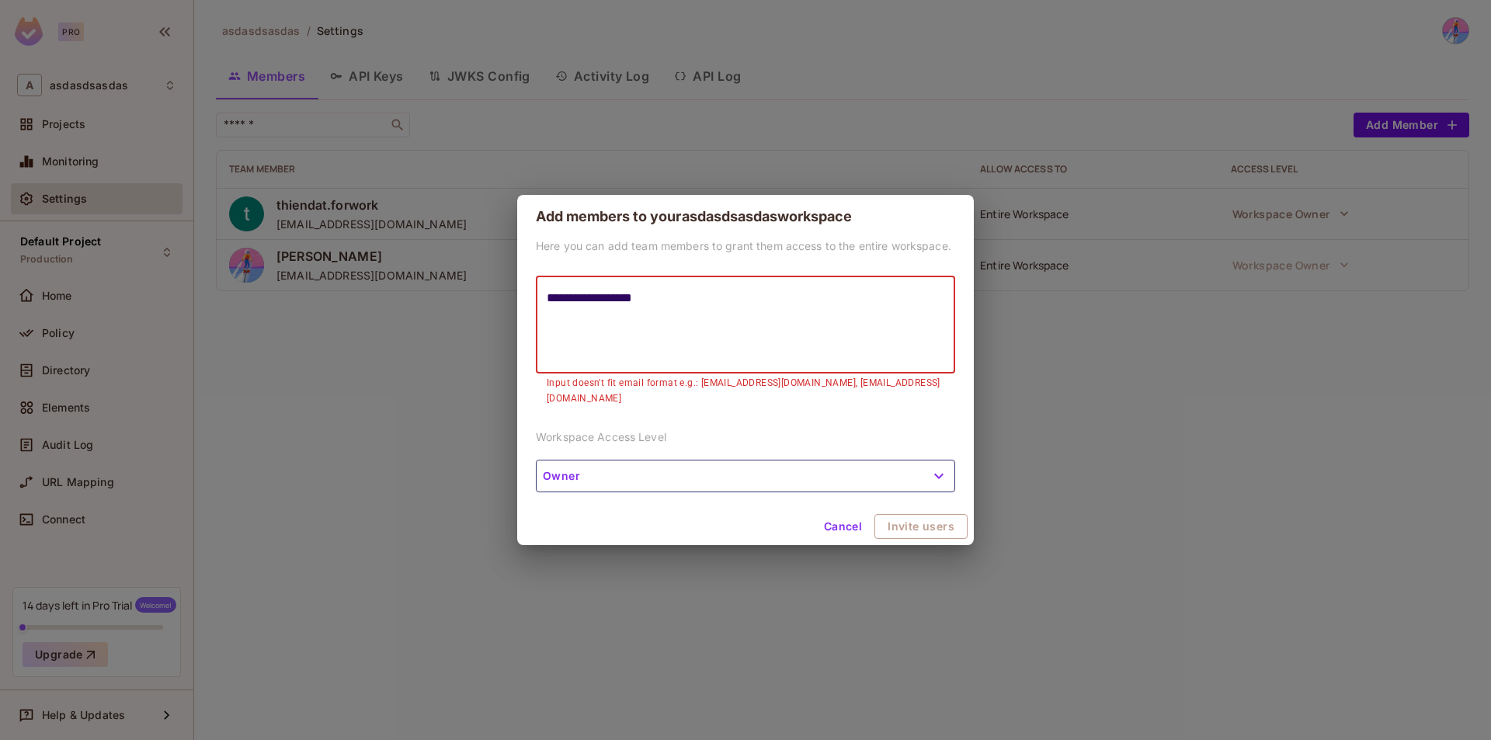
click at [630, 320] on textarea "**********" at bounding box center [746, 324] width 398 height 71
type textarea "**********"
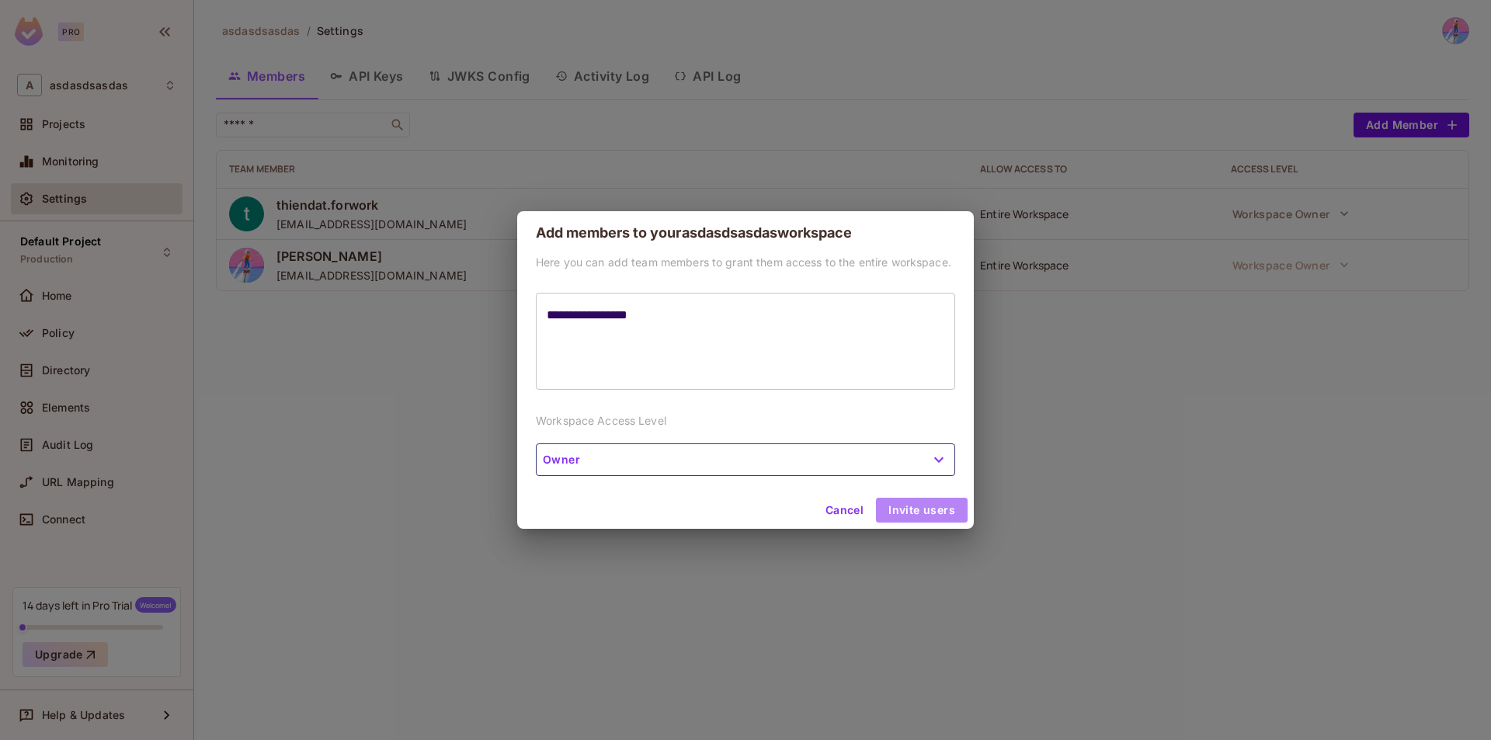
click at [937, 513] on button "Invite users" at bounding box center [922, 510] width 92 height 25
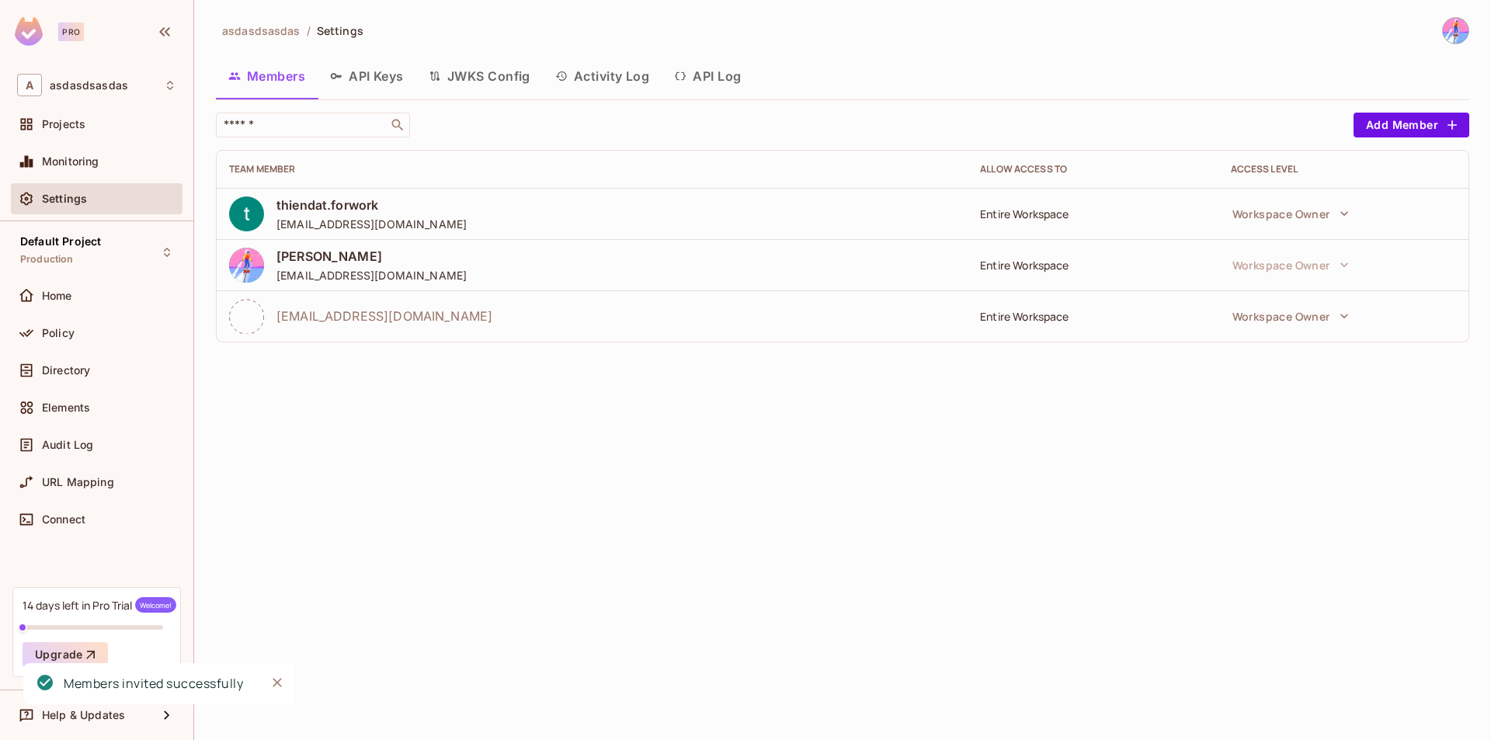
click at [254, 318] on icon at bounding box center [246, 316] width 35 height 35
click at [521, 370] on div "asdasdsasdas / Settings Members API Keys JWKS Config Activity Log API Log ​ Add…" at bounding box center [842, 370] width 1297 height 740
click at [1300, 316] on button "Workspace Owner" at bounding box center [1291, 316] width 132 height 31
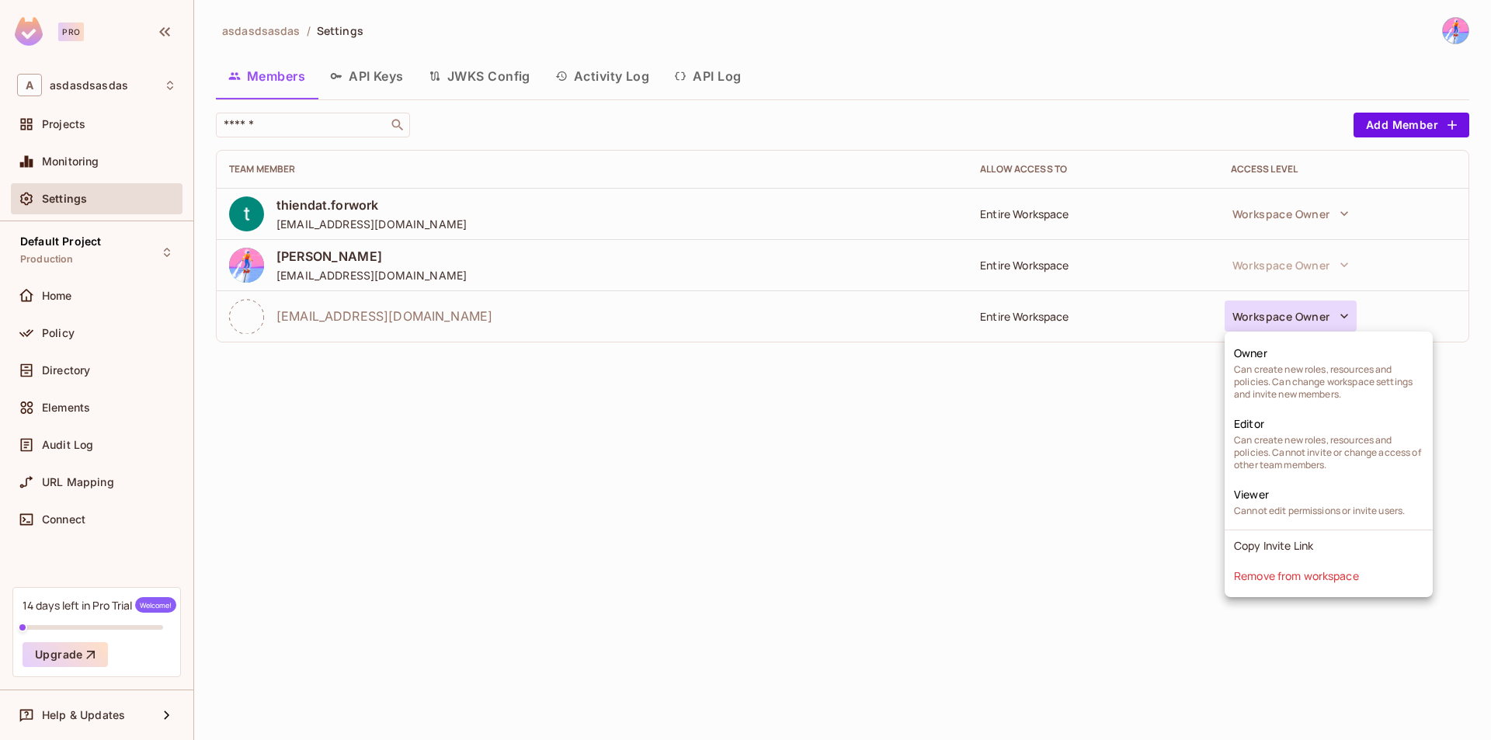
click at [1115, 413] on div at bounding box center [745, 370] width 1491 height 740
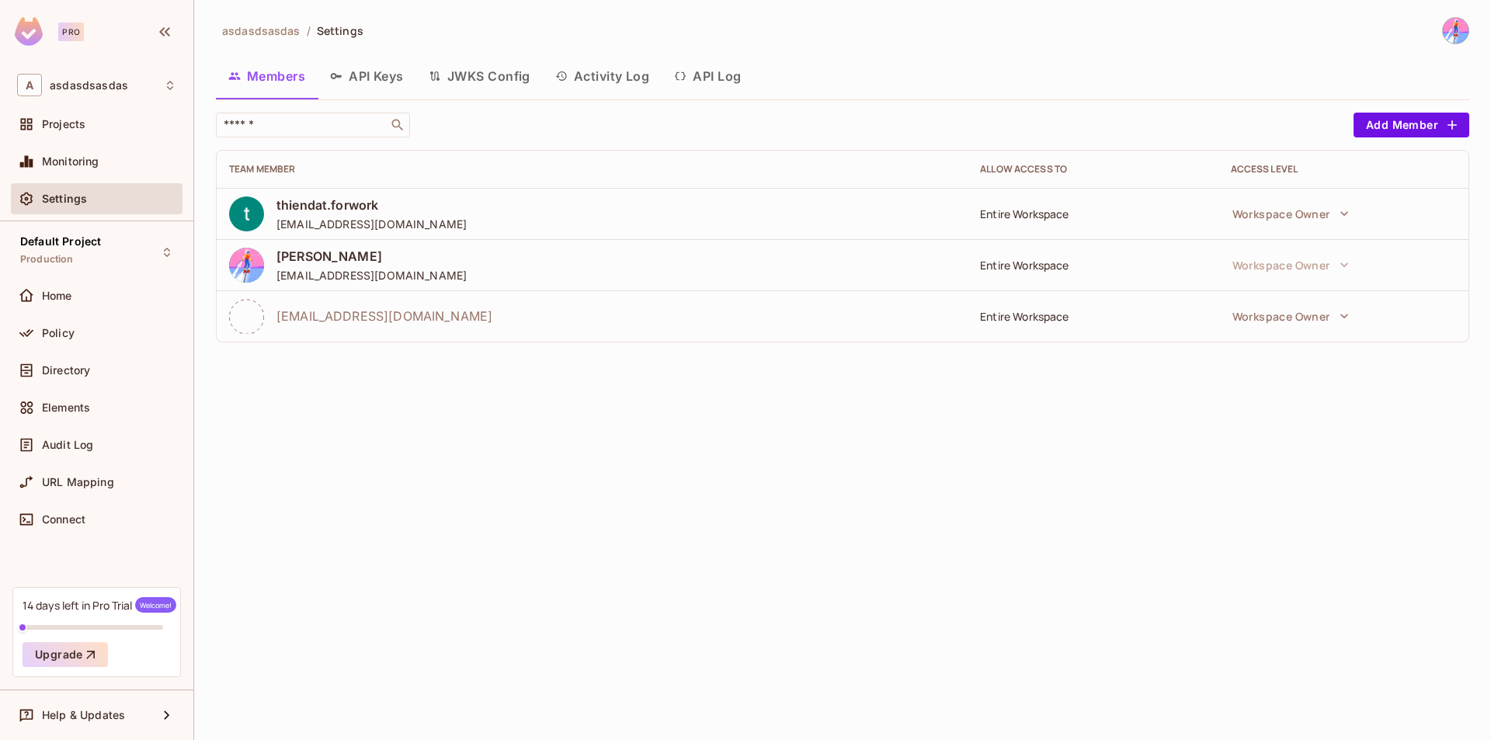
click at [358, 304] on div "dsadaaa@gmail.com" at bounding box center [592, 316] width 726 height 35
click at [336, 315] on span "dsadaaa@gmail.com" at bounding box center [384, 316] width 216 height 17
click at [238, 319] on icon at bounding box center [246, 316] width 35 height 35
click at [534, 339] on td "dsadaaa@gmail.com" at bounding box center [592, 315] width 751 height 51
click at [939, 440] on div "asdasdsasdas / Settings Members API Keys JWKS Config Activity Log API Log ​ Add…" at bounding box center [842, 370] width 1297 height 740
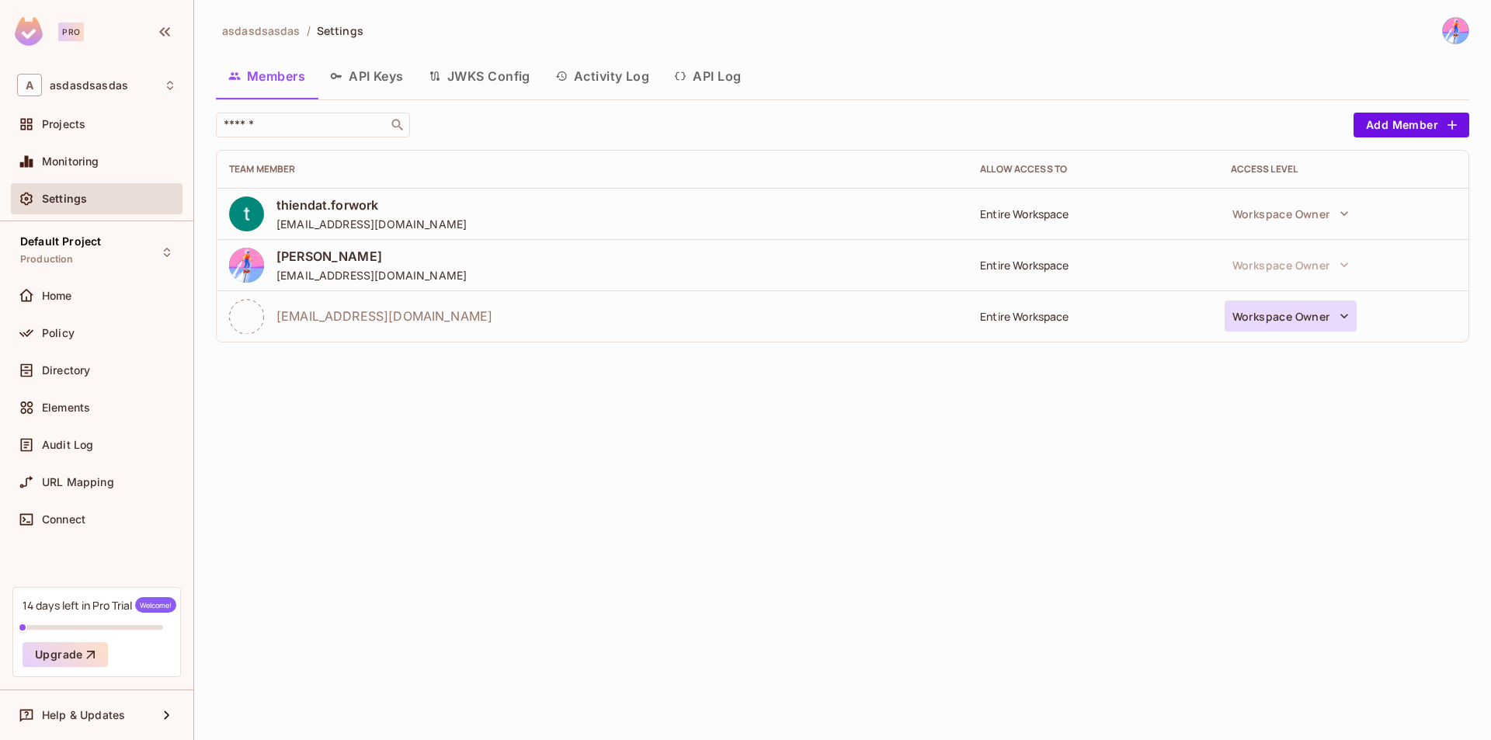
click at [1305, 318] on button "Workspace Owner" at bounding box center [1291, 316] width 132 height 31
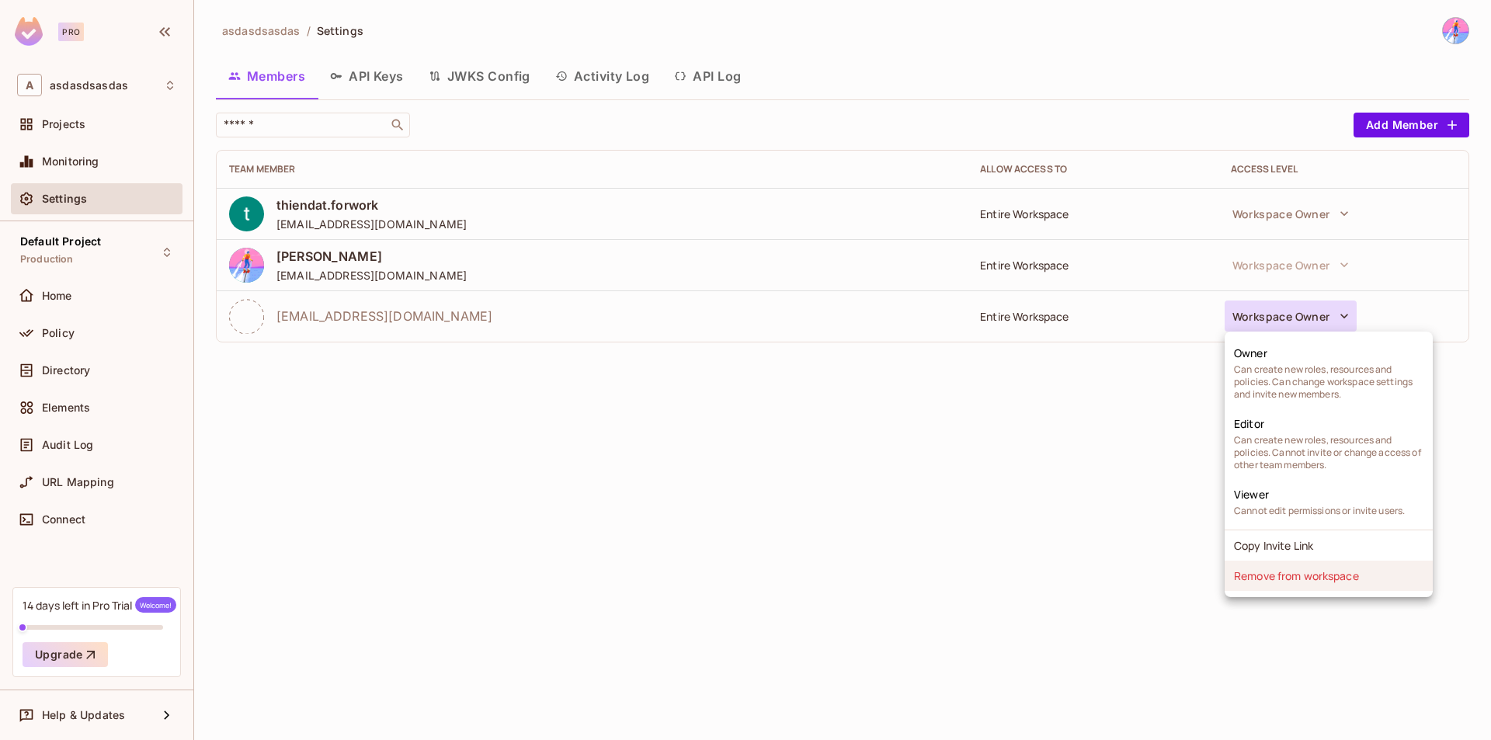
click at [1313, 578] on li "Remove from workspace" at bounding box center [1329, 576] width 208 height 30
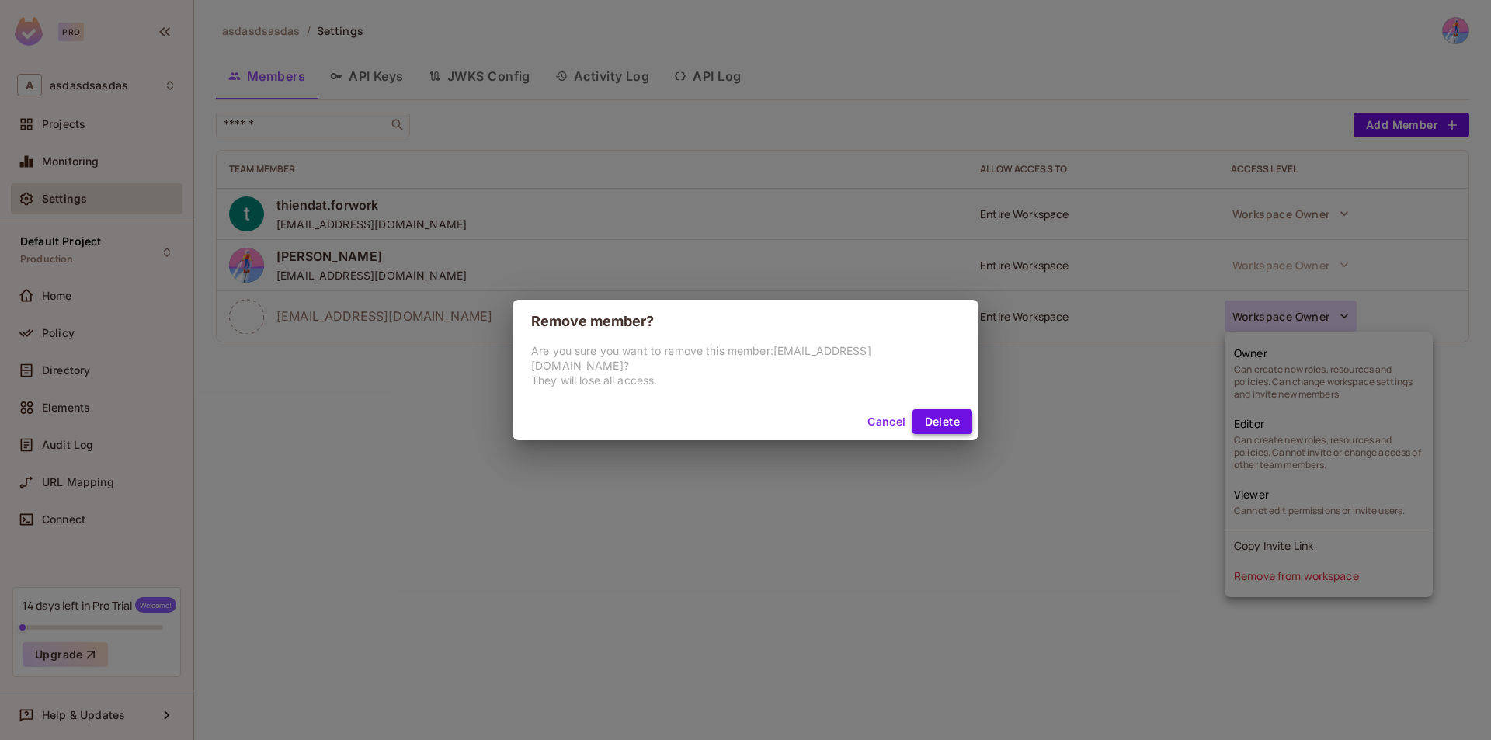
click at [928, 414] on button "Delete" at bounding box center [943, 421] width 60 height 25
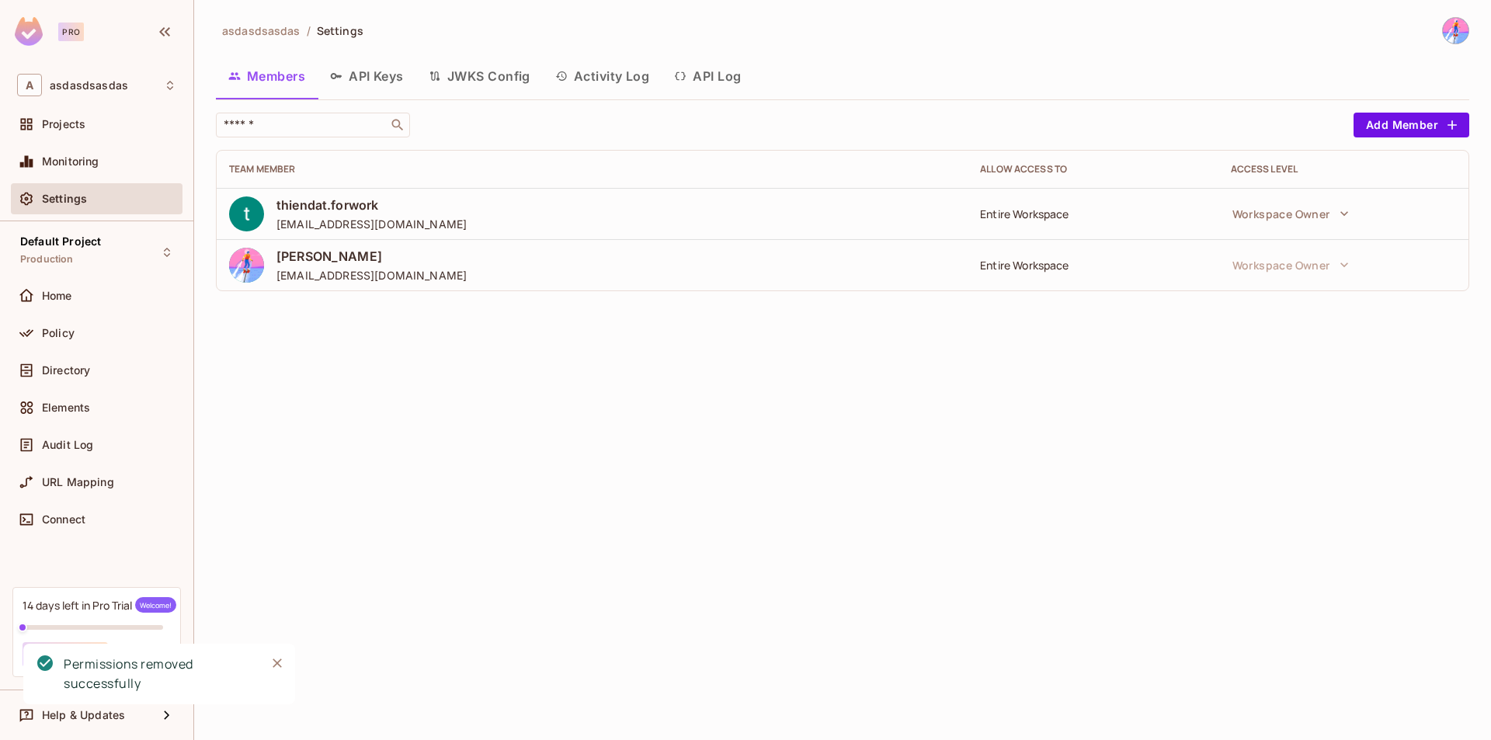
click at [1456, 28] on img at bounding box center [1456, 31] width 26 height 26
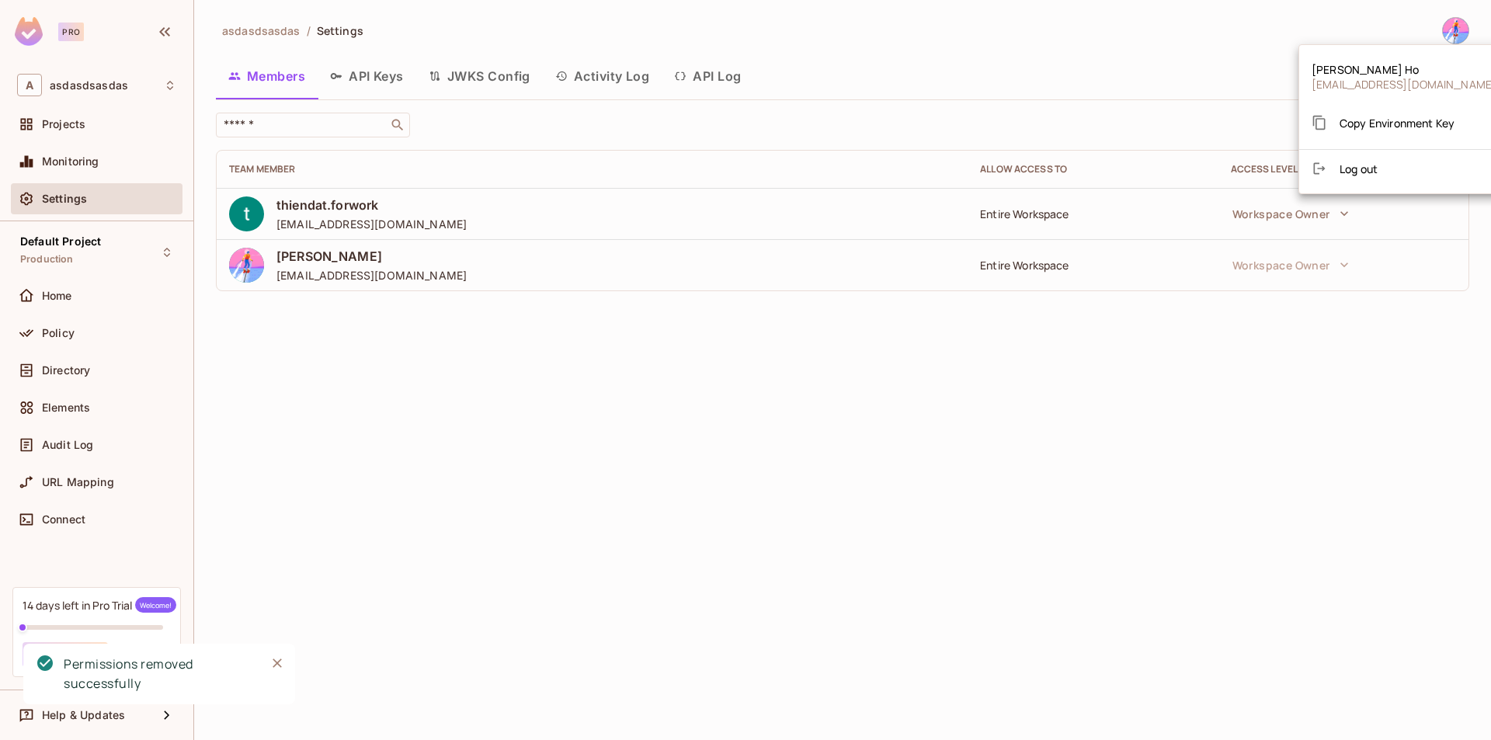
click at [1392, 164] on li "Log out" at bounding box center [1404, 168] width 210 height 25
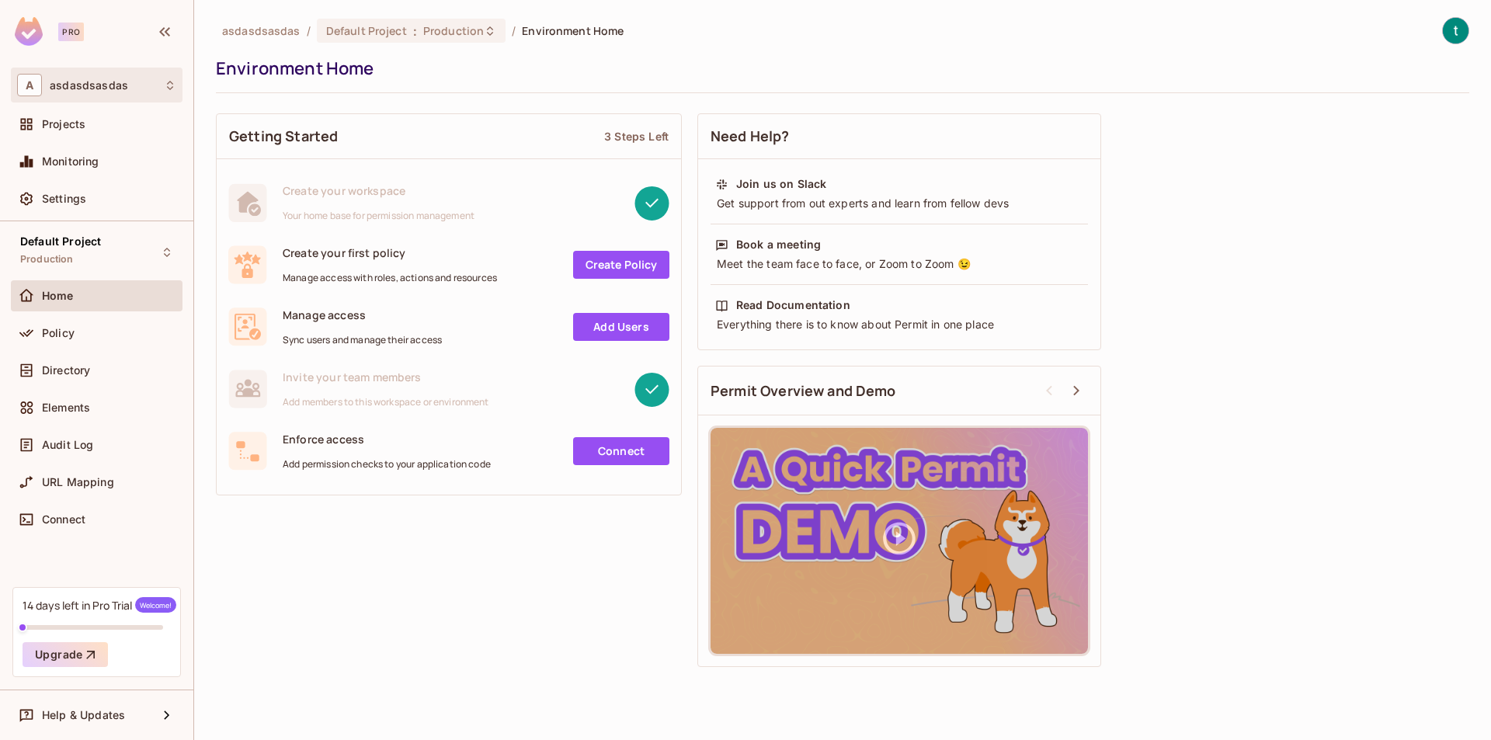
click at [135, 93] on div "A [DEMOGRAPHIC_DATA]" at bounding box center [96, 85] width 159 height 23
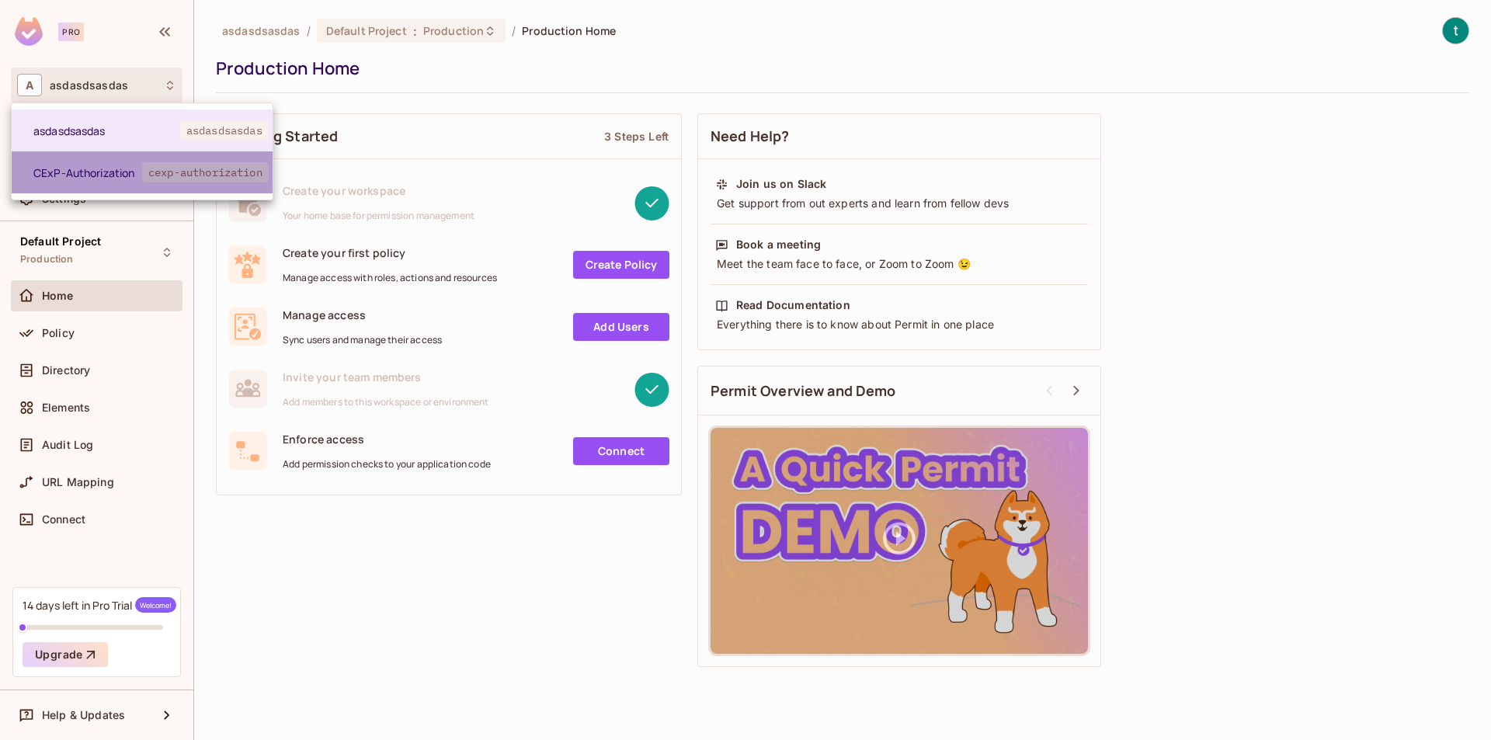
click at [130, 167] on span "CExP-Authorization" at bounding box center [87, 172] width 109 height 15
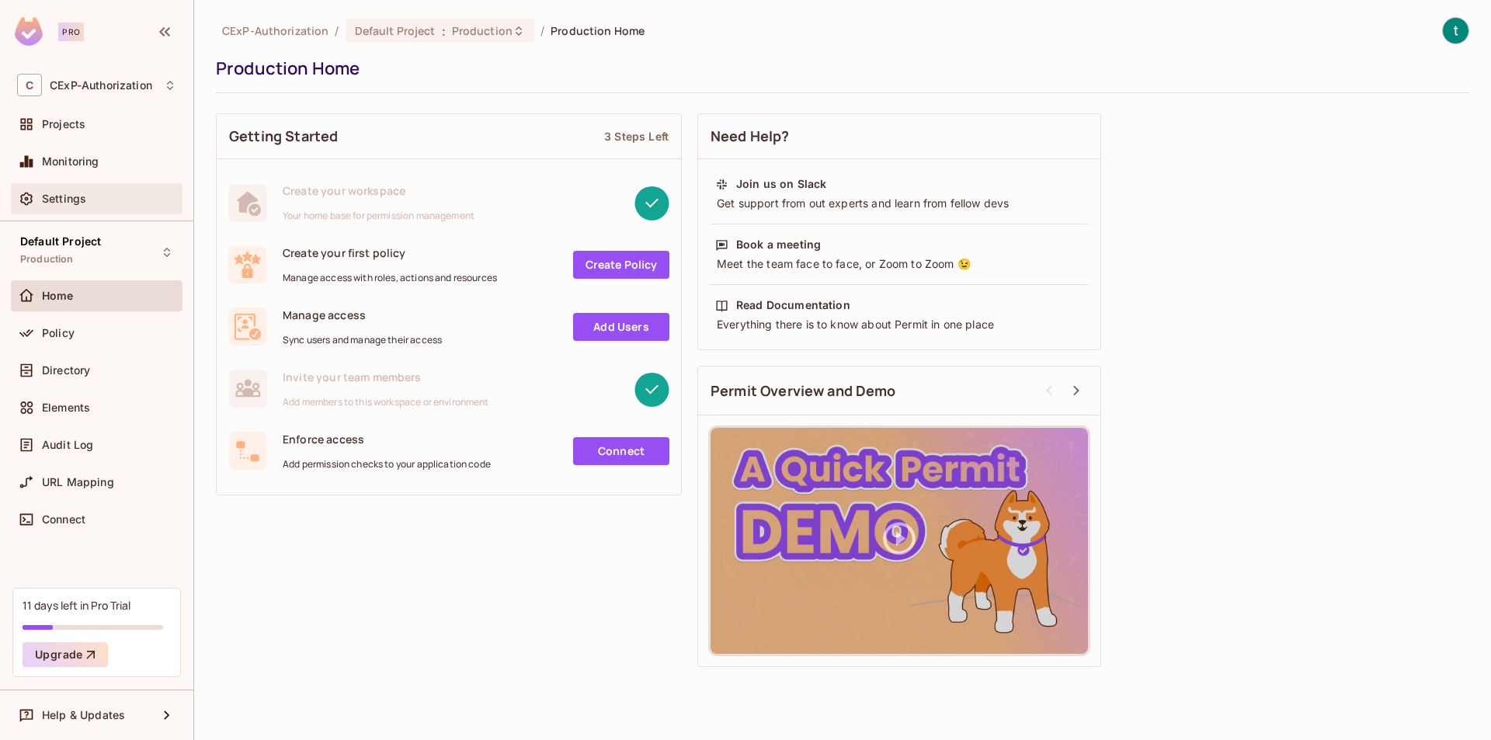
click at [101, 184] on div "Settings" at bounding box center [97, 198] width 172 height 31
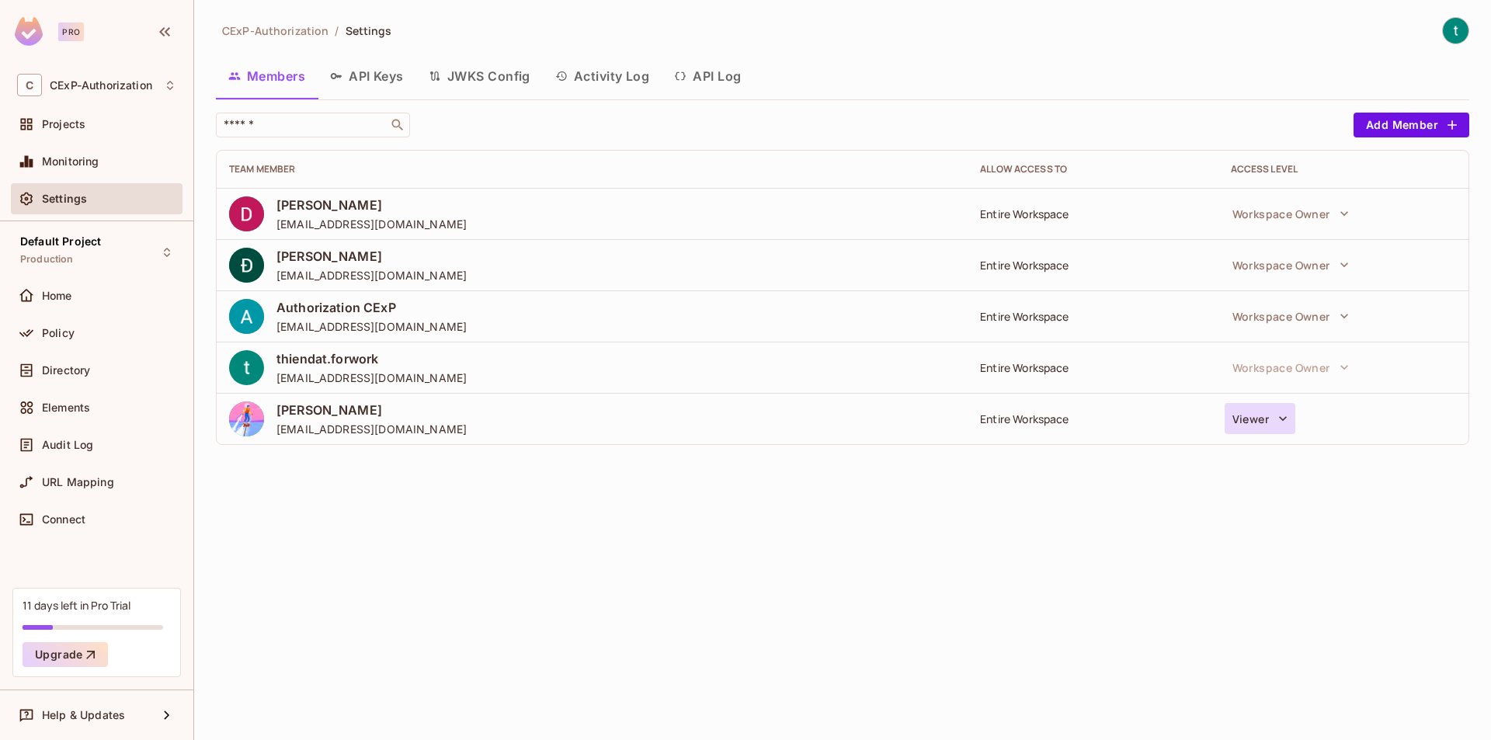
click at [1277, 416] on icon "button" at bounding box center [1283, 419] width 16 height 16
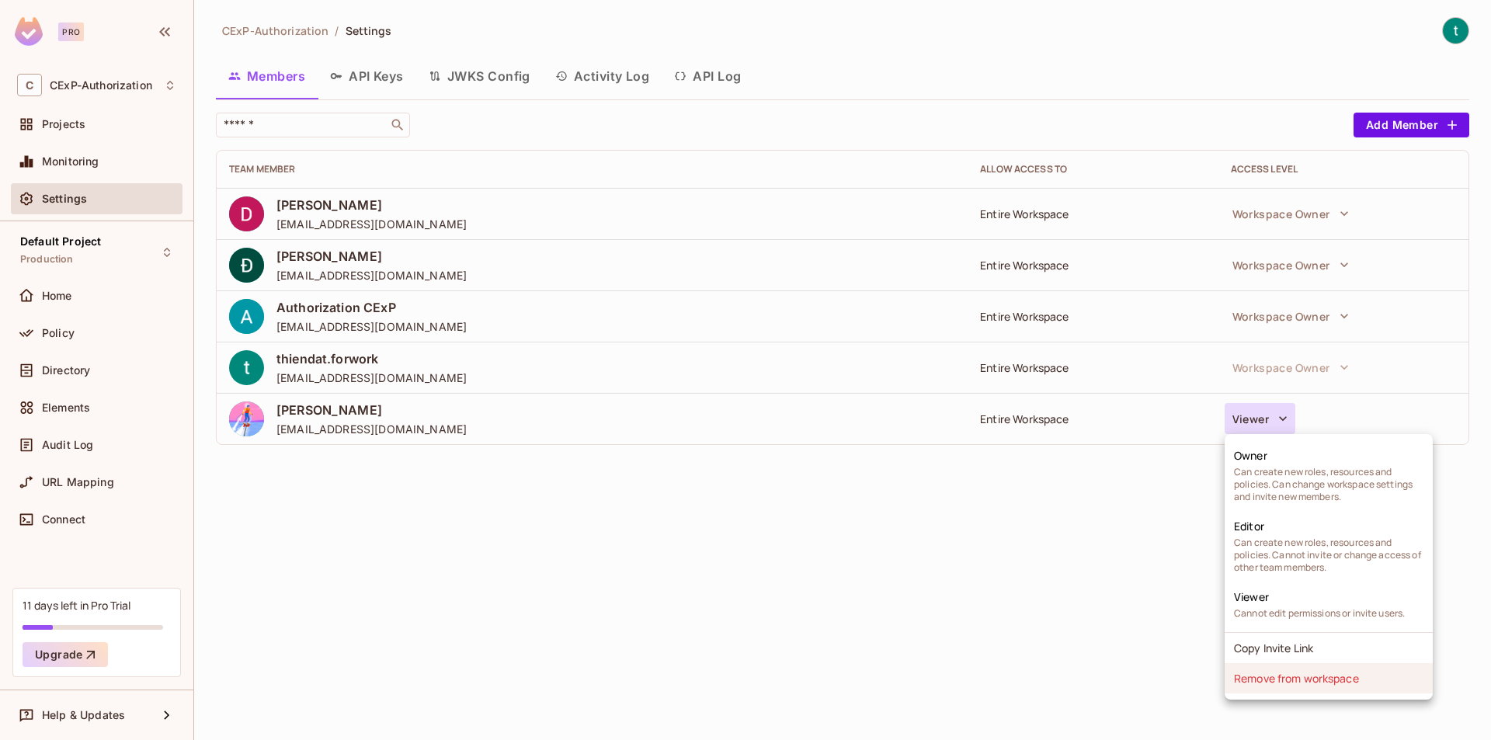
click at [1296, 674] on li "Remove from workspace" at bounding box center [1329, 678] width 208 height 30
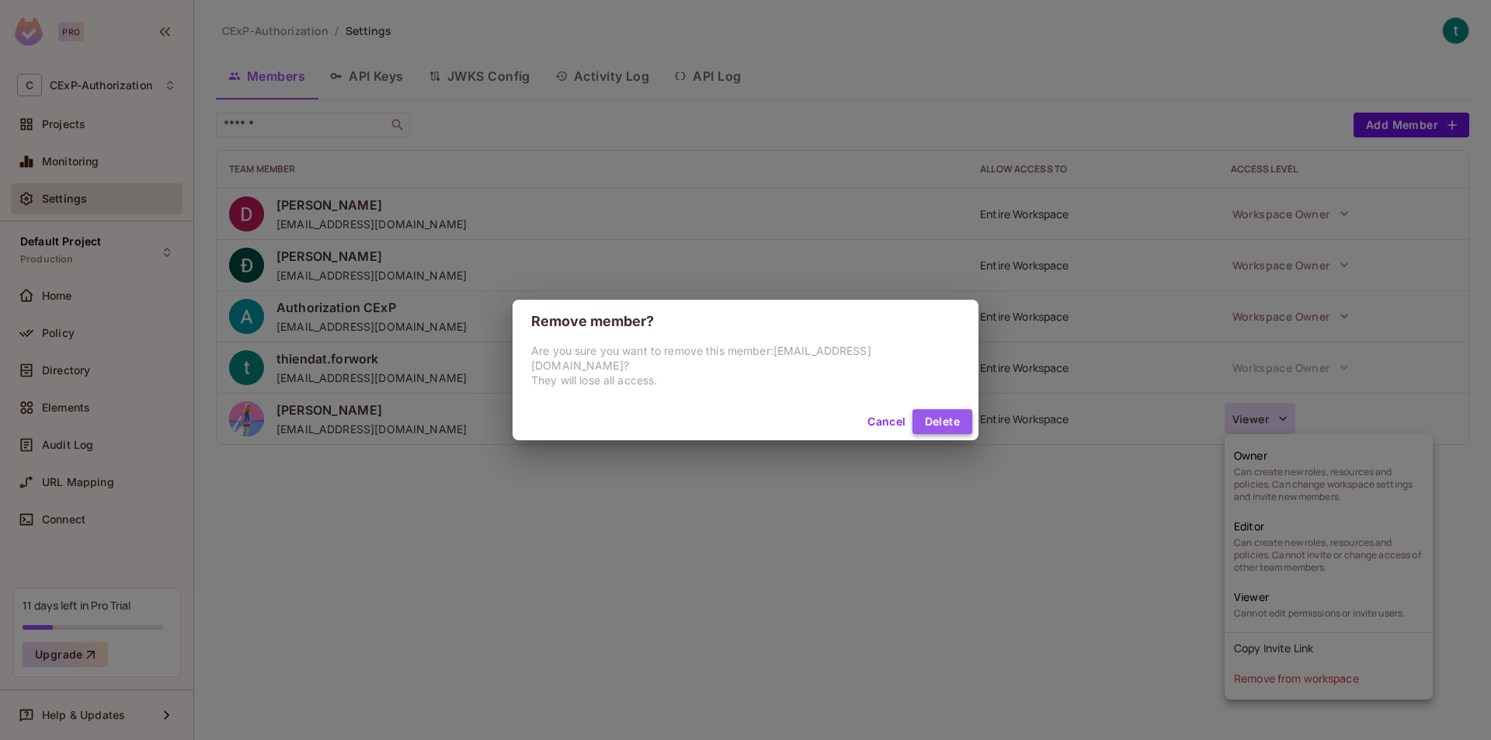
click at [927, 411] on button "Delete" at bounding box center [943, 421] width 60 height 25
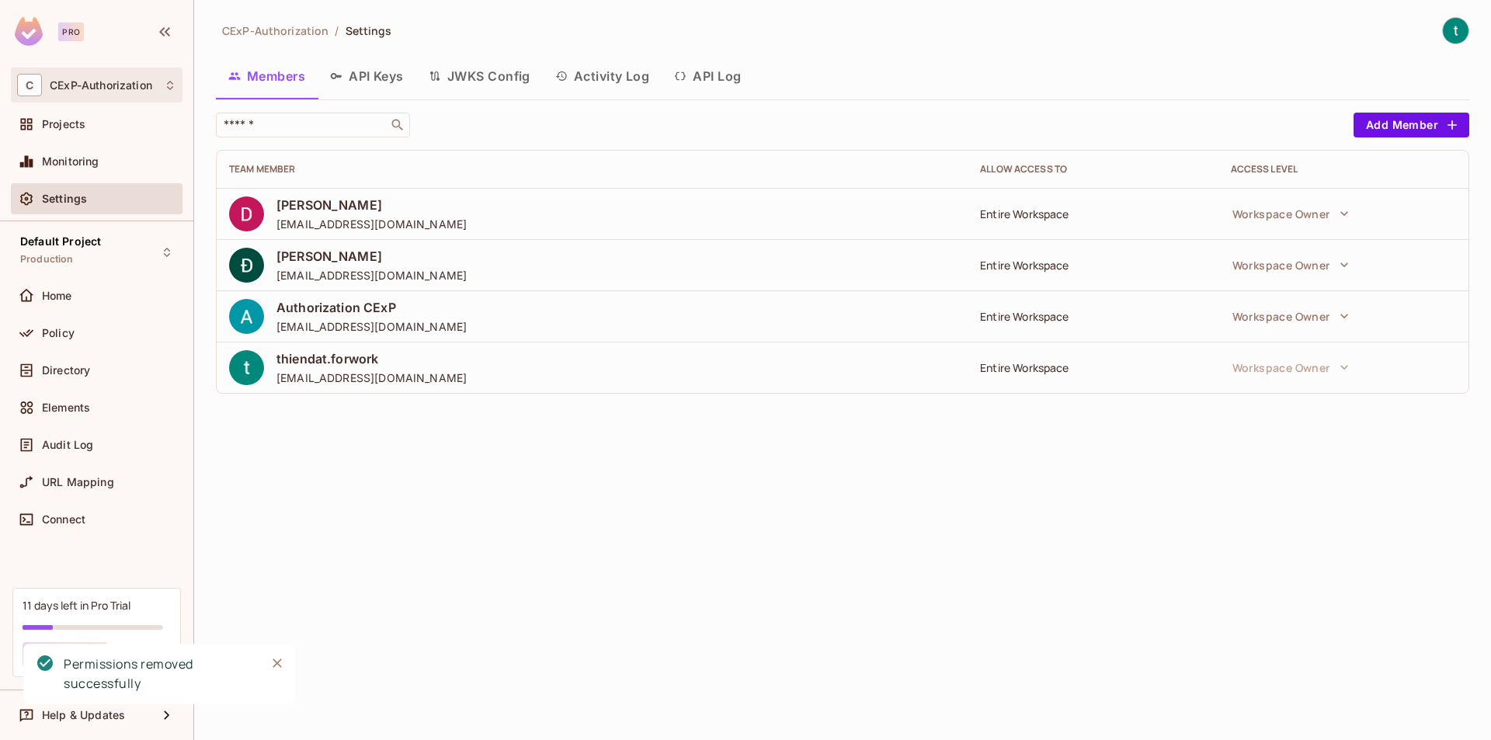
click at [112, 95] on div "C CExP-Authorization" at bounding box center [96, 85] width 159 height 23
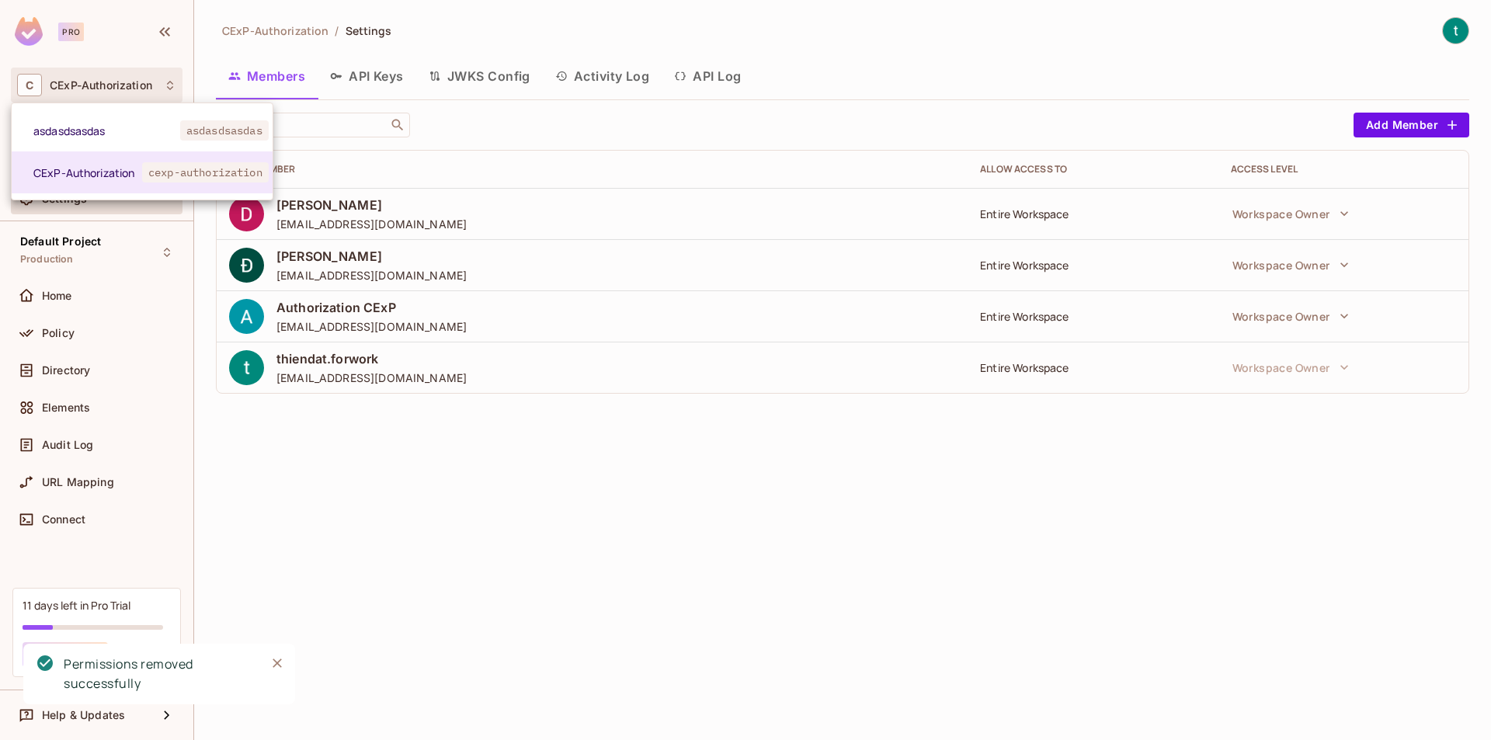
click at [423, 433] on div at bounding box center [745, 370] width 1491 height 740
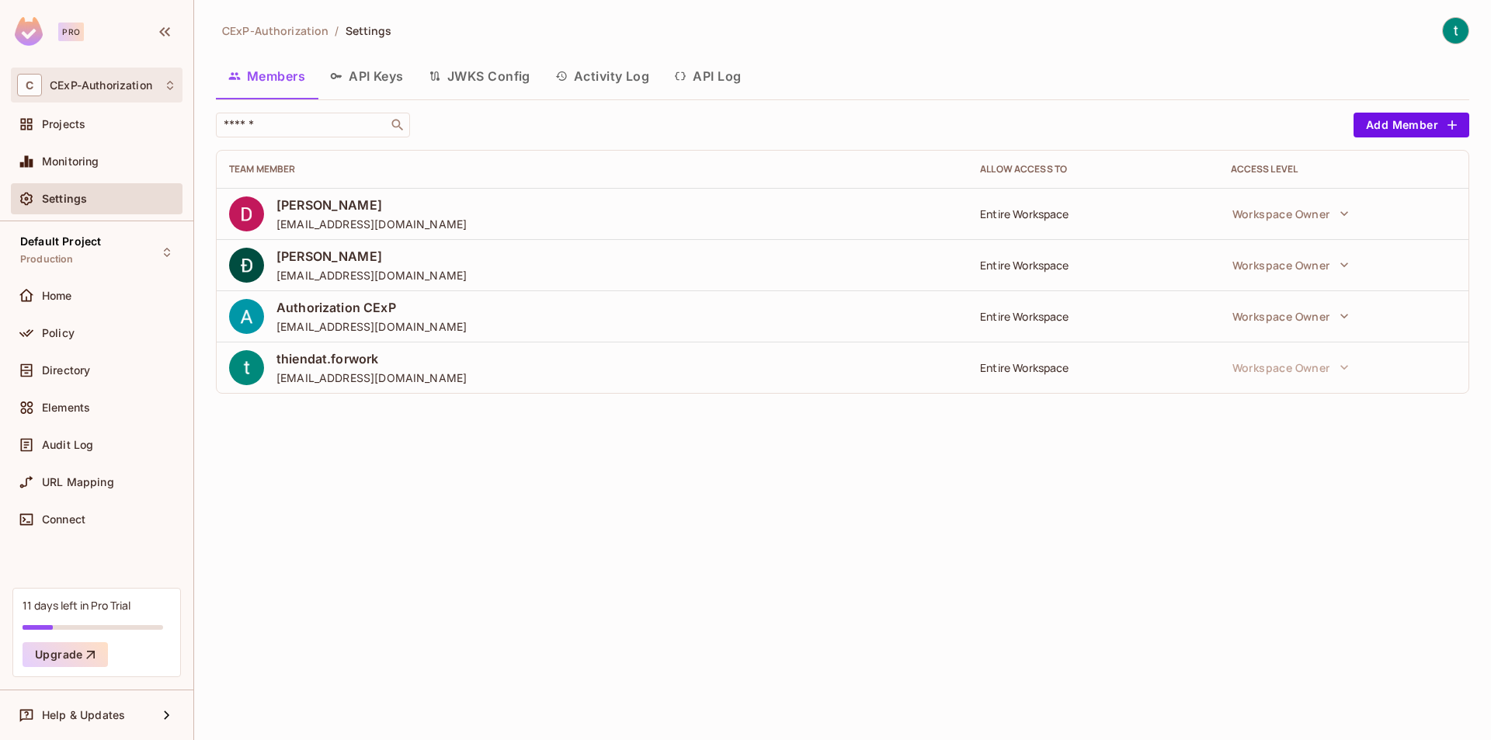
click at [107, 83] on span "CExP-Authorization" at bounding box center [101, 85] width 103 height 12
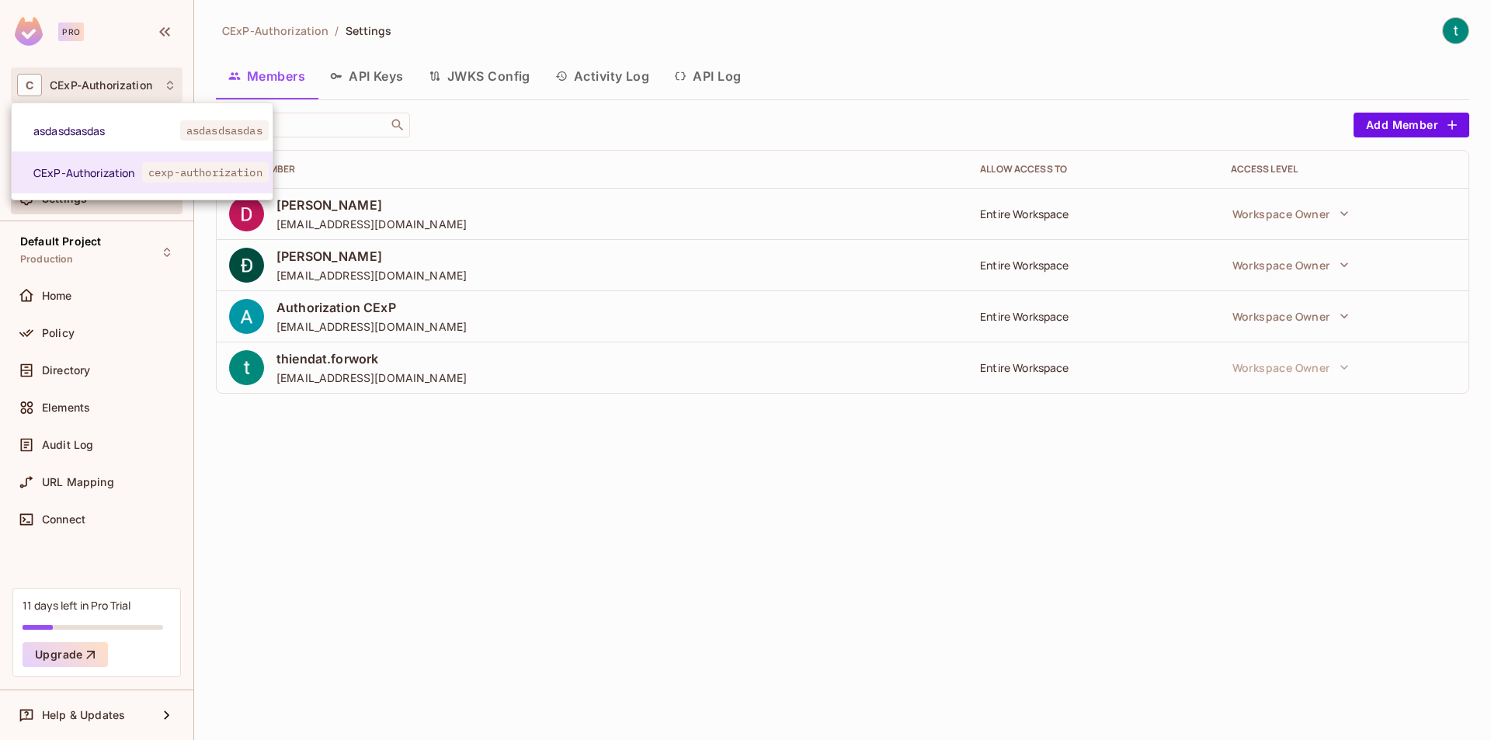
click at [110, 83] on div at bounding box center [745, 370] width 1491 height 740
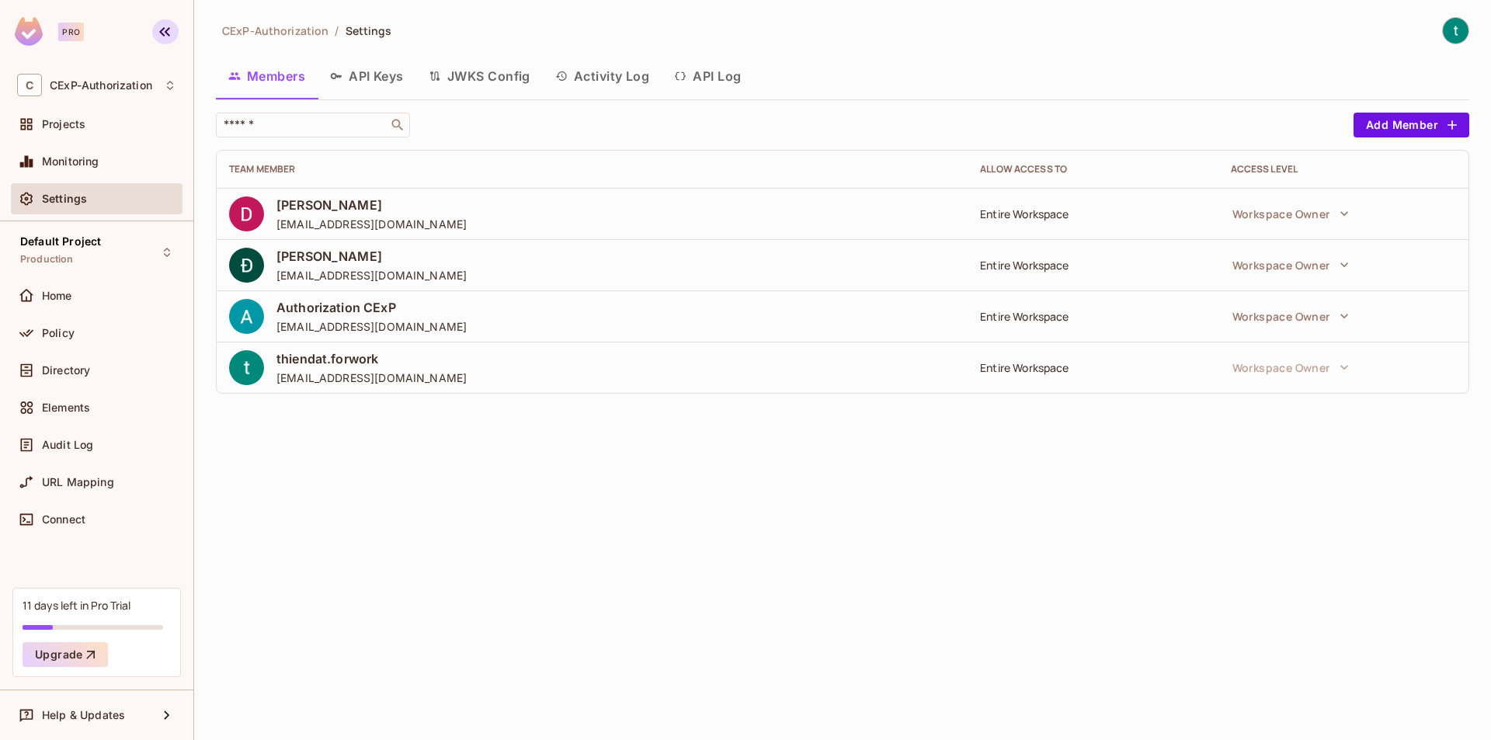
click at [162, 37] on icon "button" at bounding box center [164, 32] width 19 height 19
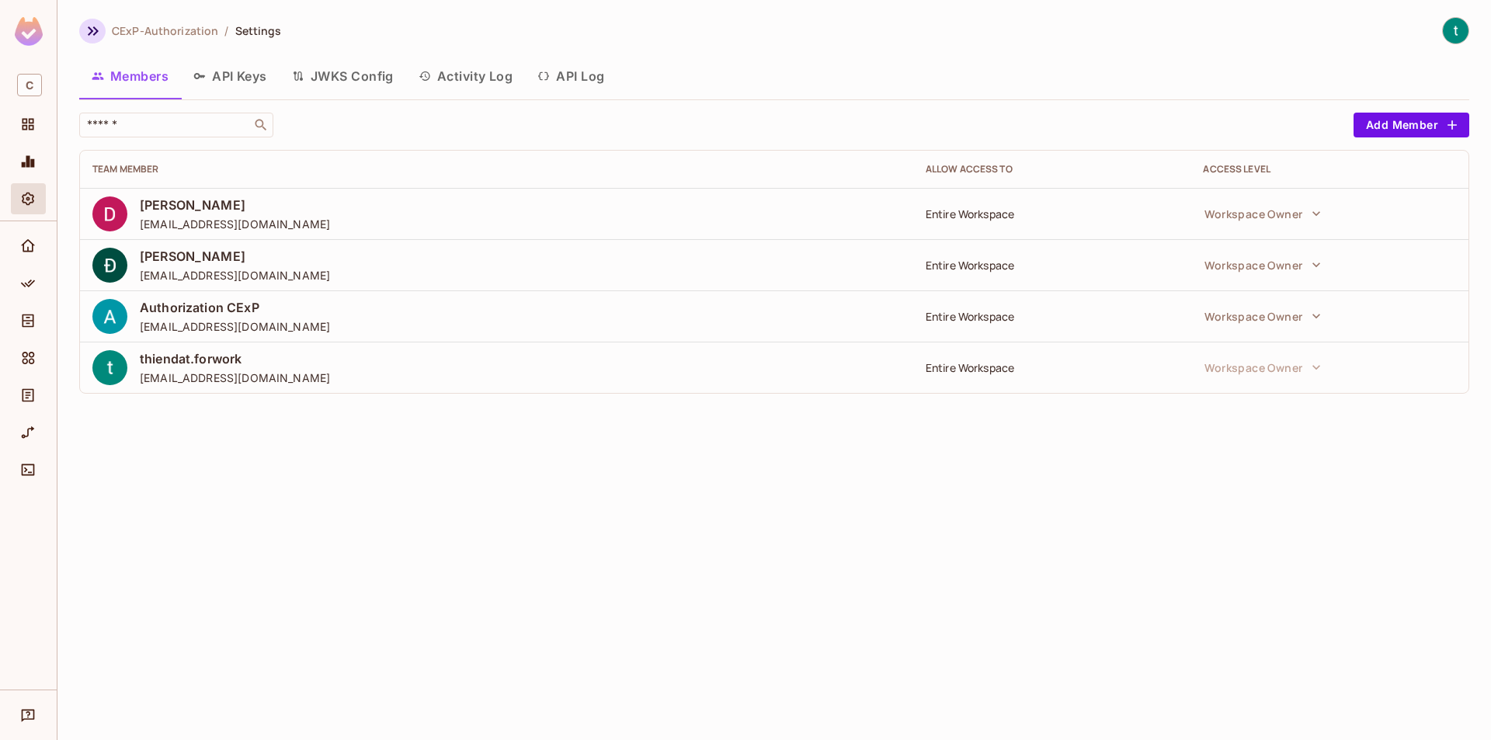
click at [89, 29] on icon "button" at bounding box center [93, 31] width 19 height 19
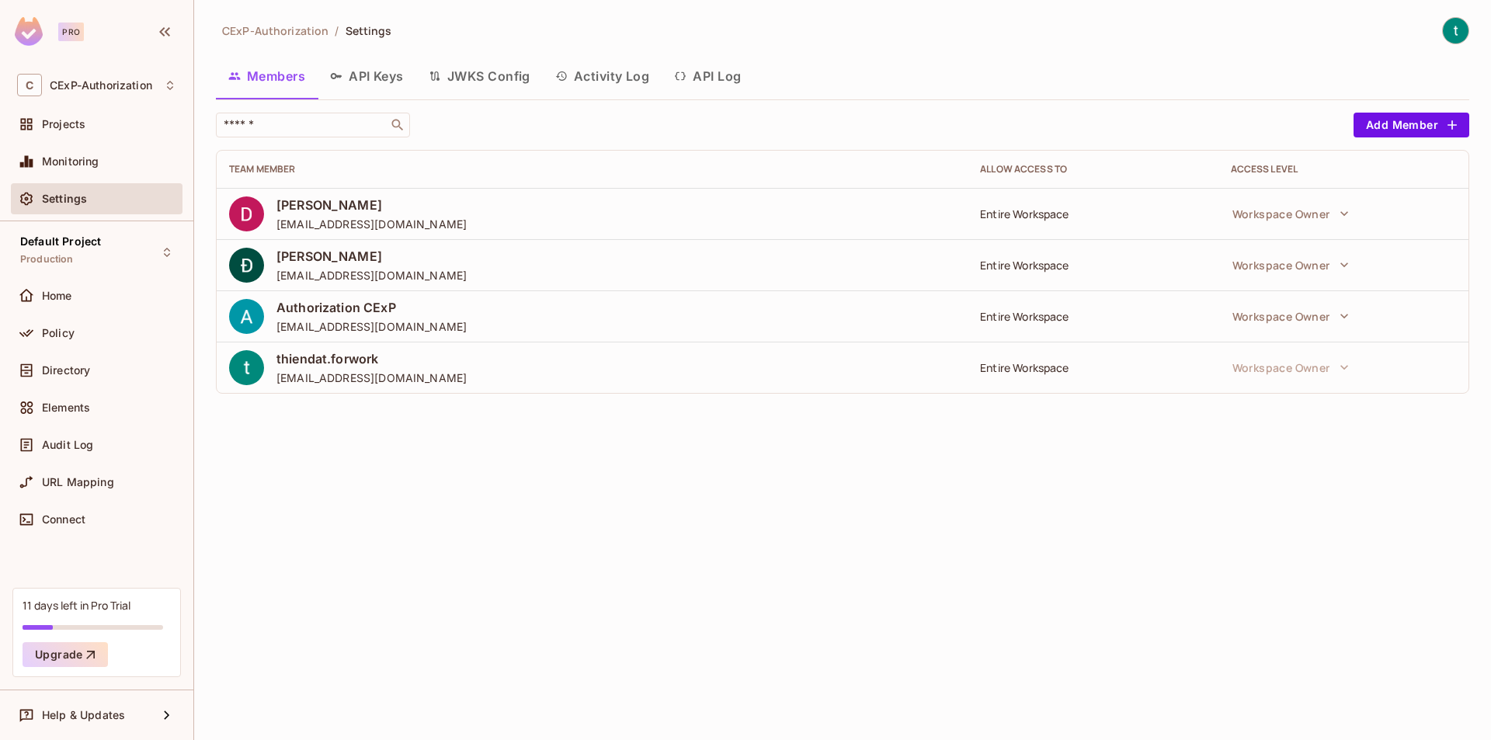
click at [1464, 29] on img at bounding box center [1456, 31] width 26 height 26
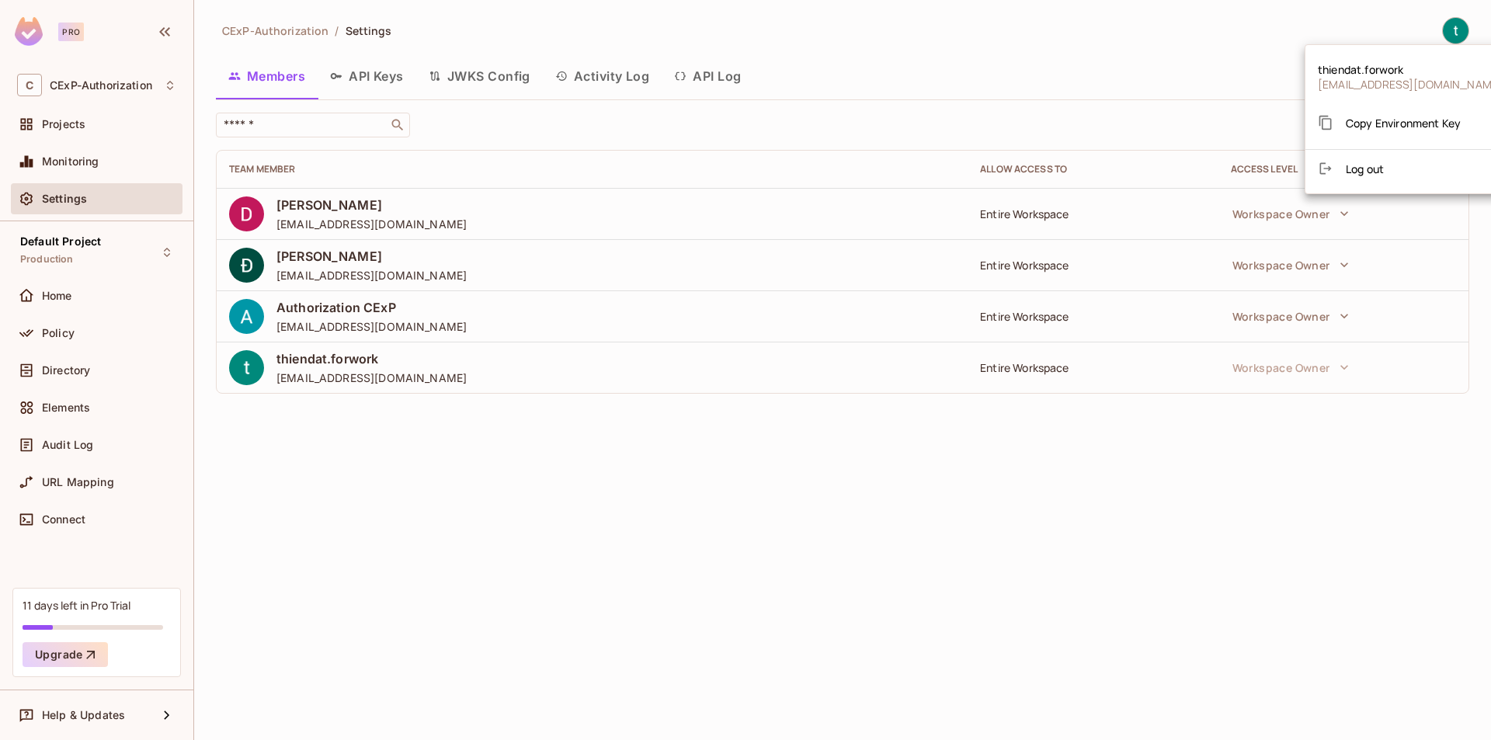
click at [1429, 26] on div at bounding box center [745, 370] width 1491 height 740
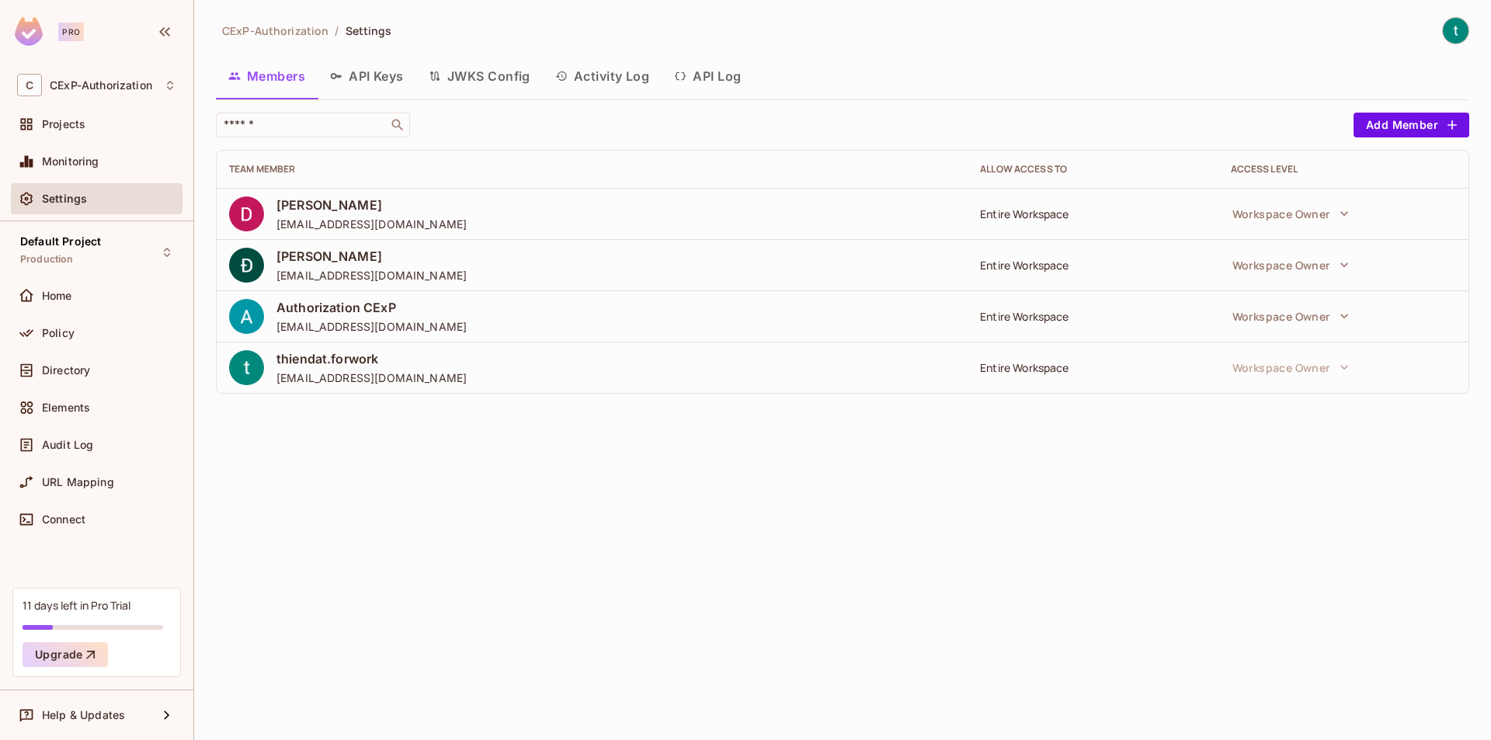
click at [1458, 25] on img at bounding box center [1456, 31] width 26 height 26
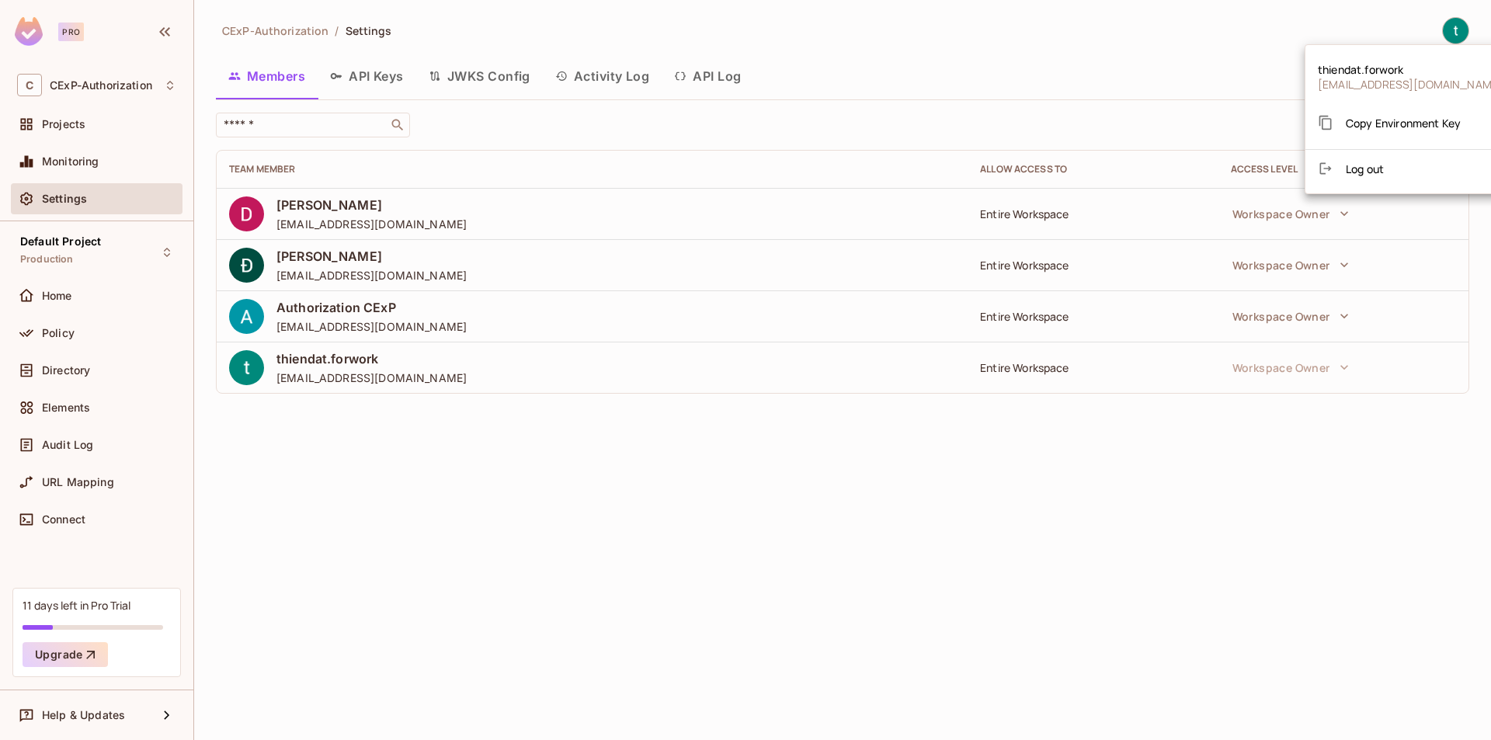
click at [164, 34] on div at bounding box center [745, 370] width 1491 height 740
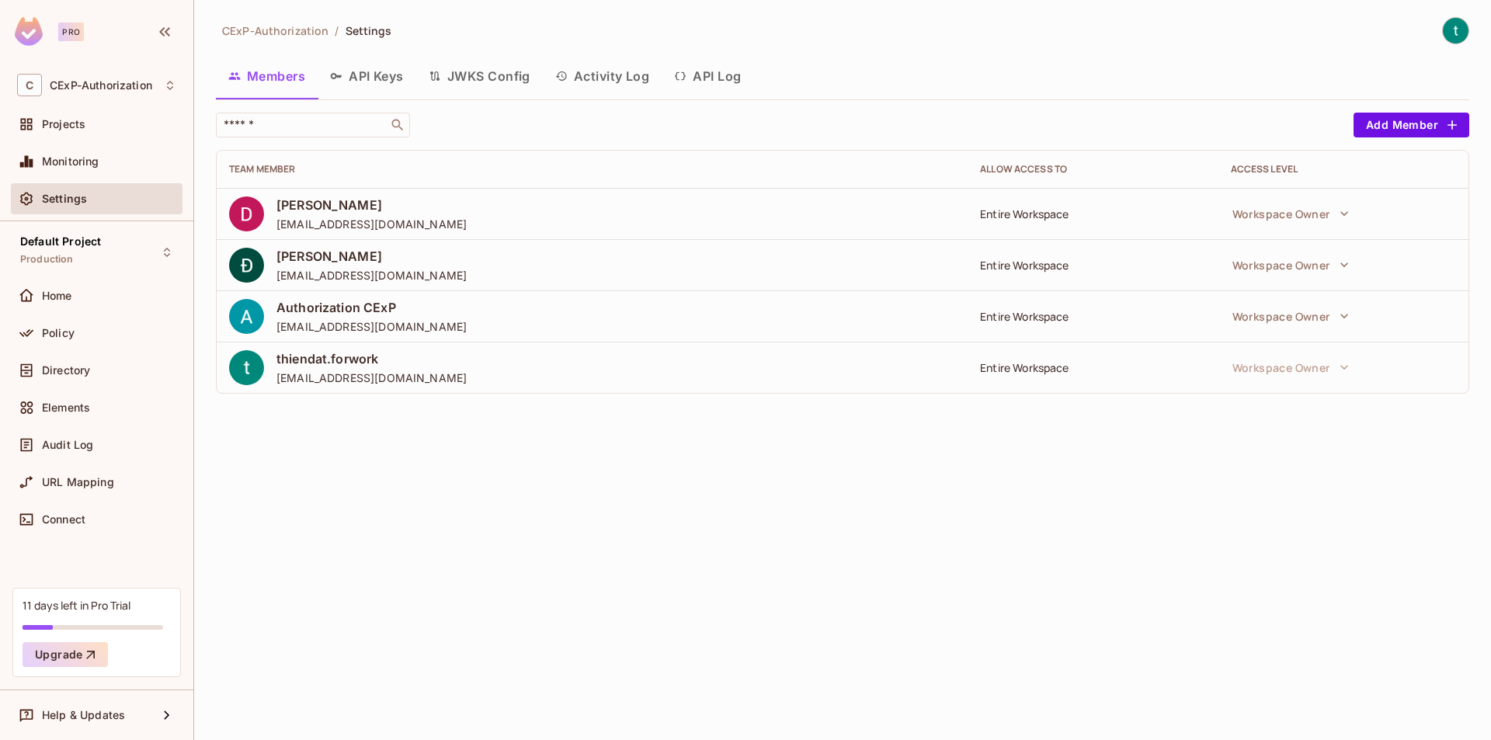
click at [168, 32] on icon "button" at bounding box center [164, 32] width 19 height 19
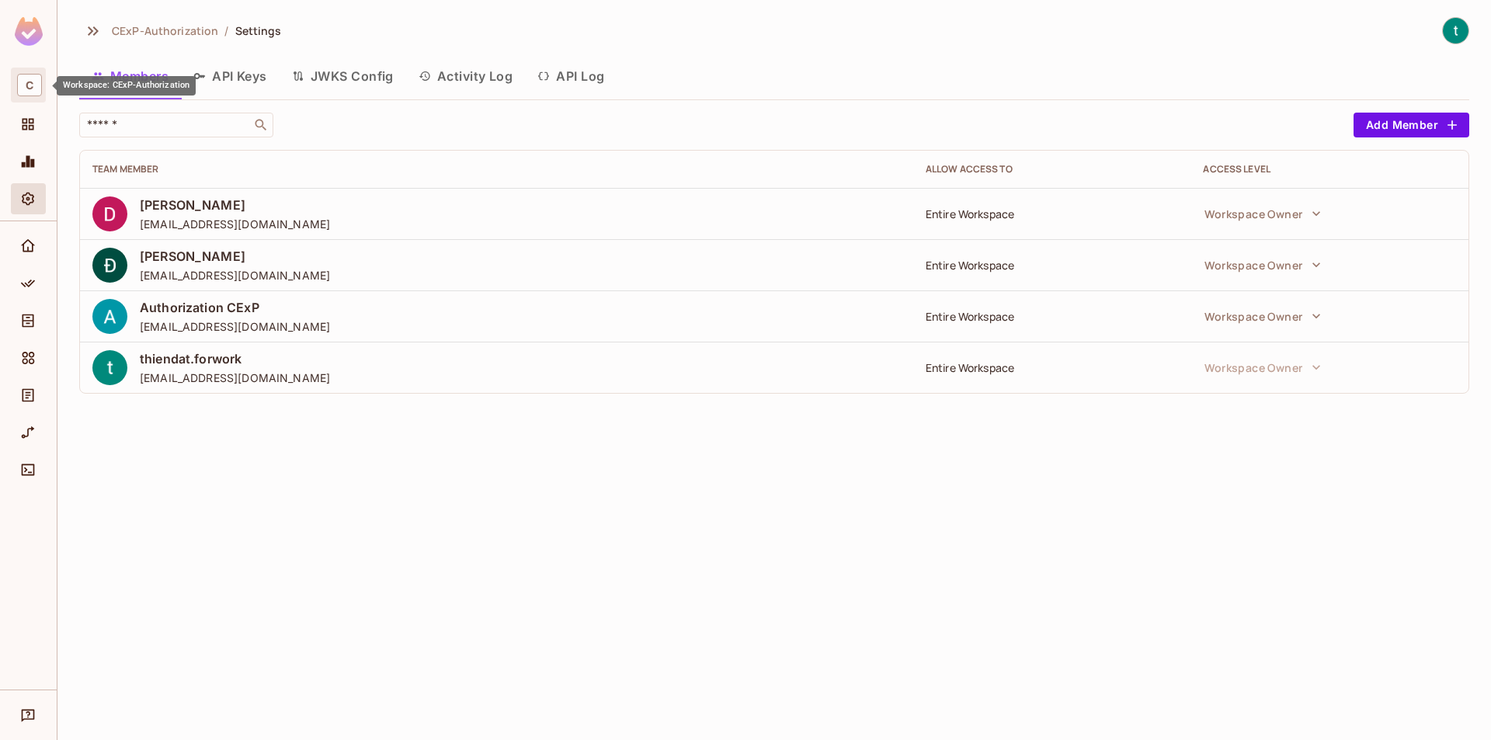
click at [35, 92] on span "C" at bounding box center [29, 85] width 25 height 23
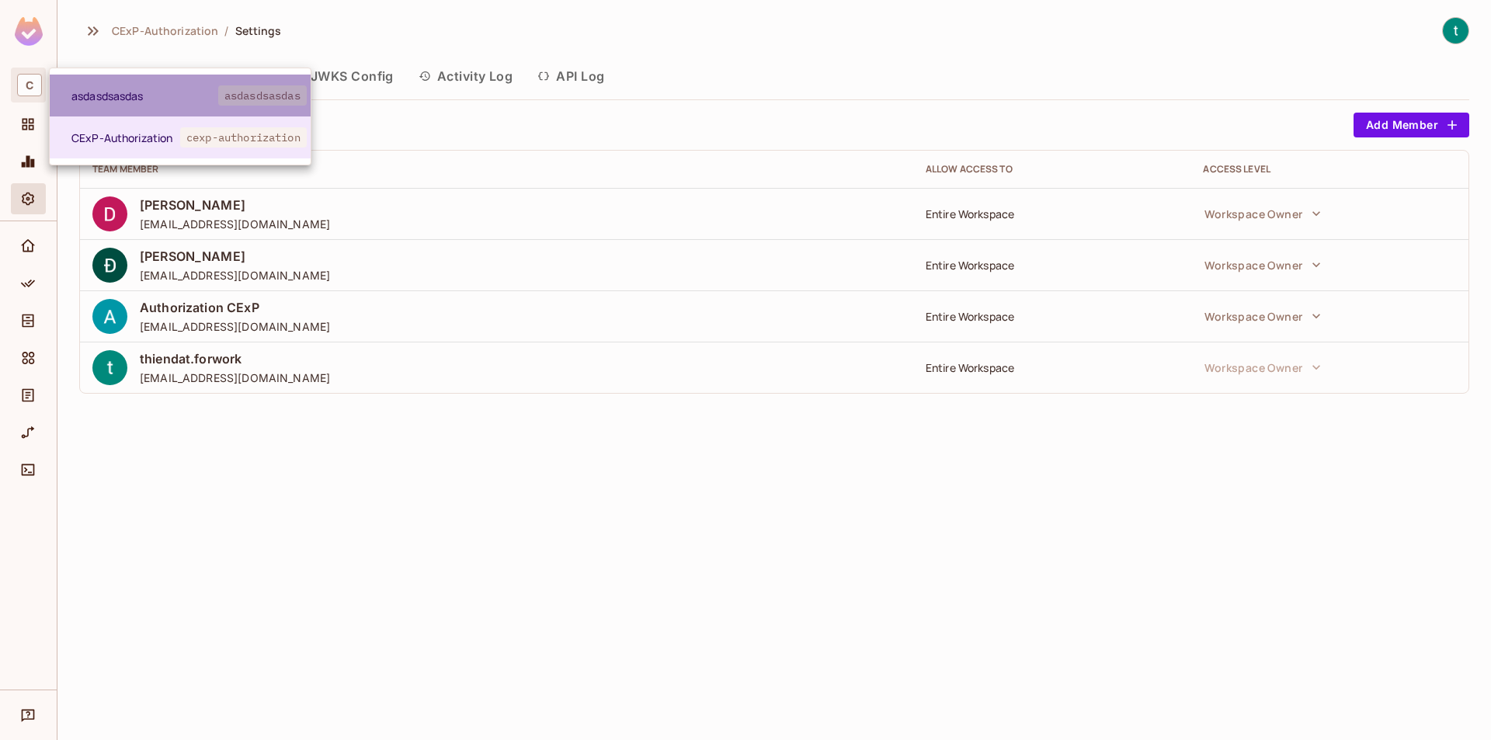
click at [165, 97] on span "asdasdsasdas" at bounding box center [144, 96] width 147 height 15
